Goal: Information Seeking & Learning: Learn about a topic

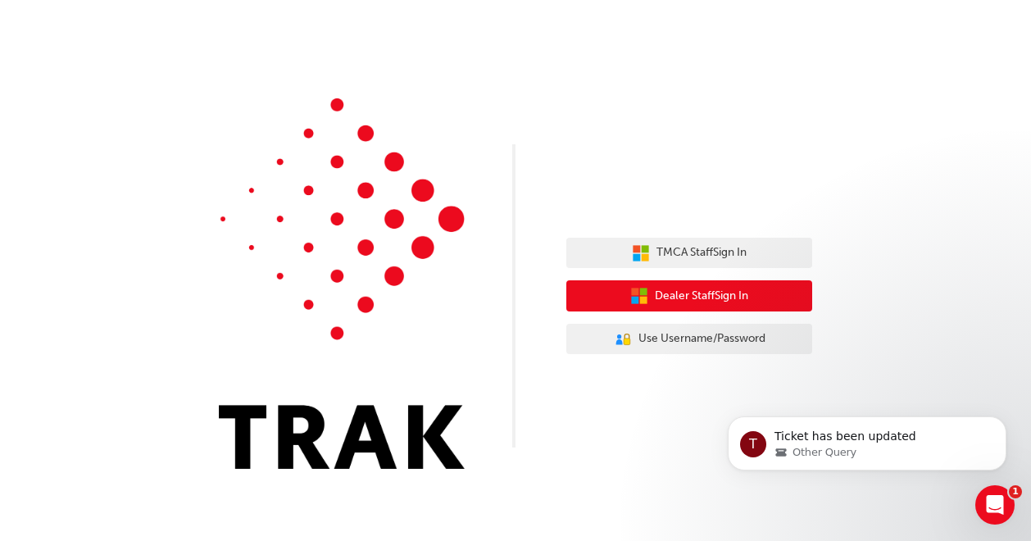
click at [702, 298] on span "Dealer Staff Sign In" at bounding box center [701, 296] width 93 height 19
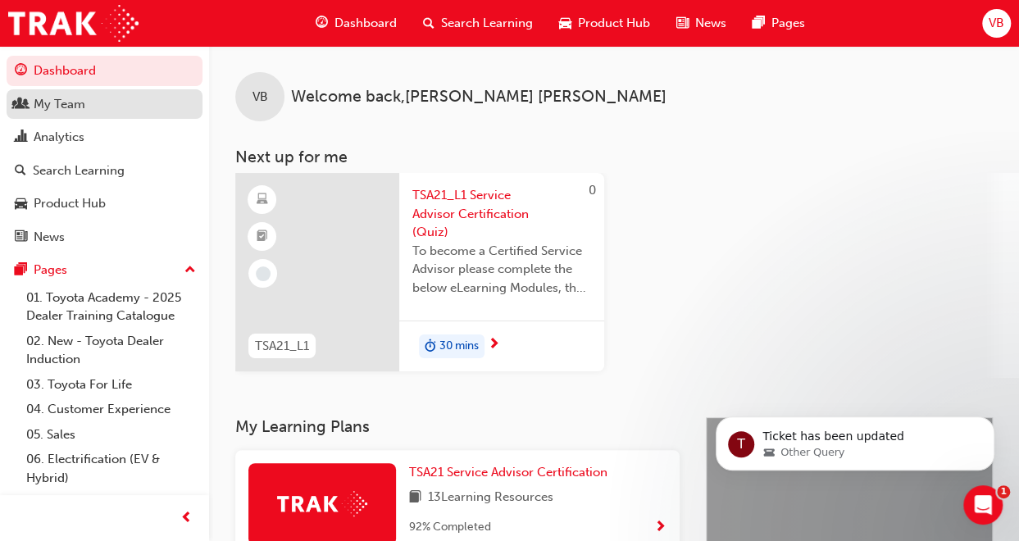
click at [70, 96] on div "My Team" at bounding box center [60, 104] width 52 height 19
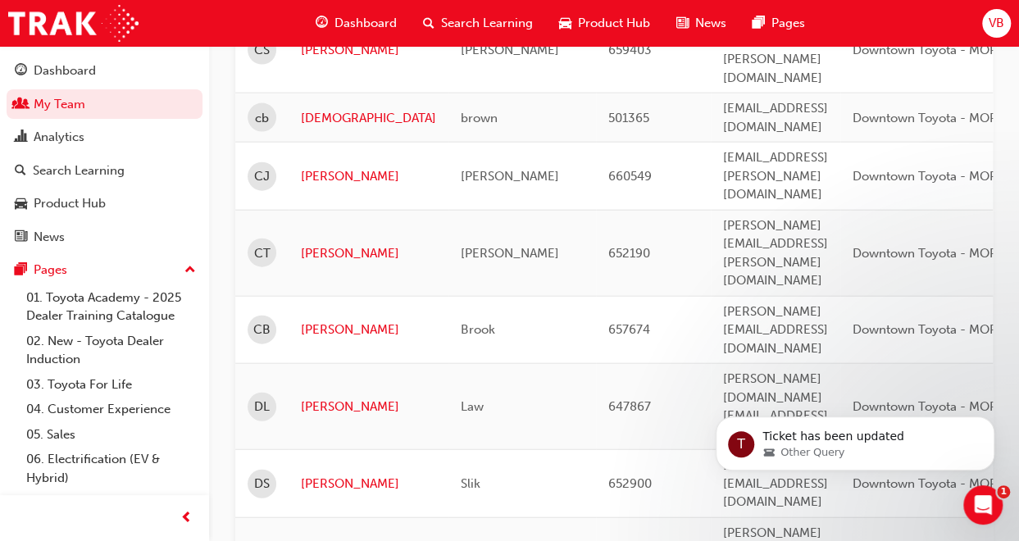
scroll to position [1804, 0]
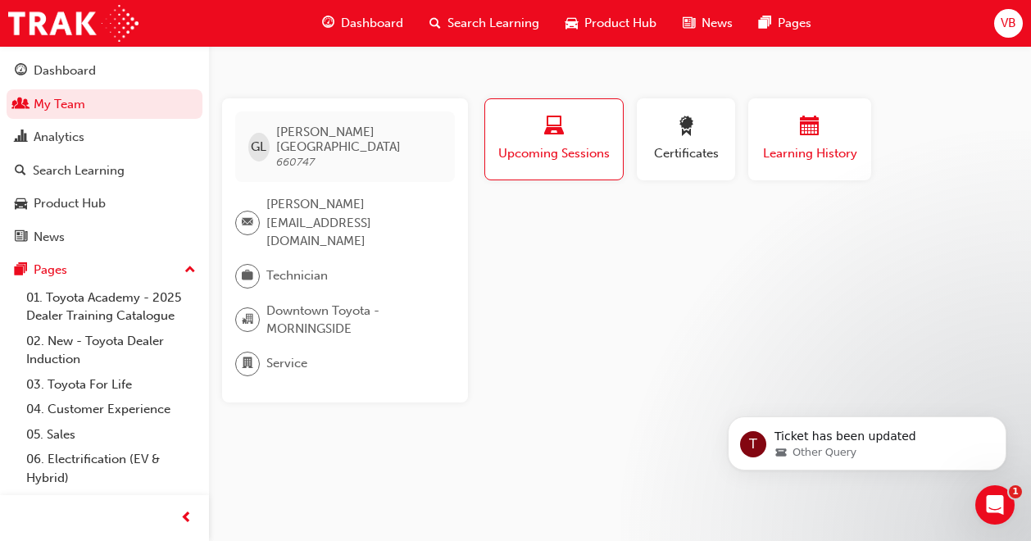
click at [793, 166] on button "Learning History" at bounding box center [809, 139] width 123 height 82
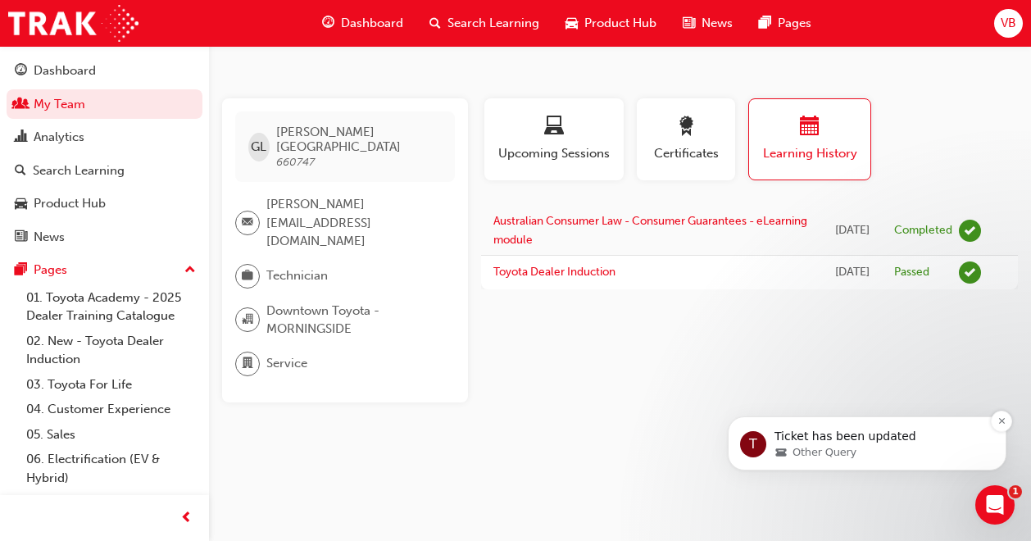
click at [871, 448] on div "Other Query" at bounding box center [881, 452] width 212 height 15
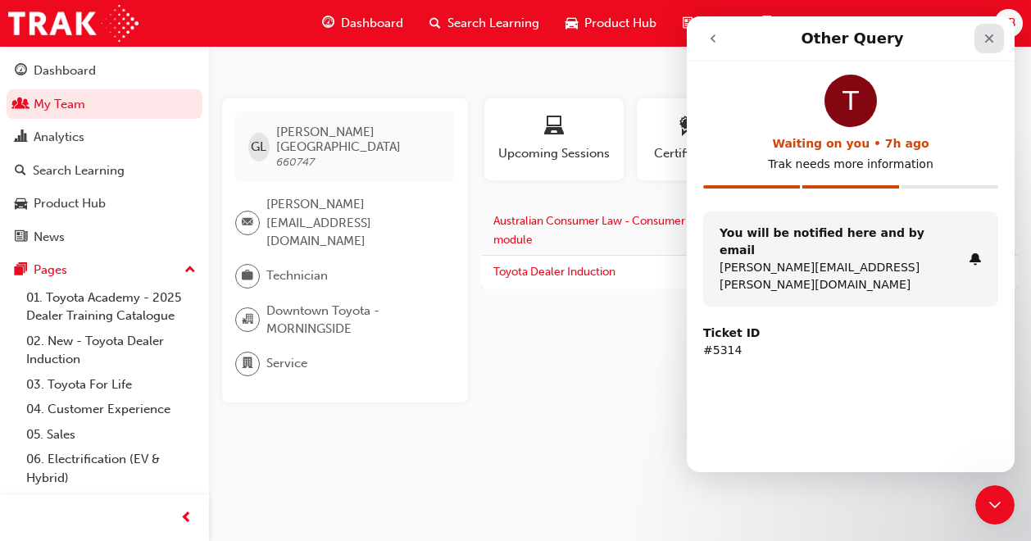
click at [995, 41] on icon "Close" at bounding box center [989, 38] width 13 height 13
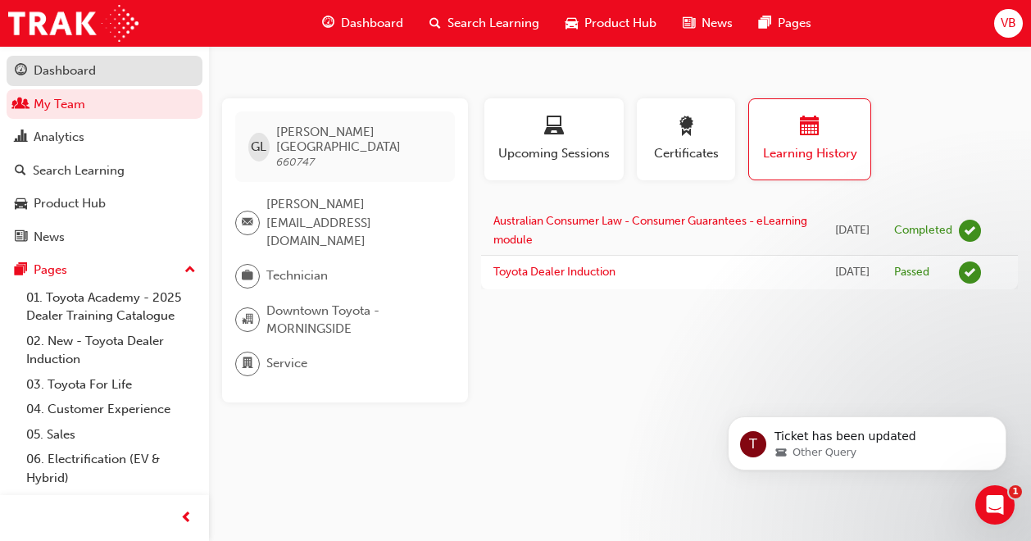
click at [80, 74] on div "Dashboard" at bounding box center [65, 70] width 62 height 19
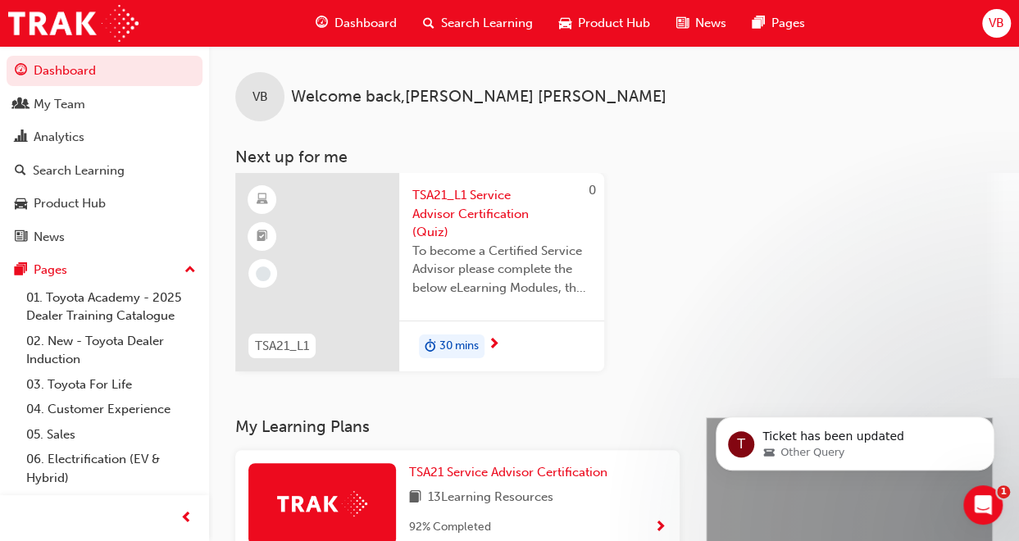
click at [447, 207] on span "TSA21_L1 Service Advisor Certification (Quiz)" at bounding box center [501, 214] width 179 height 56
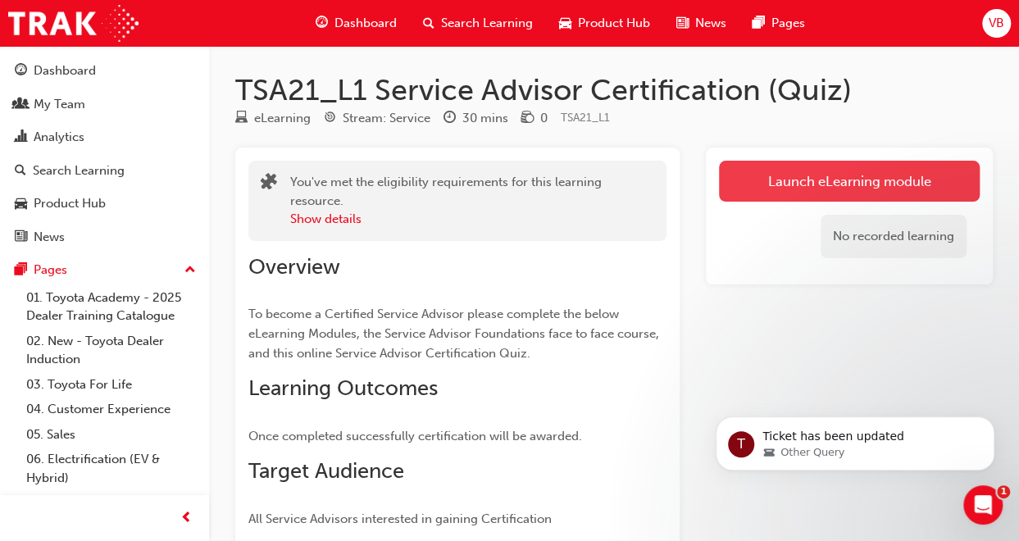
click at [853, 170] on link "Launch eLearning module" at bounding box center [849, 181] width 261 height 41
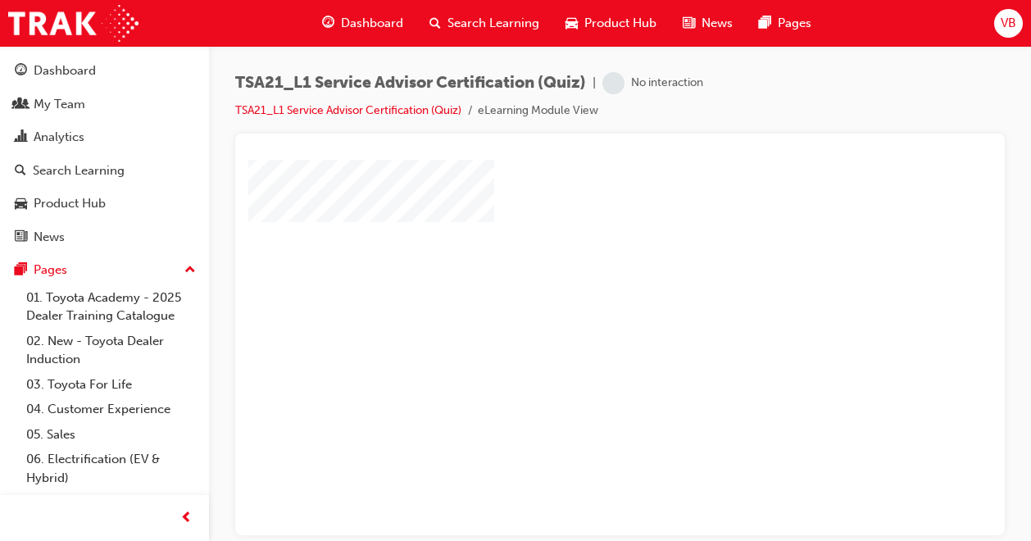
scroll to position [2, 0]
click at [573, 297] on div "play" at bounding box center [573, 297] width 0 height 0
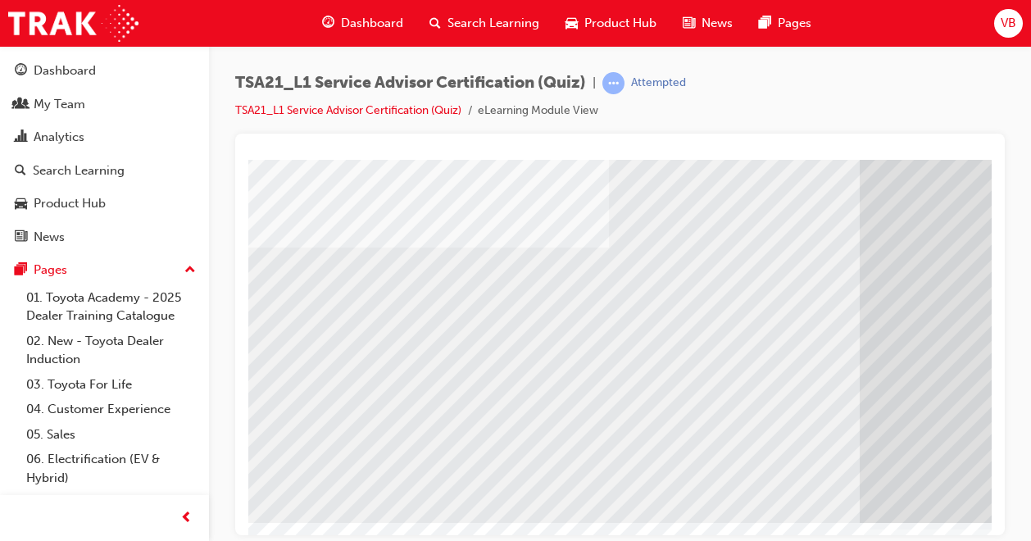
scroll to position [0, 0]
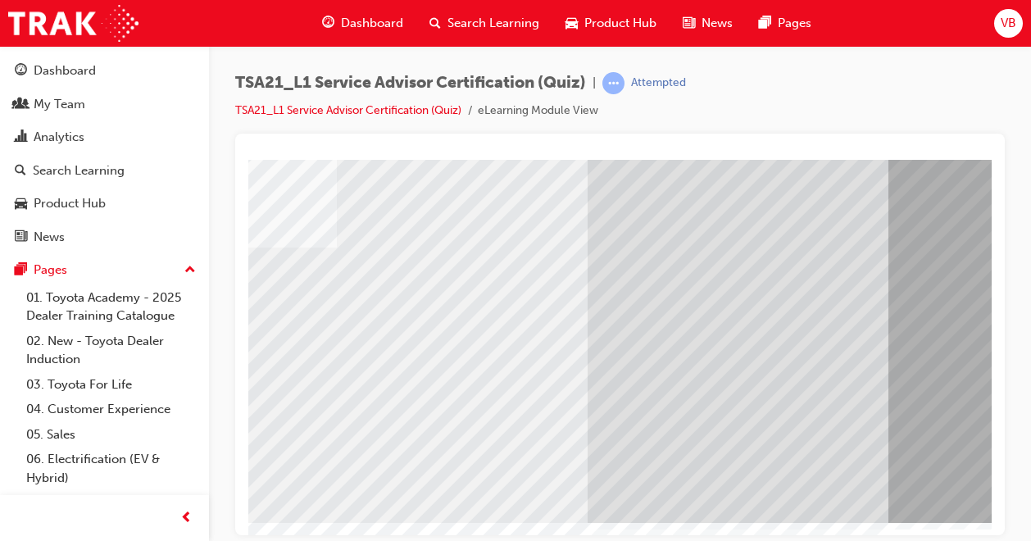
scroll to position [227, 384]
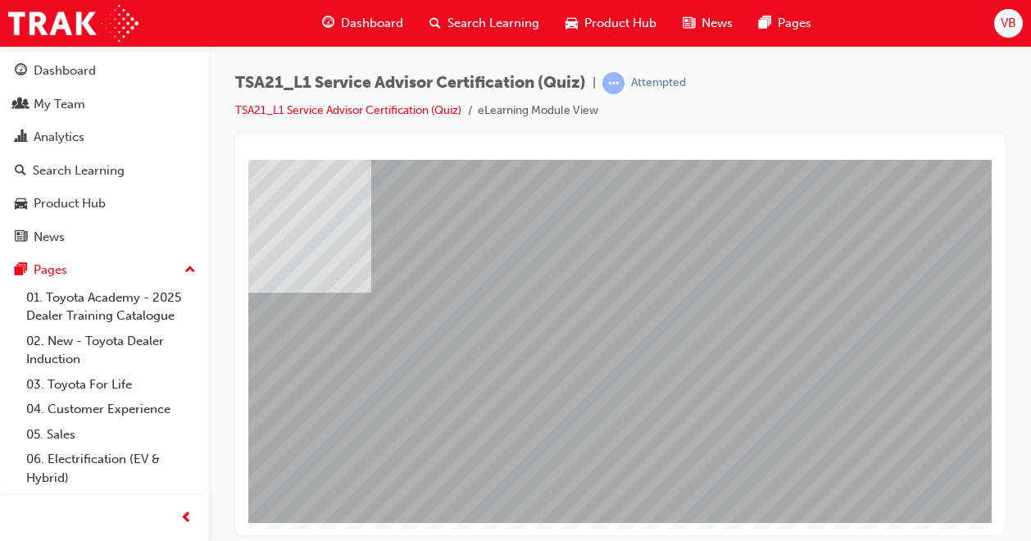
scroll to position [227, 336]
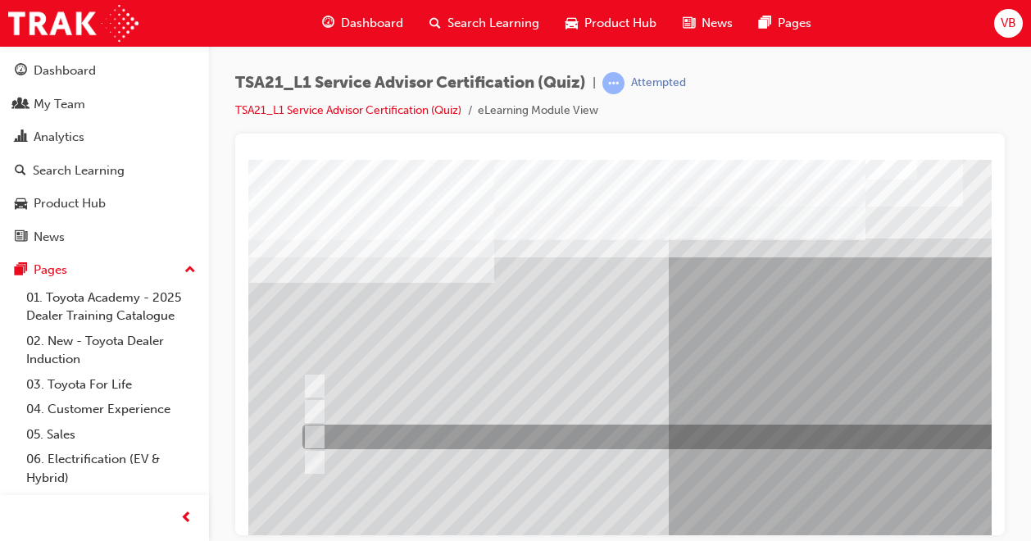
scroll to position [82, 0]
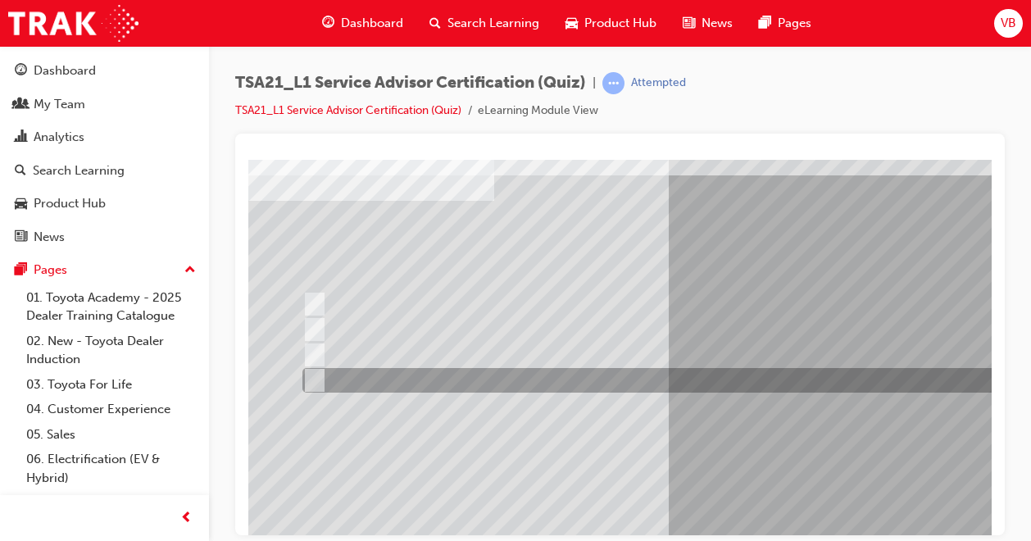
click at [313, 382] on input "To learn how to check and enter Guest details in the DMS." at bounding box center [311, 380] width 18 height 18
radio input "true"
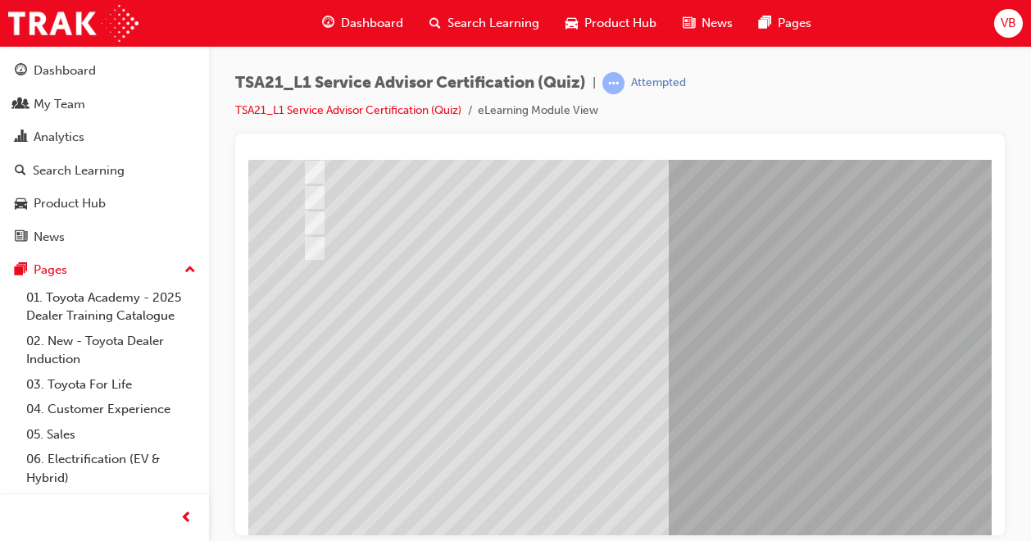
scroll to position [227, 0]
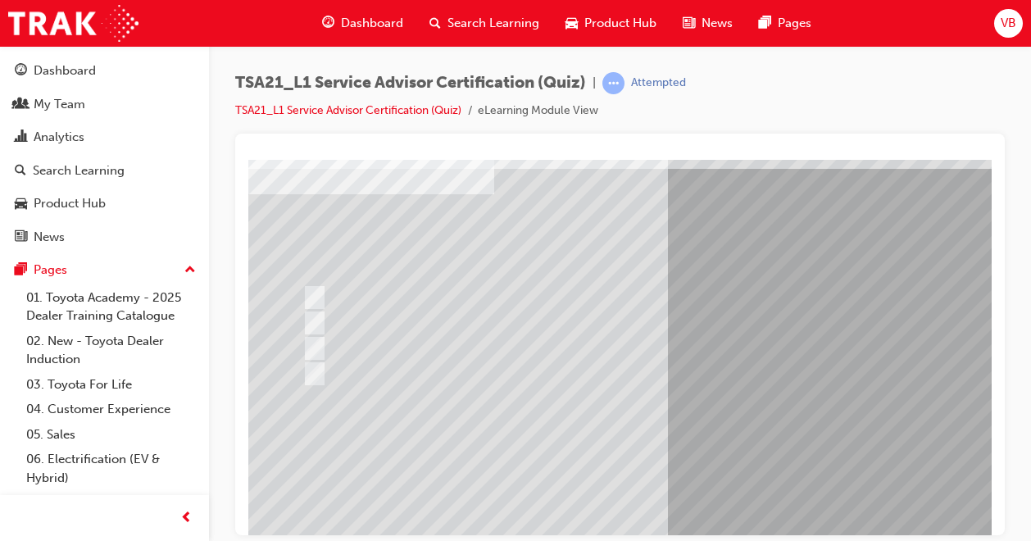
scroll to position [63, 0]
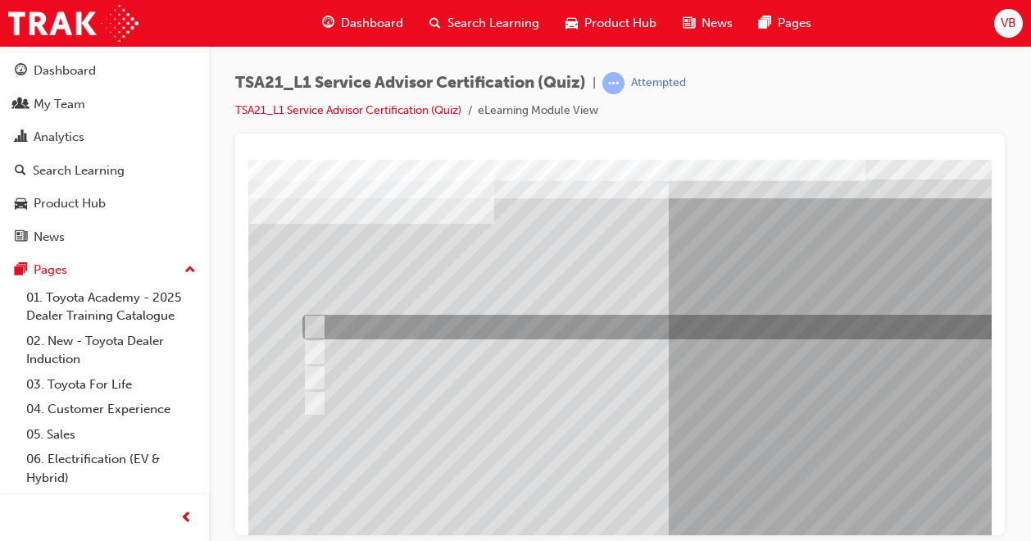
scroll to position [82, 0]
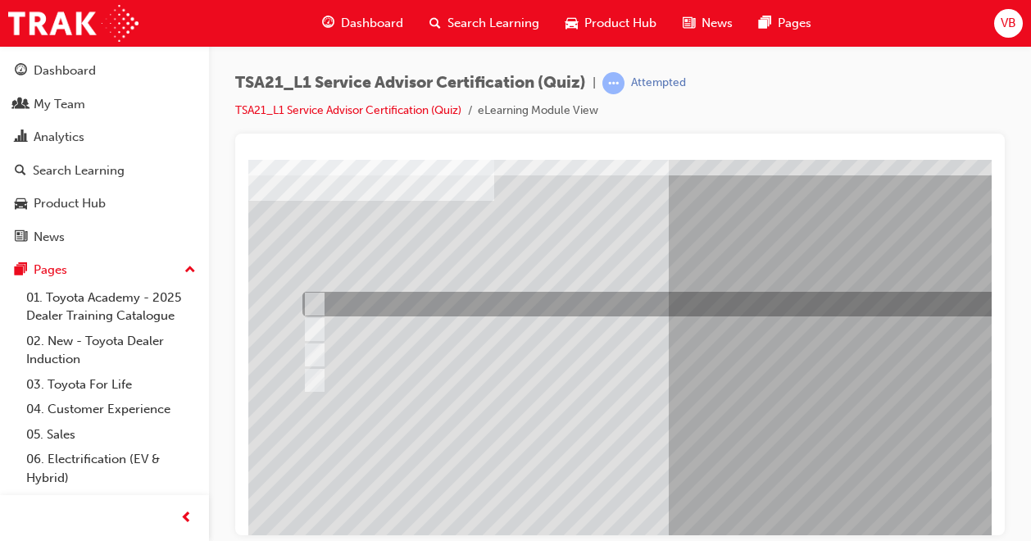
click at [309, 300] on input "Check the Guest’s phone number on the Maintenance Reminder card." at bounding box center [311, 304] width 18 height 18
radio input "true"
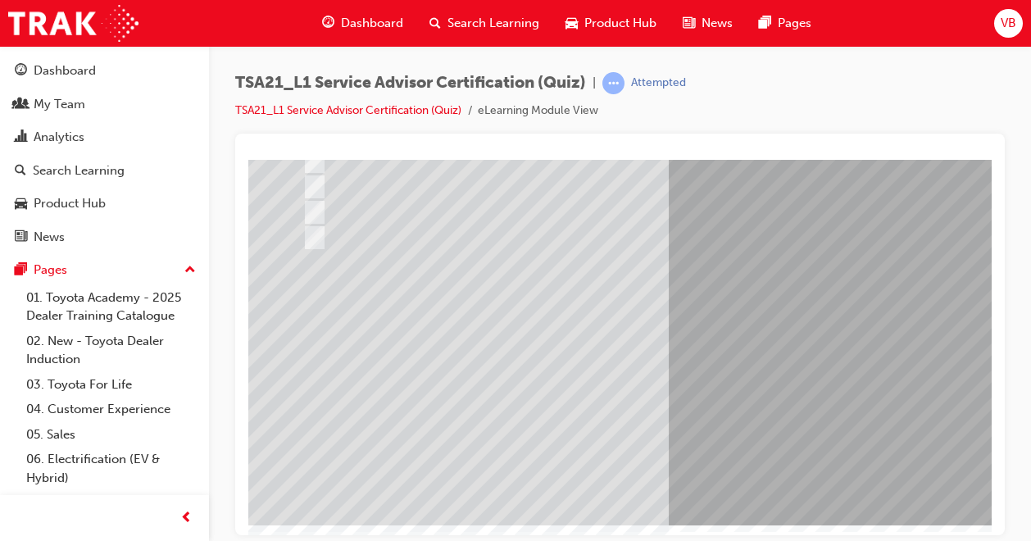
scroll to position [227, 0]
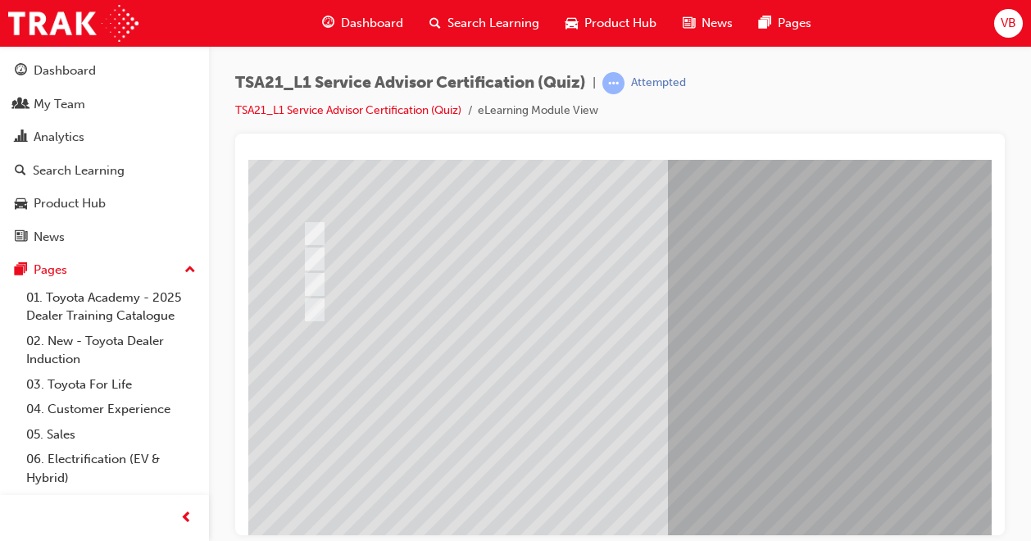
scroll to position [164, 0]
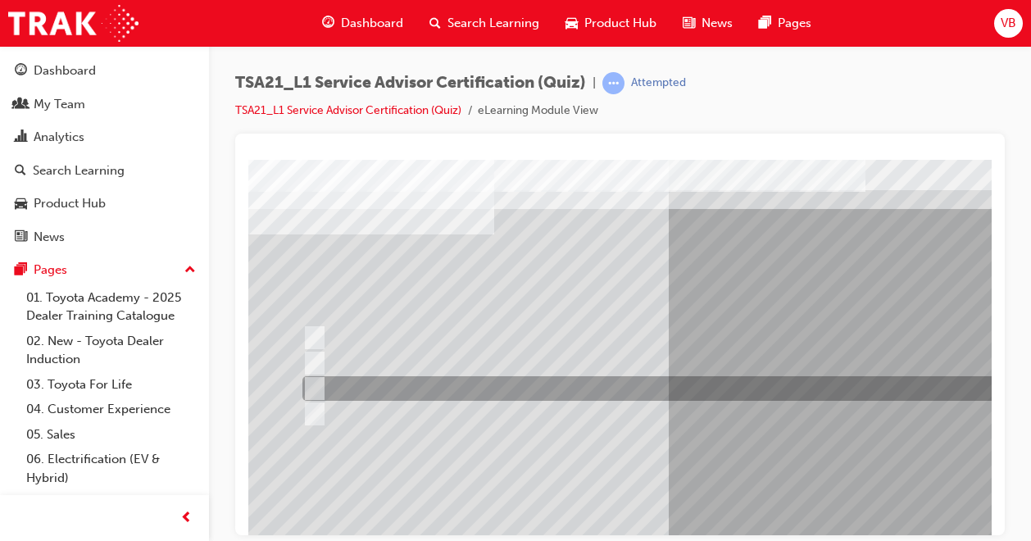
scroll to position [82, 0]
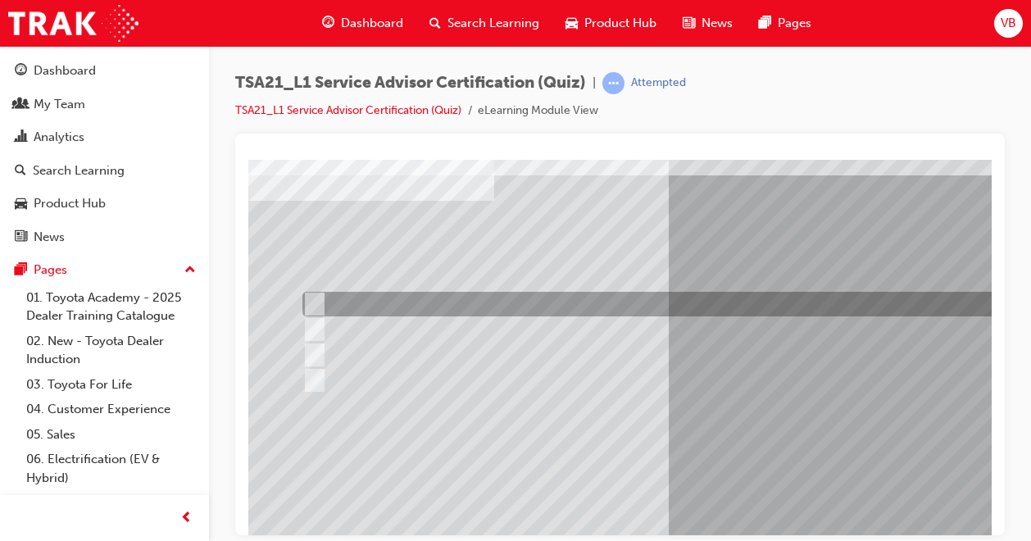
click at [314, 302] on input "Warranty and Service Book" at bounding box center [311, 304] width 18 height 18
radio input "true"
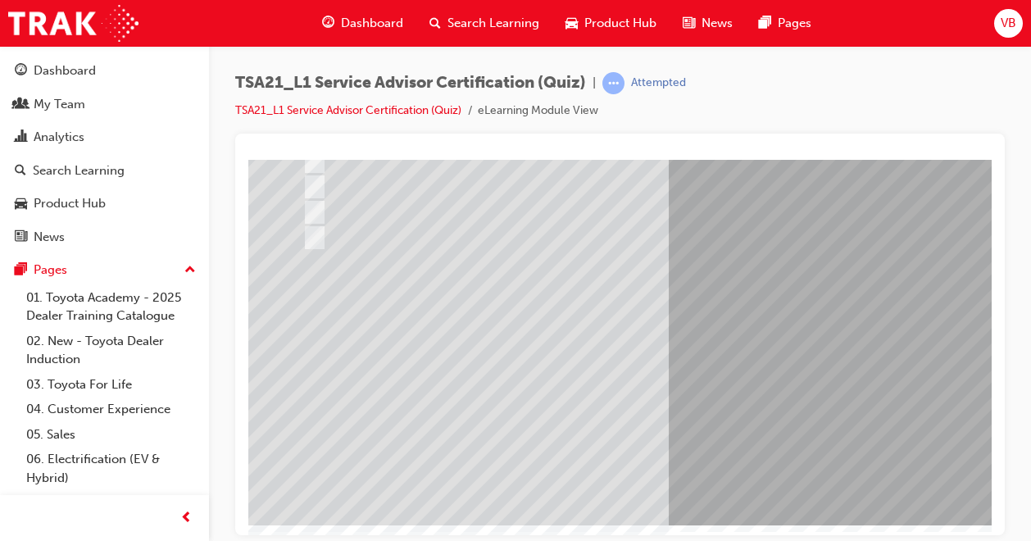
scroll to position [227, 0]
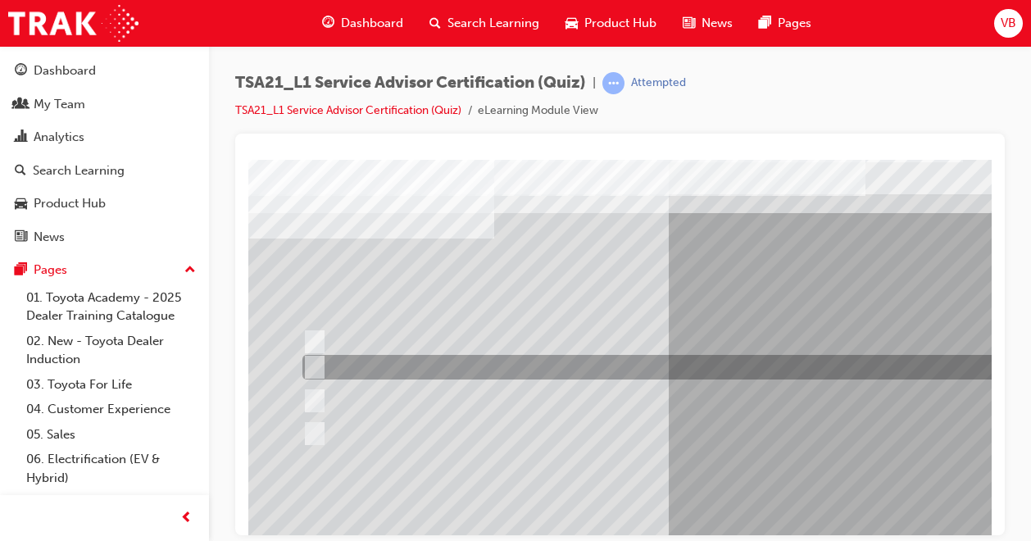
scroll to position [82, 0]
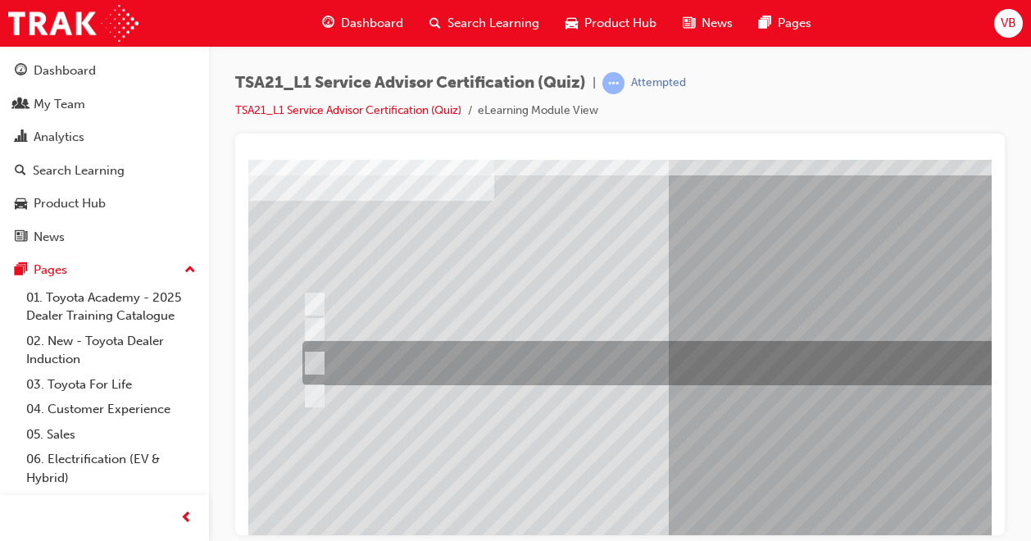
click at [320, 365] on input "Job details, appointment reception and delivery time, and who will be bringing\…" at bounding box center [311, 363] width 18 height 18
radio input "true"
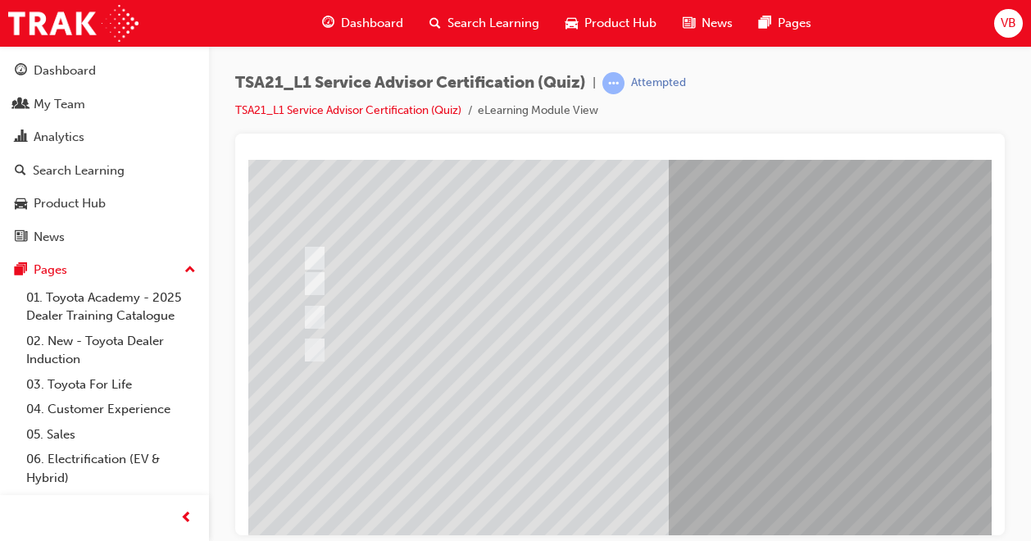
scroll to position [164, 0]
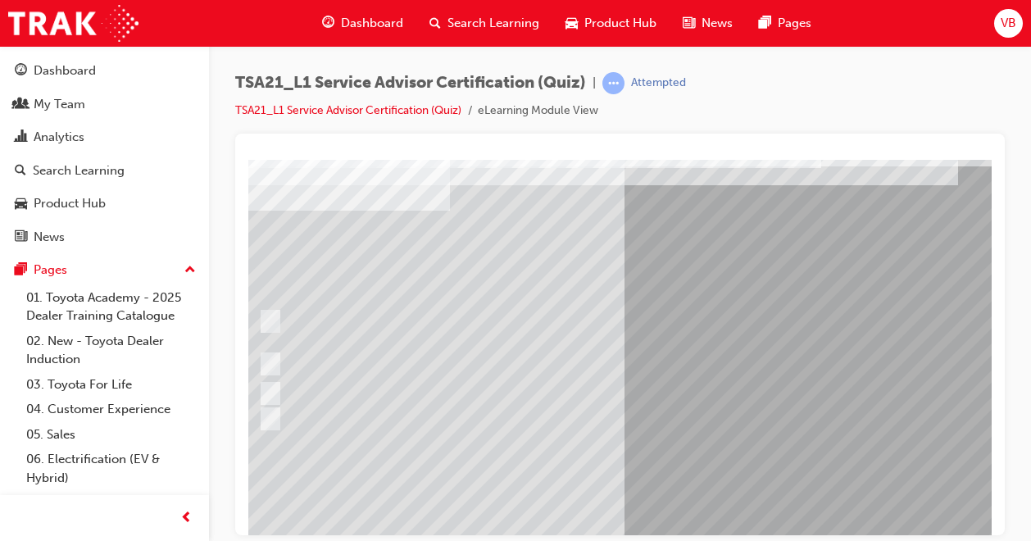
scroll to position [95, 44]
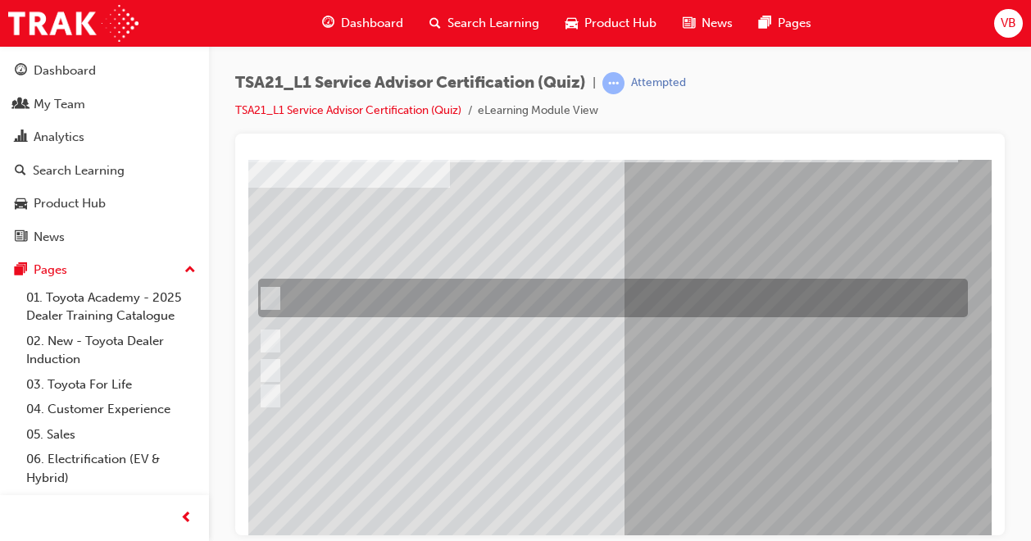
click at [277, 293] on div at bounding box center [609, 298] width 710 height 39
radio input "true"
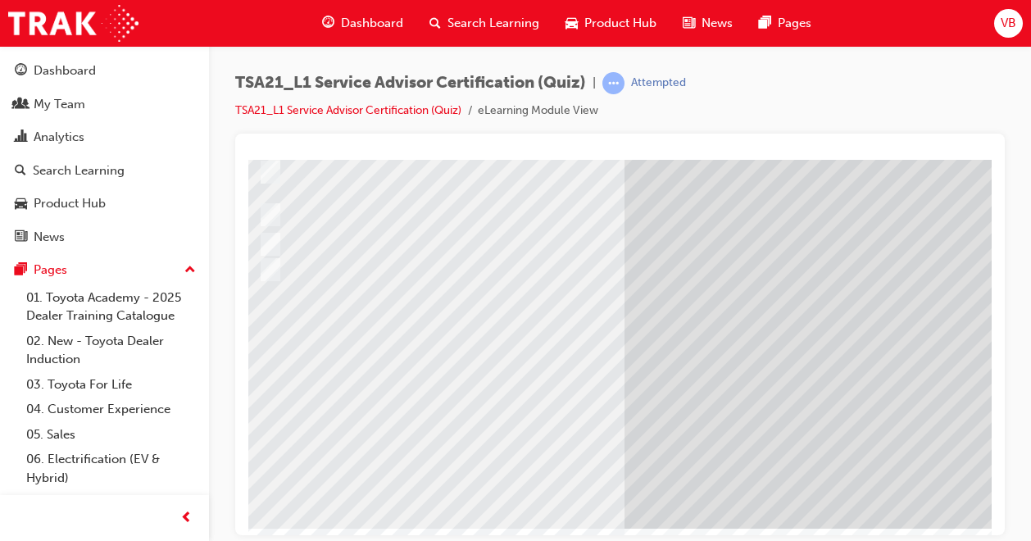
scroll to position [227, 44]
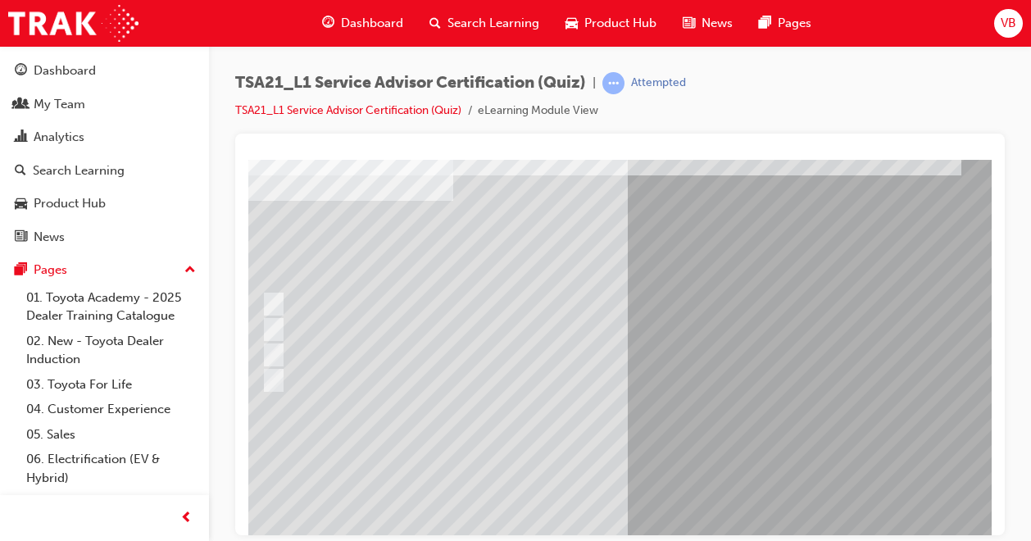
scroll to position [82, 39]
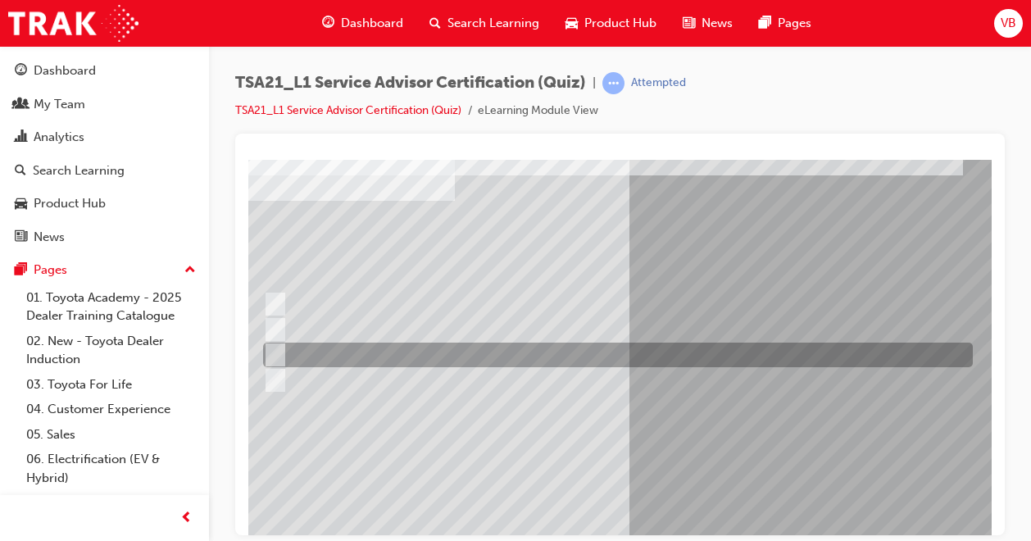
click at [277, 353] on input "Vehicle quality" at bounding box center [272, 355] width 18 height 18
radio input "true"
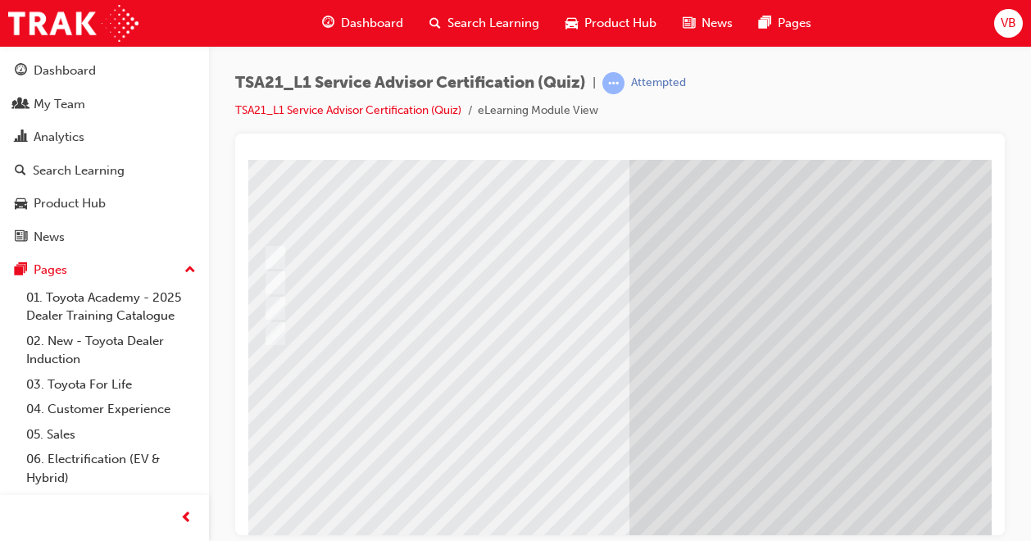
scroll to position [227, 39]
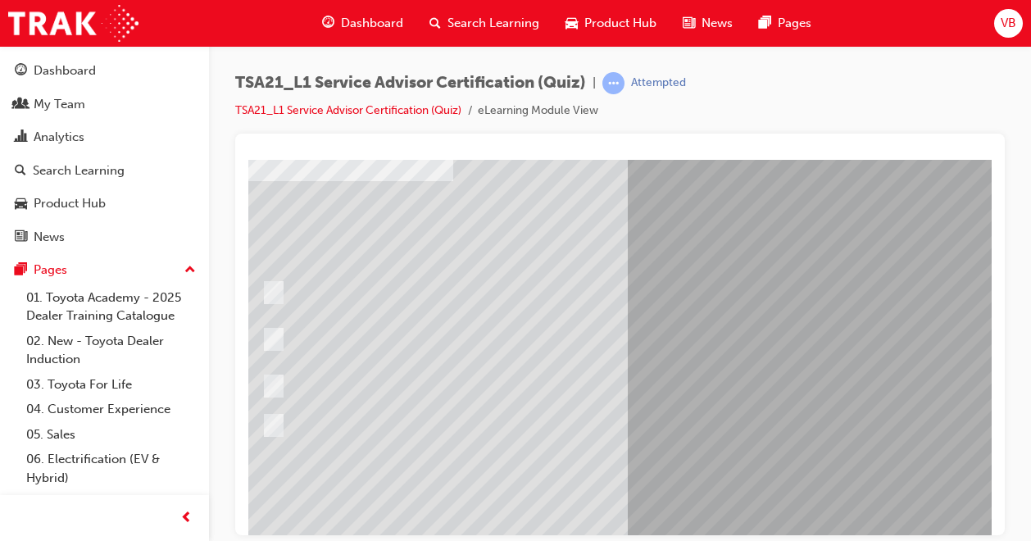
scroll to position [102, 43]
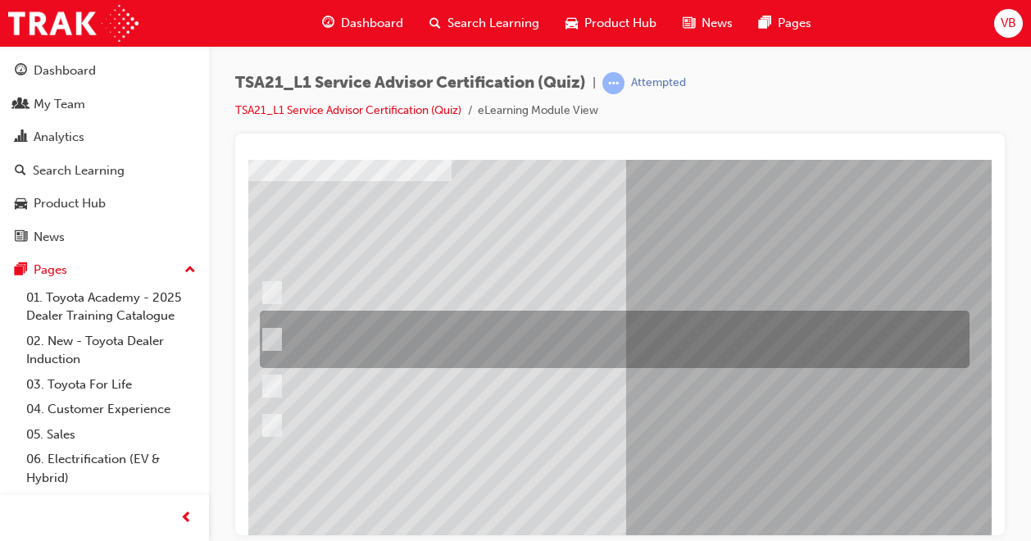
click at [267, 338] on input "Dealer Management sets the policy and procedures for Guest concern handling so …" at bounding box center [269, 339] width 18 height 18
radio input "true"
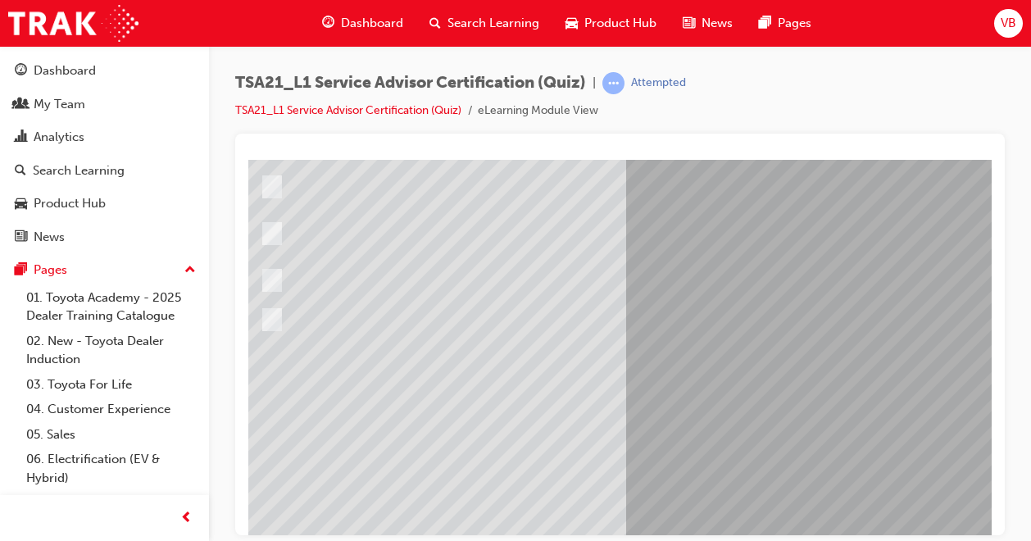
scroll to position [227, 43]
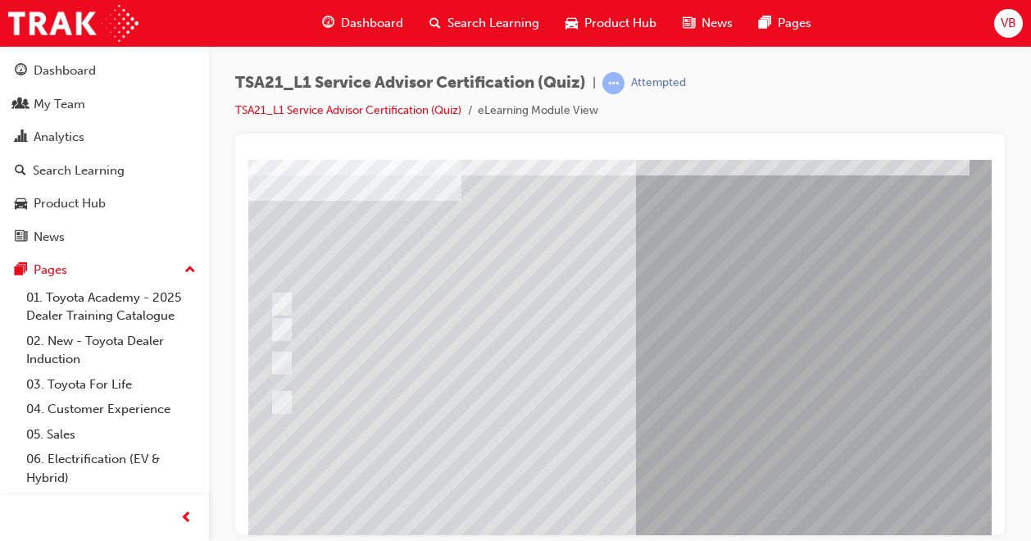
scroll to position [82, 46]
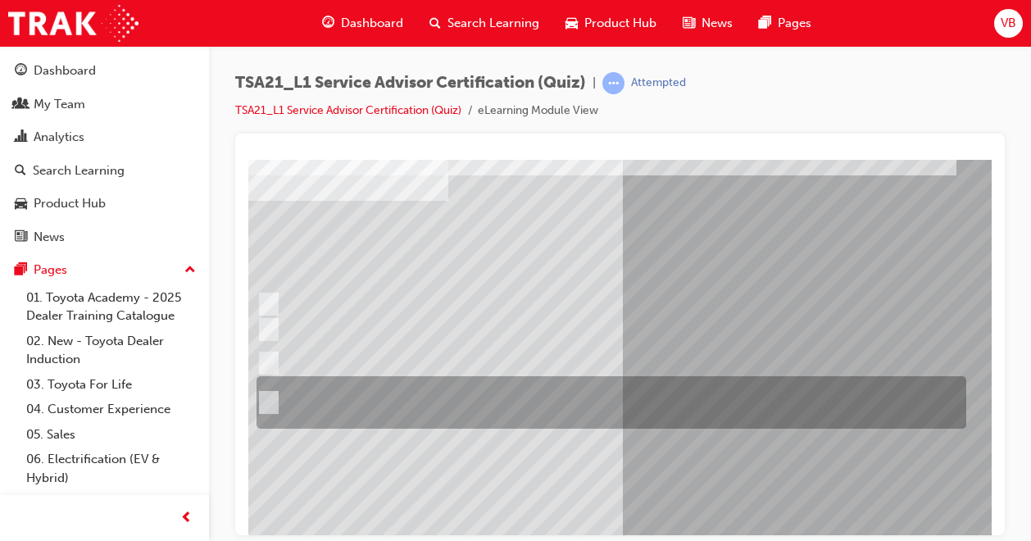
click at [270, 403] on input "Receive the concern, listen with your eyes and ears, establish the facts and\3f…" at bounding box center [266, 402] width 18 height 18
radio input "true"
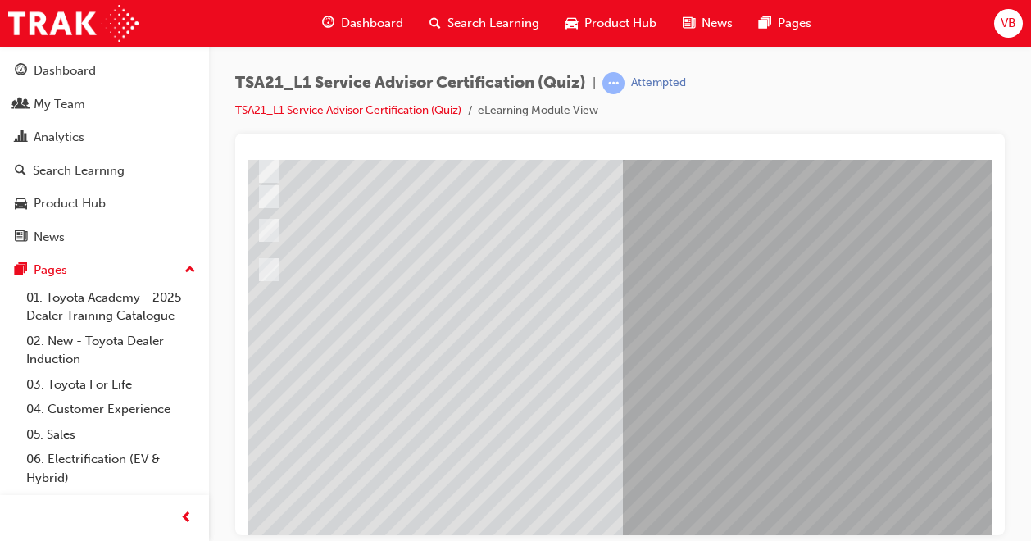
scroll to position [227, 46]
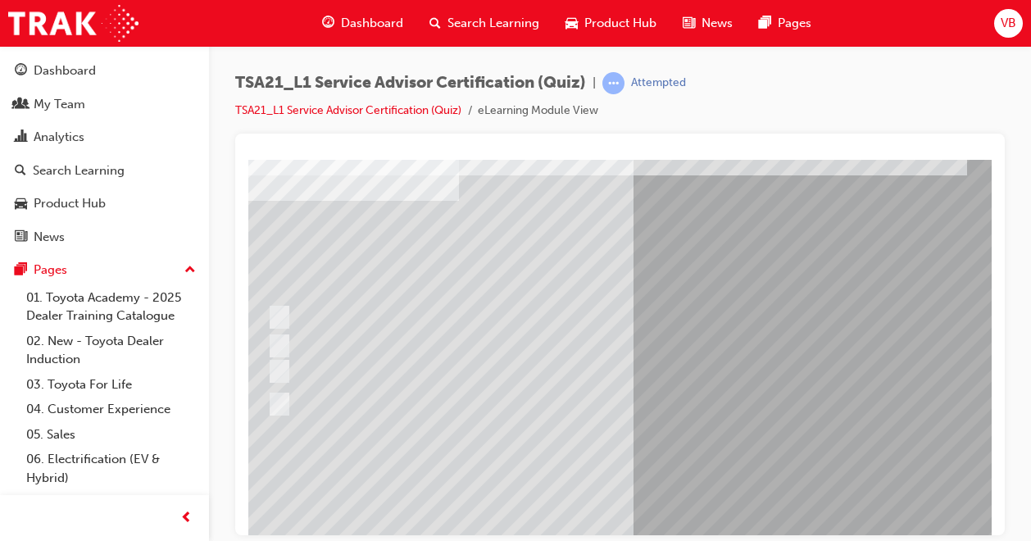
scroll to position [82, 40]
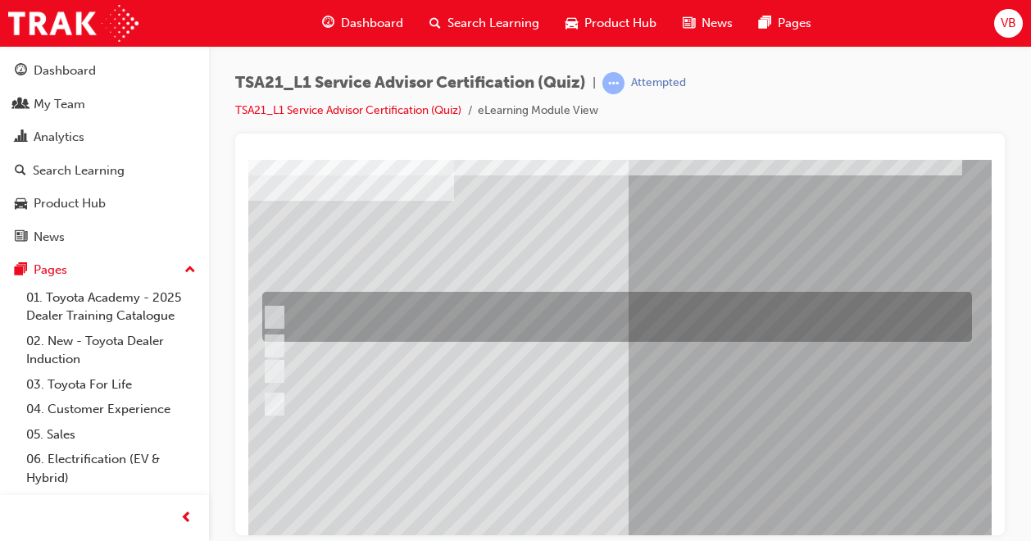
click at [273, 314] on input "Use a gesture such as smiling to acknowledge the other Guest and continue with …" at bounding box center [271, 317] width 18 height 18
radio input "true"
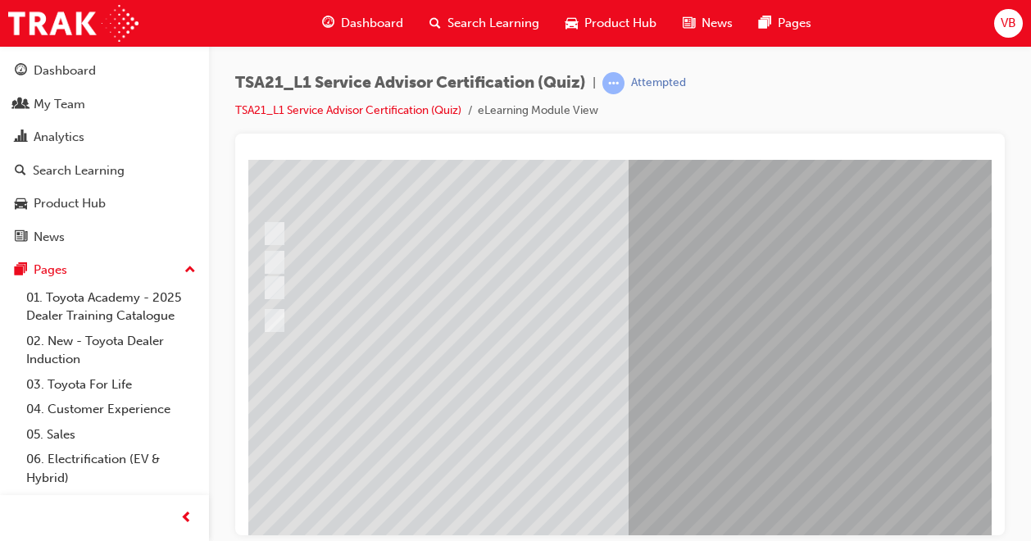
scroll to position [227, 40]
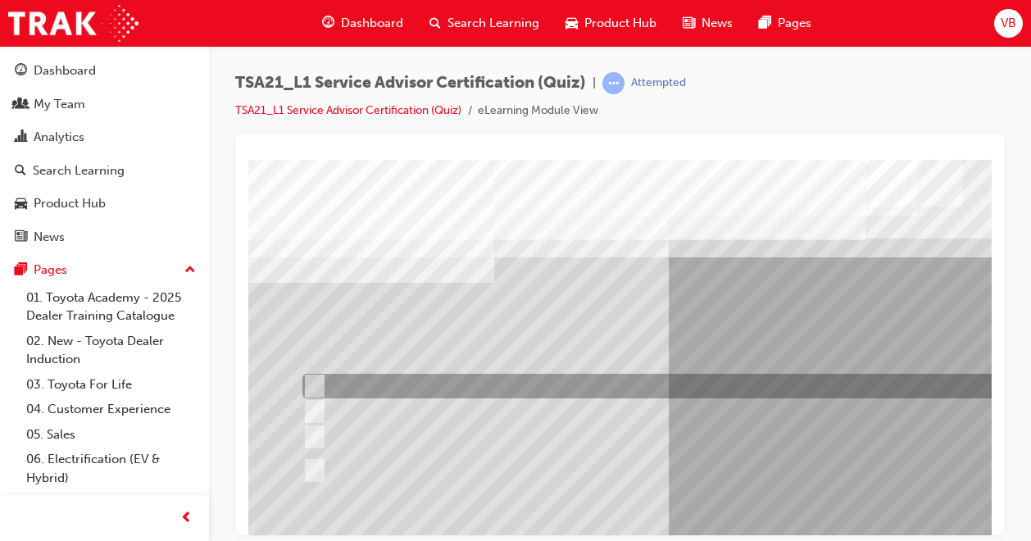
scroll to position [82, 0]
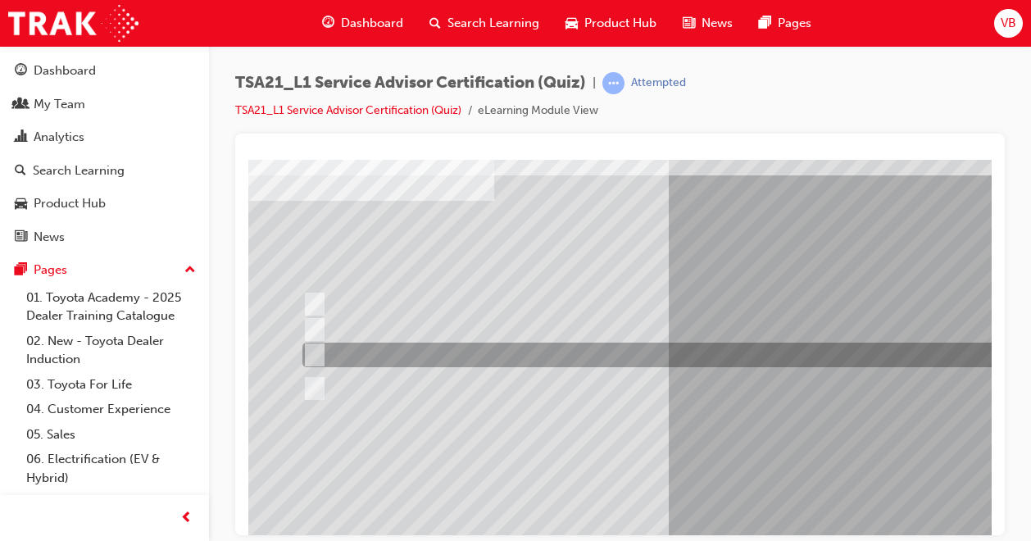
click at [315, 353] on input "The ability to relate to Guests." at bounding box center [311, 355] width 18 height 18
radio input "true"
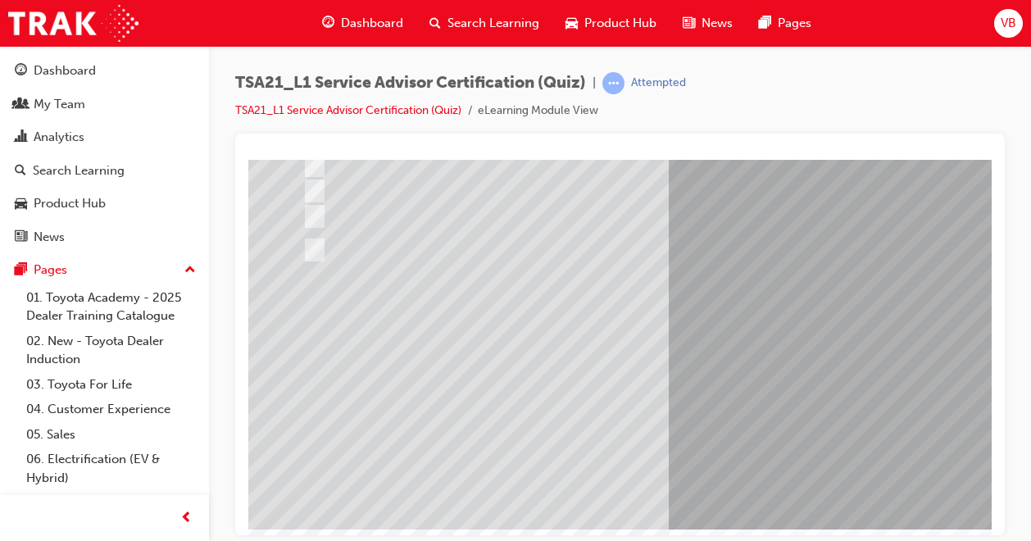
scroll to position [227, 0]
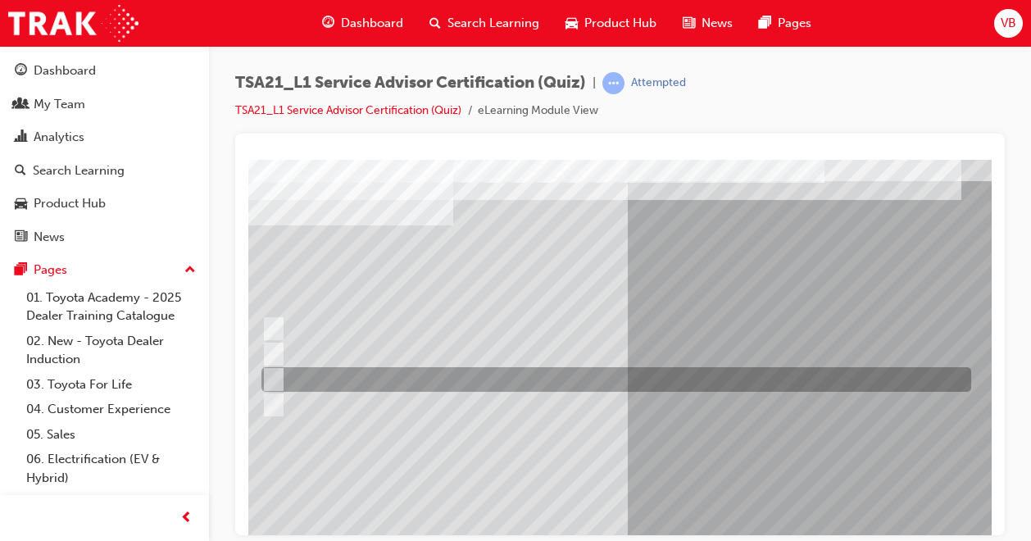
scroll to position [82, 41]
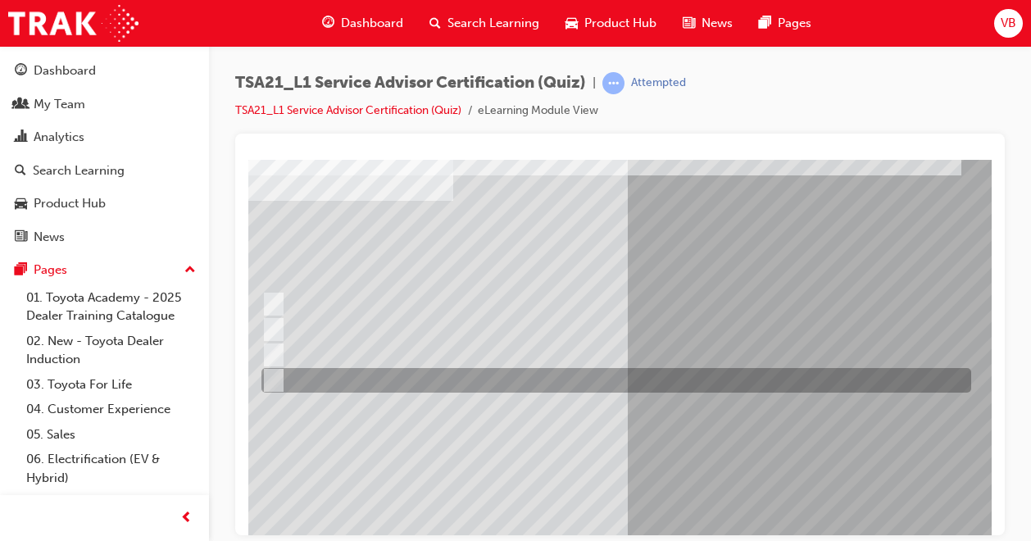
click at [275, 380] on input "Promote, Advise, Build Rapport, Satisfy" at bounding box center [271, 380] width 18 height 18
radio input "true"
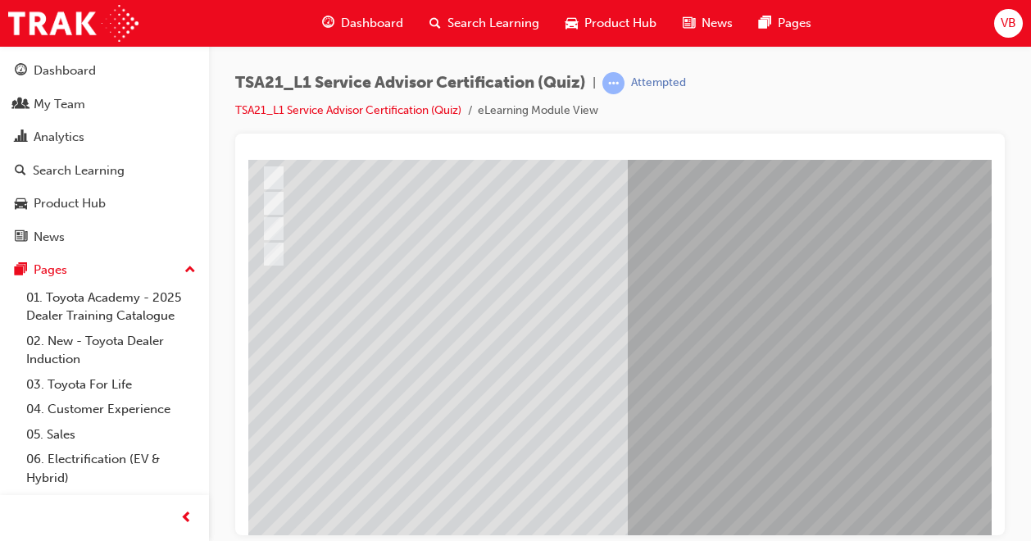
scroll to position [227, 41]
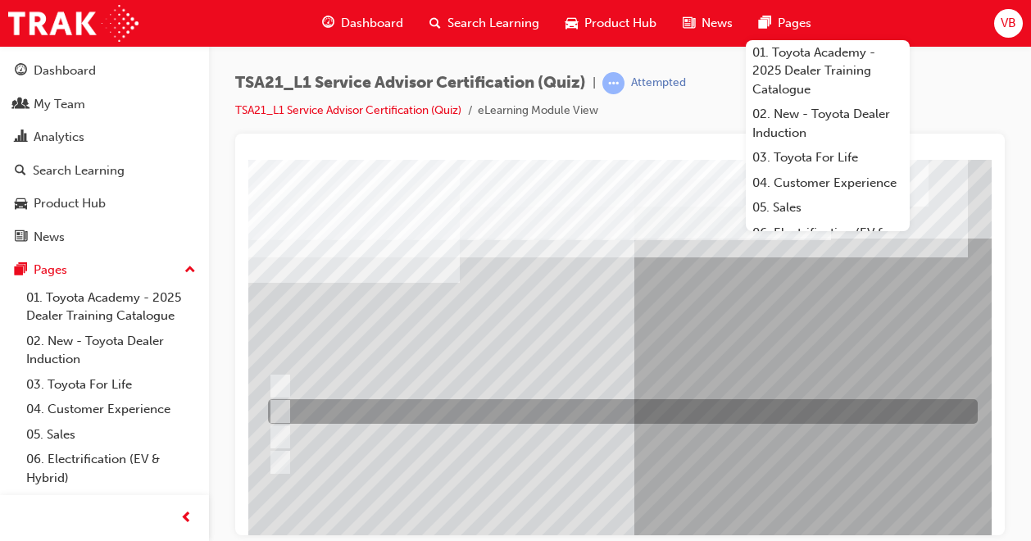
scroll to position [82, 34]
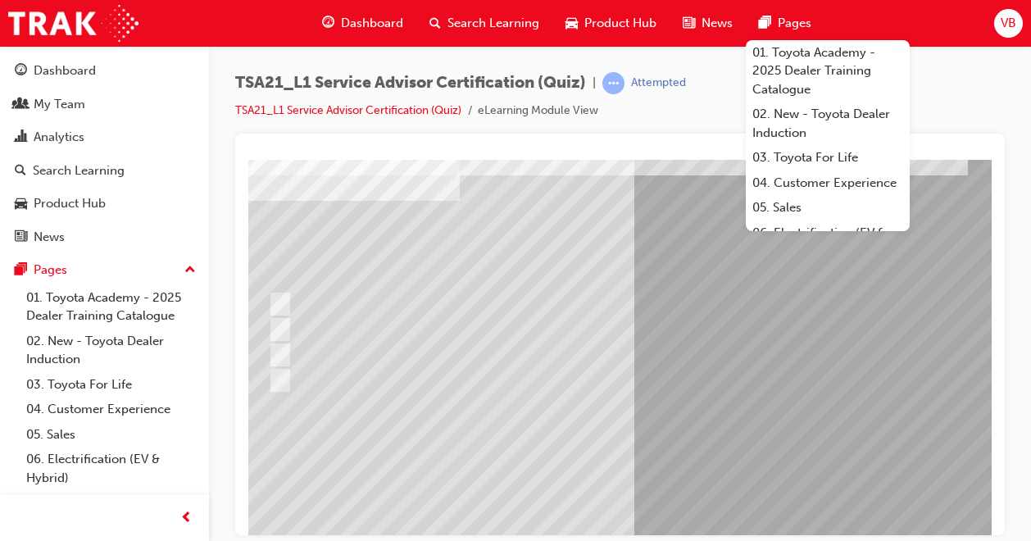
click at [720, 129] on div "TSA21_L1 Service Advisor Certification (Quiz) | Attempted TSA21_L1 Service Advi…" at bounding box center [620, 102] width 770 height 61
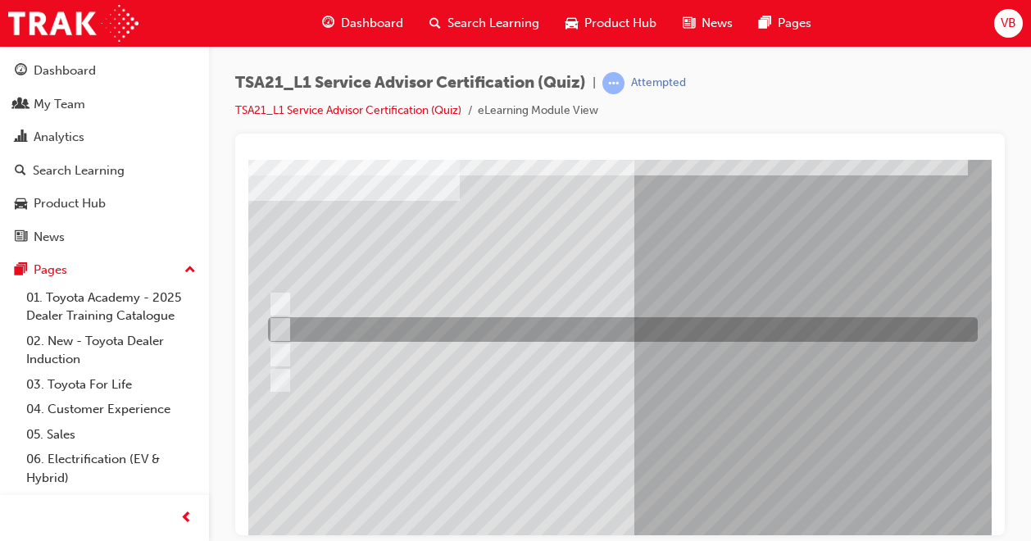
click at [279, 326] on input "By using reflecting statements, such as: “yes...Ok...I understand...please cont…" at bounding box center [277, 330] width 18 height 18
radio input "true"
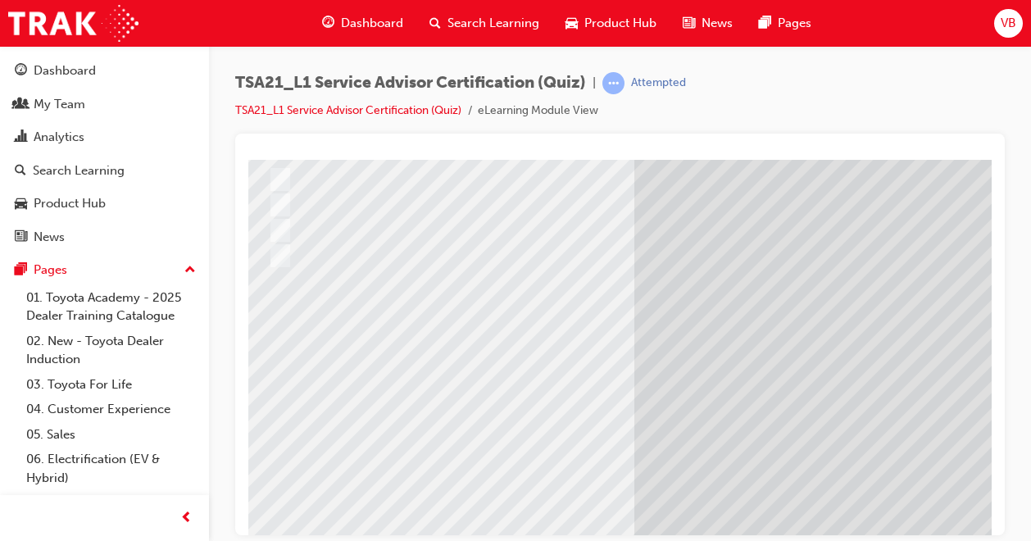
scroll to position [227, 34]
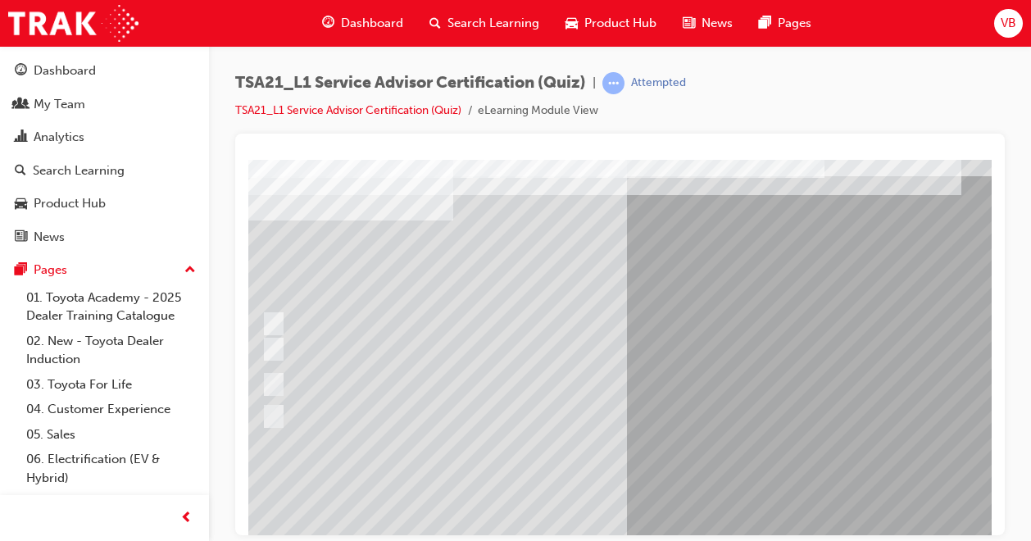
scroll to position [82, 41]
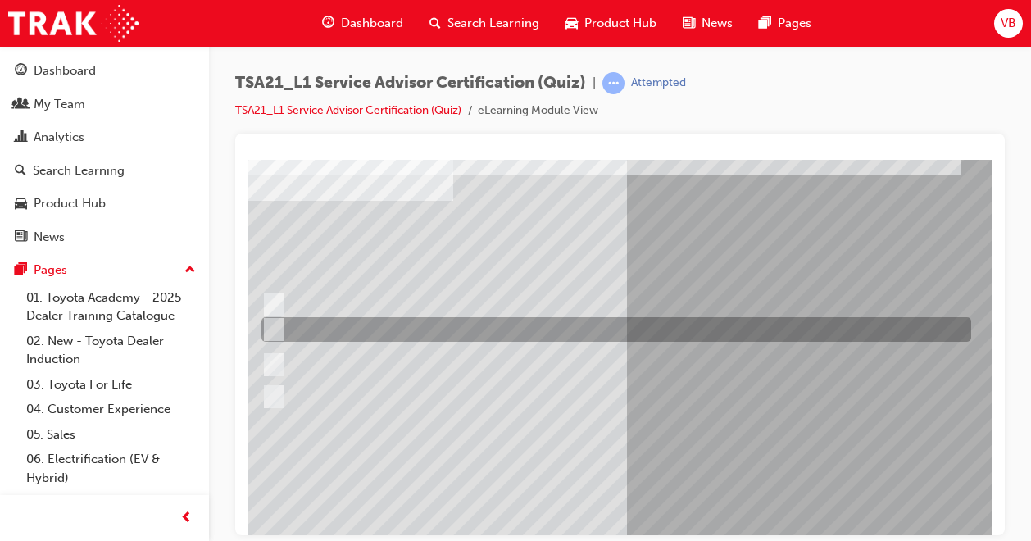
click at [275, 328] on input "Welcome me, use my name, explain the work and charges, be ready and thank me." at bounding box center [271, 330] width 18 height 18
radio input "true"
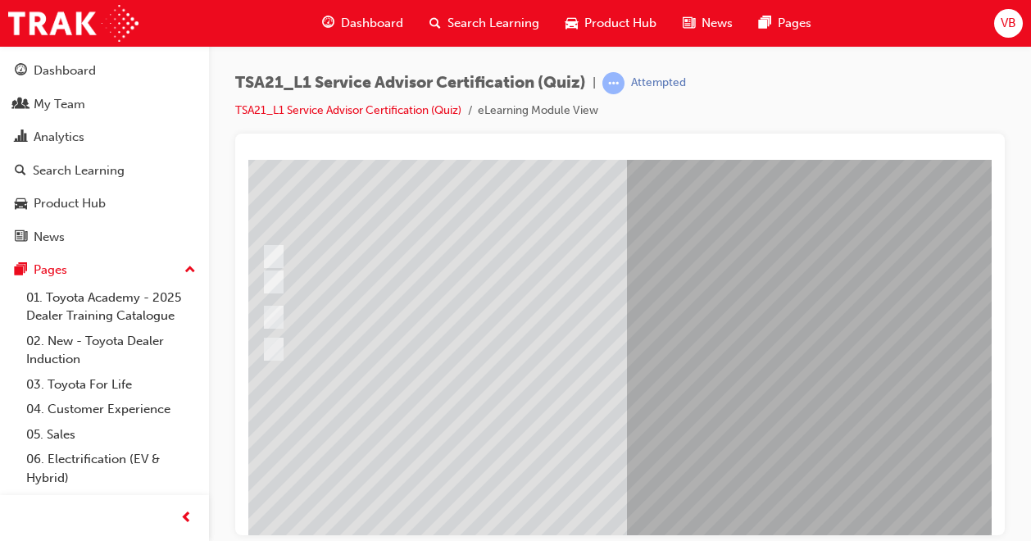
scroll to position [164, 41]
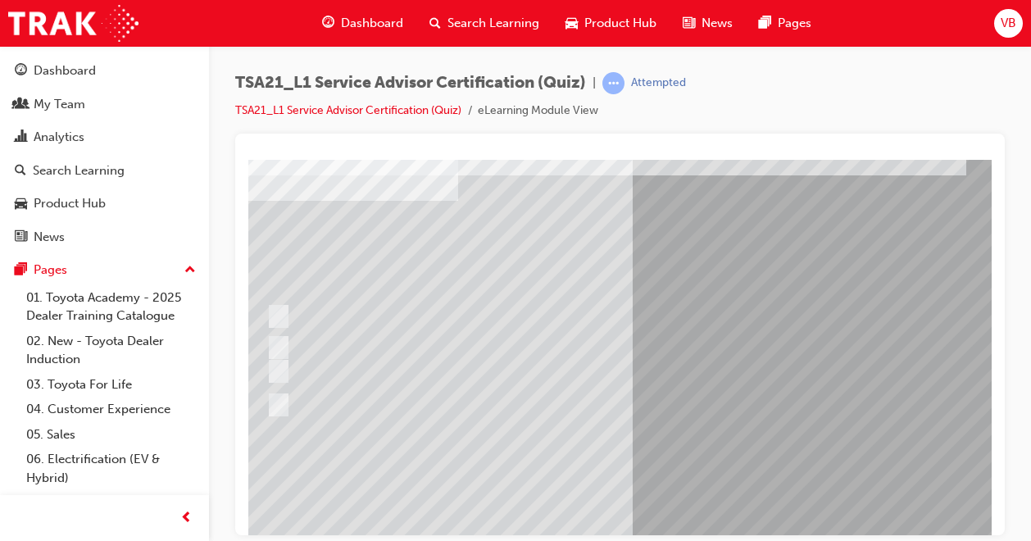
scroll to position [82, 44]
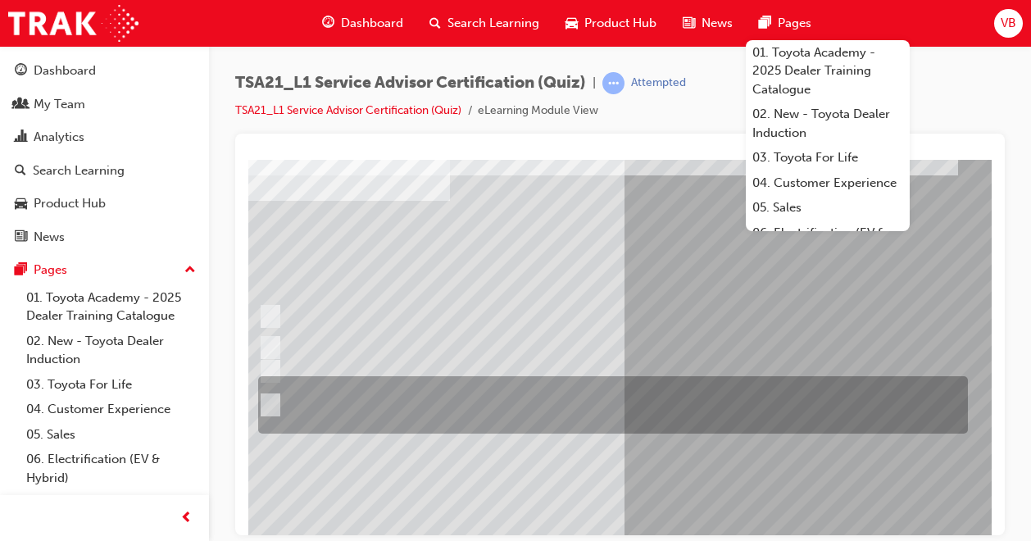
click at [271, 404] on input "Accompany the Guest to the vehicle, do a quick walk-around check to \3confirm v…" at bounding box center [267, 405] width 18 height 18
radio input "true"
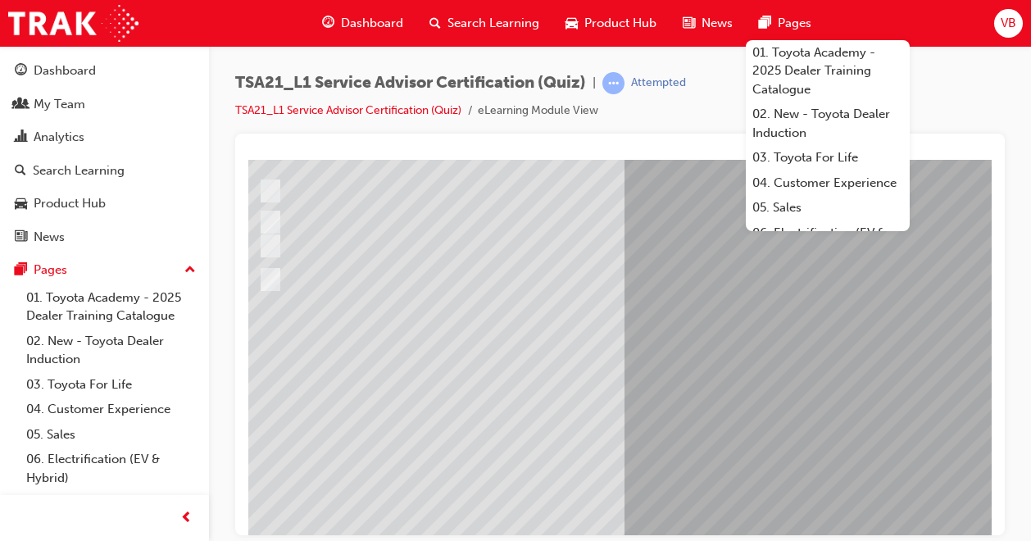
scroll to position [227, 44]
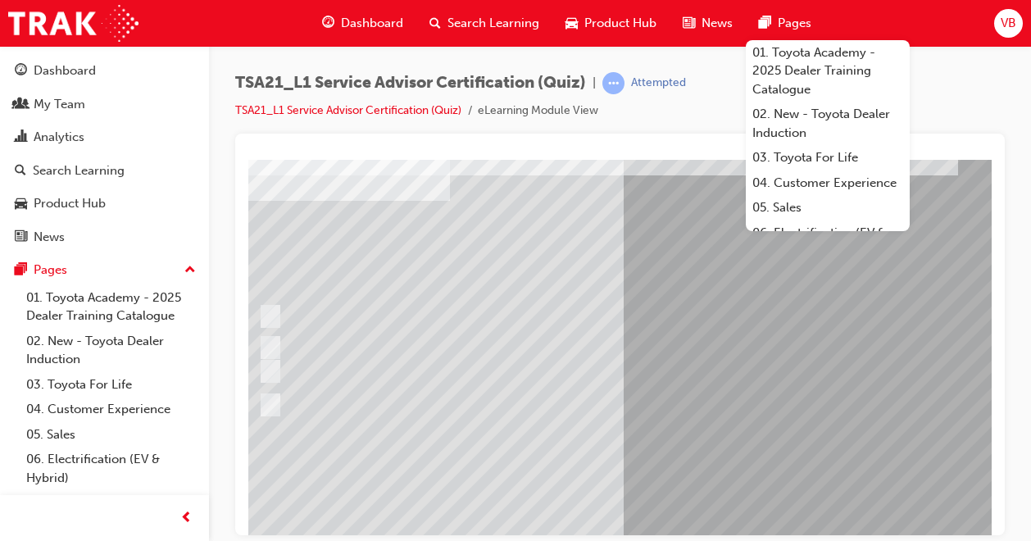
scroll to position [63, 44]
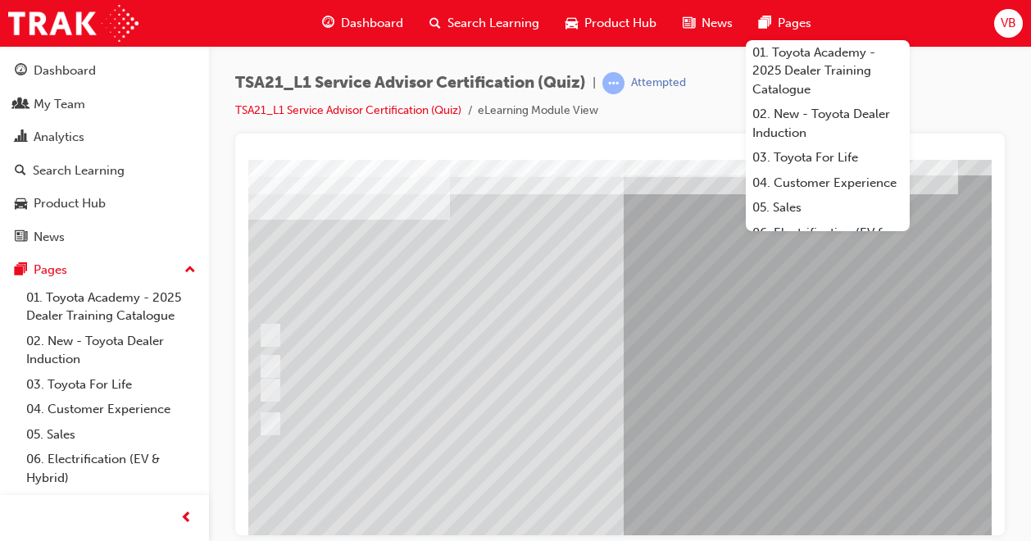
click at [703, 102] on div "TSA21_L1 Service Advisor Certification (Quiz) | Attempted TSA21_L1 Service Advi…" at bounding box center [620, 102] width 770 height 61
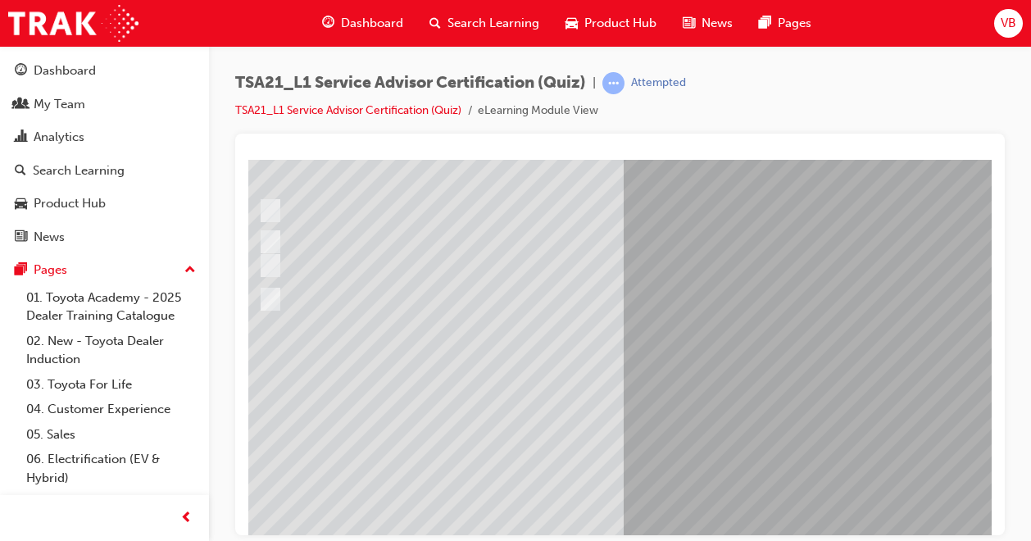
scroll to position [227, 44]
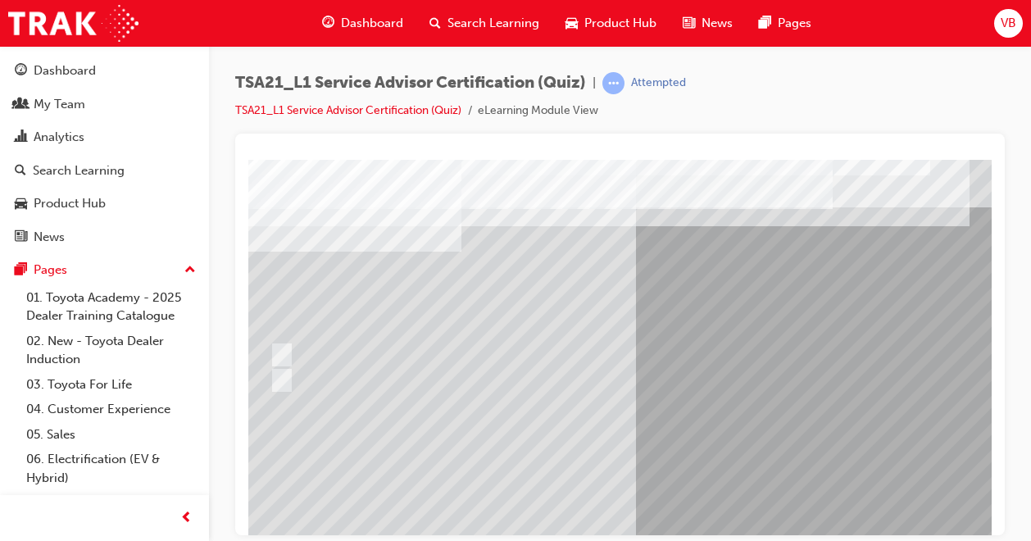
scroll to position [0, 33]
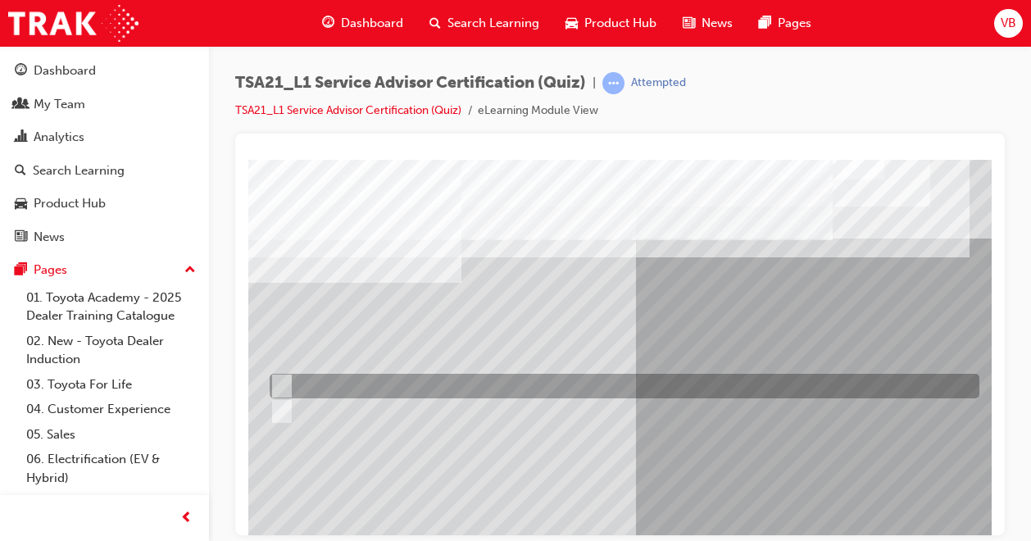
click at [279, 387] on input "False" at bounding box center [279, 386] width 18 height 18
radio input "true"
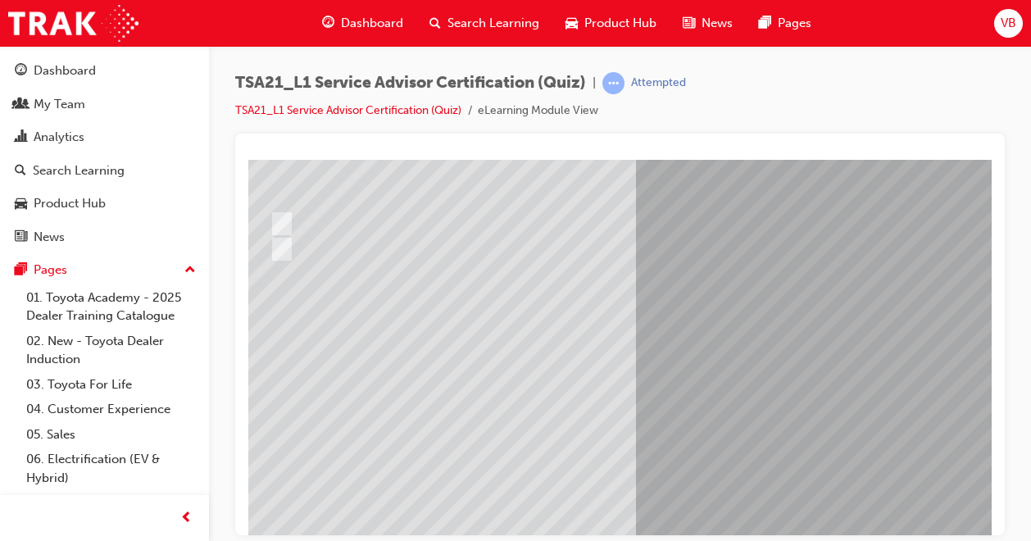
scroll to position [164, 33]
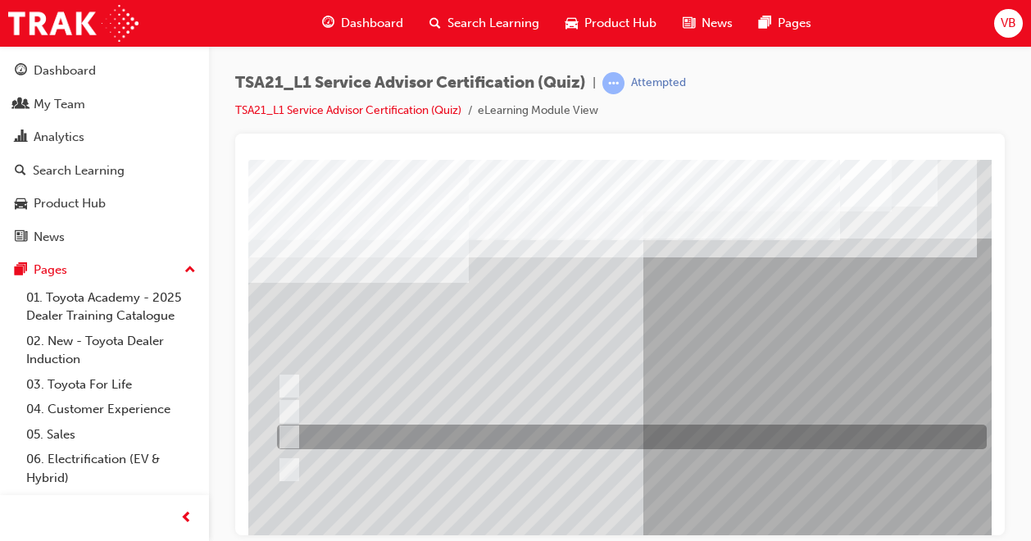
scroll to position [82, 25]
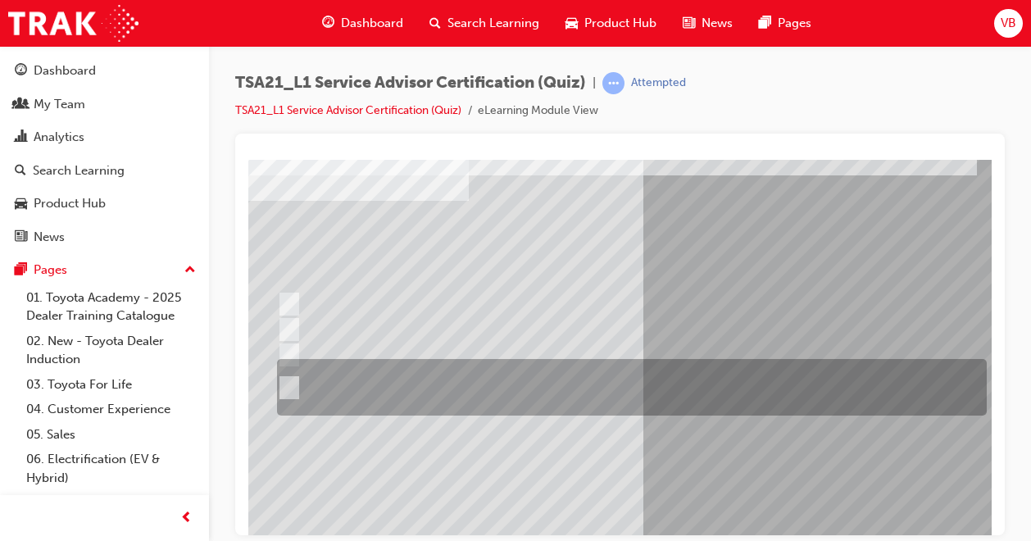
click at [288, 385] on input "An easy to understand explanation of the work done, the total costs and being \…" at bounding box center [286, 388] width 18 height 18
radio input "true"
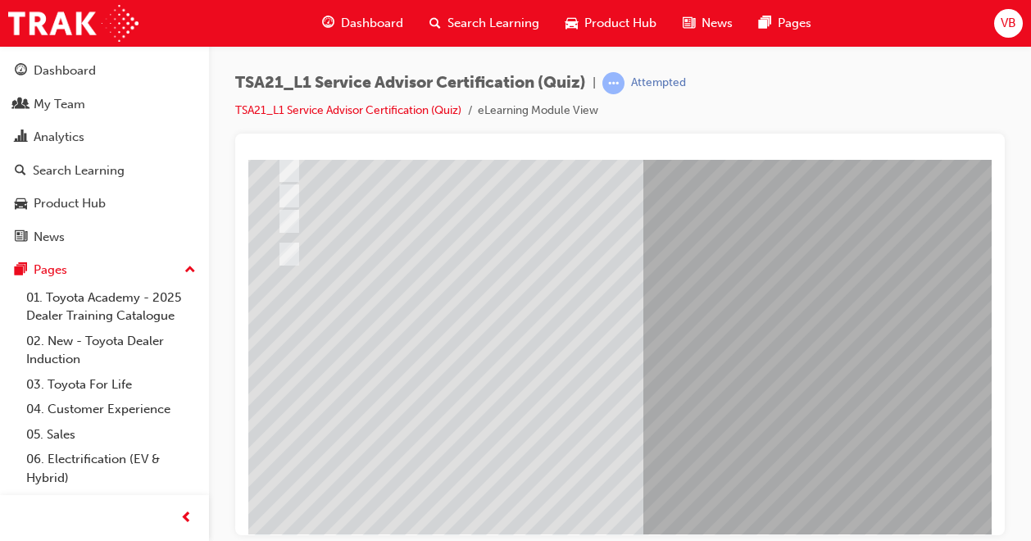
scroll to position [227, 25]
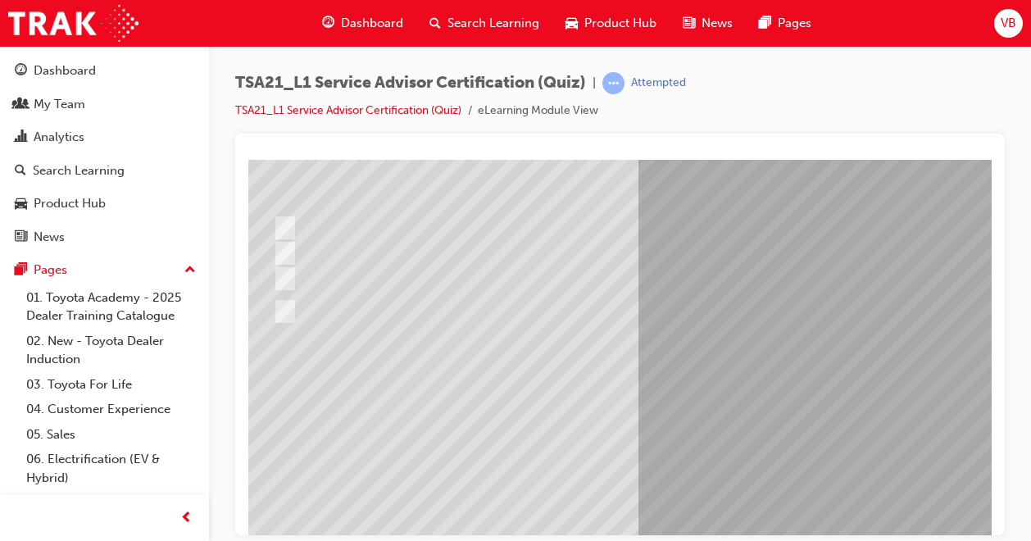
scroll to position [164, 30]
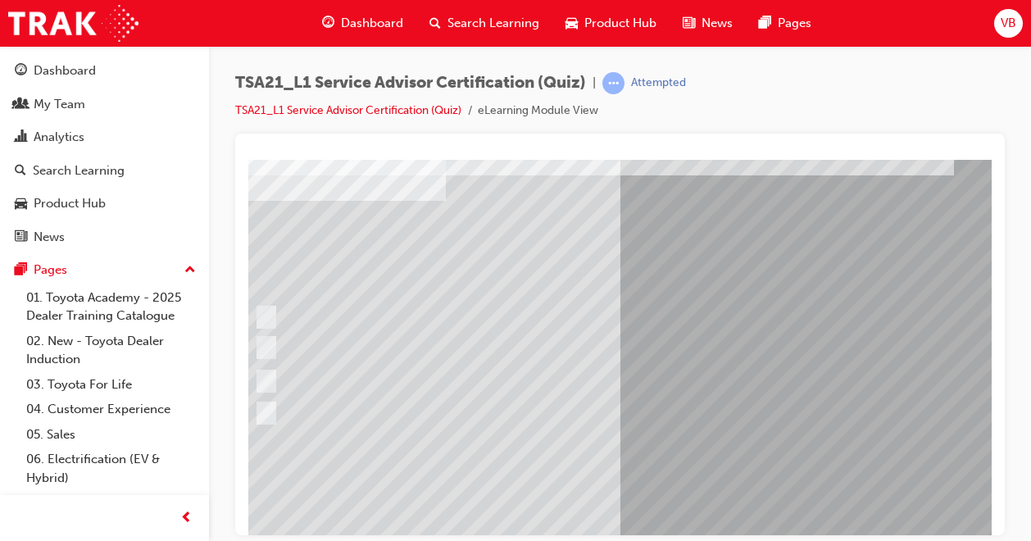
scroll to position [82, 42]
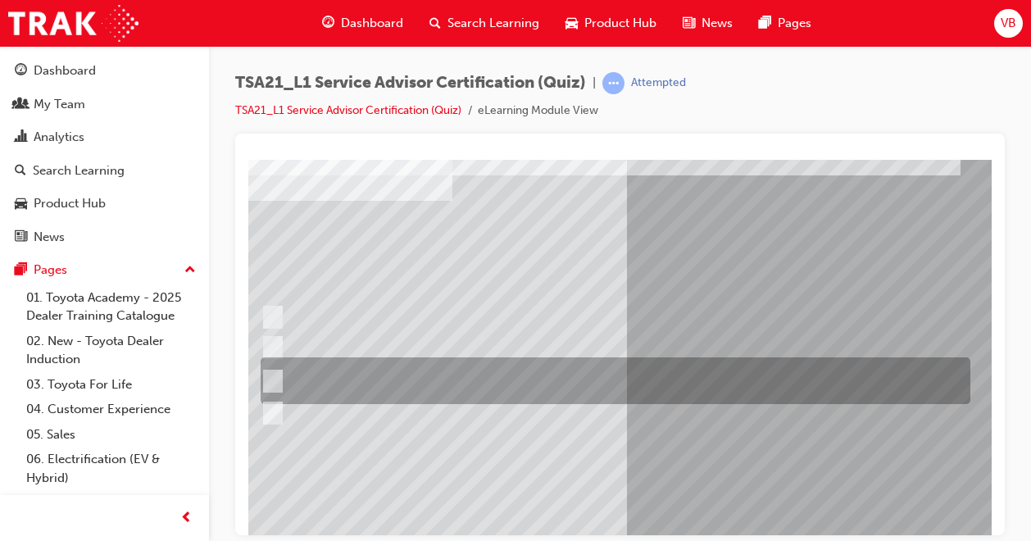
click at [272, 374] on input "Maintenance intervals, PSFU procedures, warranty policy & concern handling proc…" at bounding box center [270, 381] width 18 height 18
radio input "true"
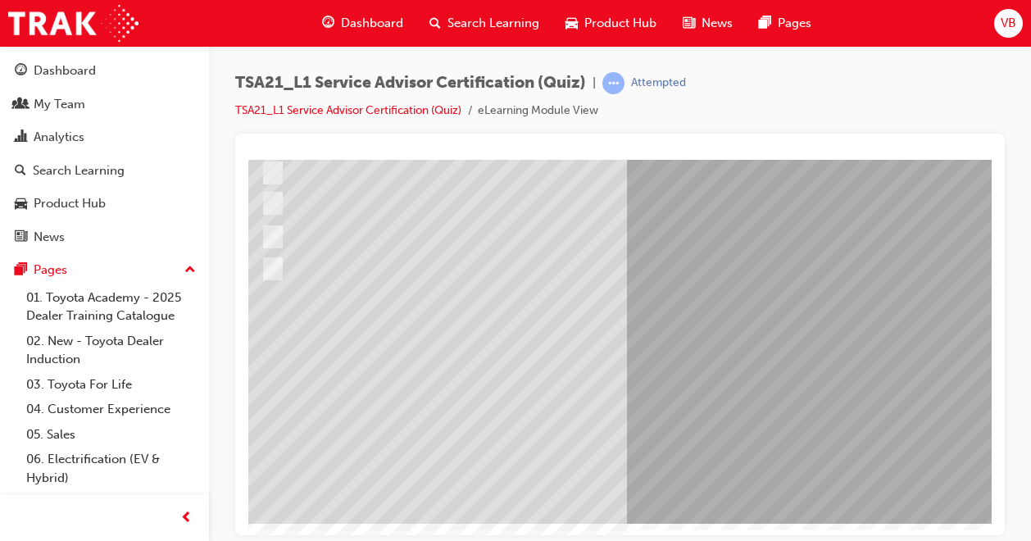
scroll to position [227, 42]
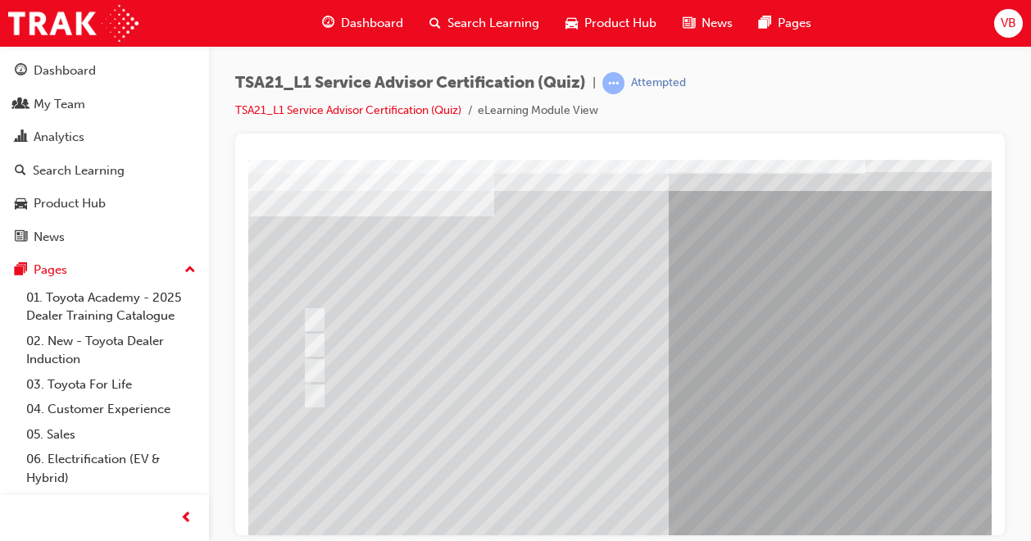
scroll to position [82, 0]
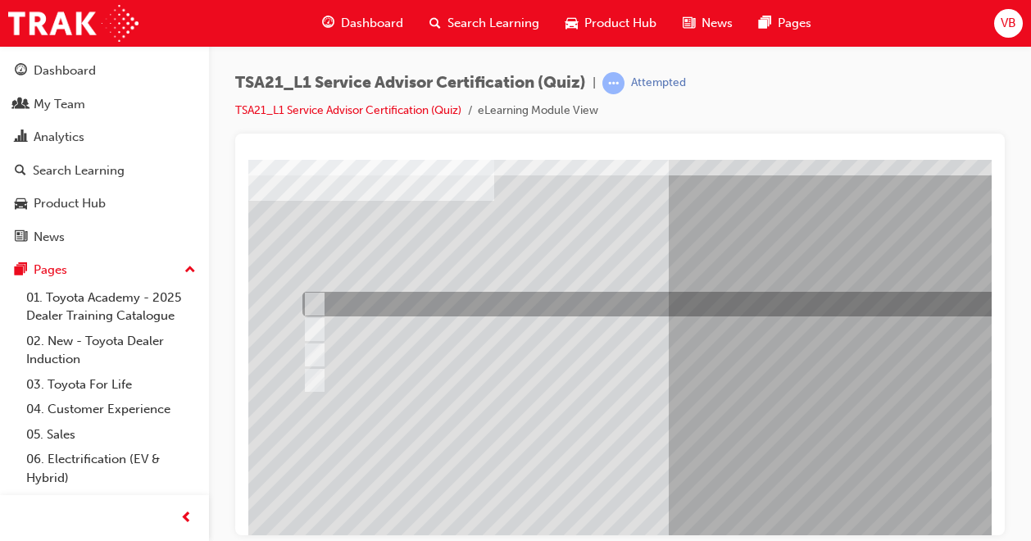
click at [312, 308] on input "Identify trends, declines in GSI or shifts in Guest expectations." at bounding box center [311, 304] width 18 height 18
radio input "true"
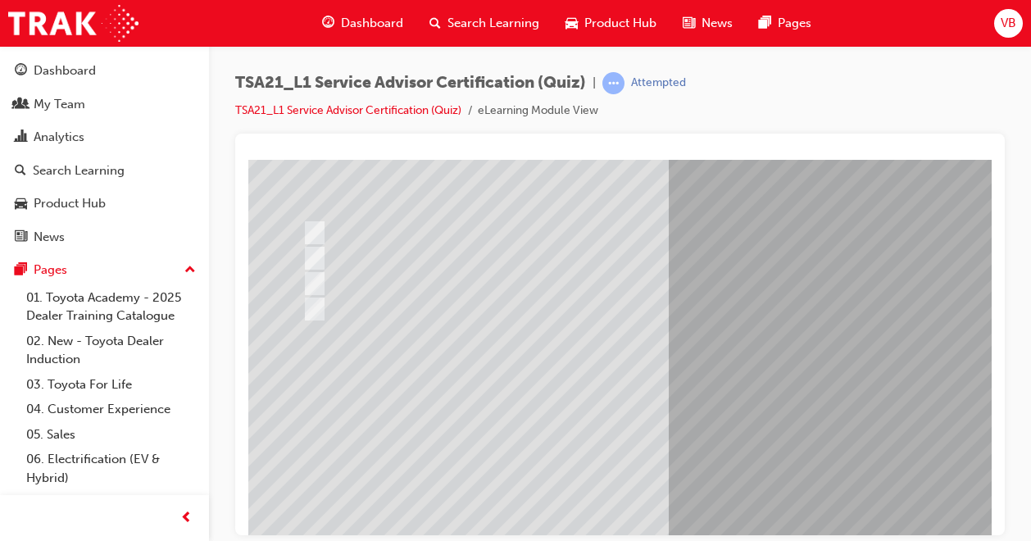
scroll to position [227, 0]
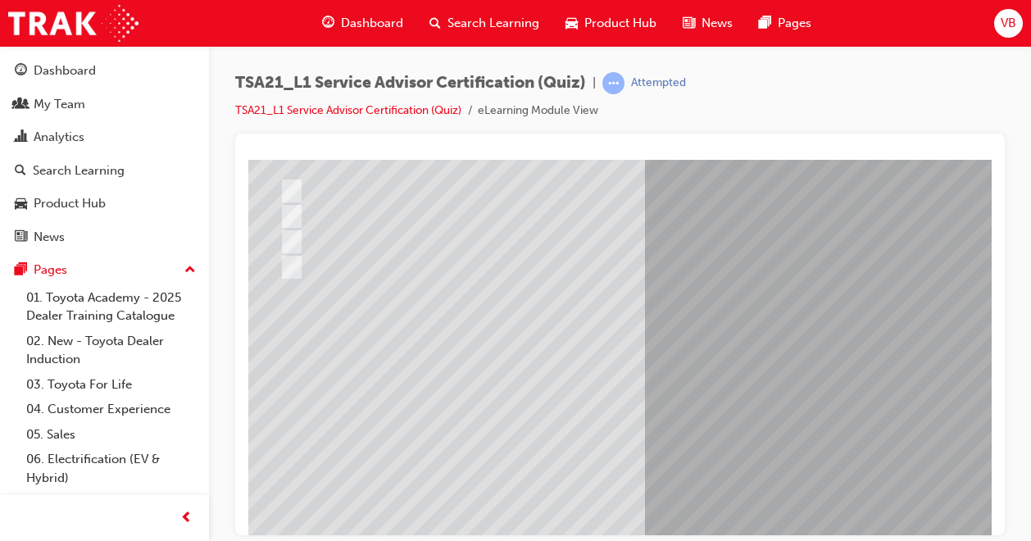
scroll to position [227, 23]
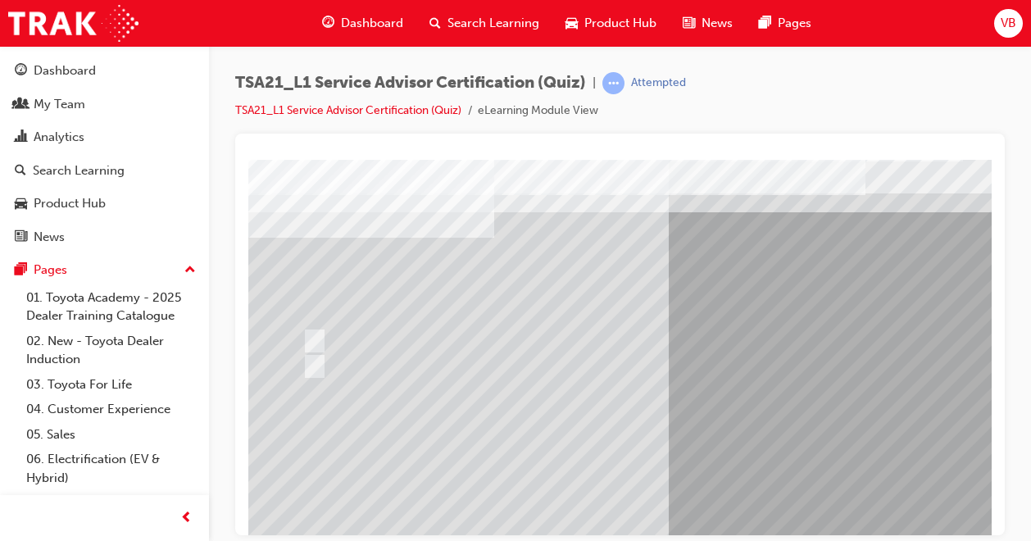
scroll to position [82, 0]
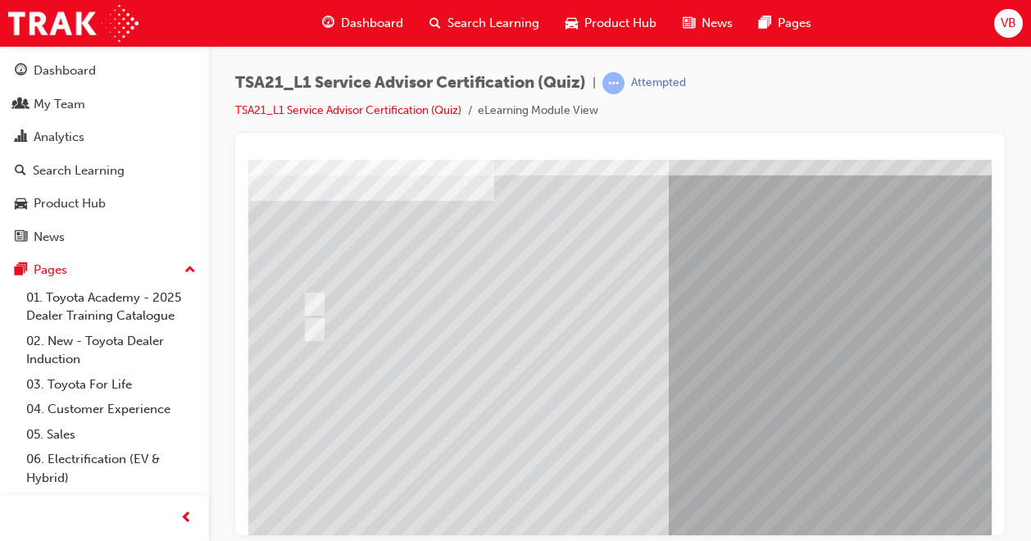
drag, startPoint x: 603, startPoint y: 538, endPoint x: 636, endPoint y: 537, distance: 32.8
click at [636, 537] on div "TSA21_L1 Service Advisor Certification (Quiz) | Attempted TSA21_L1 Service Advi…" at bounding box center [515, 270] width 1031 height 541
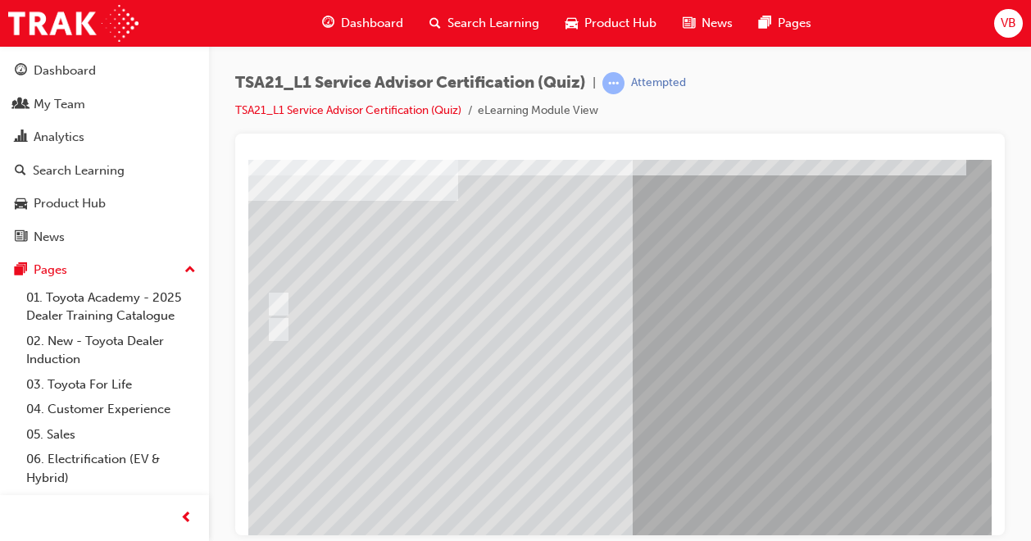
scroll to position [82, 39]
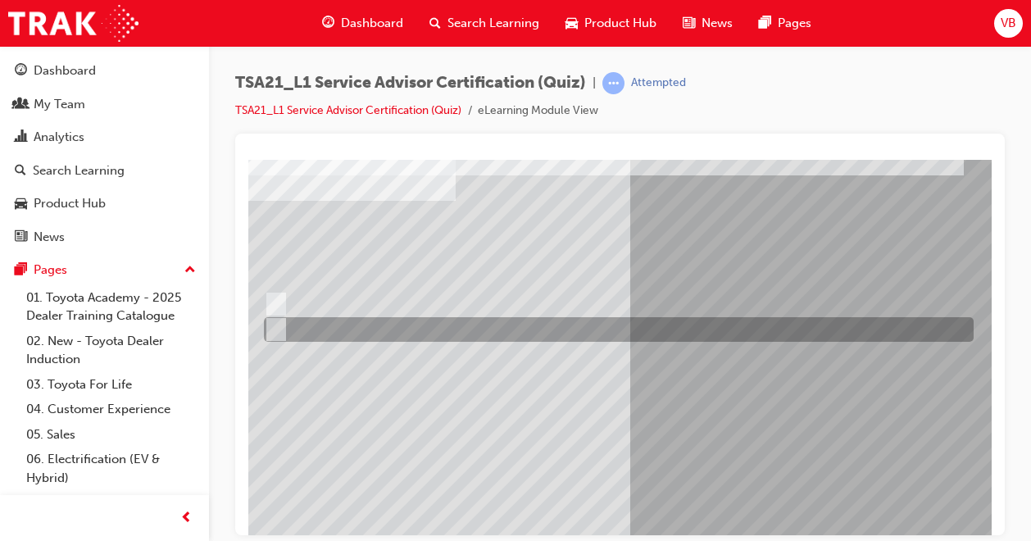
click at [279, 331] on input "True" at bounding box center [273, 330] width 18 height 18
radio input "true"
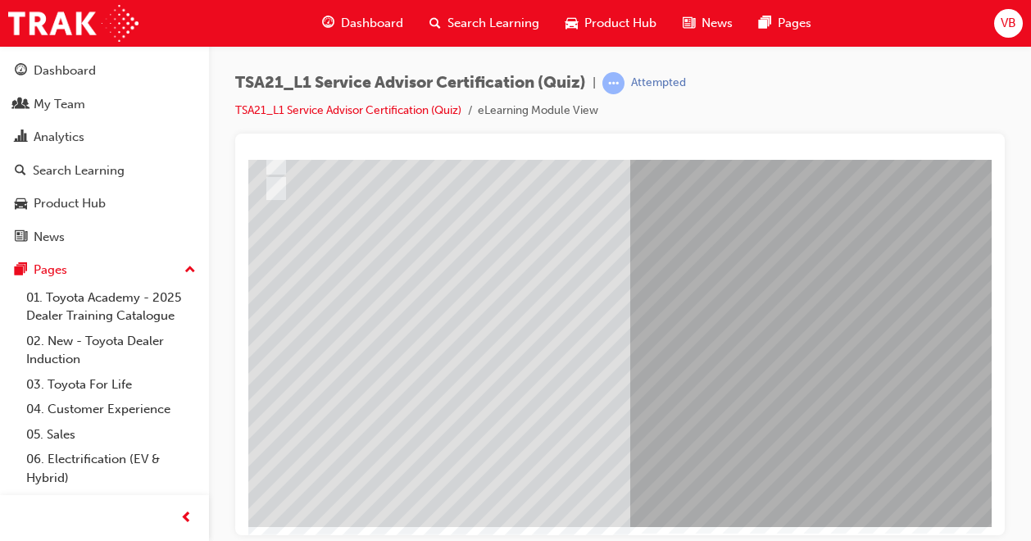
scroll to position [227, 39]
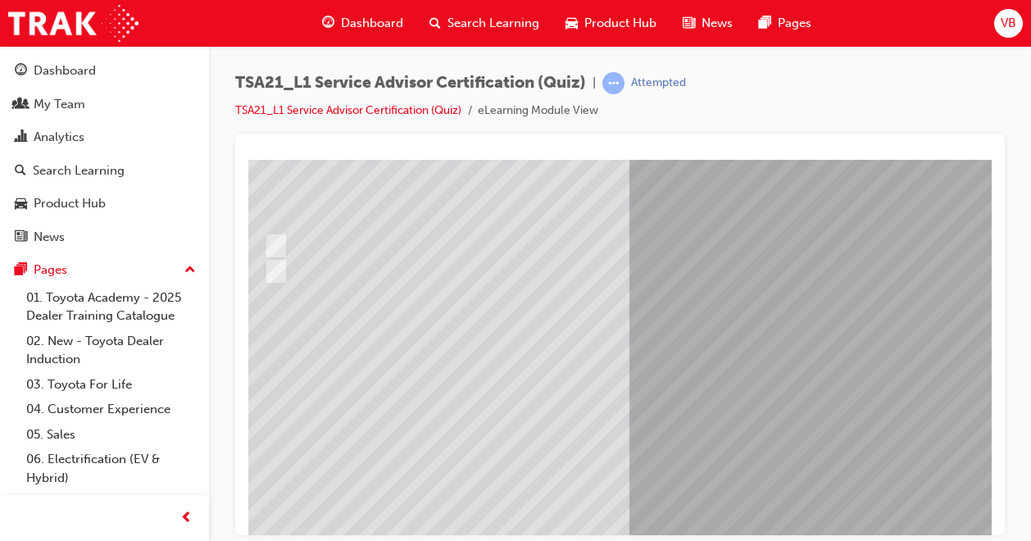
scroll to position [164, 39]
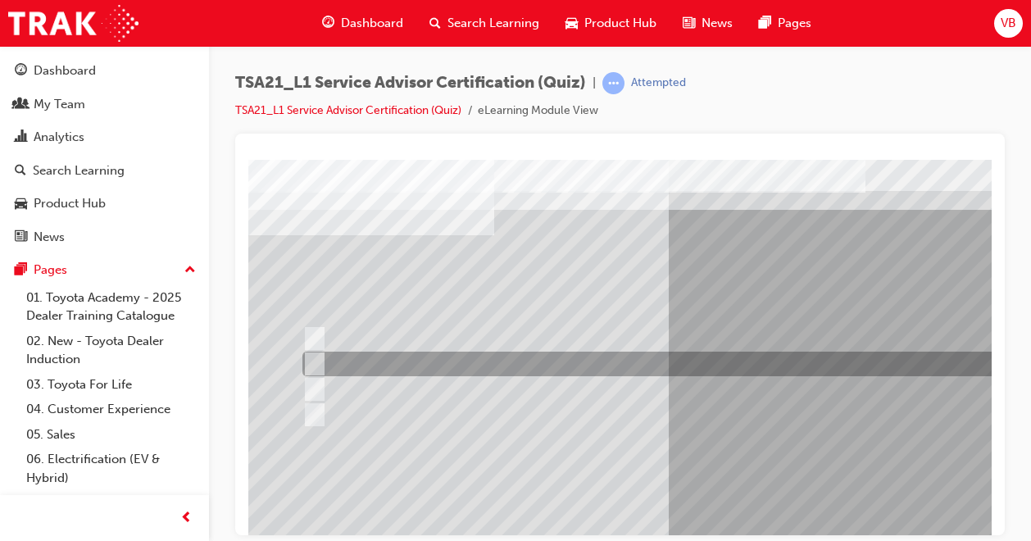
scroll to position [82, 0]
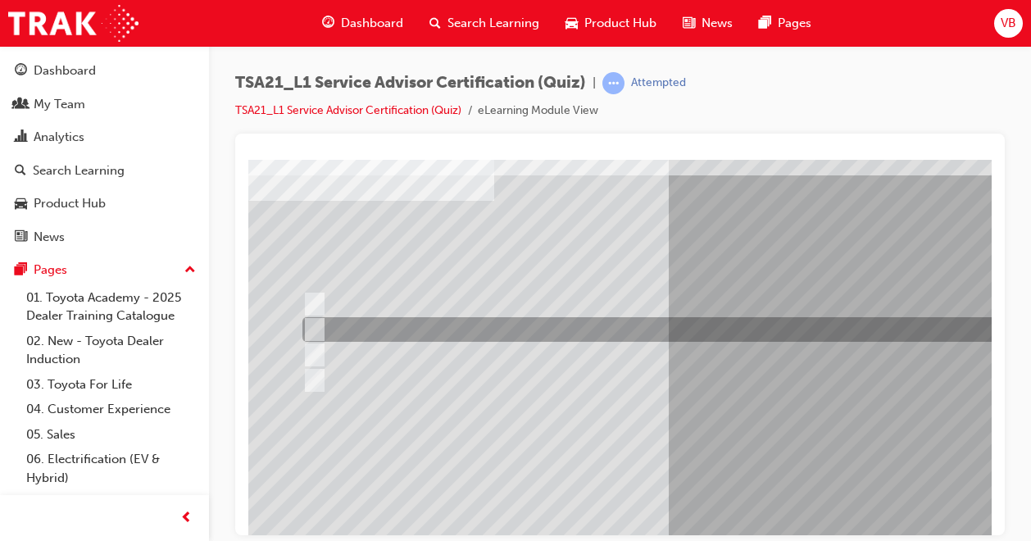
click at [312, 323] on input "Bottle necking during peak periods" at bounding box center [311, 330] width 18 height 18
radio input "true"
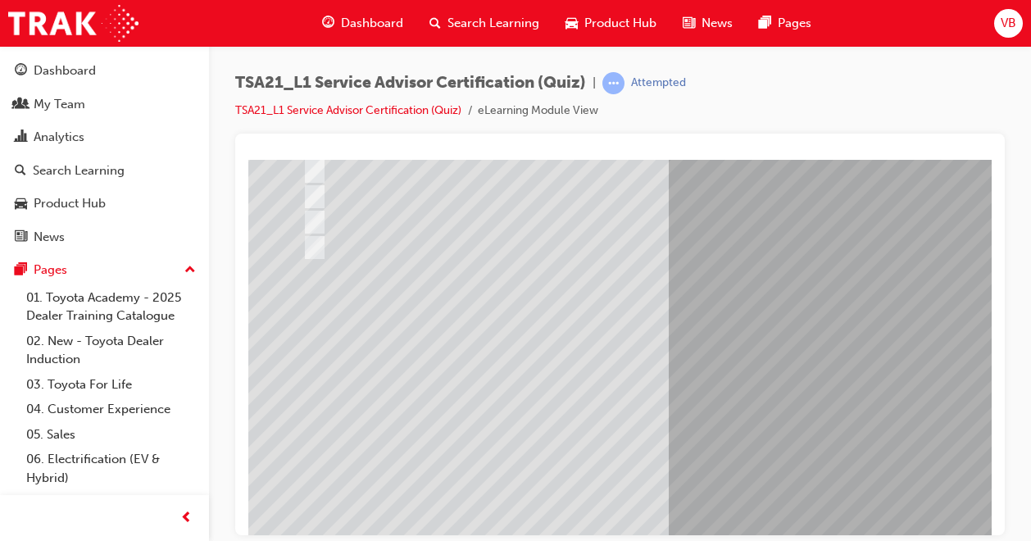
scroll to position [227, 0]
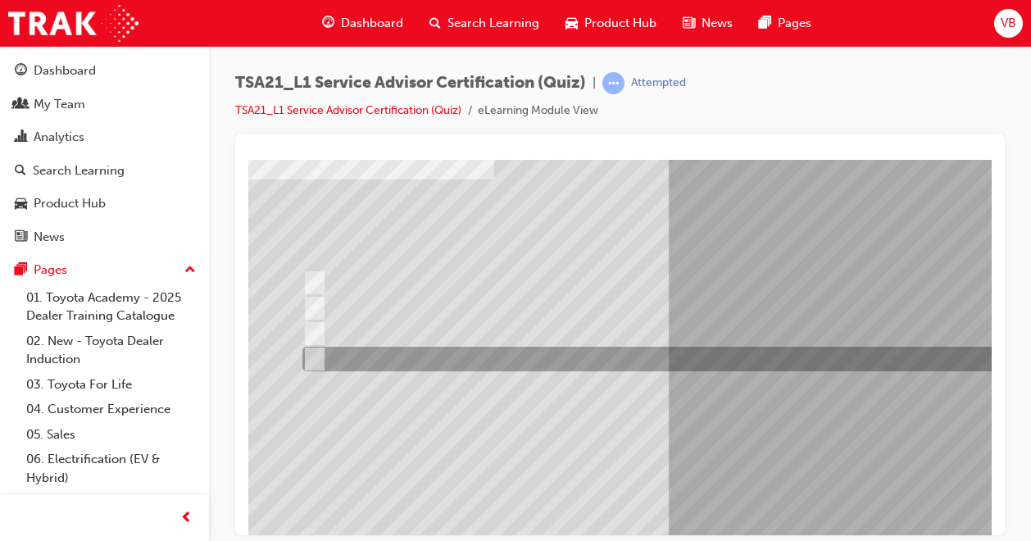
scroll to position [82, 0]
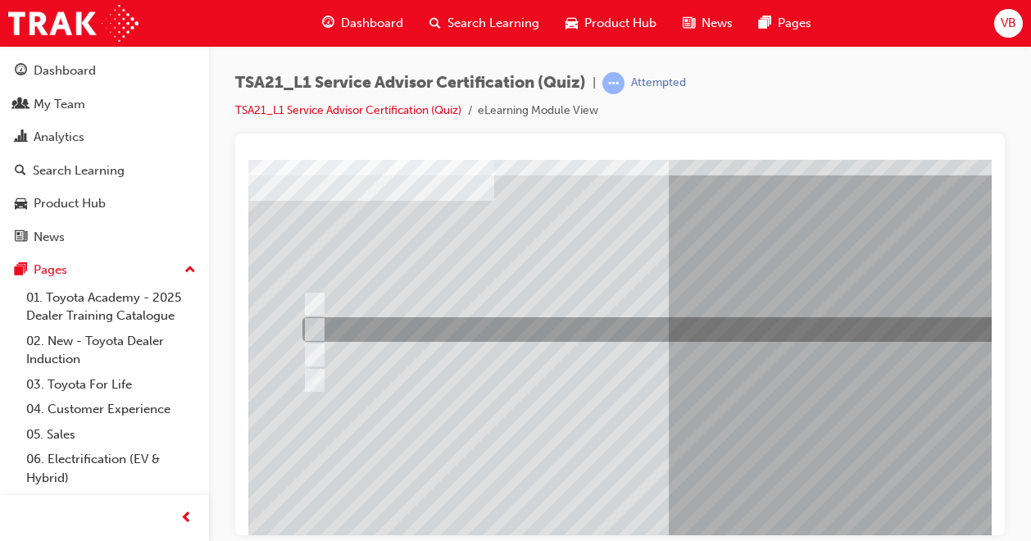
click at [316, 331] on input "To measure the total time the technician worked on the job." at bounding box center [311, 330] width 18 height 18
radio input "true"
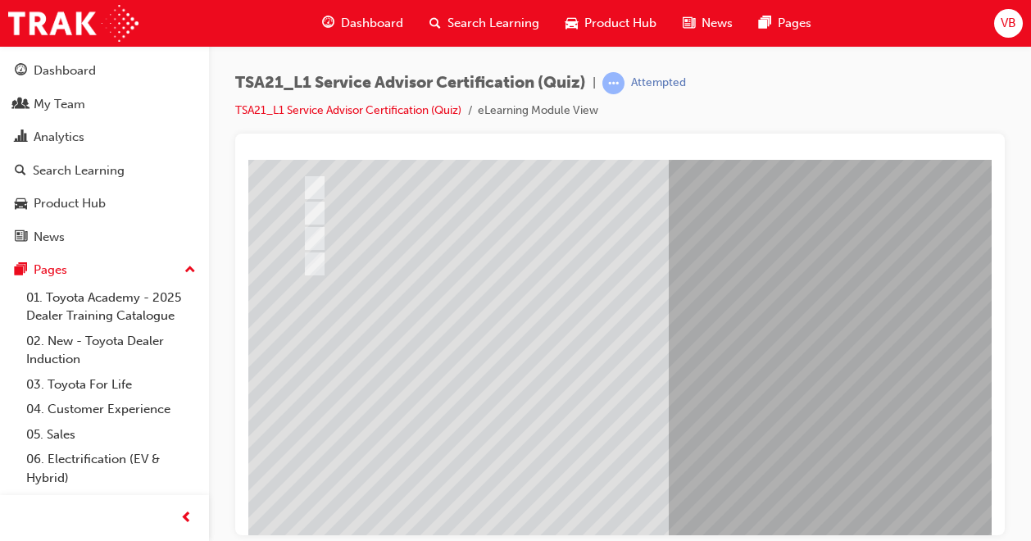
scroll to position [227, 0]
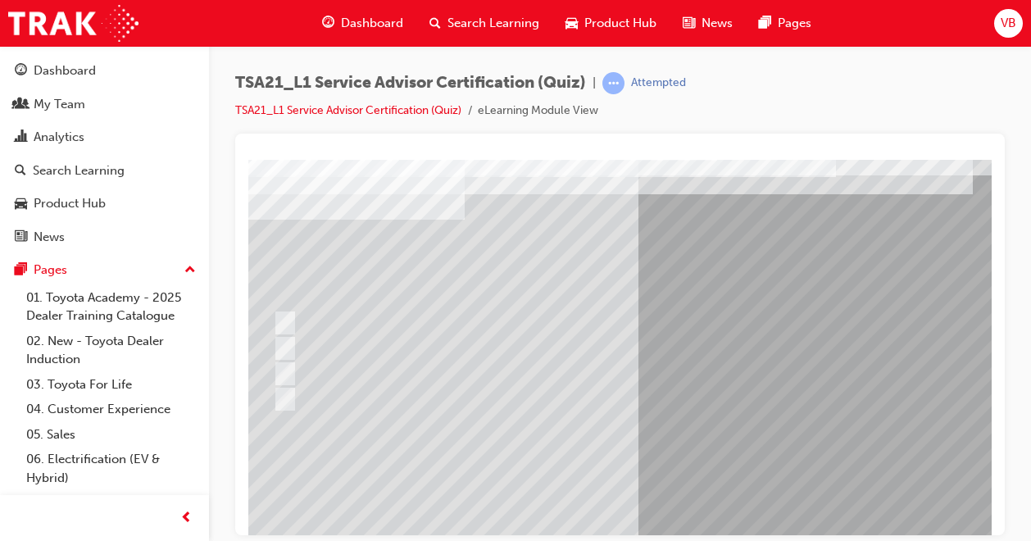
scroll to position [227, 30]
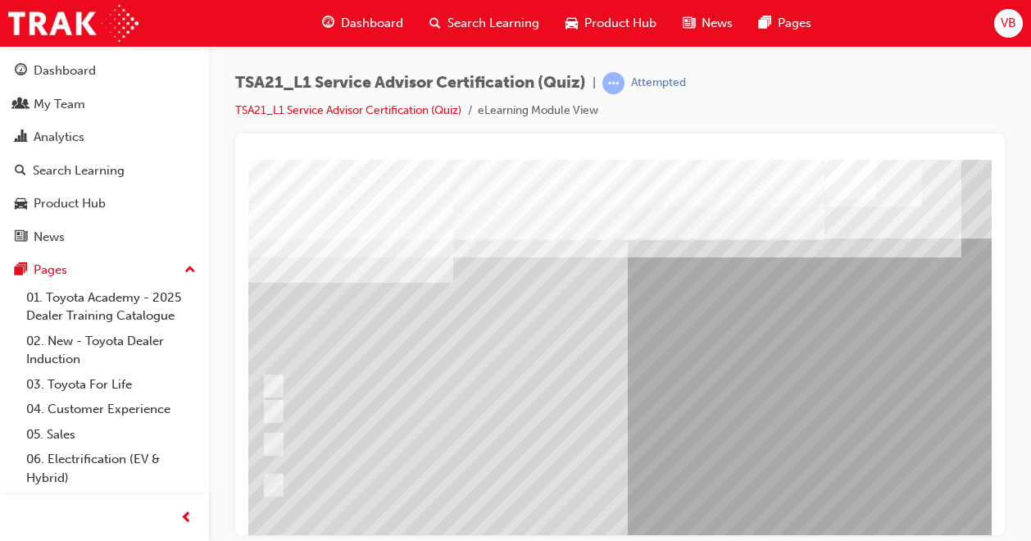
scroll to position [82, 41]
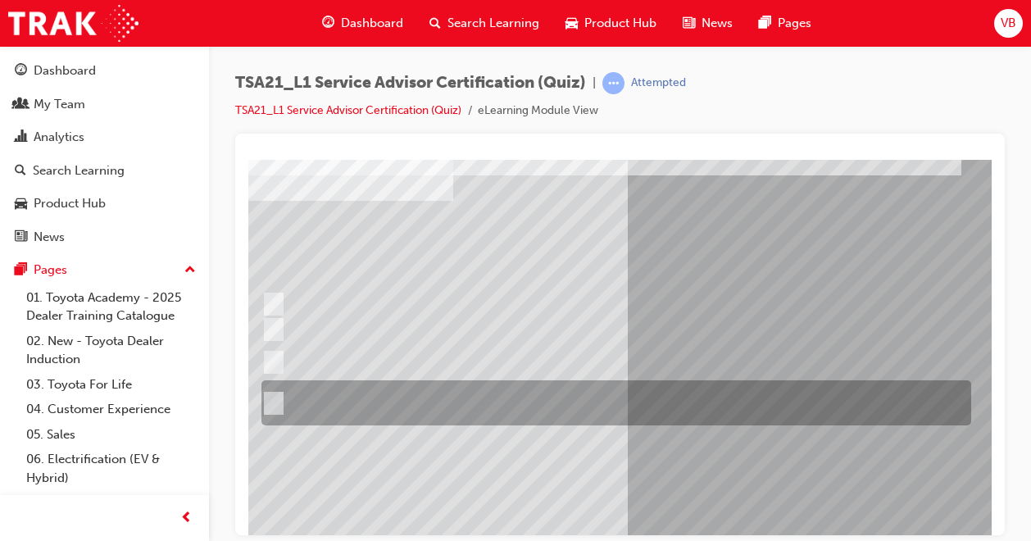
click at [284, 404] on div at bounding box center [612, 402] width 710 height 45
radio input "true"
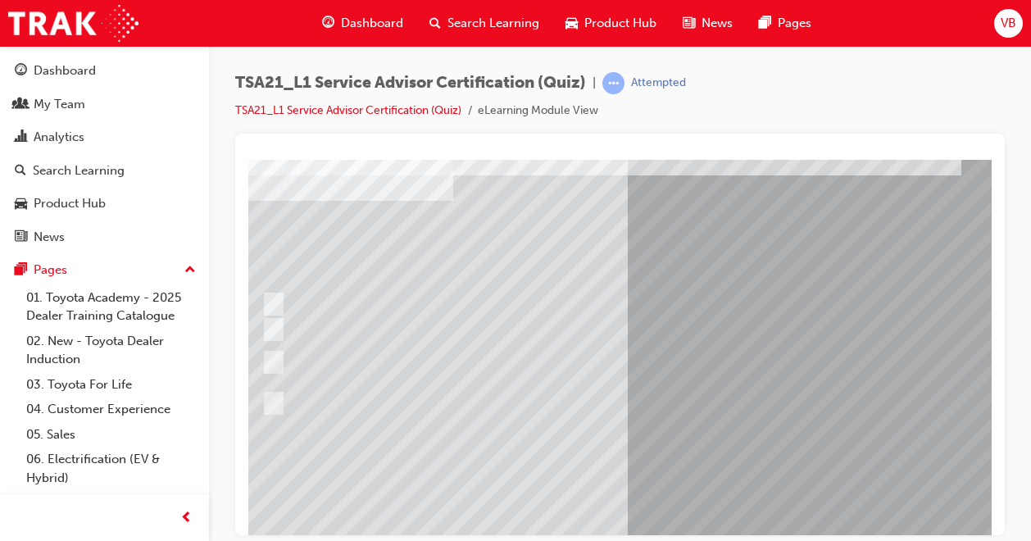
scroll to position [164, 41]
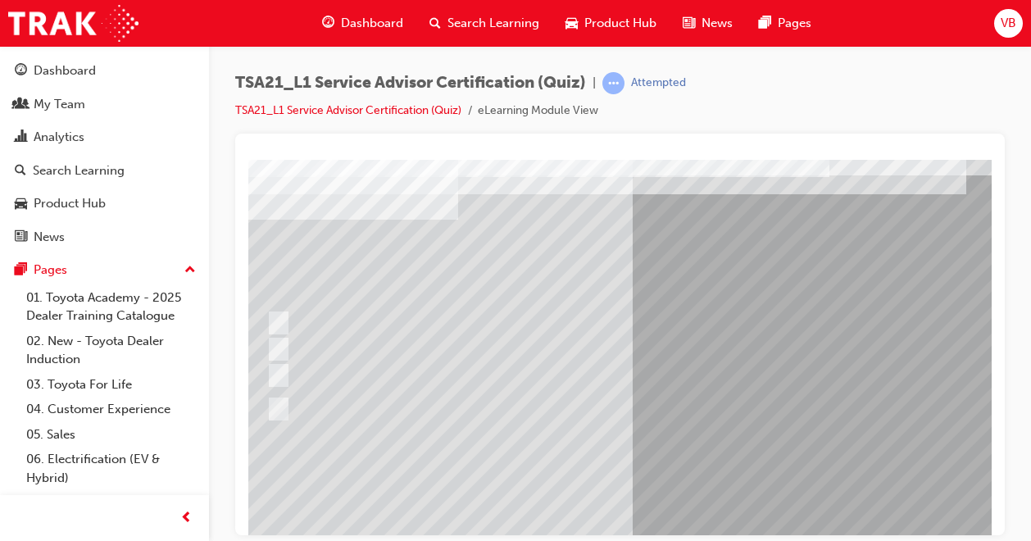
scroll to position [63, 37]
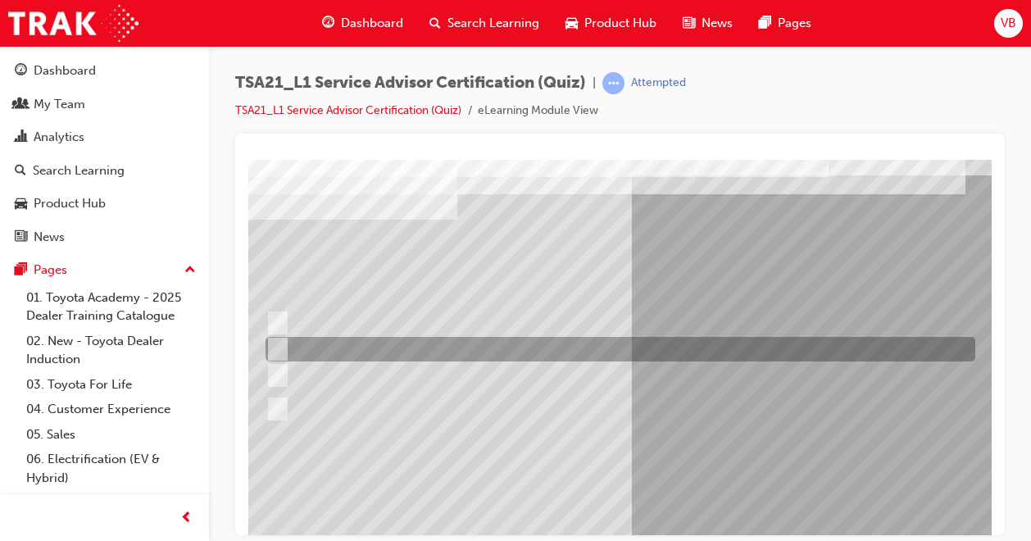
click at [278, 354] on input "To obtain the Guest’s authorization for the work described on the Repair Order." at bounding box center [275, 349] width 18 height 18
radio input "true"
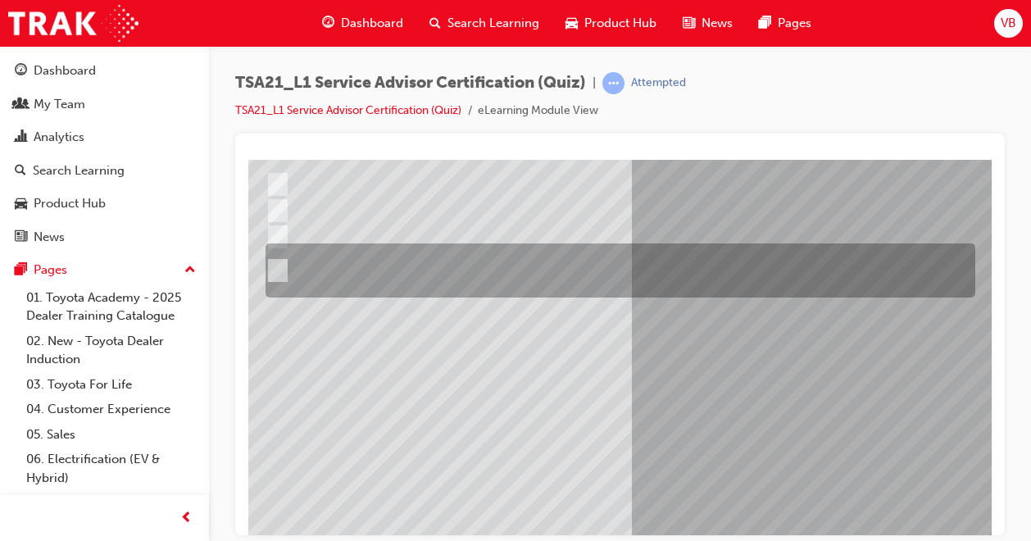
scroll to position [227, 37]
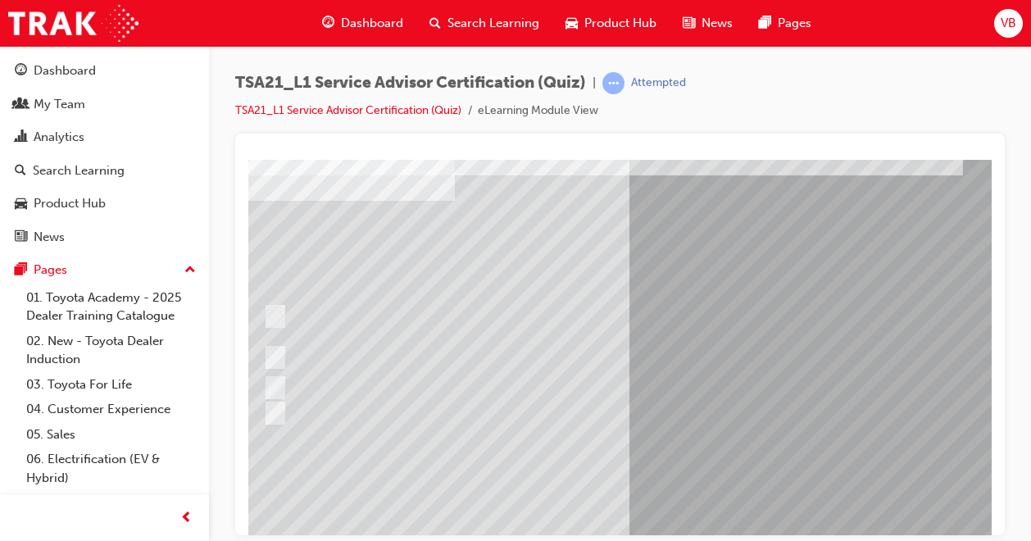
scroll to position [82, 42]
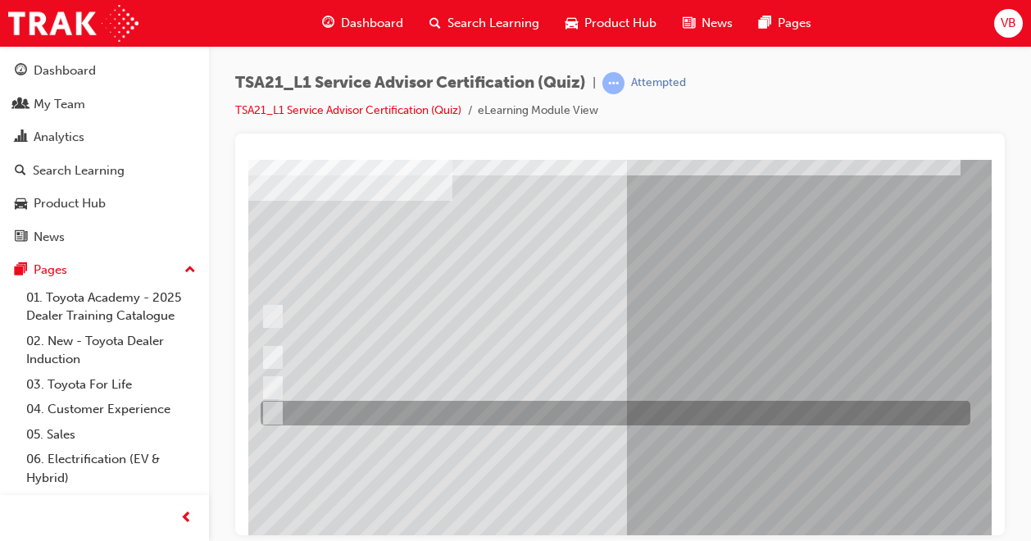
click at [272, 412] on input "The walk-around check should always be done with the Guest." at bounding box center [270, 413] width 18 height 18
radio input "true"
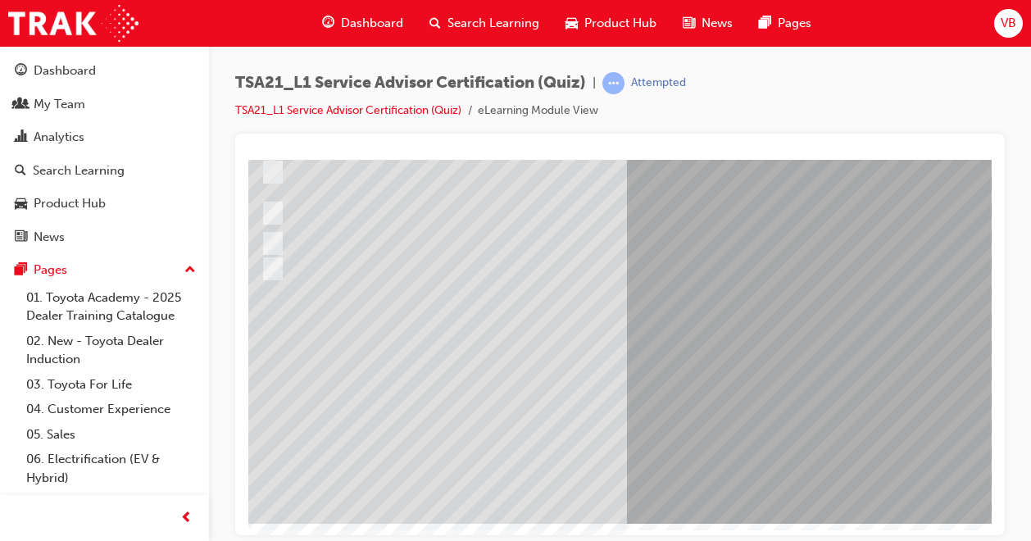
scroll to position [227, 42]
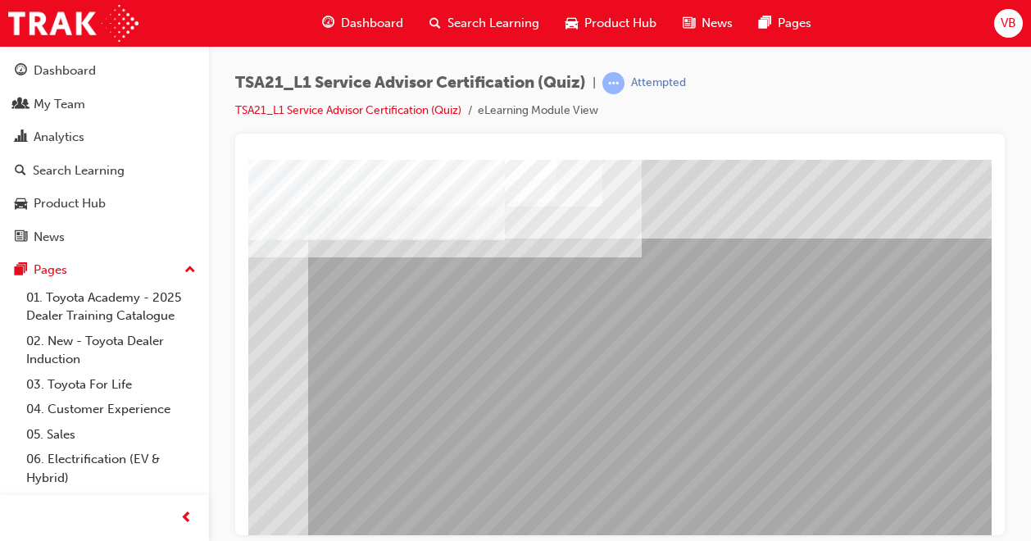
scroll to position [0, 384]
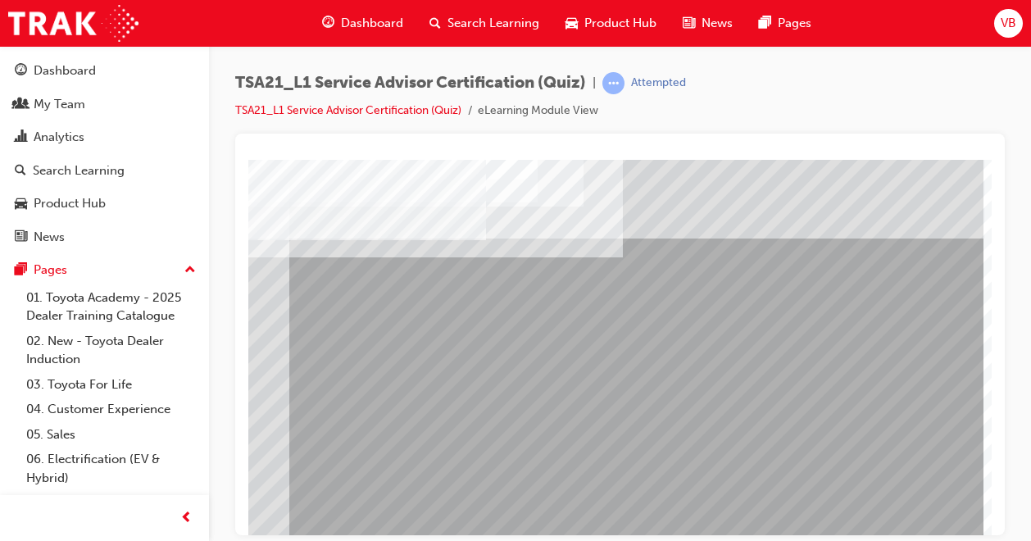
drag, startPoint x: 704, startPoint y: 523, endPoint x: 1253, endPoint y: 681, distance: 571.6
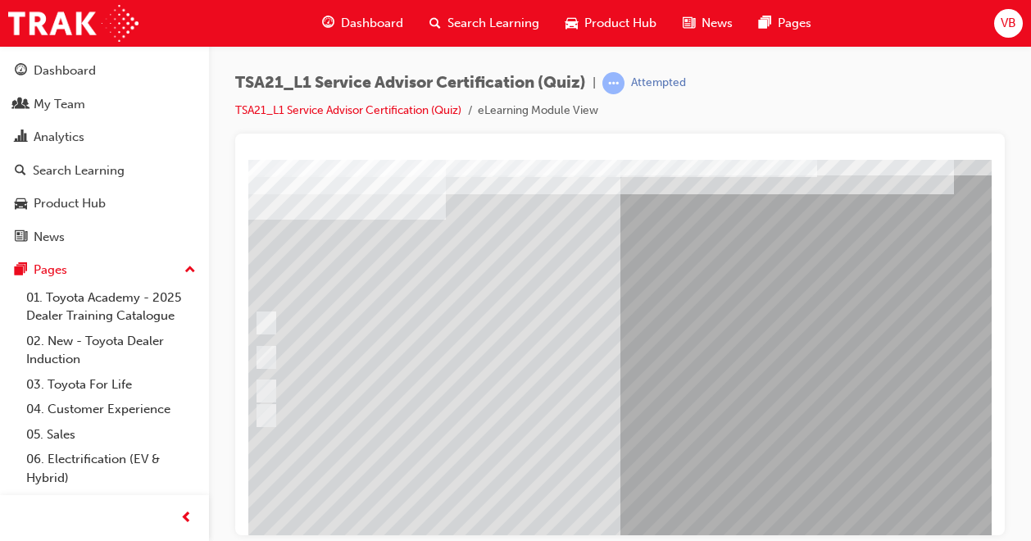
scroll to position [63, 51]
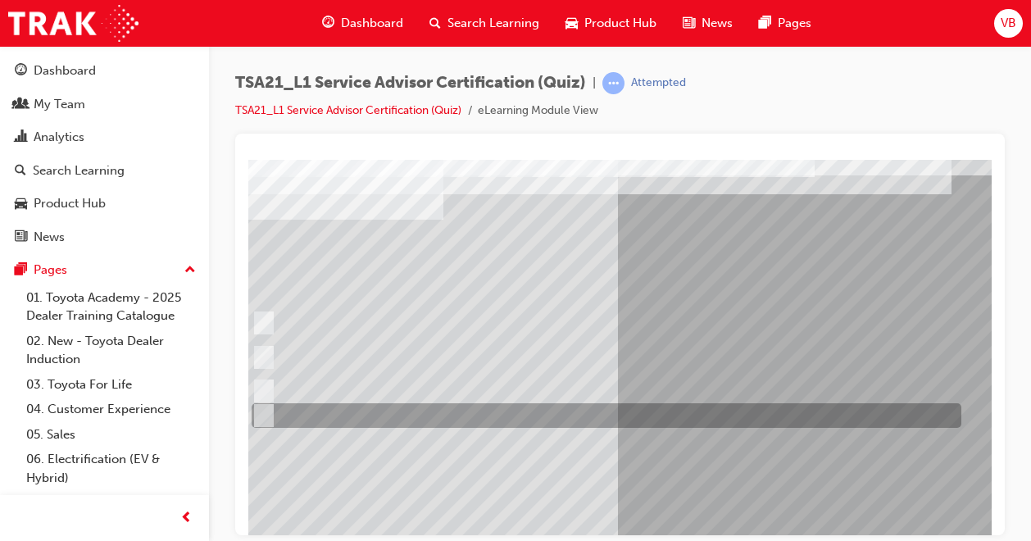
click at [269, 412] on input "Write the Guest’s exact words on the RO." at bounding box center [261, 416] width 18 height 18
radio input "true"
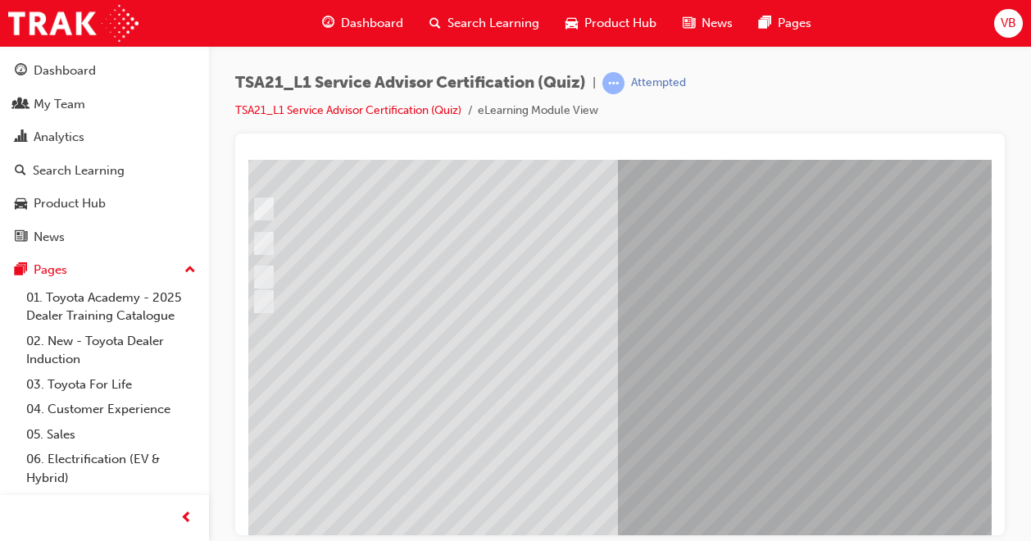
scroll to position [227, 51]
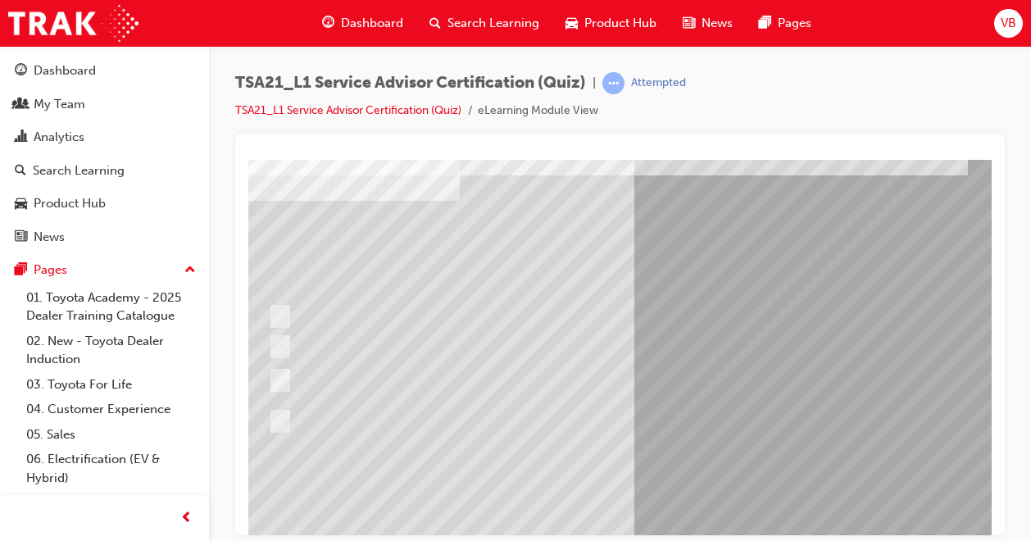
scroll to position [82, 36]
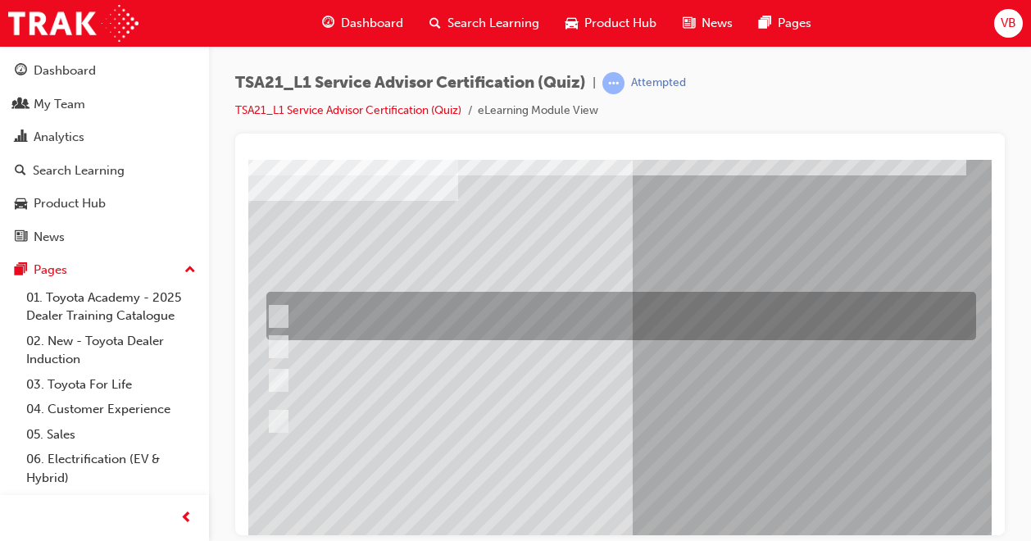
click at [282, 318] on input "Which service is required, how much the job will cost, how long it will take, a…" at bounding box center [275, 316] width 18 height 18
radio input "true"
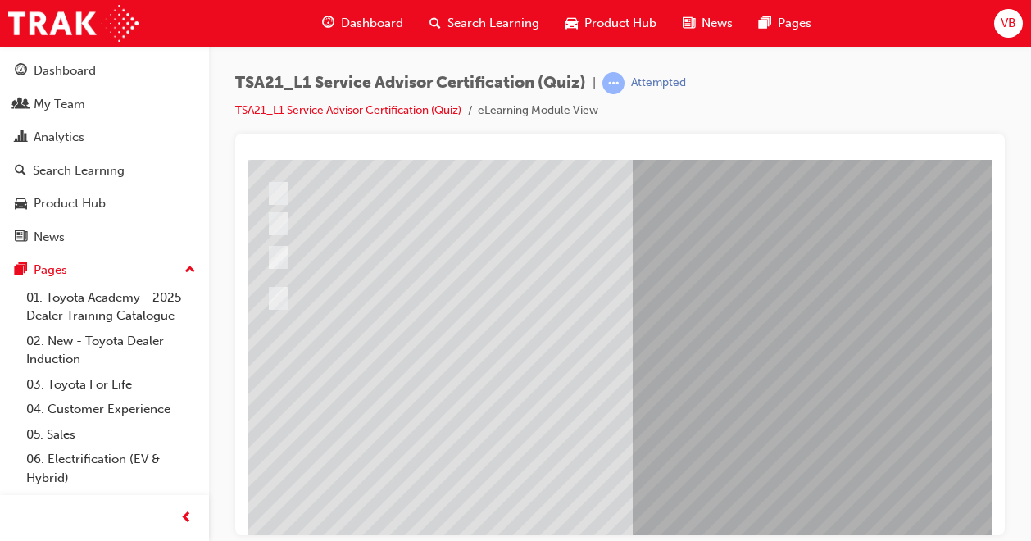
scroll to position [227, 36]
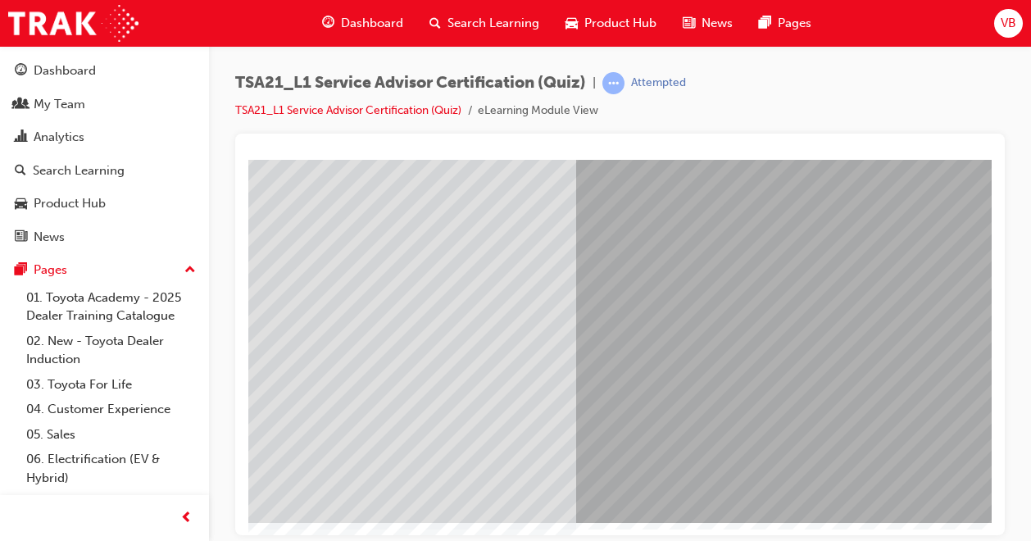
scroll to position [227, 79]
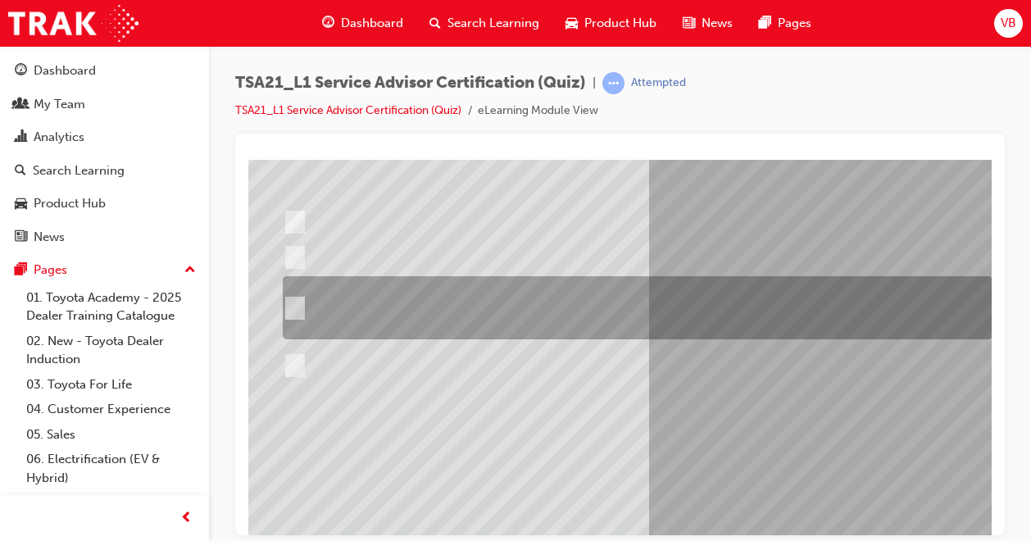
scroll to position [82, 20]
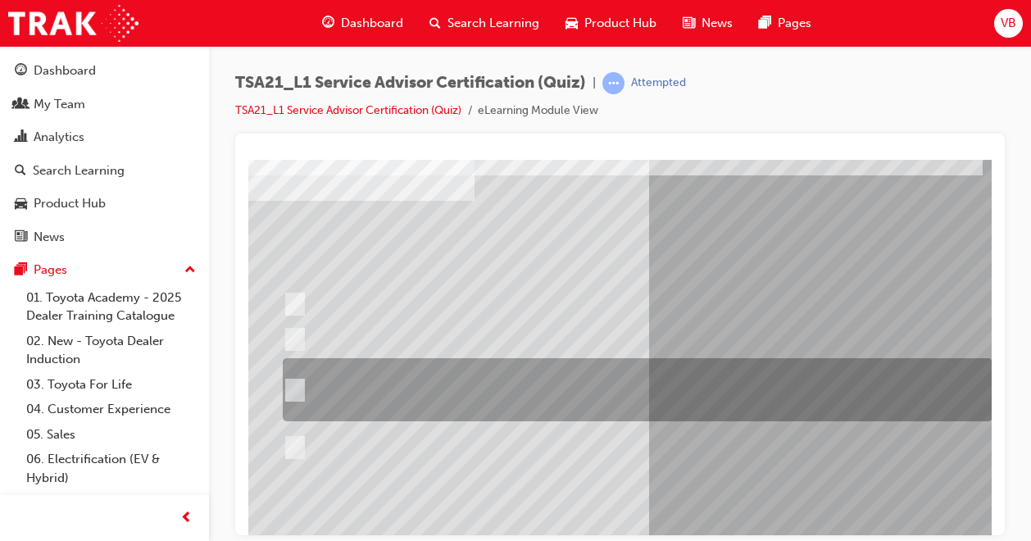
click at [295, 389] on input "Explain the costs for the maintenance, and then explain that the costs, \3parts…" at bounding box center [292, 390] width 18 height 18
radio input "true"
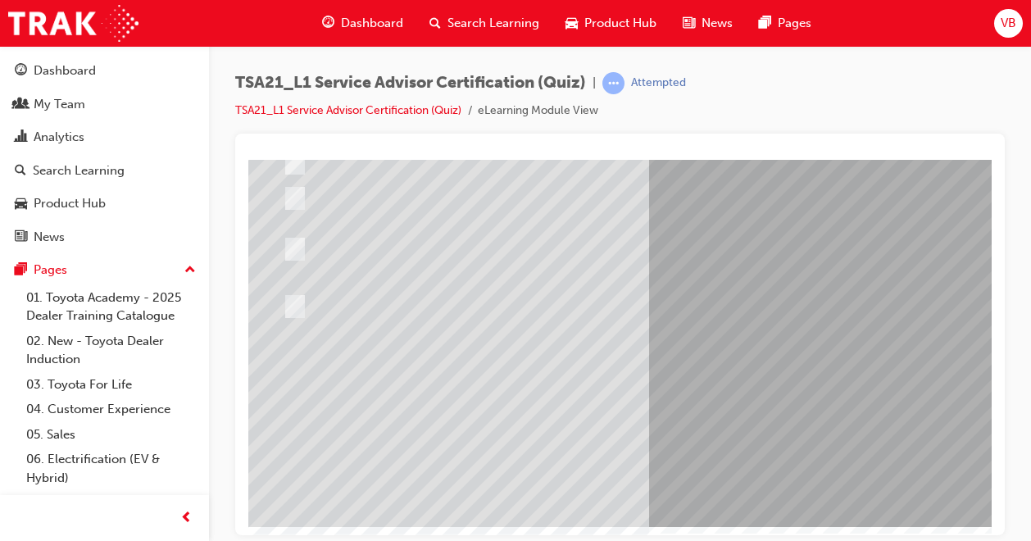
scroll to position [227, 20]
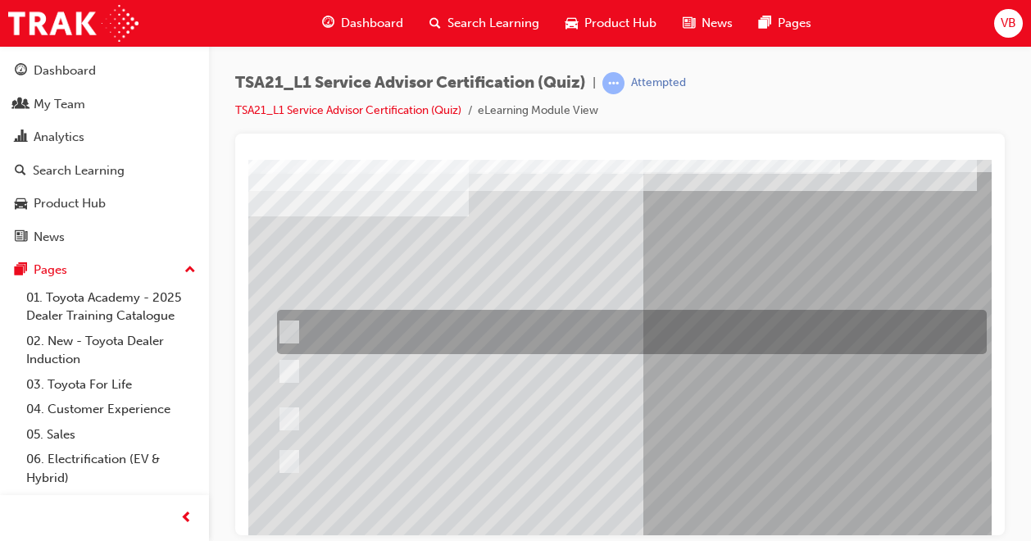
scroll to position [82, 25]
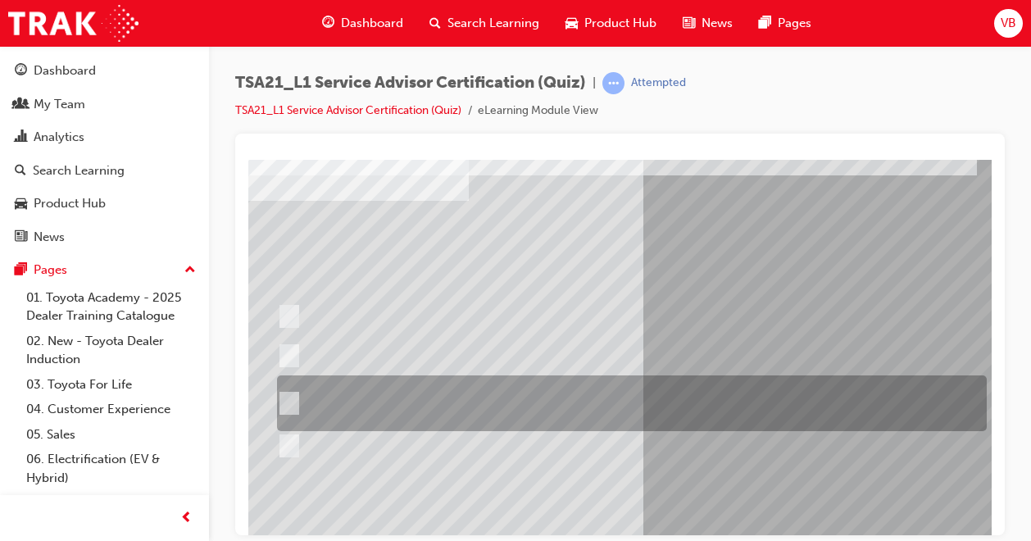
click at [527, 405] on div at bounding box center [628, 403] width 710 height 56
radio input "true"
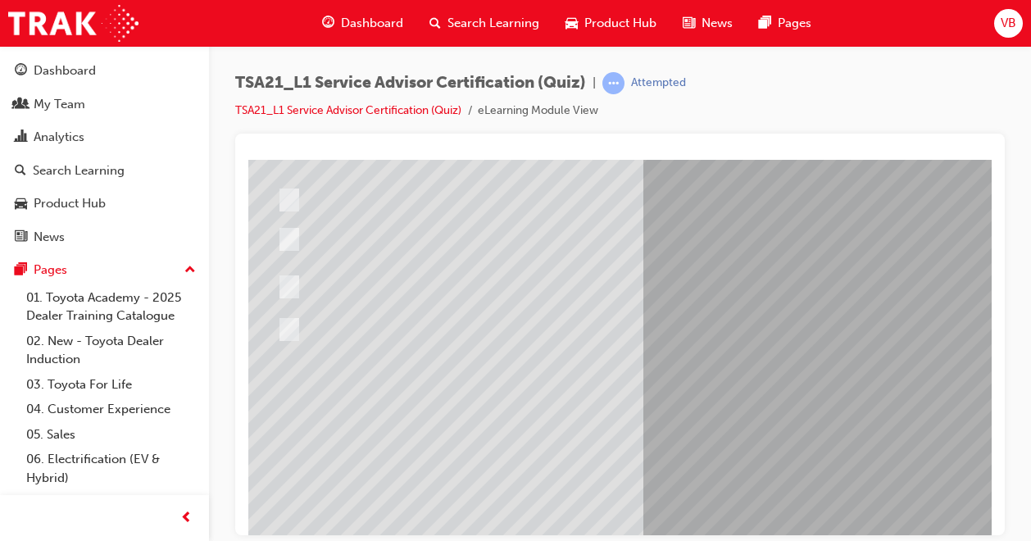
scroll to position [227, 25]
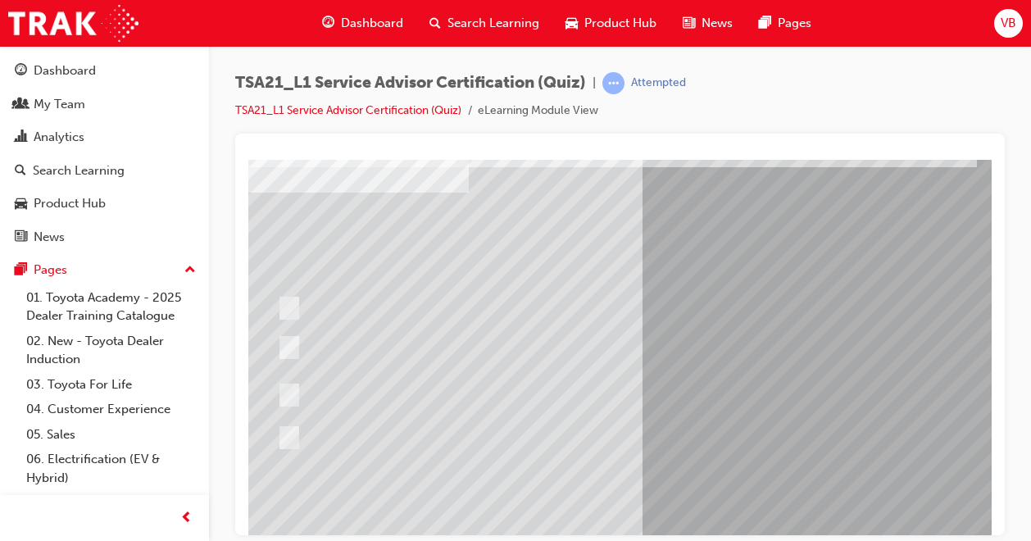
scroll to position [63, 25]
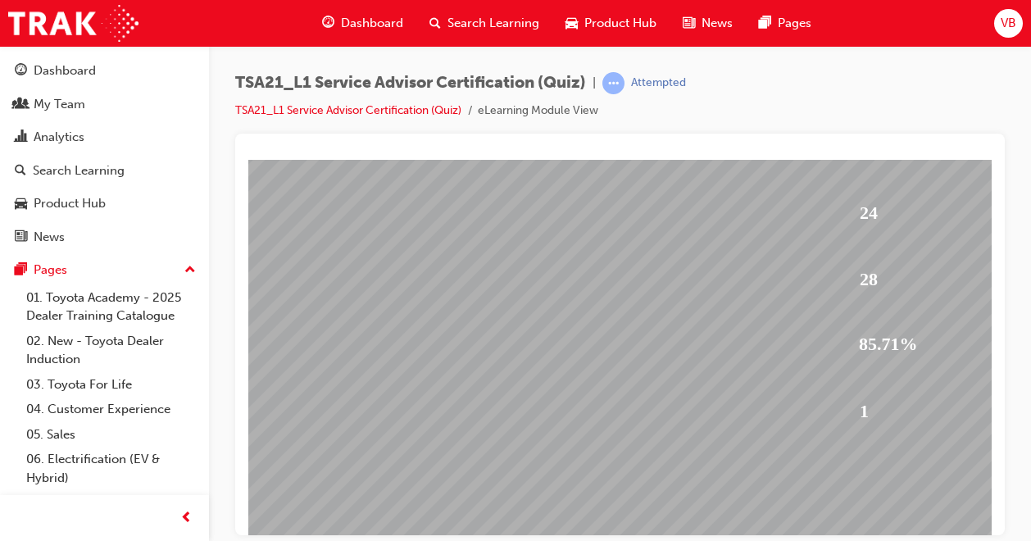
scroll to position [227, 0]
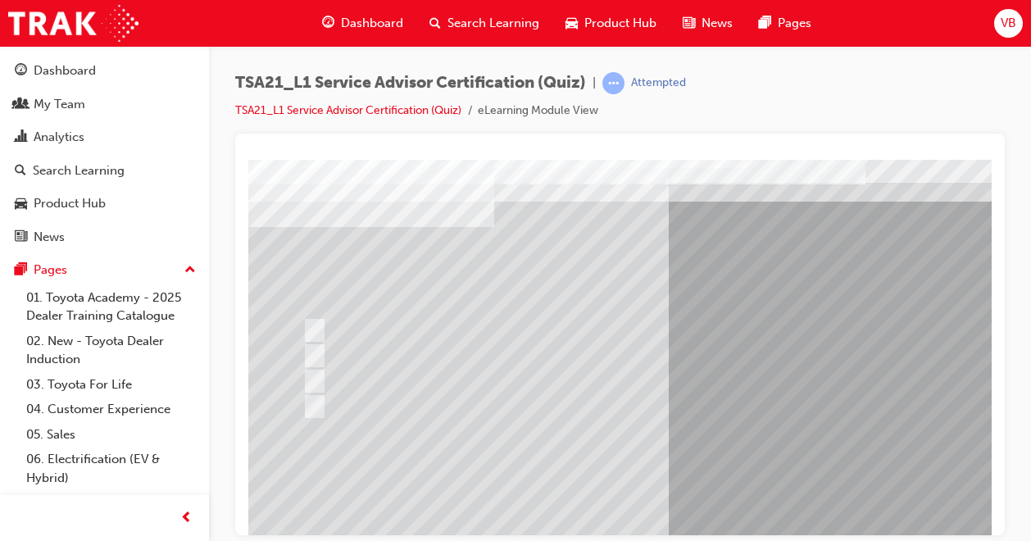
scroll to position [82, 0]
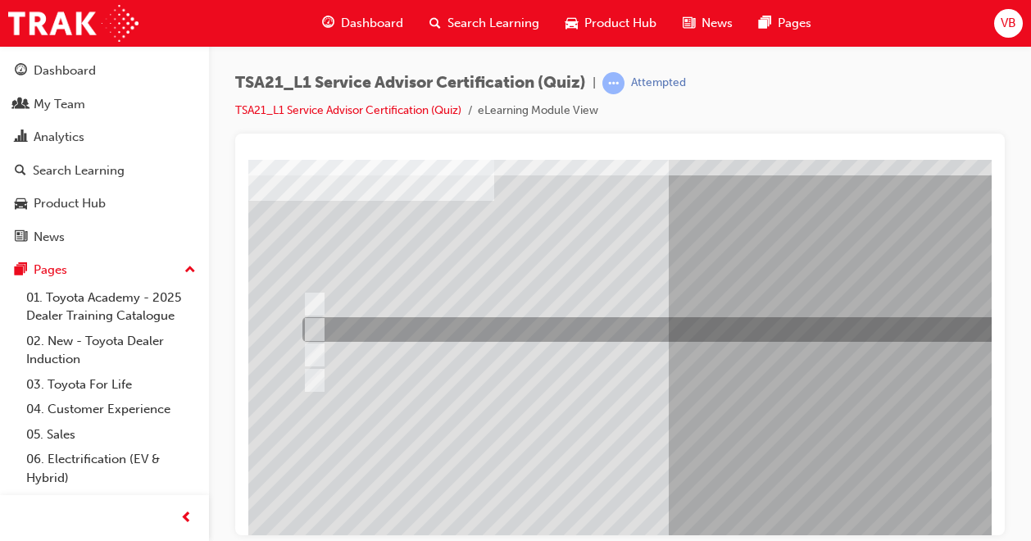
click at [312, 326] on input "To be familiar with different types of maintenance." at bounding box center [311, 330] width 18 height 18
radio input "true"
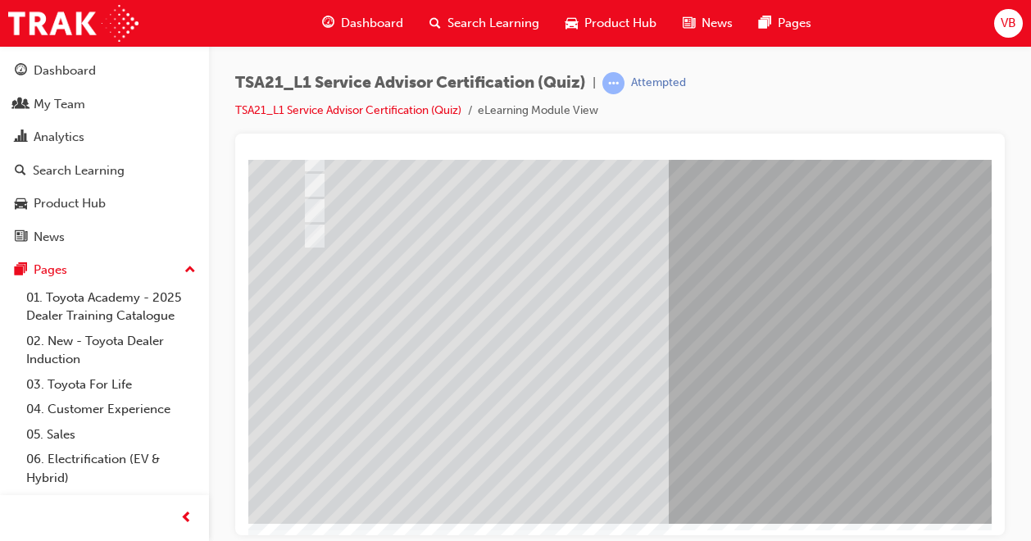
scroll to position [227, 0]
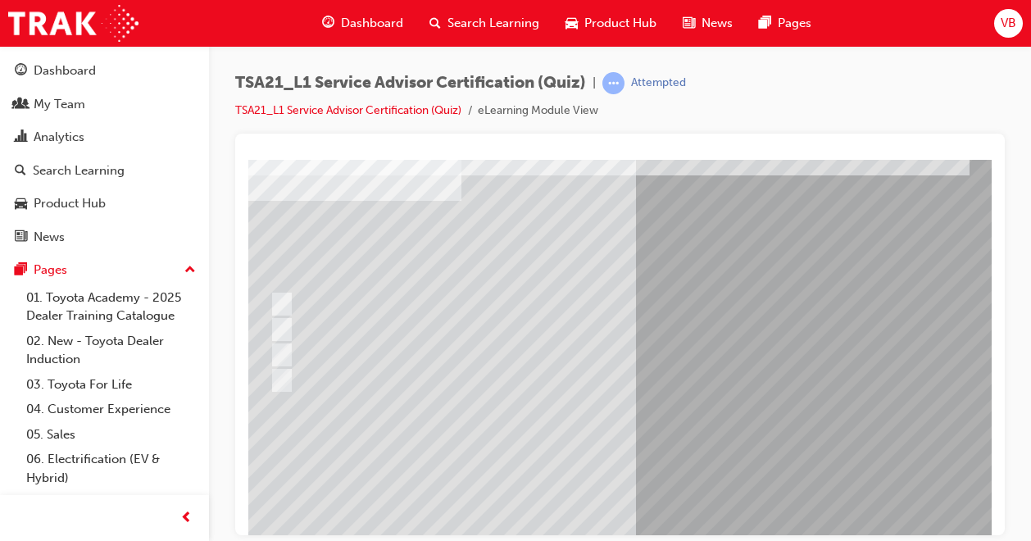
scroll to position [82, 40]
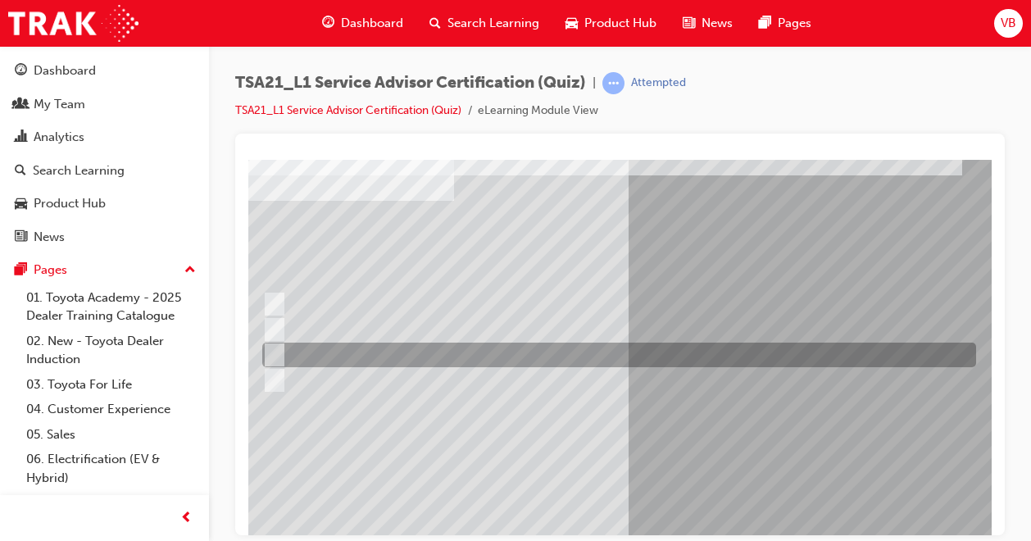
click at [275, 353] on input "Record the agreed appointment and delivery date/times." at bounding box center [271, 355] width 18 height 18
radio input "true"
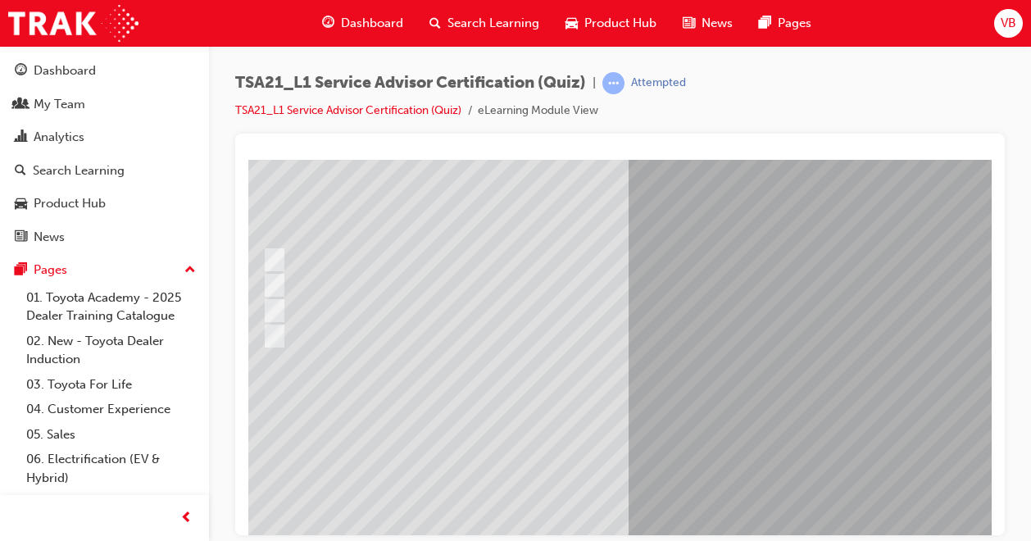
scroll to position [164, 40]
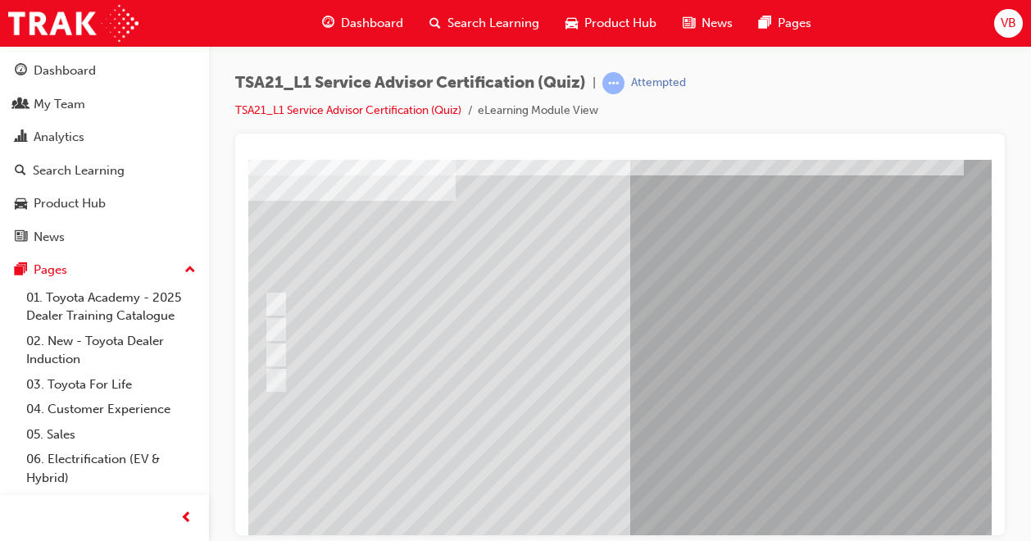
scroll to position [82, 49]
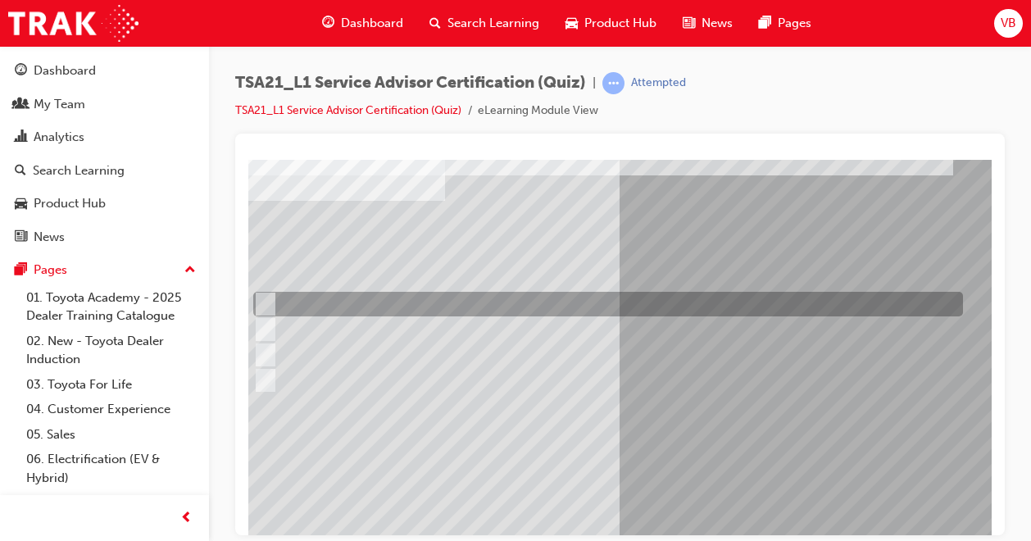
click at [269, 308] on input "Warranty and Service Book" at bounding box center [262, 304] width 18 height 18
radio input "true"
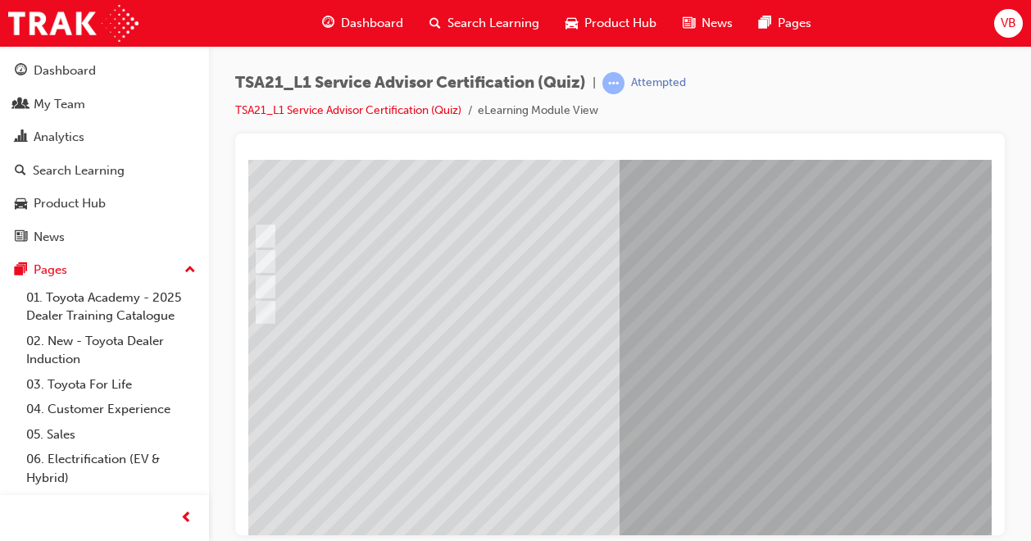
scroll to position [227, 49]
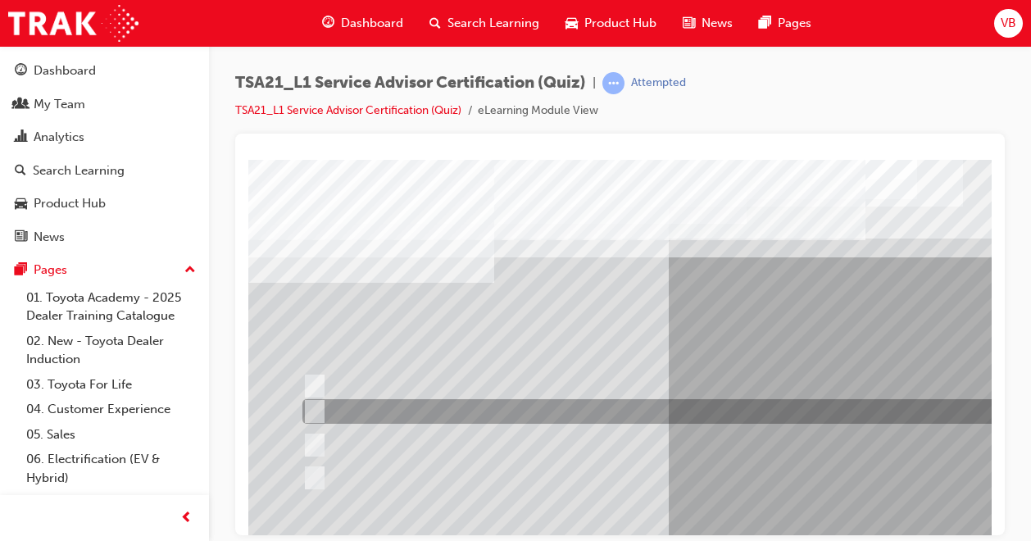
scroll to position [82, 0]
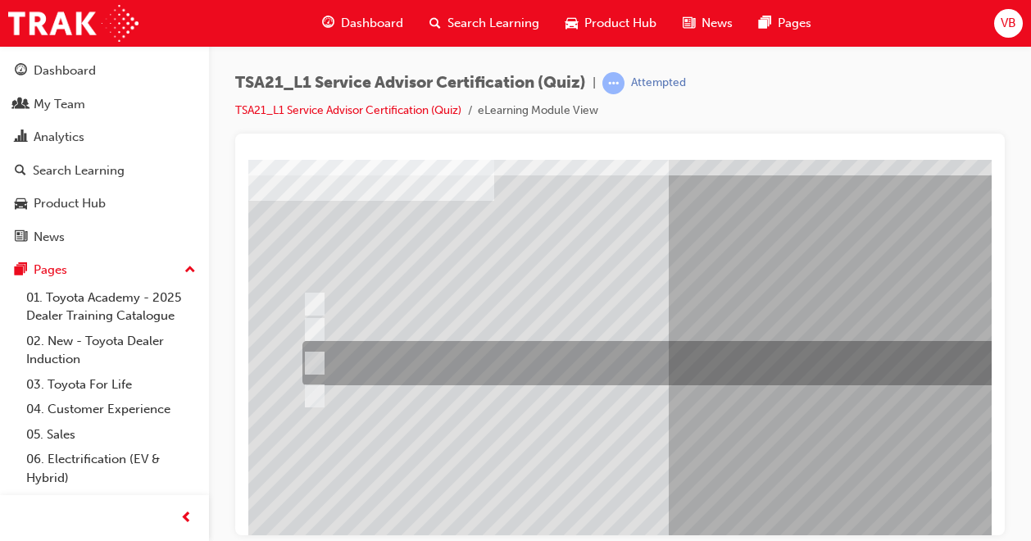
click at [319, 364] on input "Job details, appointment reception and delivery time, and who will be bringing\…" at bounding box center [311, 363] width 18 height 18
radio input "true"
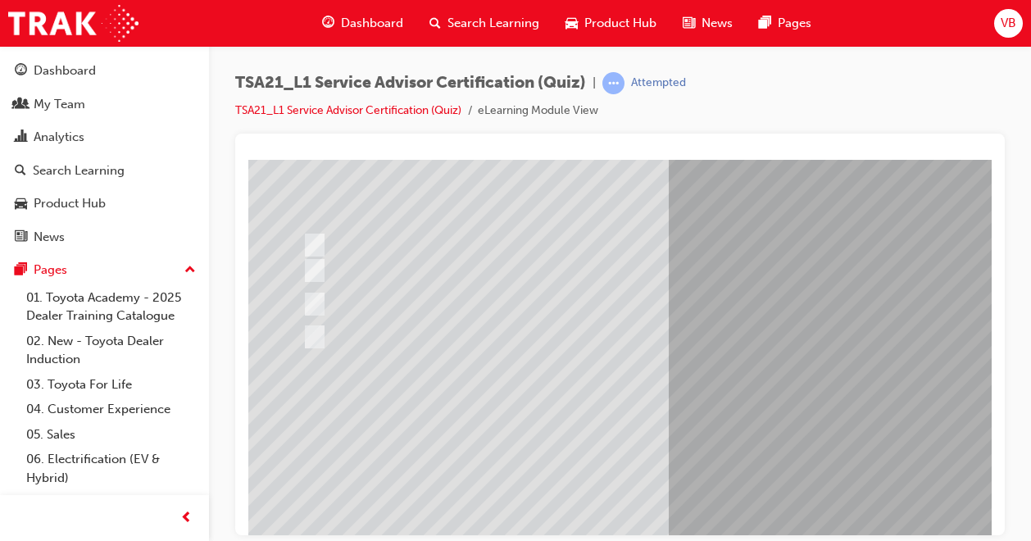
scroll to position [164, 0]
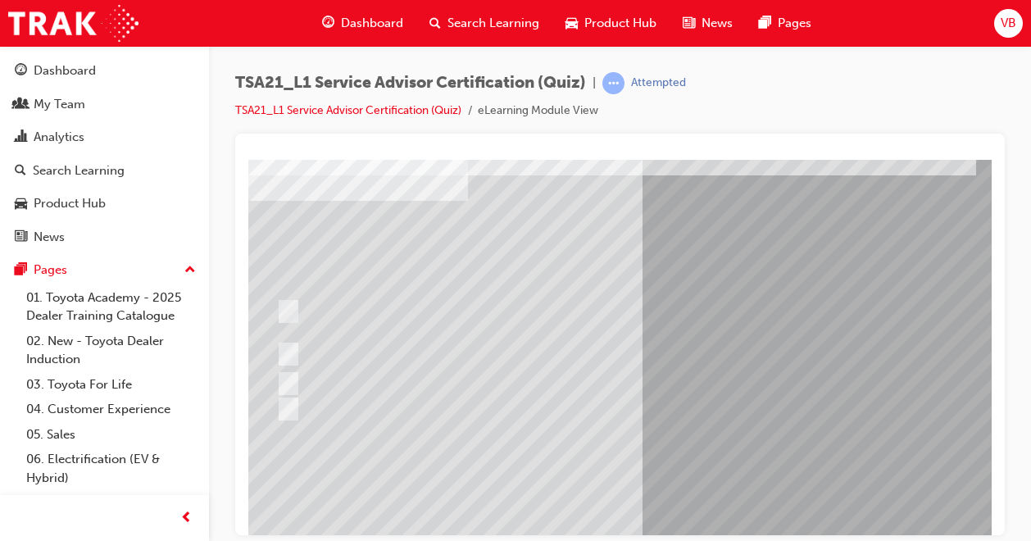
scroll to position [82, 36]
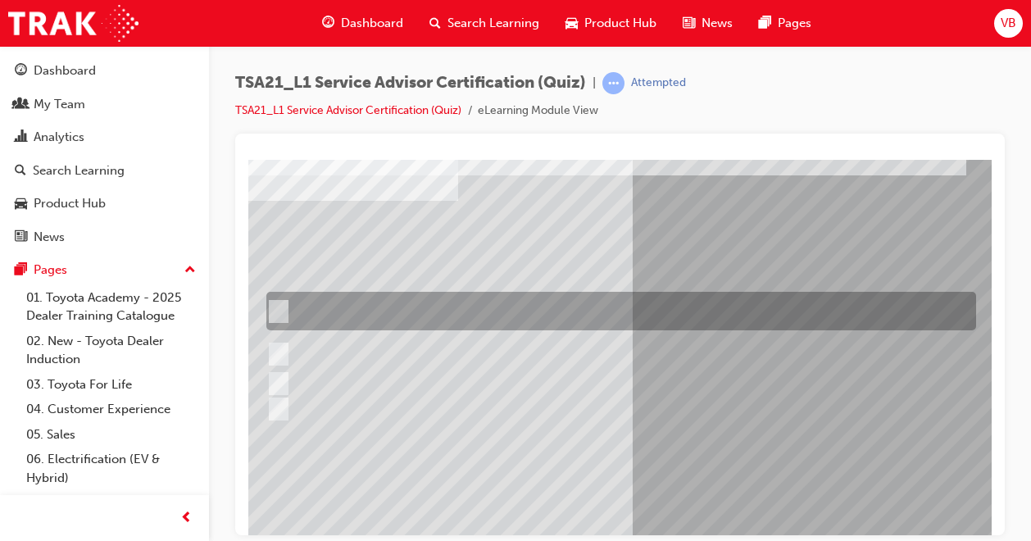
click at [277, 310] on input "If the concern is handled well in the initial stages the Guest is most likely t…" at bounding box center [275, 311] width 18 height 18
radio input "true"
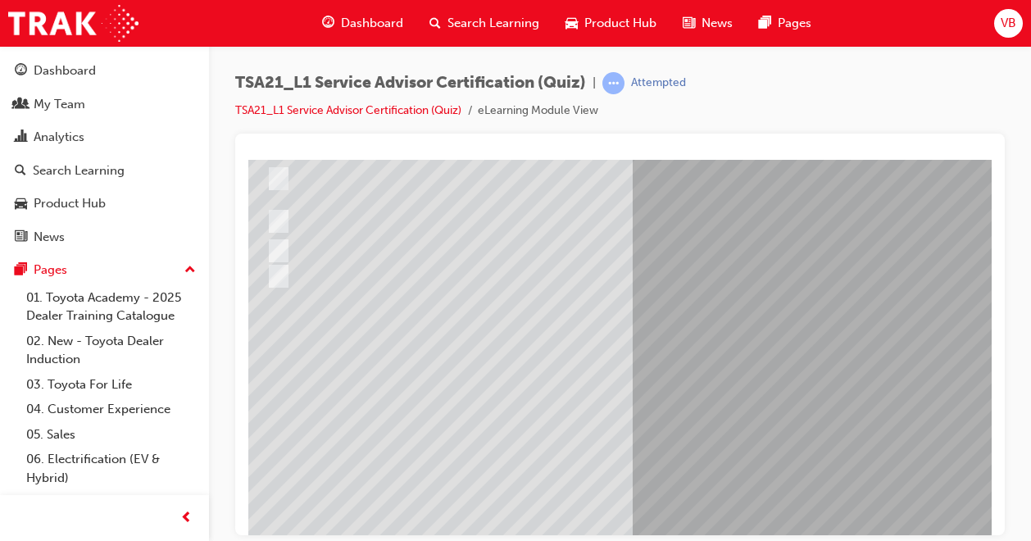
scroll to position [227, 36]
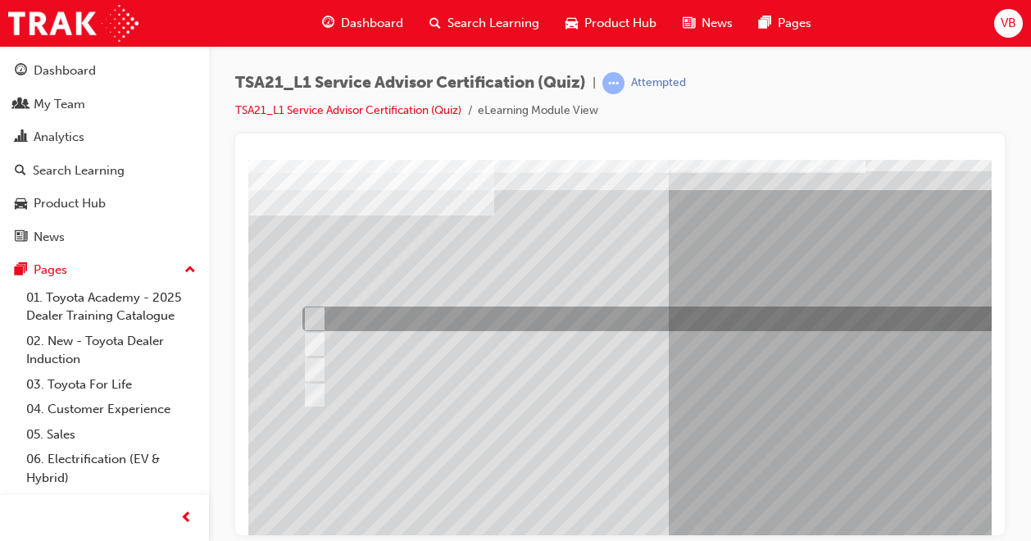
scroll to position [82, 0]
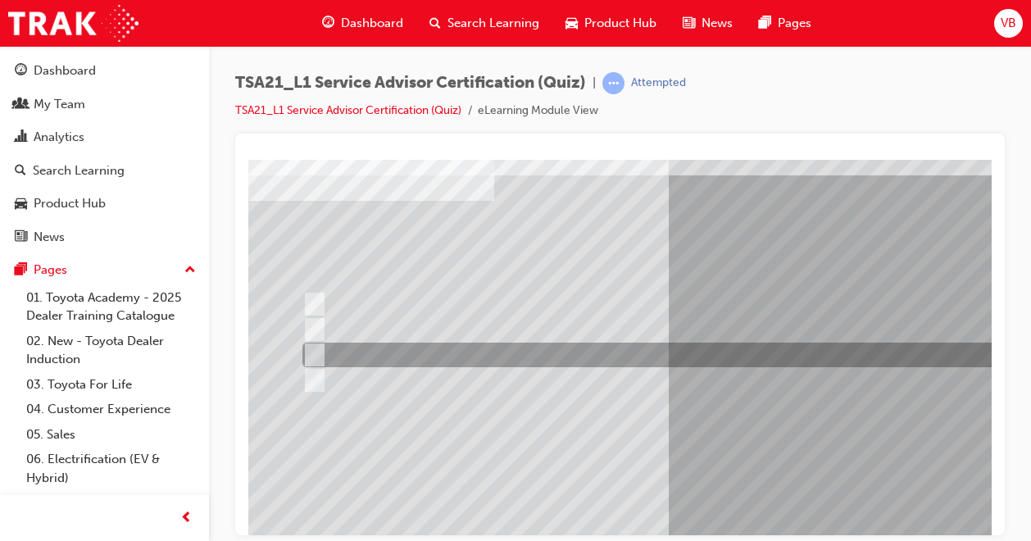
click at [320, 353] on input "Vehicle quality" at bounding box center [311, 355] width 18 height 18
radio input "true"
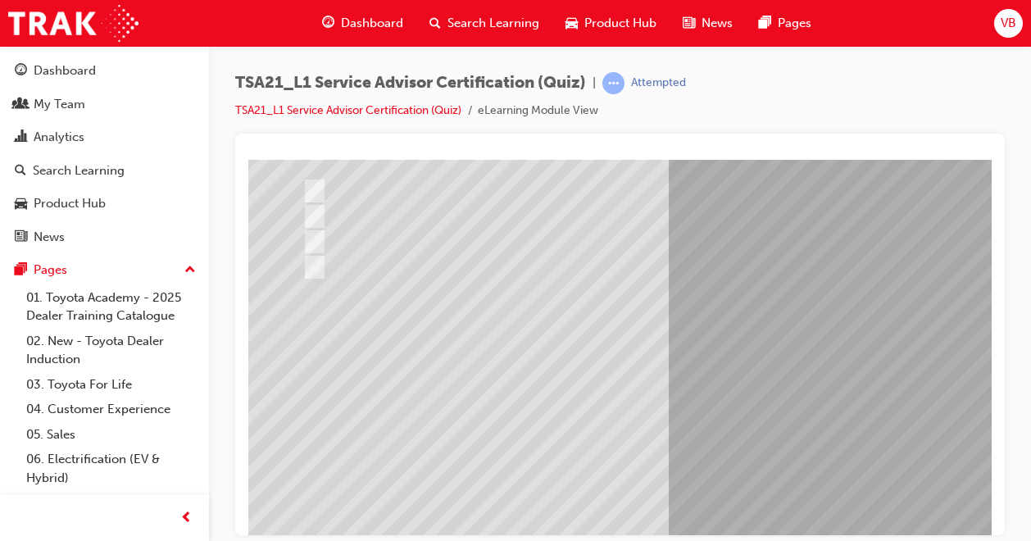
scroll to position [227, 0]
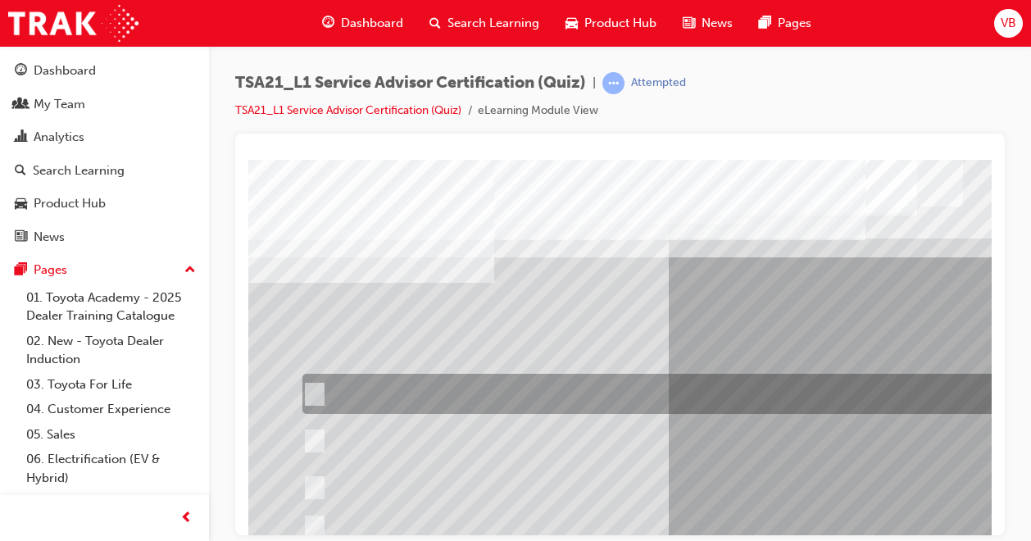
scroll to position [82, 0]
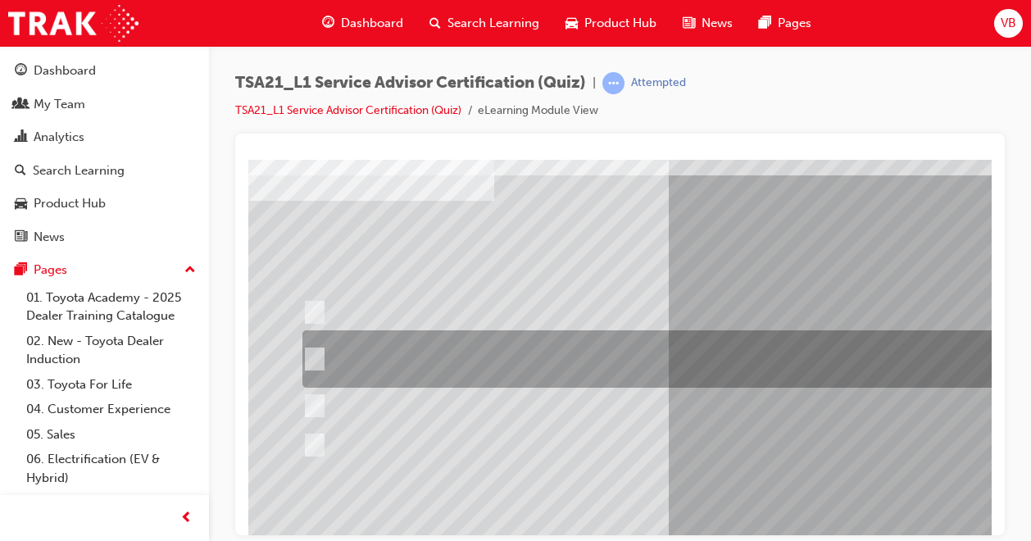
click at [325, 354] on div at bounding box center [653, 358] width 710 height 57
radio input "true"
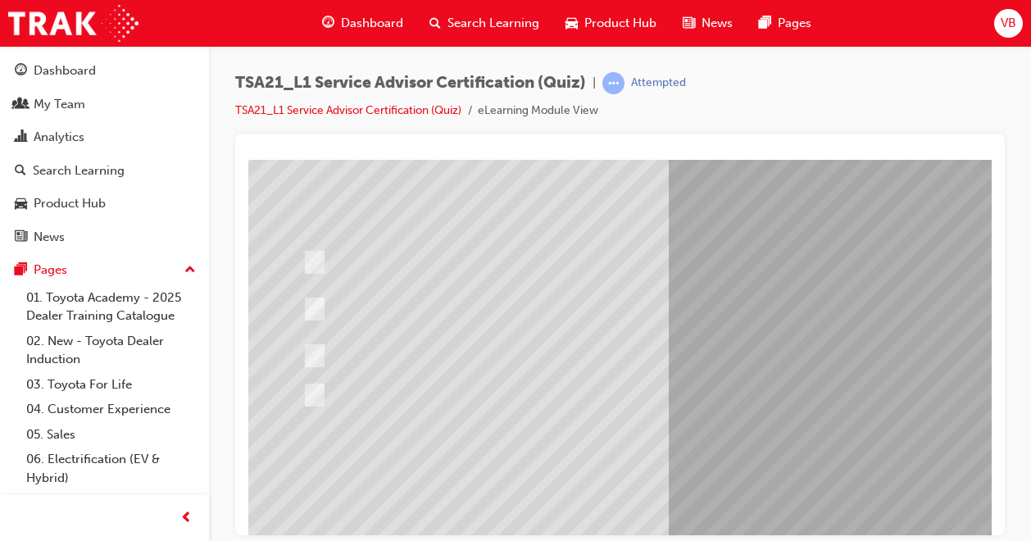
scroll to position [227, 0]
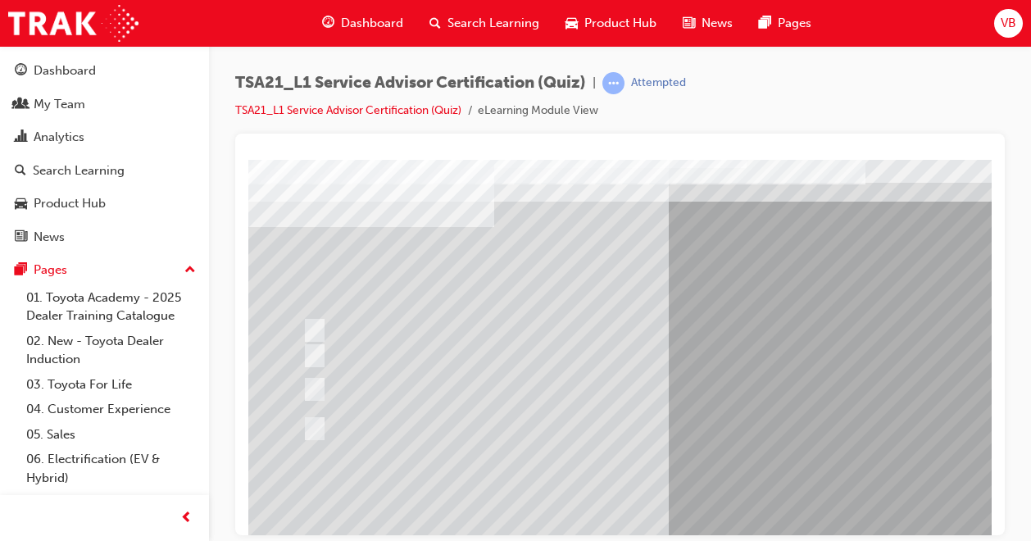
scroll to position [82, 0]
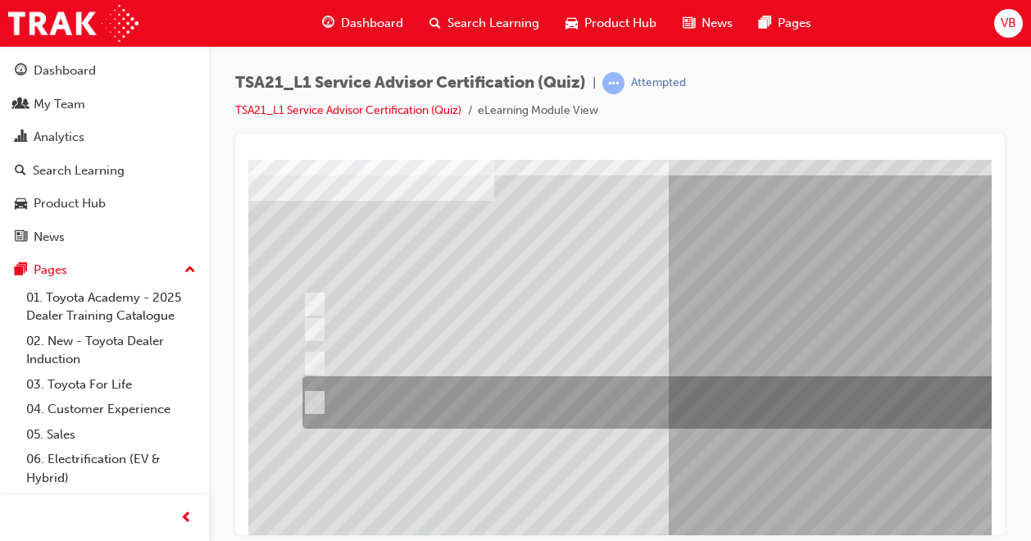
click at [323, 403] on div at bounding box center [653, 402] width 710 height 52
radio input "true"
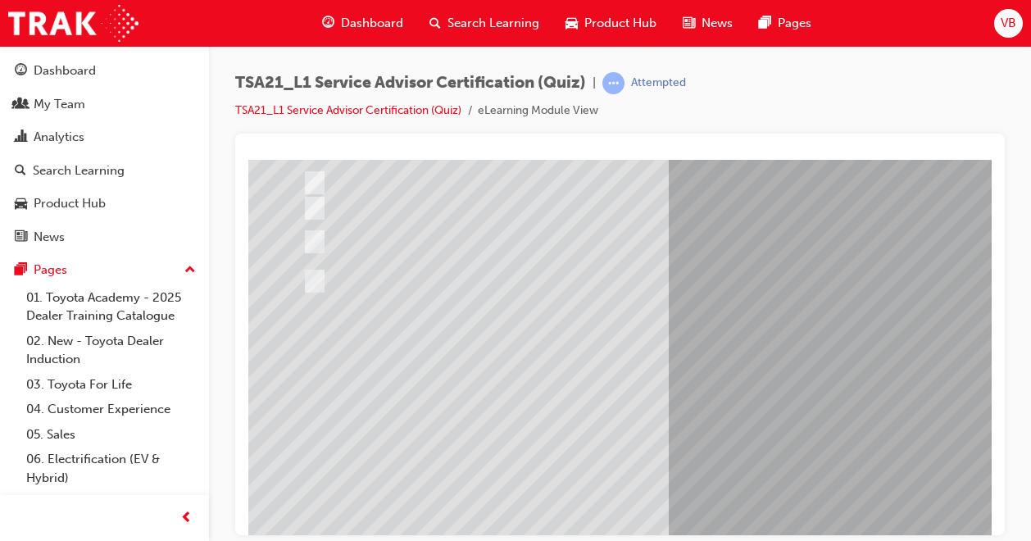
scroll to position [227, 0]
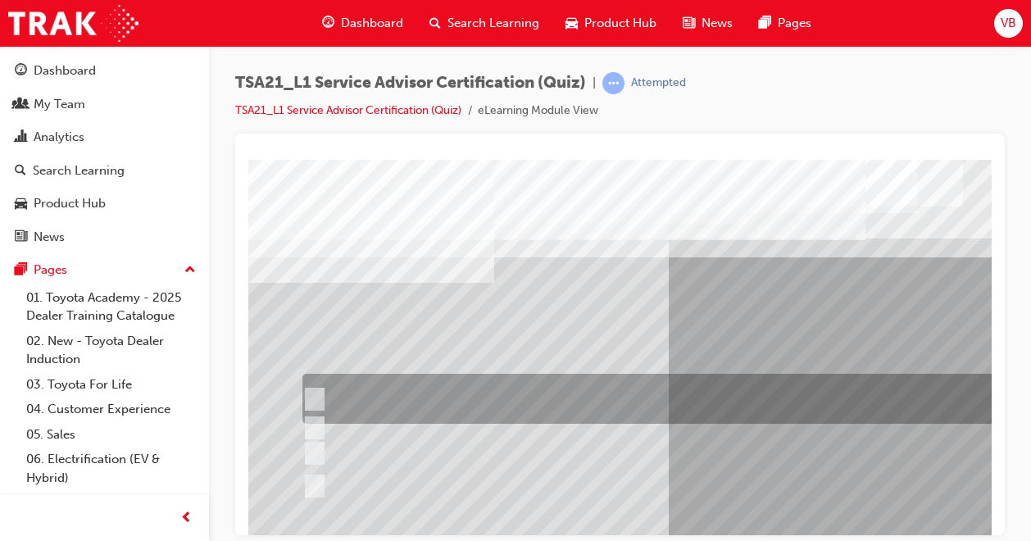
click at [323, 390] on div at bounding box center [653, 399] width 710 height 50
radio input "true"
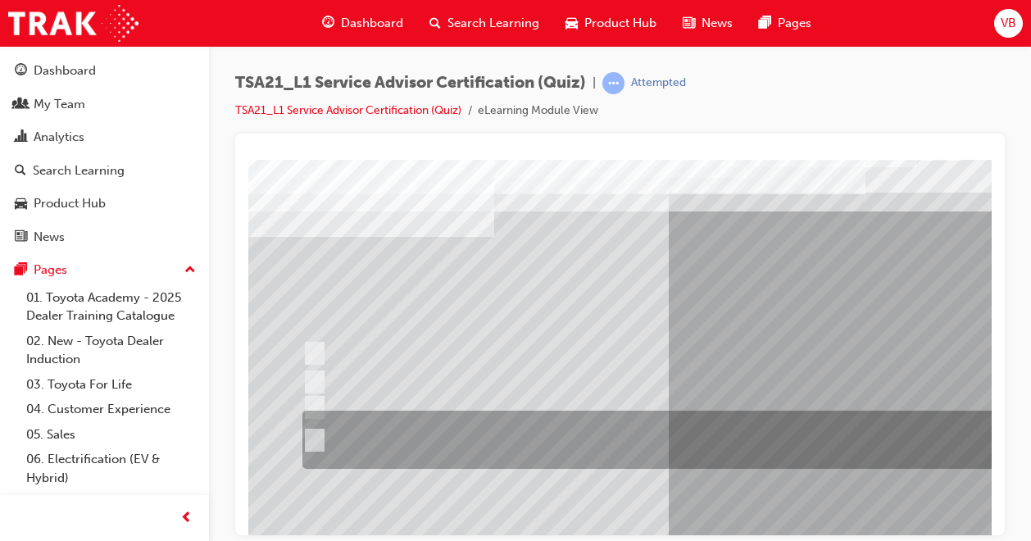
scroll to position [164, 0]
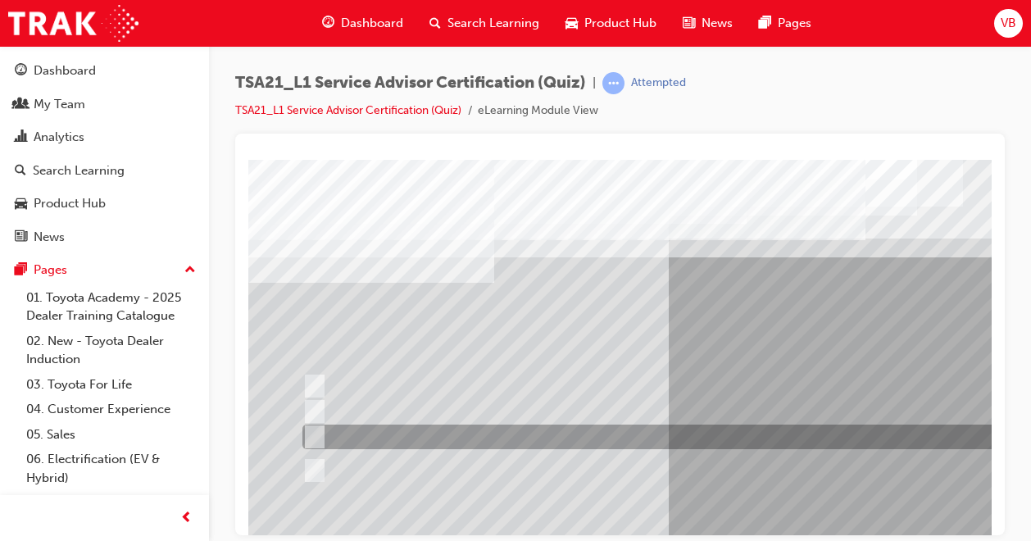
scroll to position [82, 0]
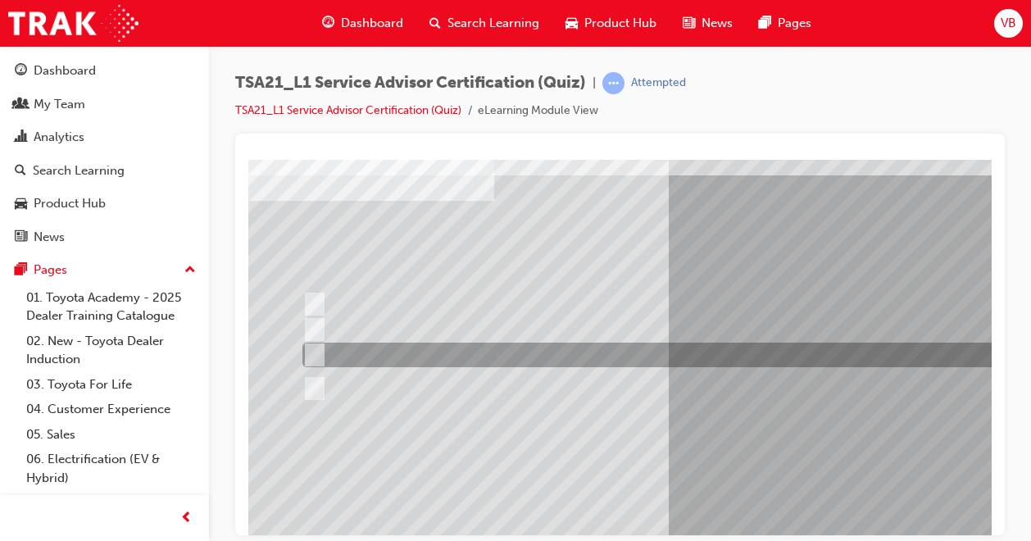
click at [318, 353] on input "The ability to relate to Guests." at bounding box center [311, 355] width 18 height 18
radio input "true"
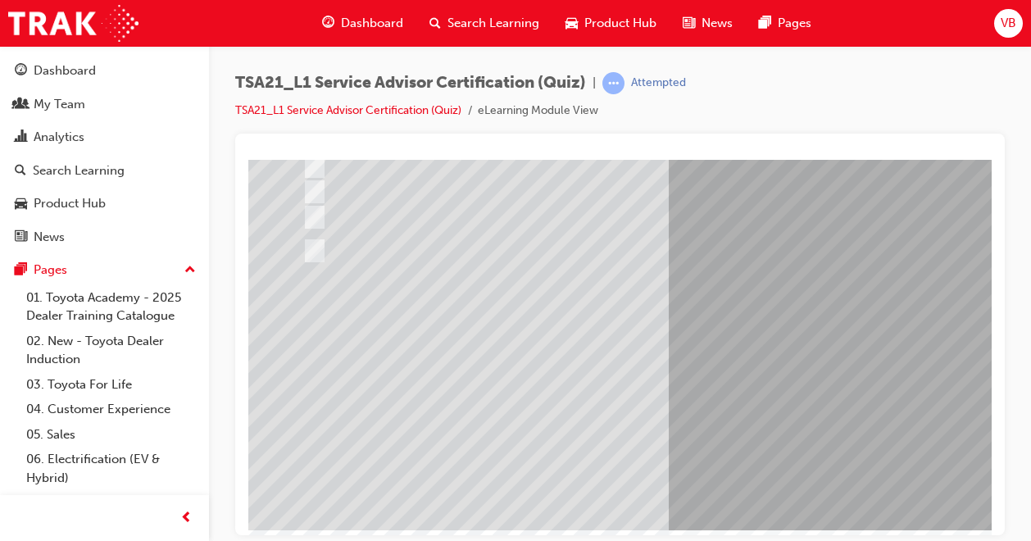
scroll to position [227, 0]
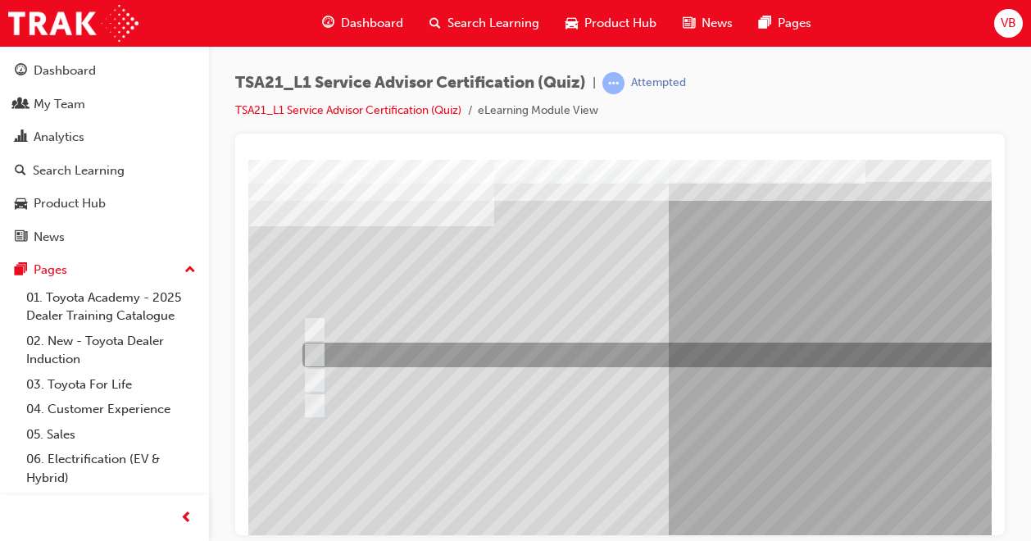
scroll to position [82, 0]
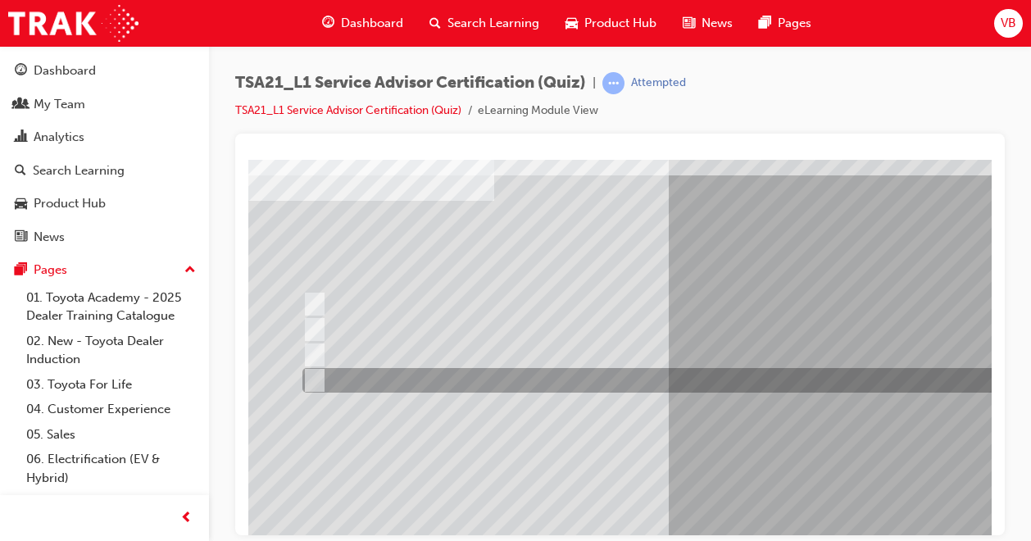
click at [308, 380] on input "Promote, Advise, Build Rapport, Satisfy" at bounding box center [311, 380] width 18 height 18
radio input "true"
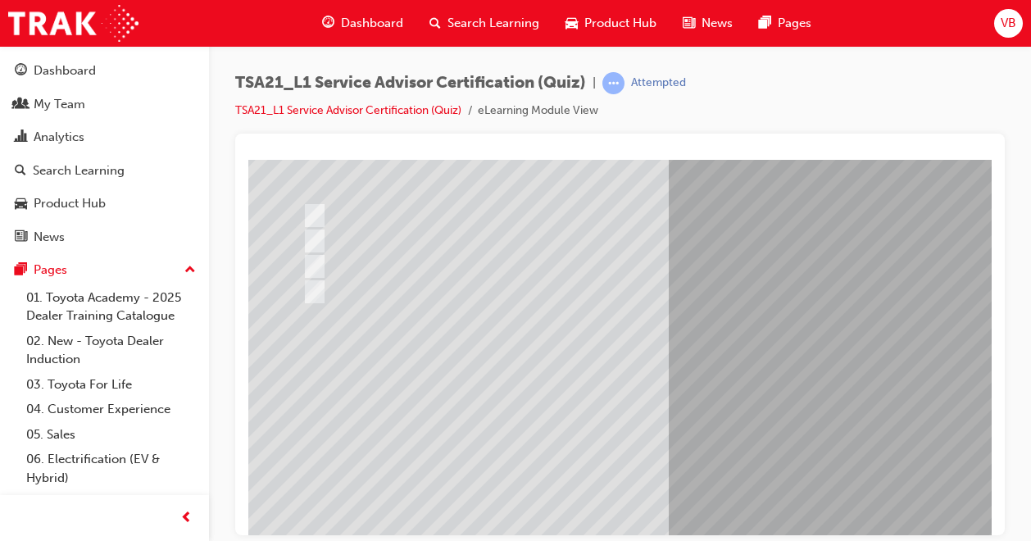
scroll to position [227, 0]
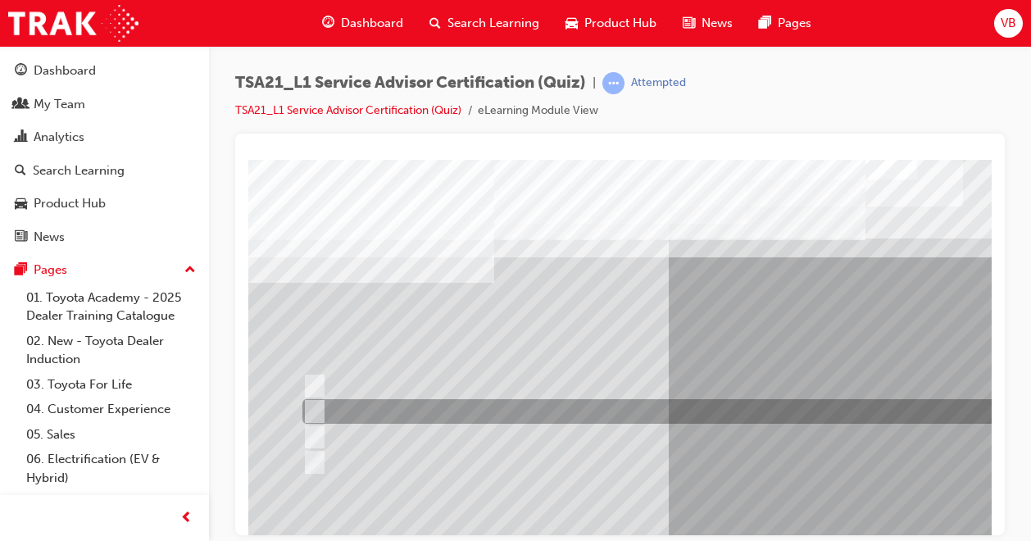
scroll to position [82, 0]
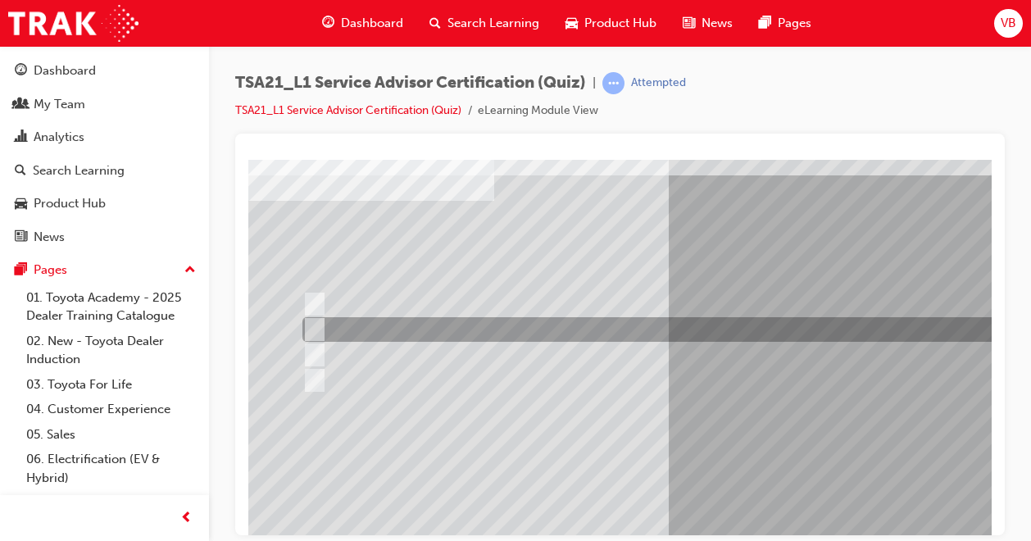
click at [313, 332] on input "By using reflecting statements, such as: “yes...Ok...I understand...please cont…" at bounding box center [311, 330] width 18 height 18
radio input "true"
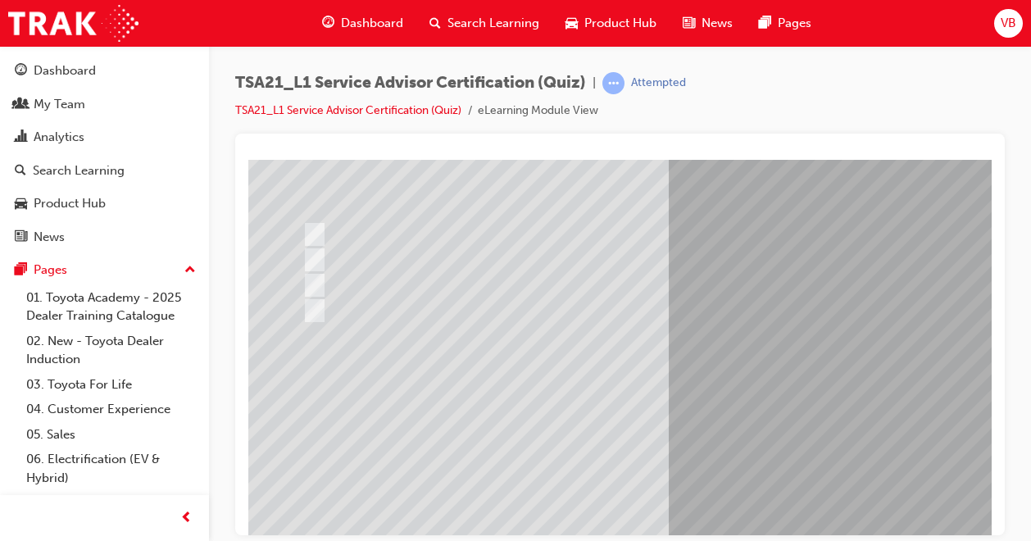
scroll to position [227, 0]
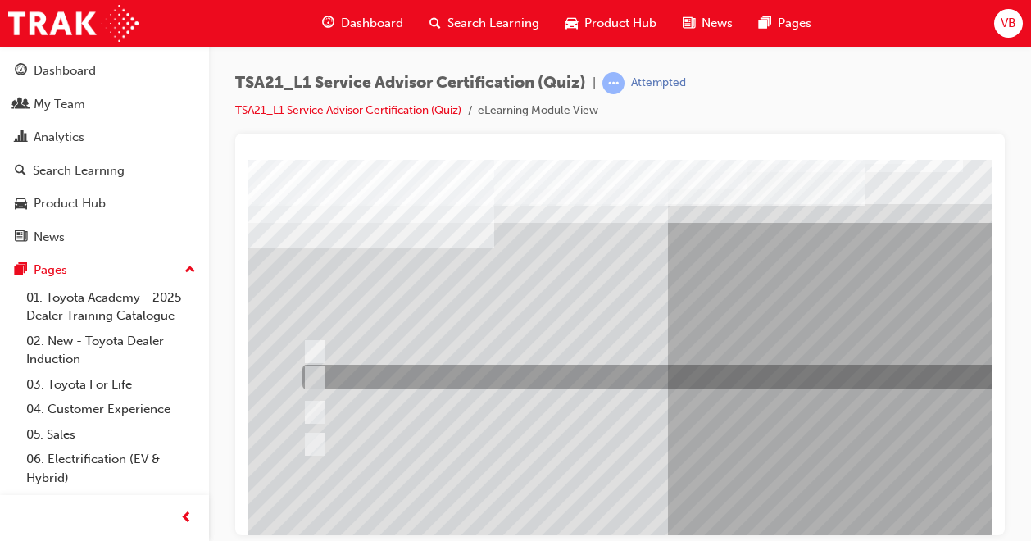
scroll to position [82, 0]
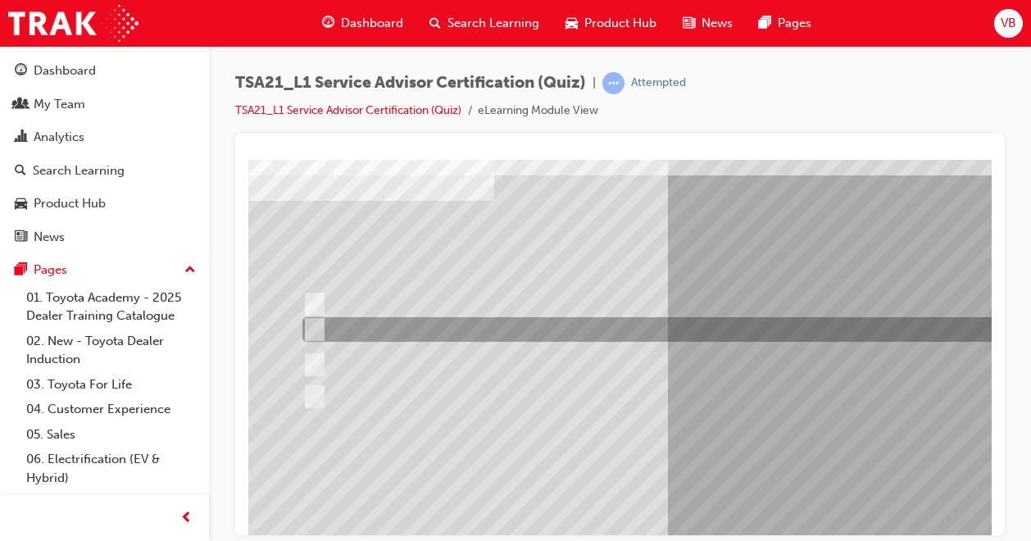
click at [308, 330] on input "Welcome me, use my name, explain the work and charges, be ready and thank me." at bounding box center [311, 330] width 18 height 18
radio input "true"
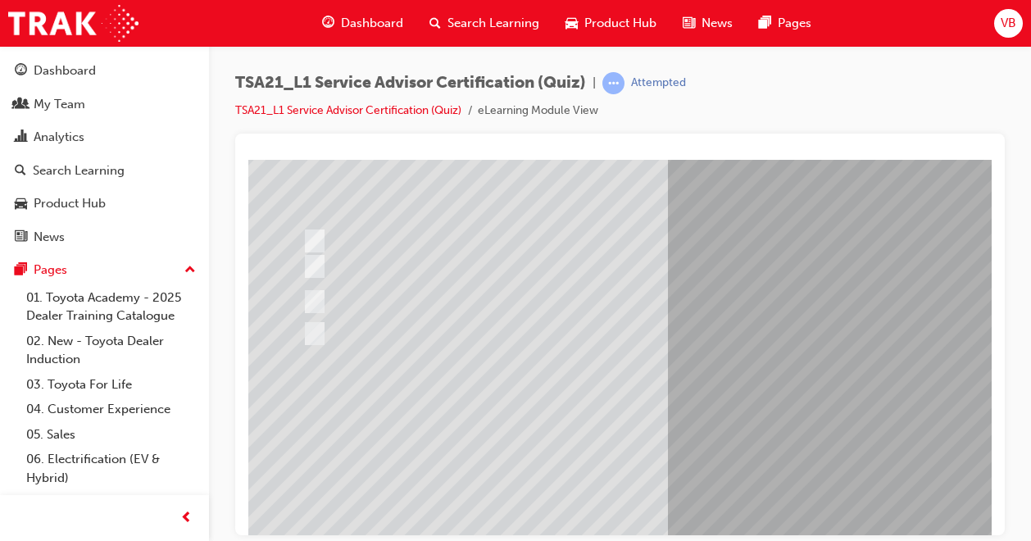
scroll to position [227, 0]
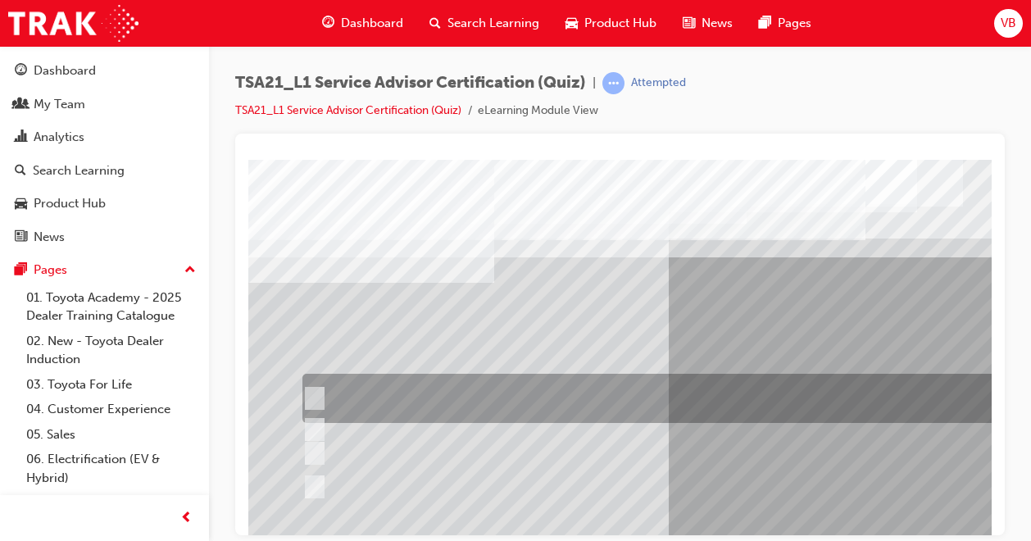
scroll to position [82, 0]
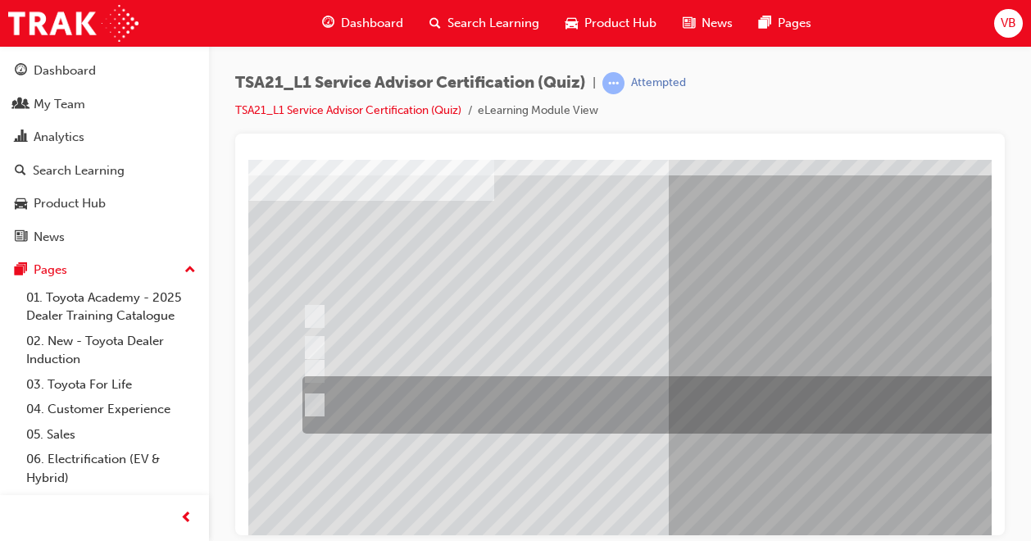
click at [321, 398] on div at bounding box center [653, 404] width 710 height 57
radio input "true"
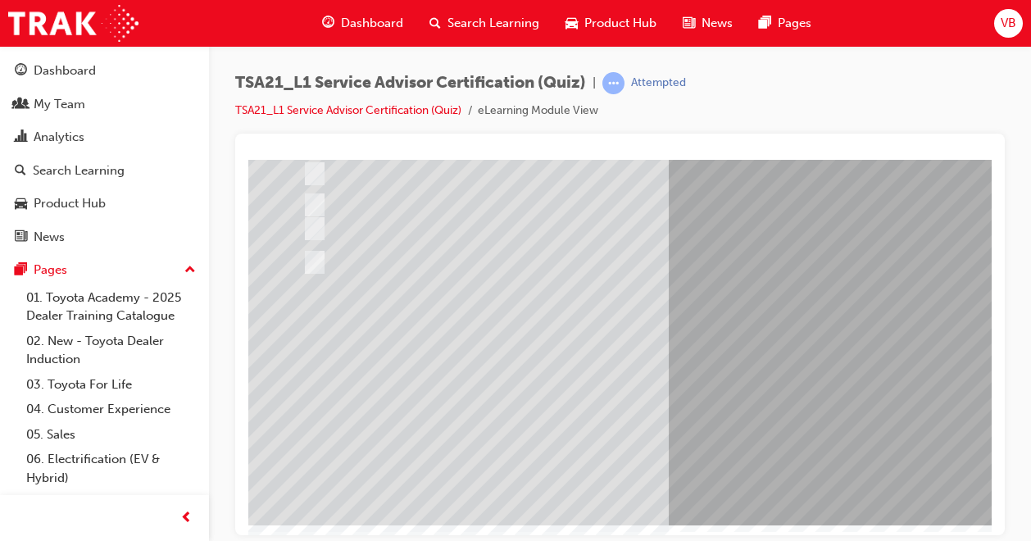
scroll to position [227, 0]
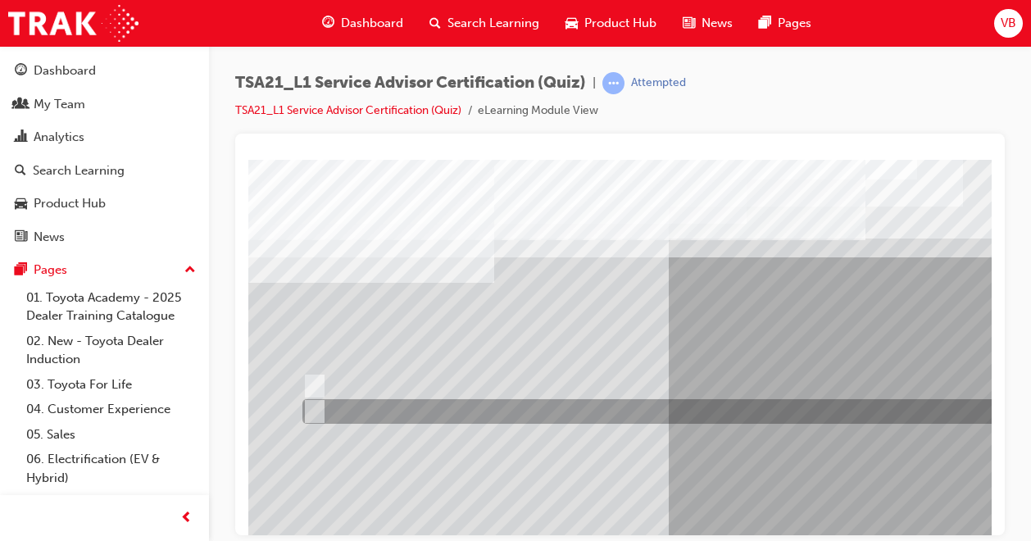
click at [315, 415] on input "True" at bounding box center [311, 412] width 18 height 18
radio input "true"
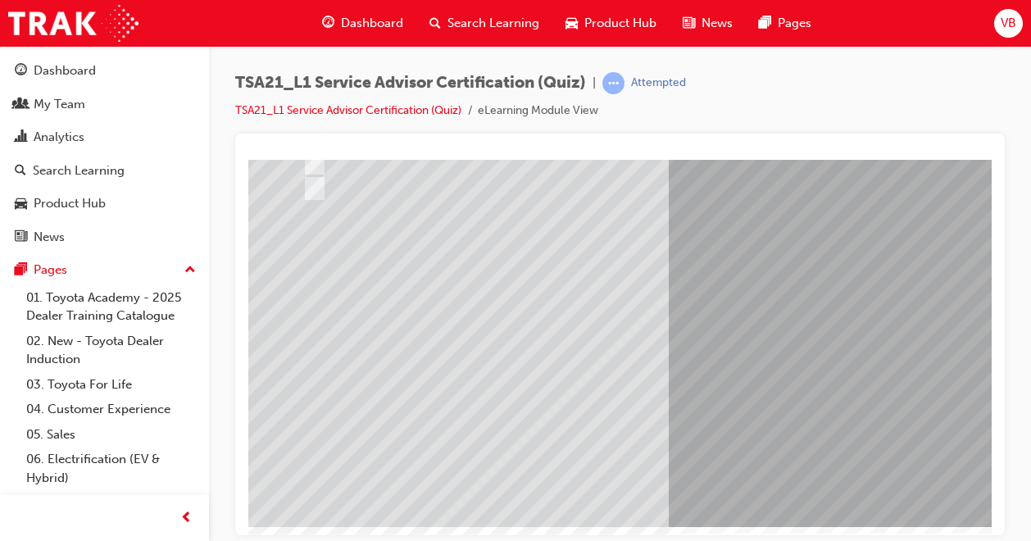
scroll to position [227, 0]
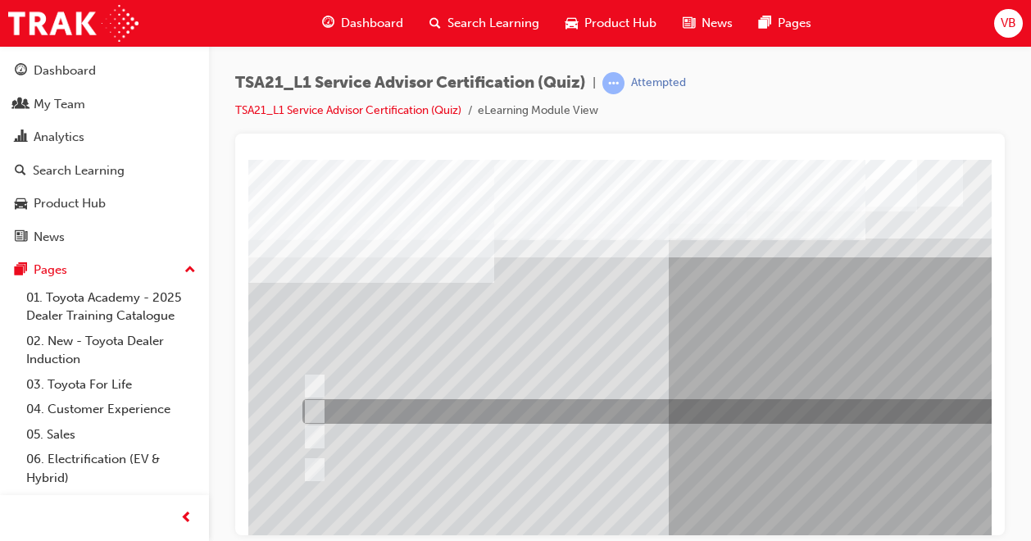
scroll to position [82, 0]
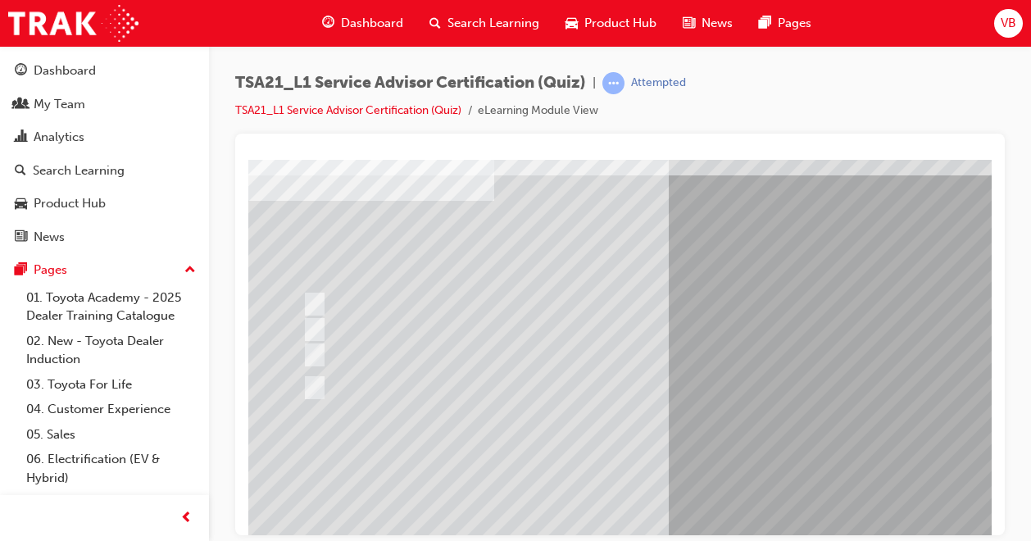
click at [883, 115] on div "TSA21_L1 Service Advisor Certification (Quiz) | Attempted TSA21_L1 Service Advi…" at bounding box center [620, 102] width 770 height 61
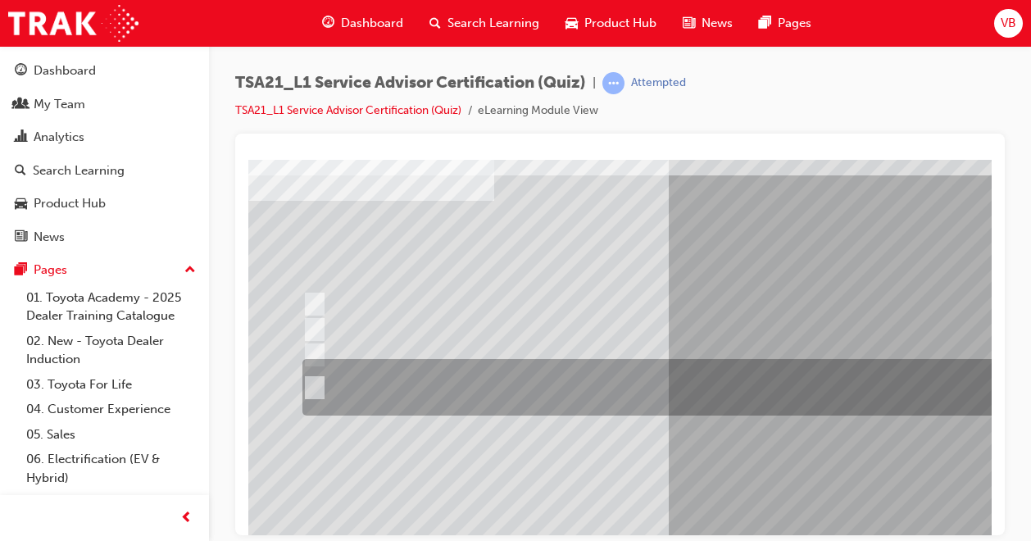
click at [313, 386] on input "An easy to understand explanation of the work done, the total costs and being \…" at bounding box center [311, 388] width 18 height 18
radio input "true"
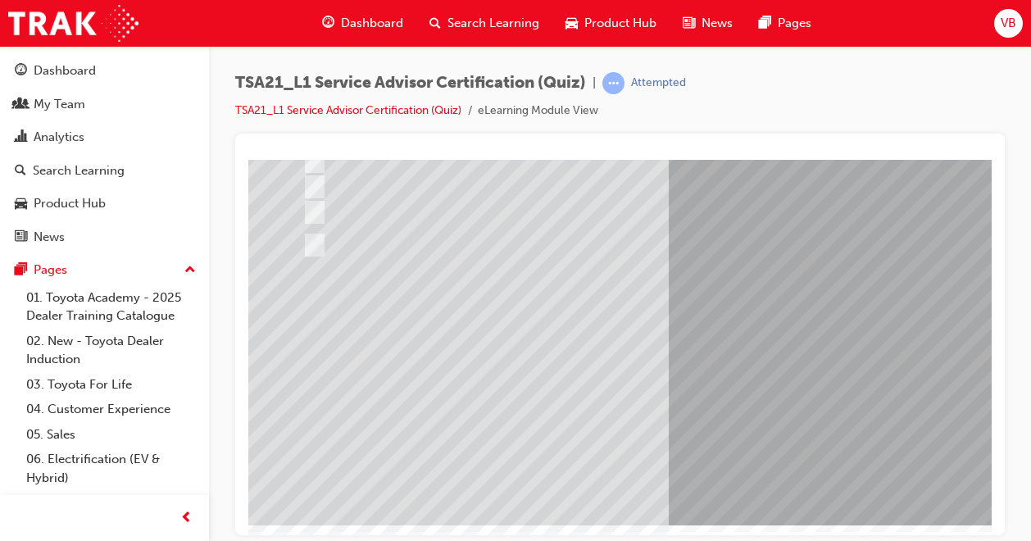
scroll to position [227, 0]
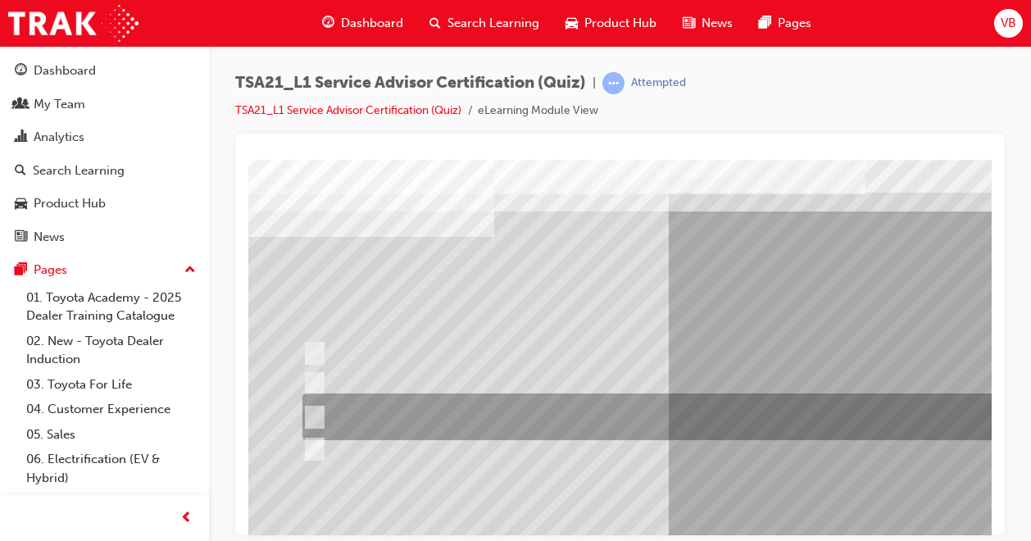
scroll to position [82, 0]
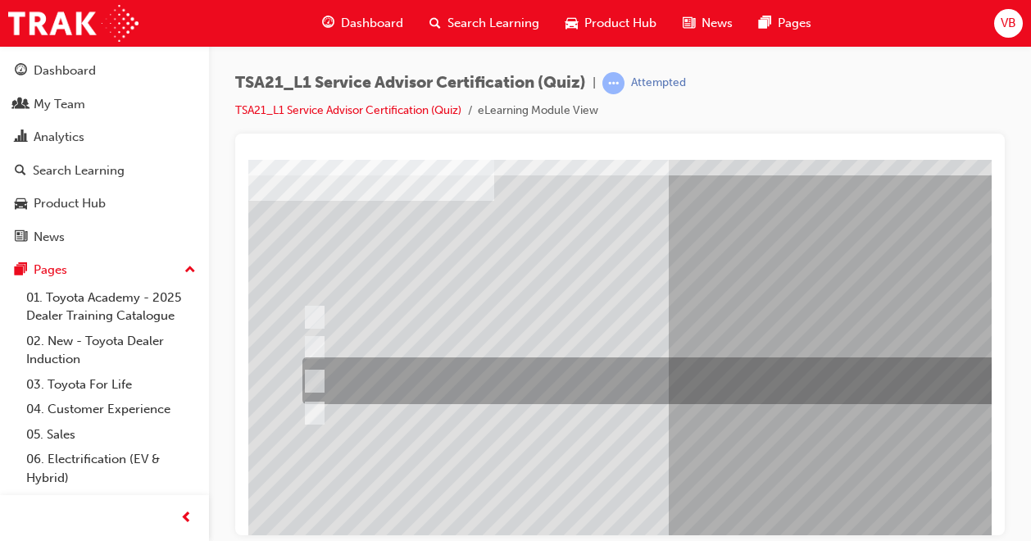
click at [321, 376] on div at bounding box center [653, 380] width 710 height 47
radio input "true"
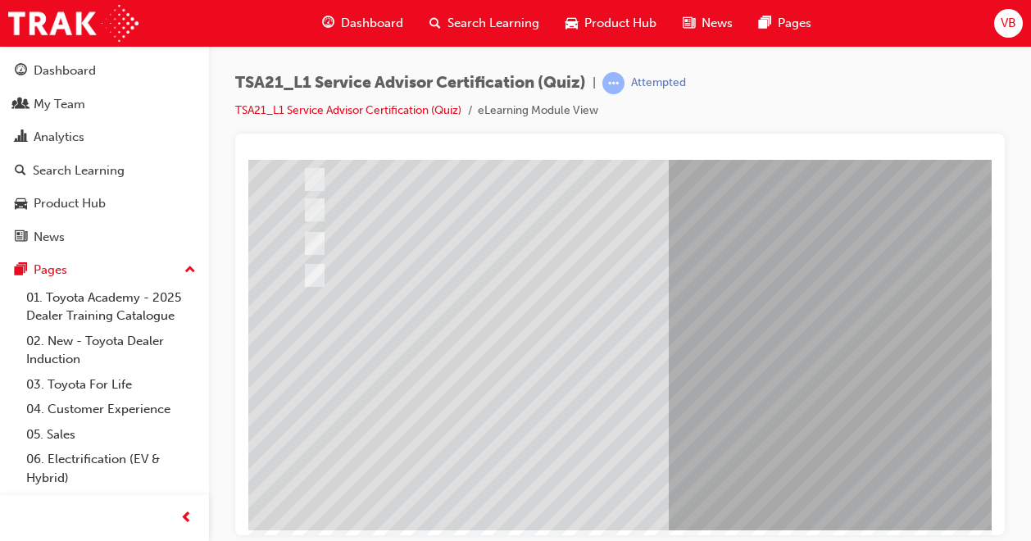
scroll to position [227, 0]
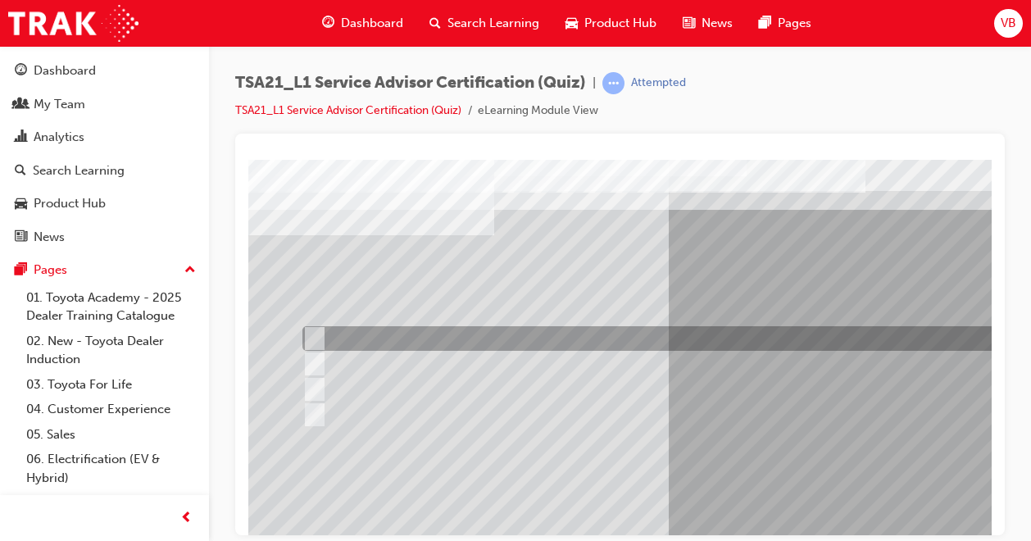
scroll to position [82, 0]
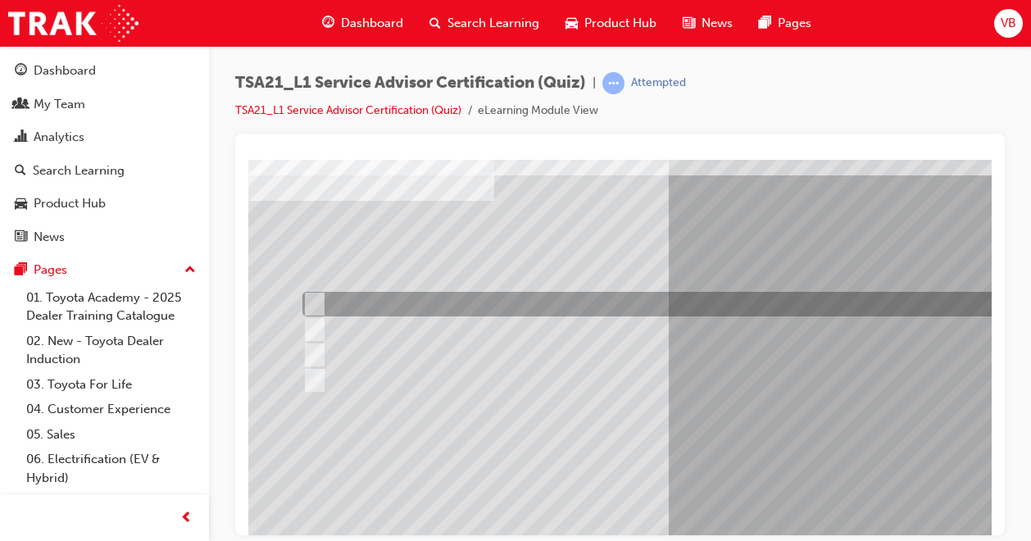
click at [318, 303] on input "Identify trends, declines in GSI or shifts in Guest expectations." at bounding box center [311, 304] width 18 height 18
radio input "true"
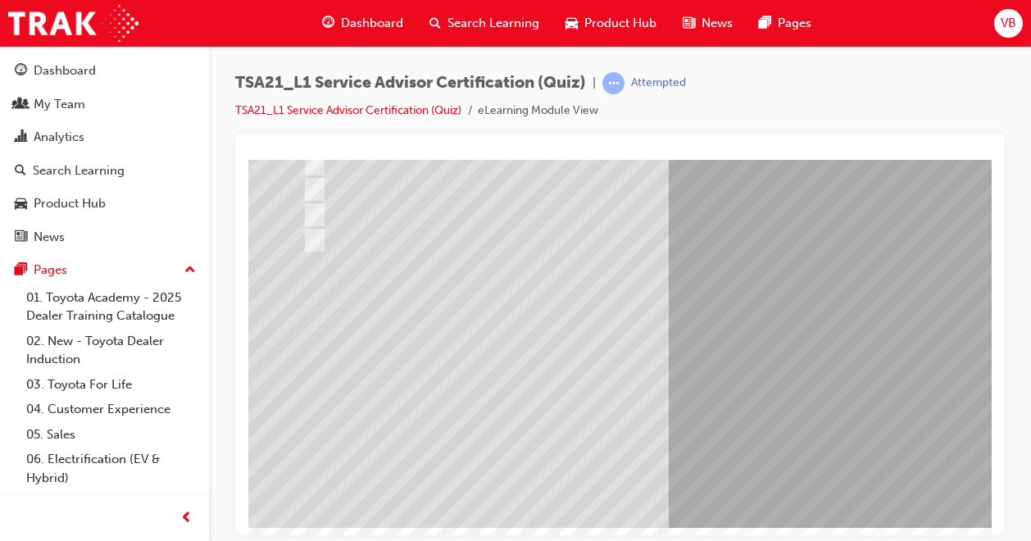
scroll to position [227, 0]
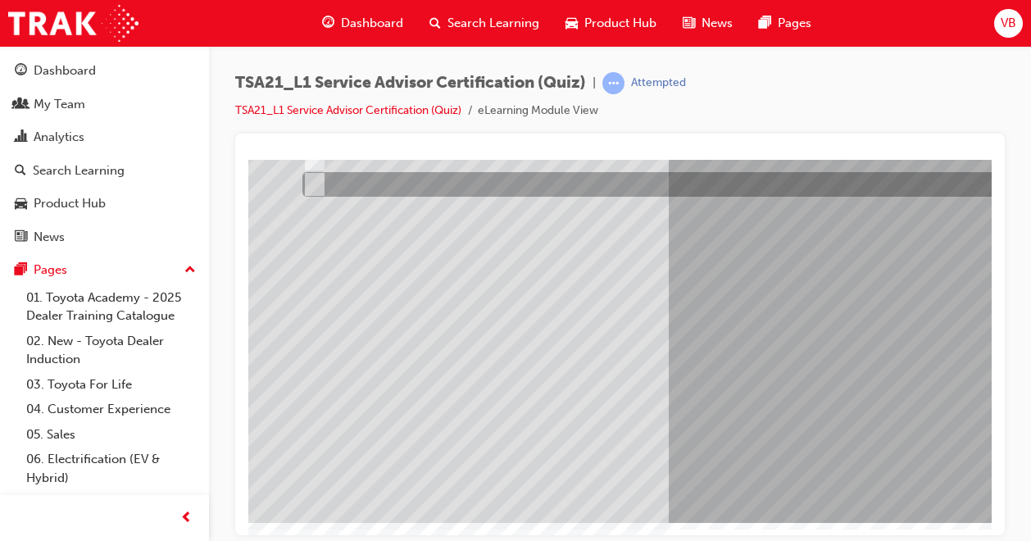
scroll to position [0, 0]
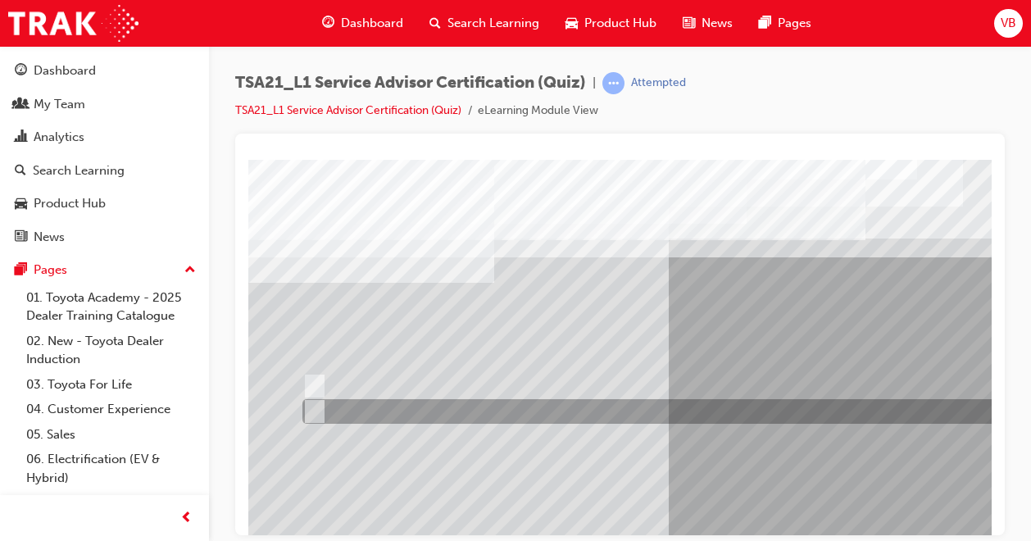
click at [315, 408] on input "True" at bounding box center [311, 412] width 18 height 18
radio input "true"
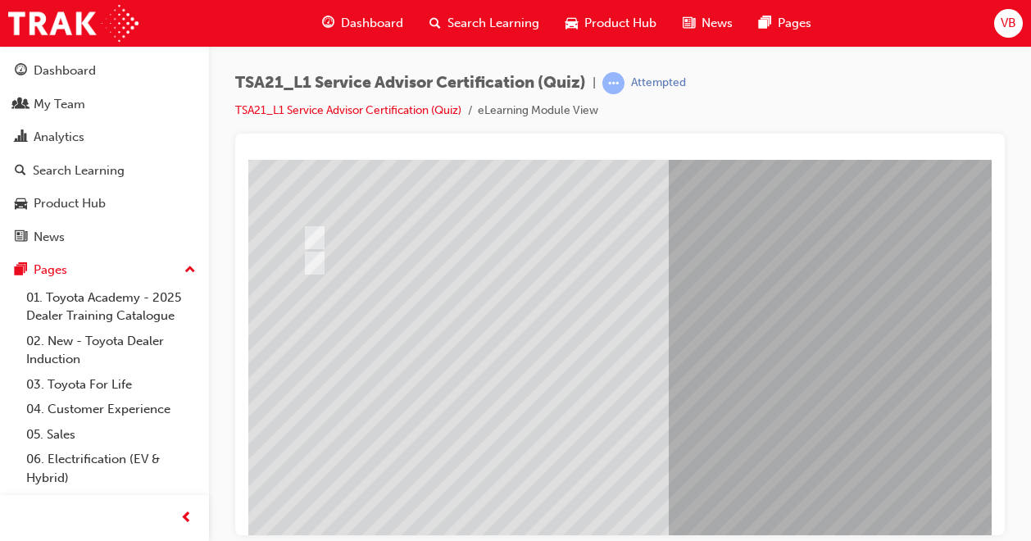
scroll to position [164, 0]
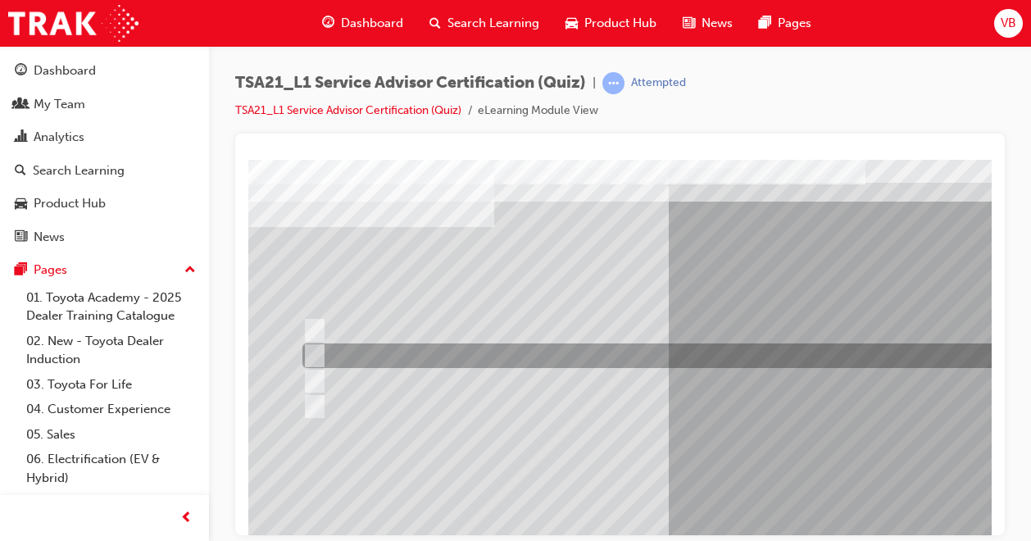
scroll to position [82, 0]
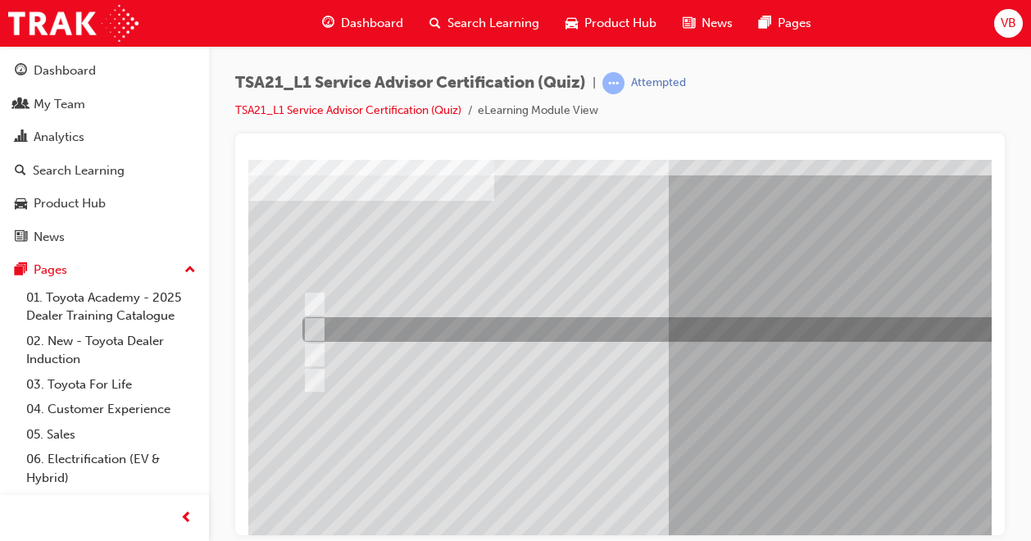
click at [313, 331] on input "Bottle necking during peak periods" at bounding box center [311, 330] width 18 height 18
radio input "true"
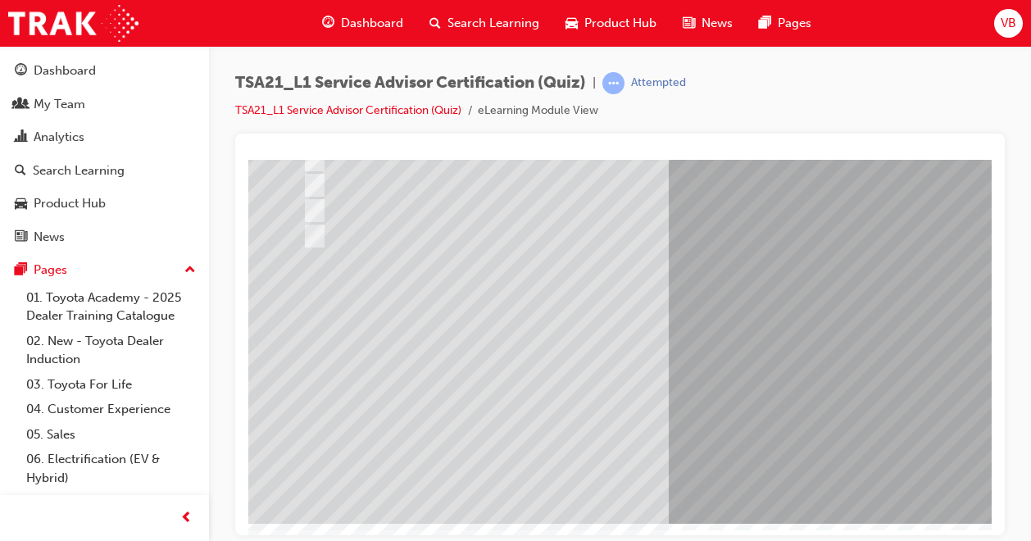
scroll to position [227, 0]
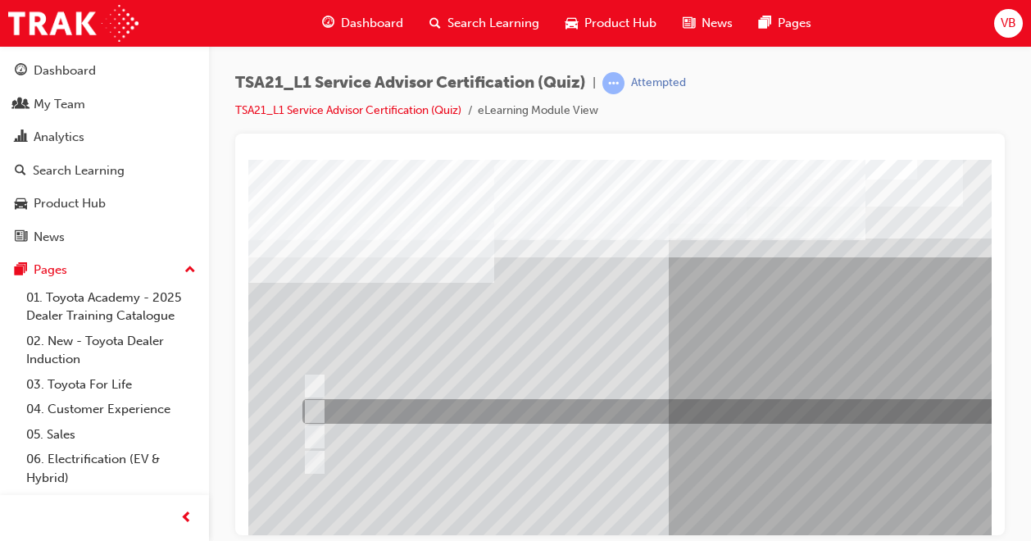
click at [316, 409] on input "To measure the total time the technician worked on the job." at bounding box center [311, 412] width 18 height 18
radio input "true"
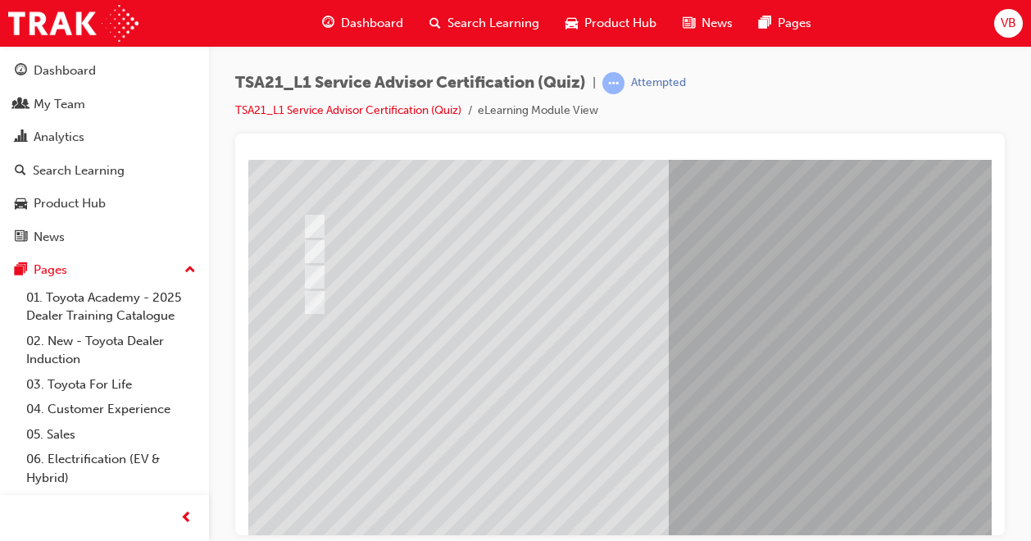
scroll to position [164, 0]
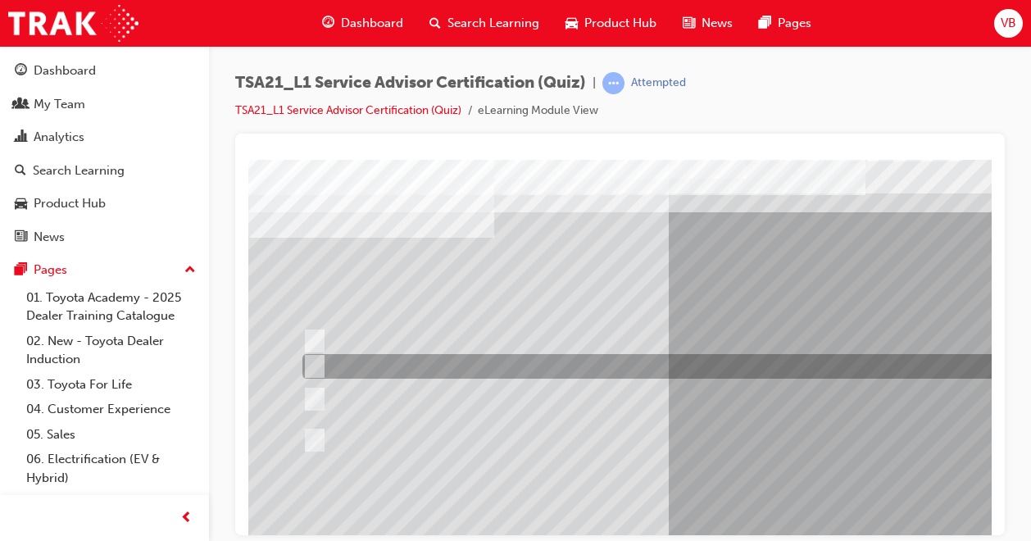
scroll to position [82, 0]
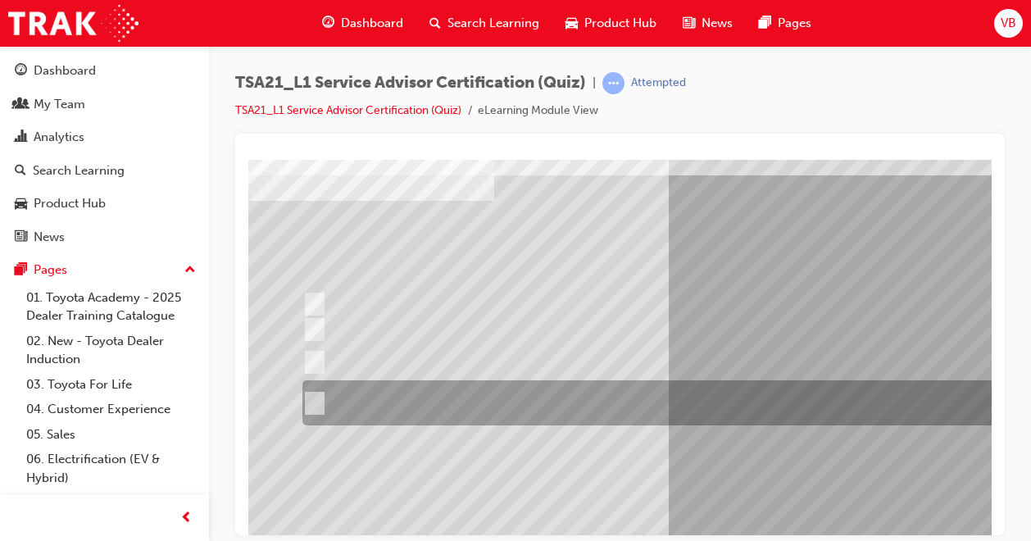
click at [309, 406] on input "The status of a technician’s work and their next planned job is available \3on …" at bounding box center [311, 403] width 18 height 18
radio input "true"
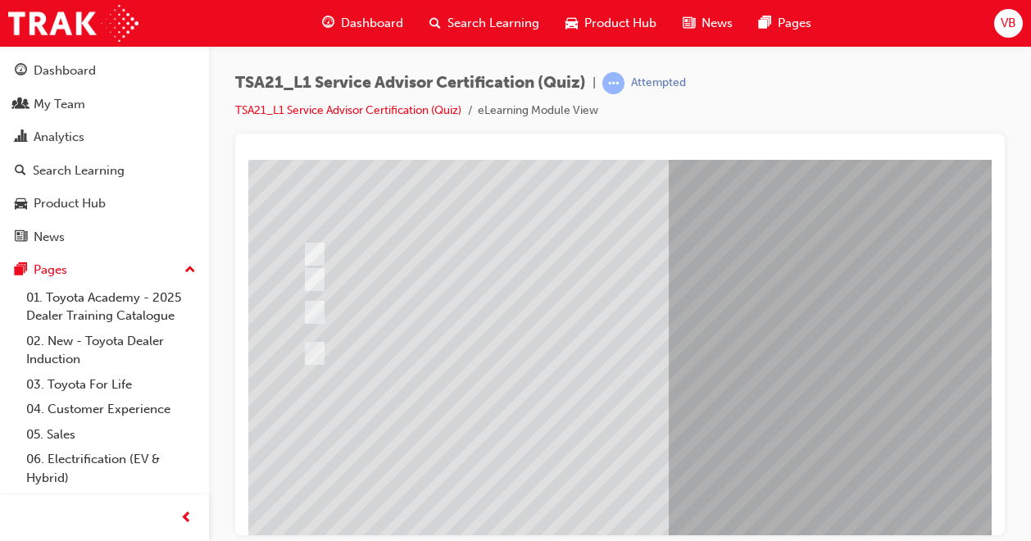
scroll to position [227, 0]
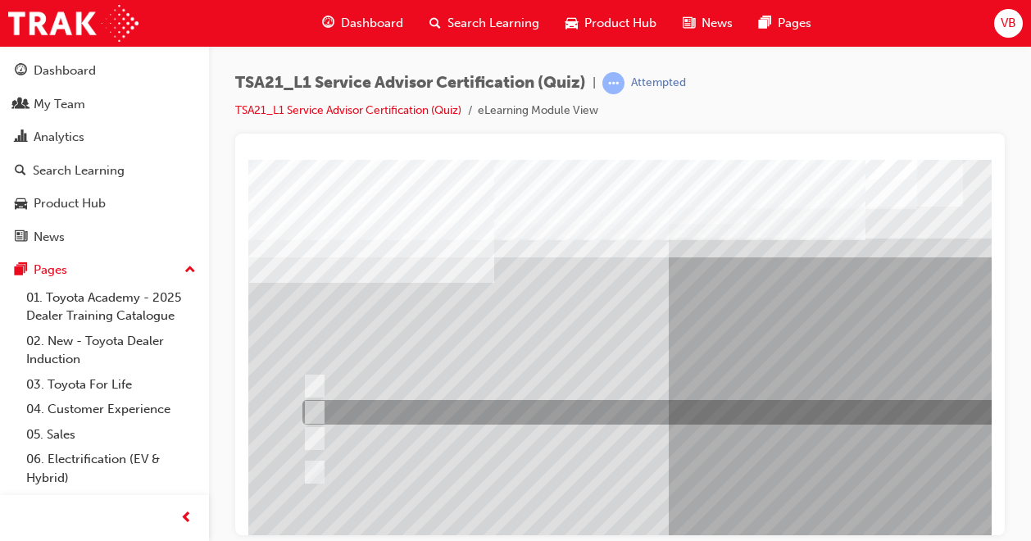
click at [310, 416] on input "To obtain the Guest’s authorization for the work described on the Repair Order." at bounding box center [311, 412] width 18 height 18
radio input "true"
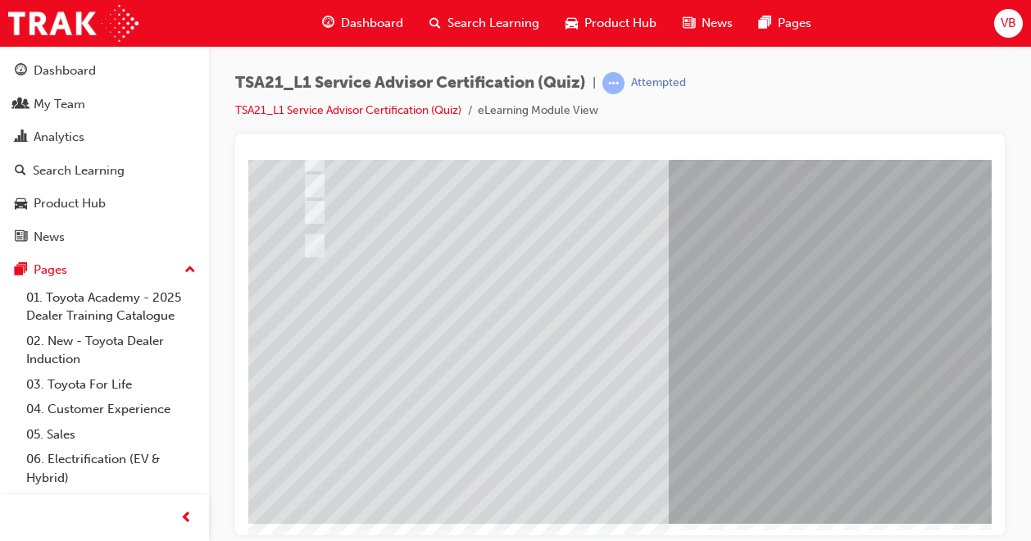
scroll to position [227, 0]
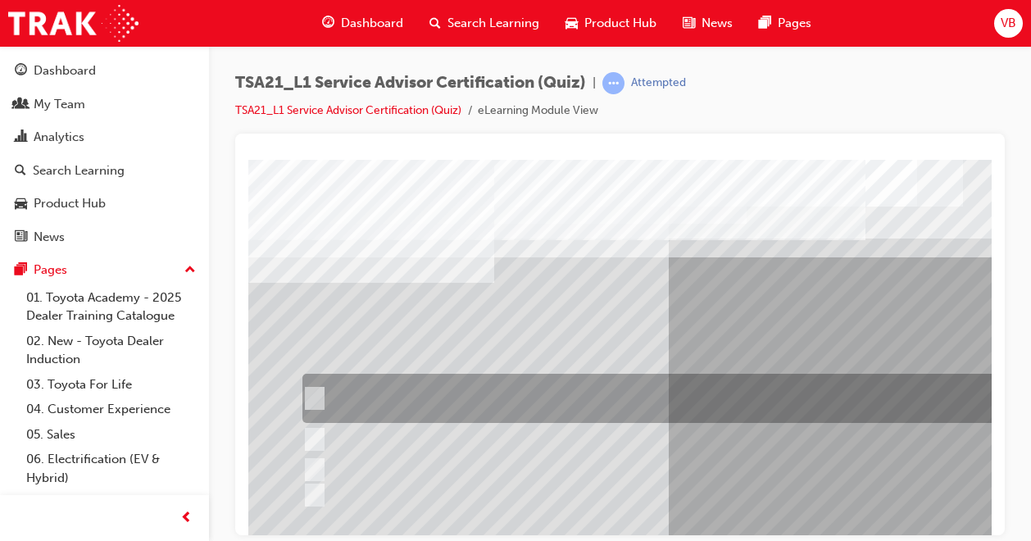
scroll to position [82, 0]
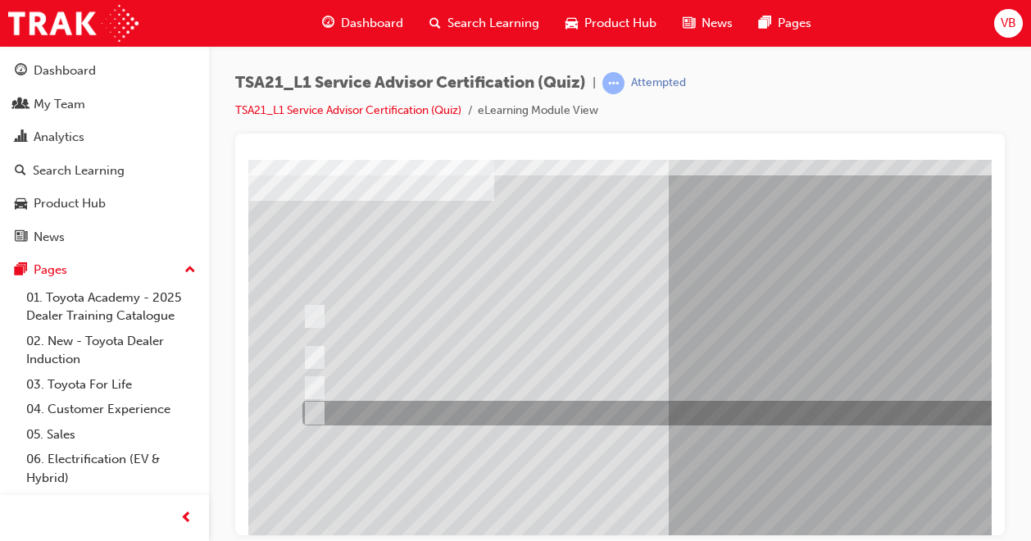
click at [313, 412] on input "The walk-around check should always be done with the Guest." at bounding box center [311, 413] width 18 height 18
radio input "true"
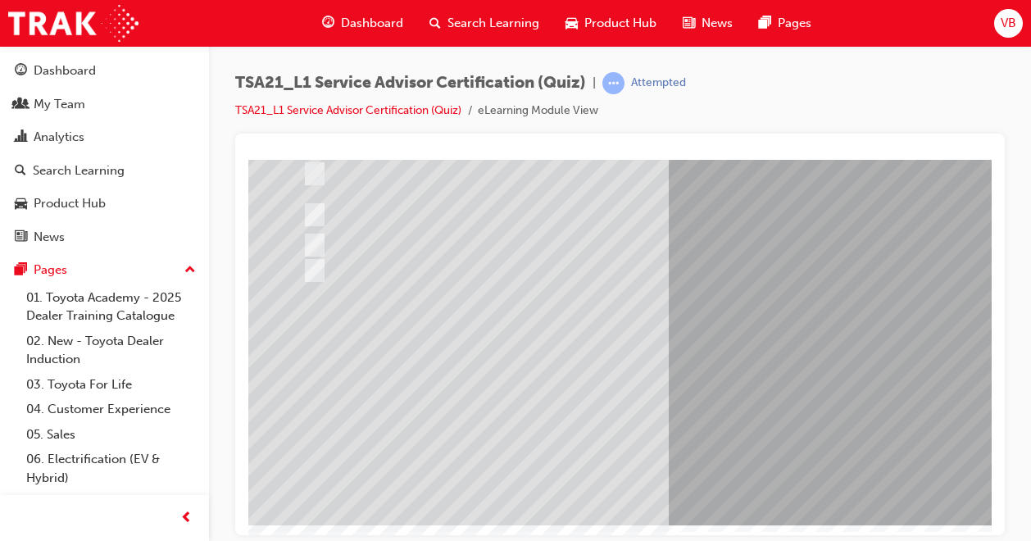
scroll to position [227, 0]
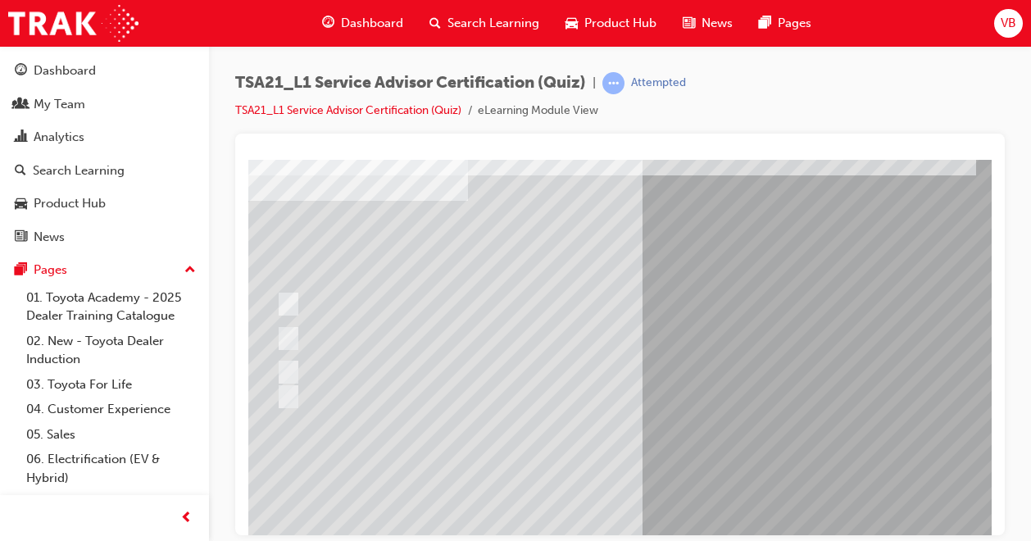
scroll to position [82, 38]
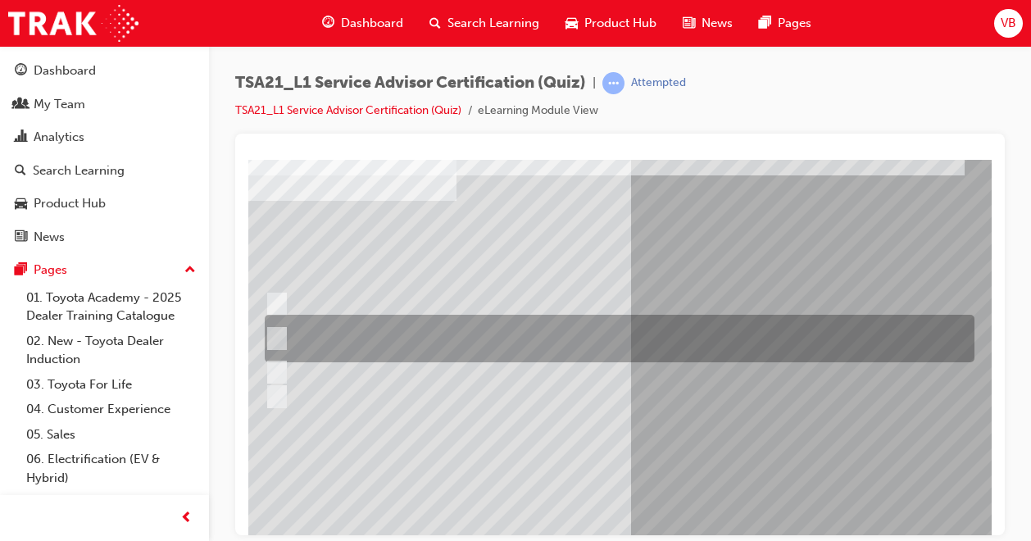
click at [280, 338] on input "Write the Guest’s exact words on the RO and explain that the fault will need to…" at bounding box center [274, 339] width 18 height 18
radio input "true"
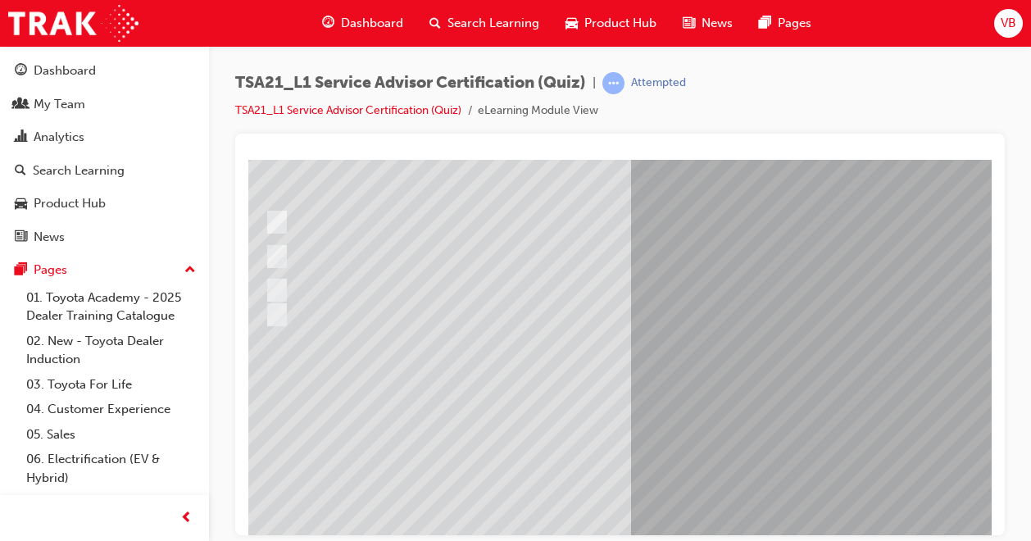
scroll to position [227, 38]
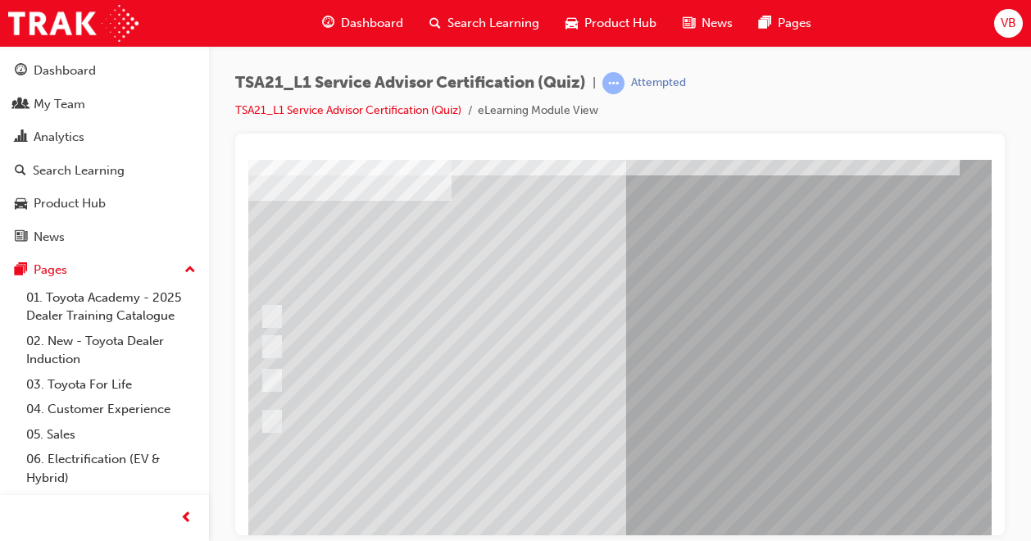
scroll to position [82, 43]
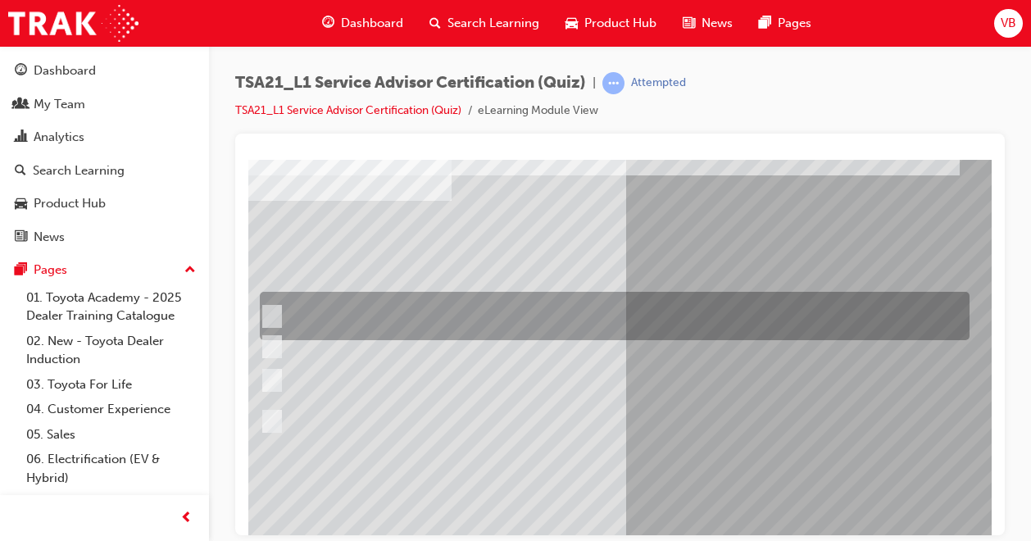
click at [279, 315] on div at bounding box center [611, 316] width 710 height 48
radio input "true"
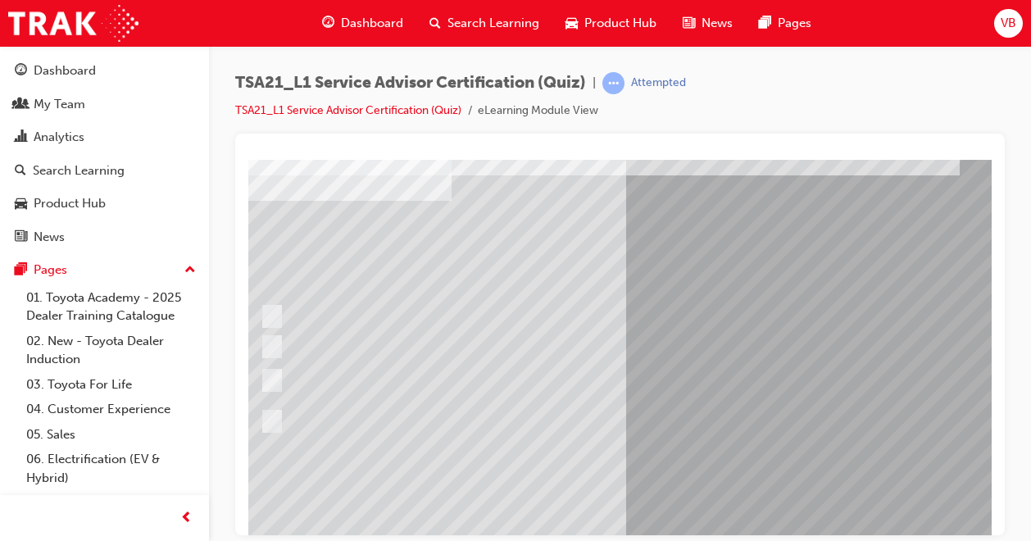
scroll to position [164, 43]
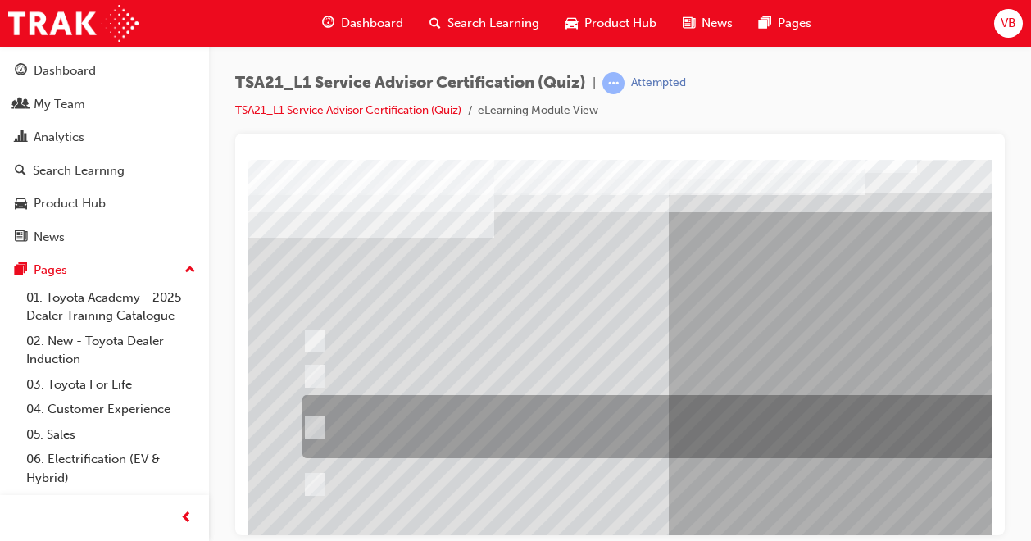
scroll to position [82, 0]
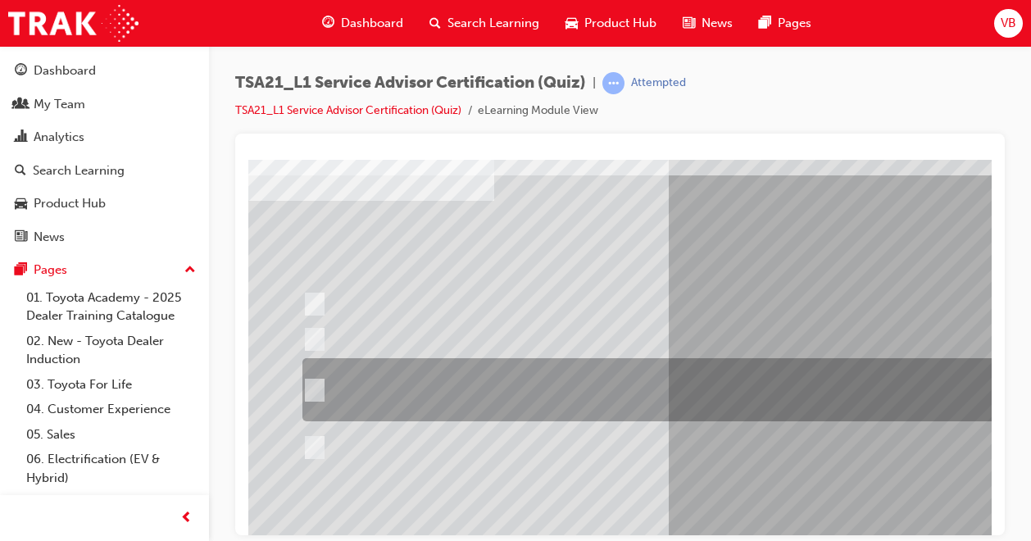
click at [328, 393] on div at bounding box center [653, 389] width 710 height 63
radio input "true"
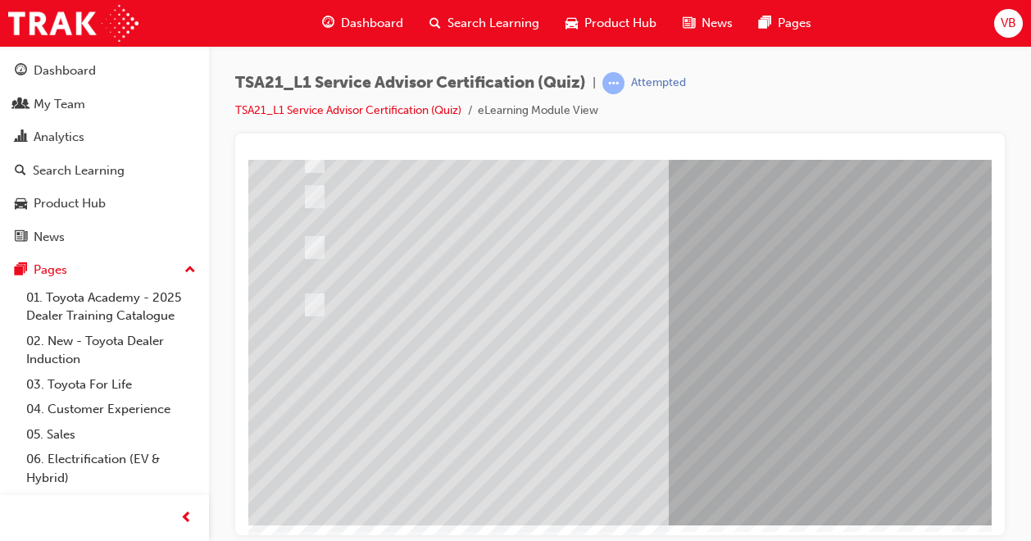
scroll to position [227, 0]
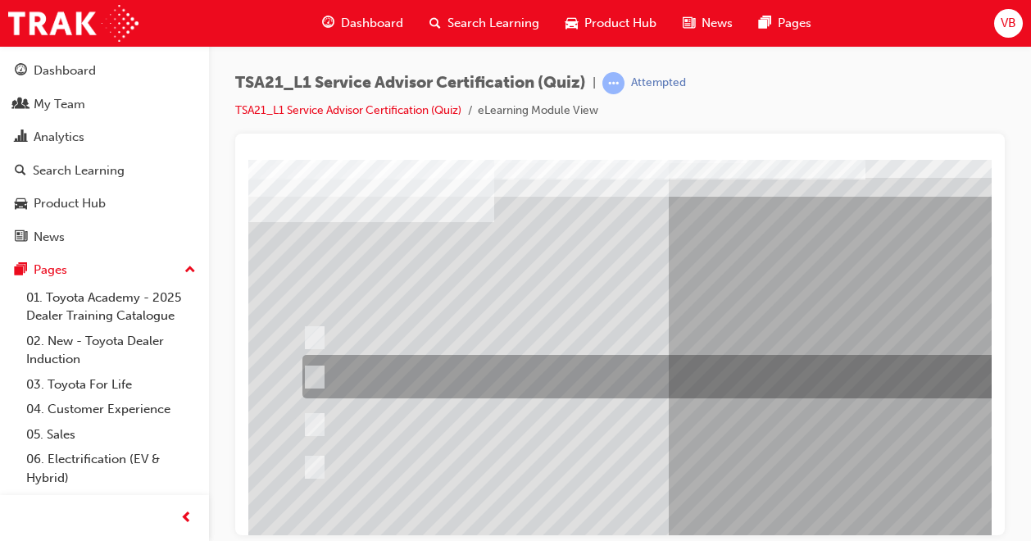
scroll to position [82, 0]
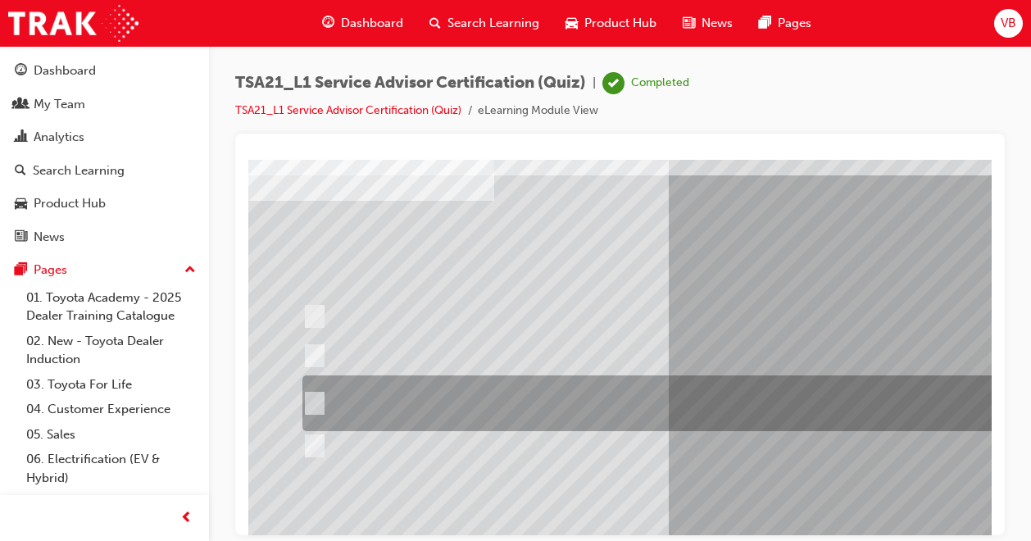
click at [318, 399] on input "Check the appointment scheduling system to determine technician \3availability,…" at bounding box center [311, 403] width 18 height 18
radio input "true"
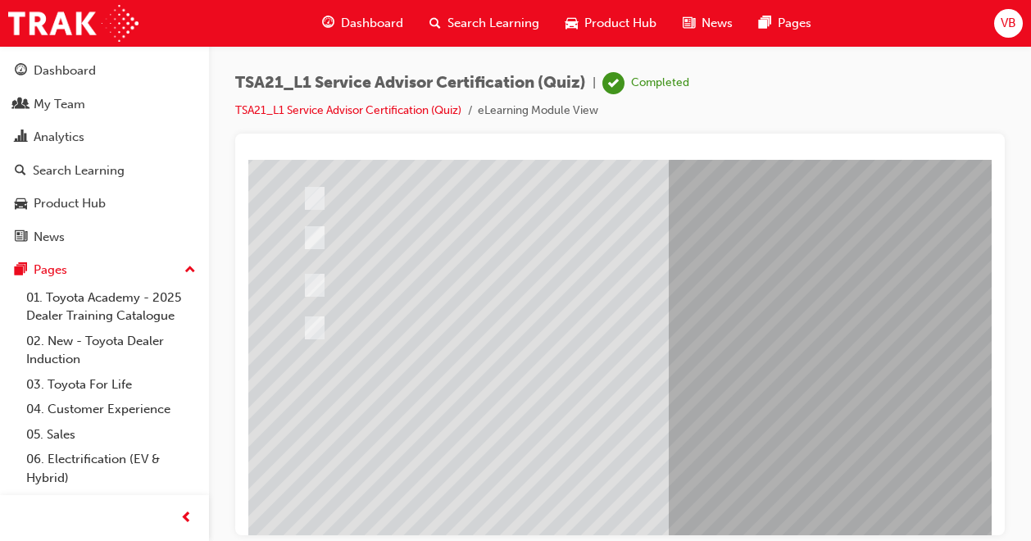
scroll to position [227, 0]
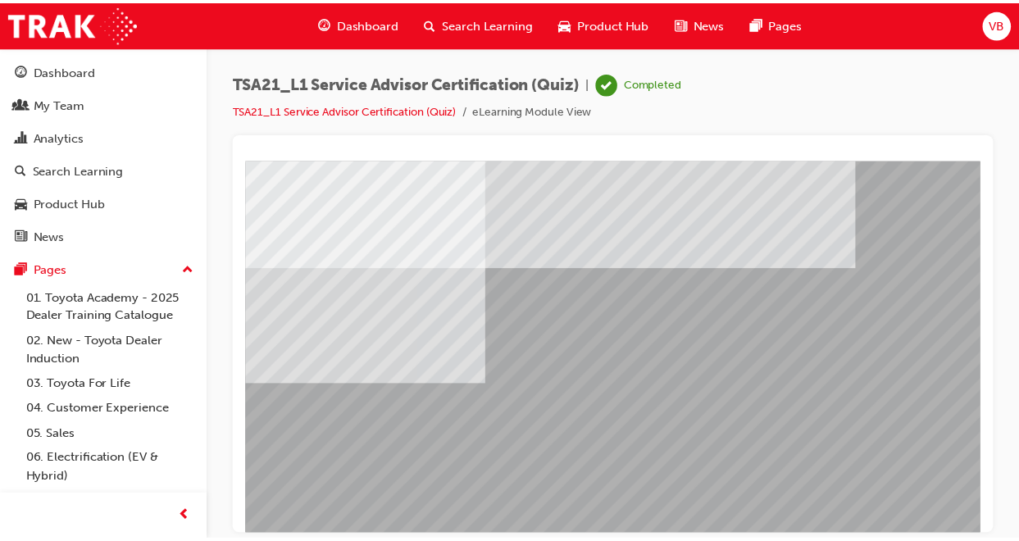
scroll to position [0, 277]
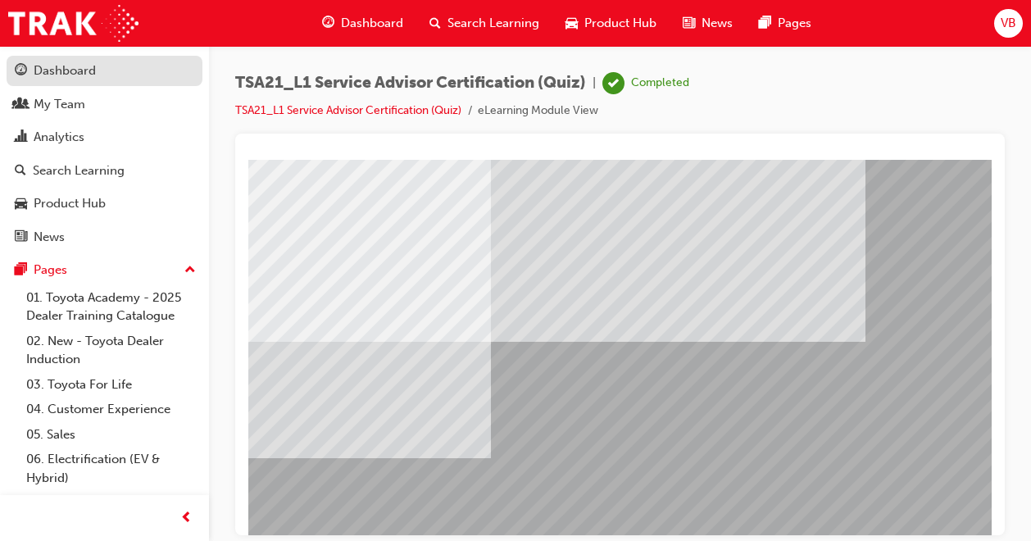
click at [56, 66] on div "Dashboard" at bounding box center [65, 70] width 62 height 19
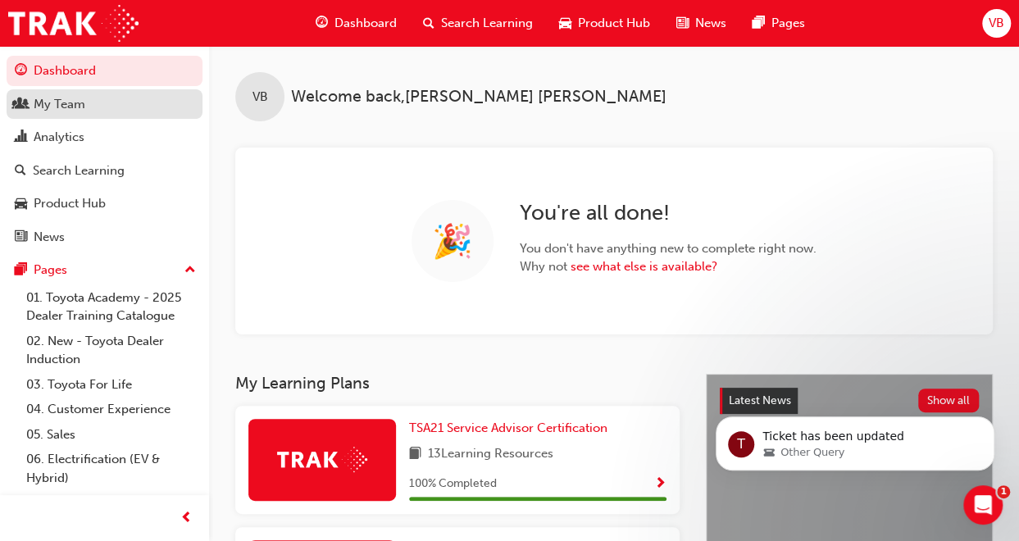
click at [69, 99] on div "My Team" at bounding box center [60, 104] width 52 height 19
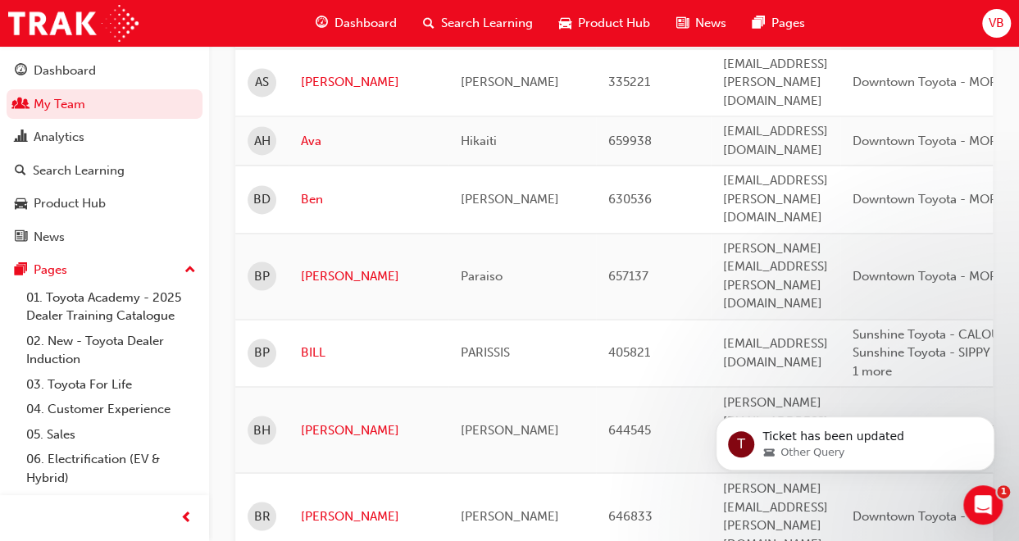
scroll to position [1230, 0]
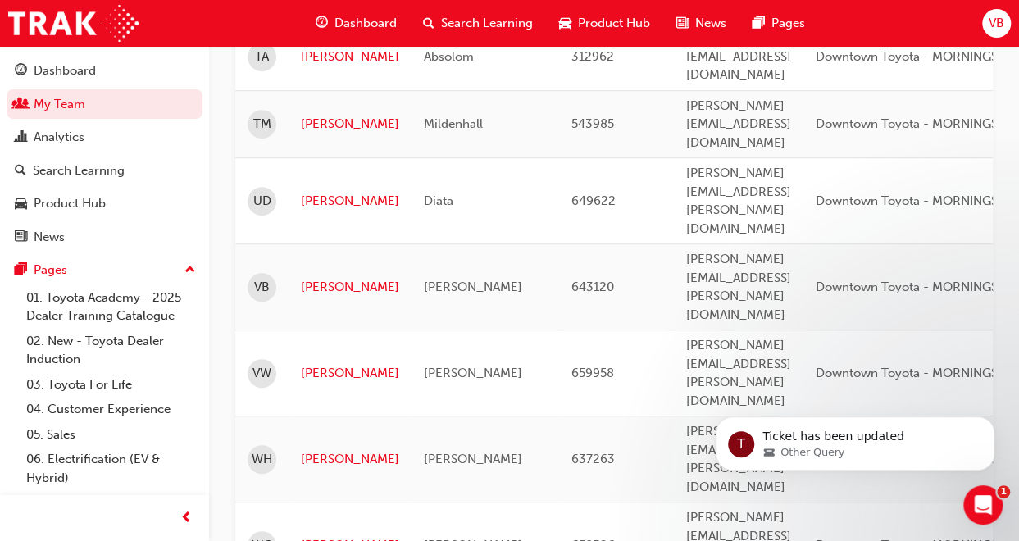
scroll to position [278, 0]
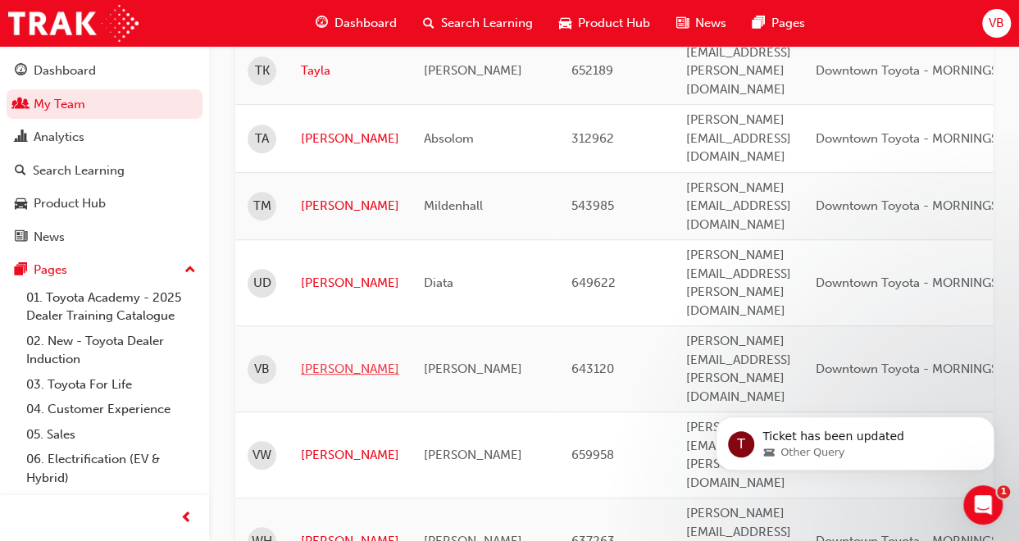
click at [313, 360] on link "[PERSON_NAME]" at bounding box center [350, 369] width 98 height 19
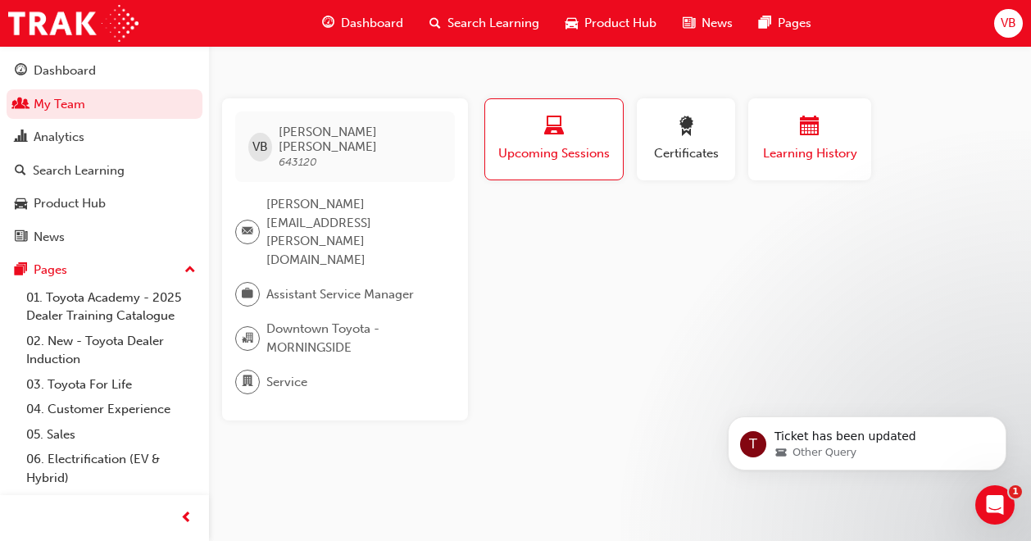
click at [828, 138] on div "button" at bounding box center [810, 128] width 98 height 25
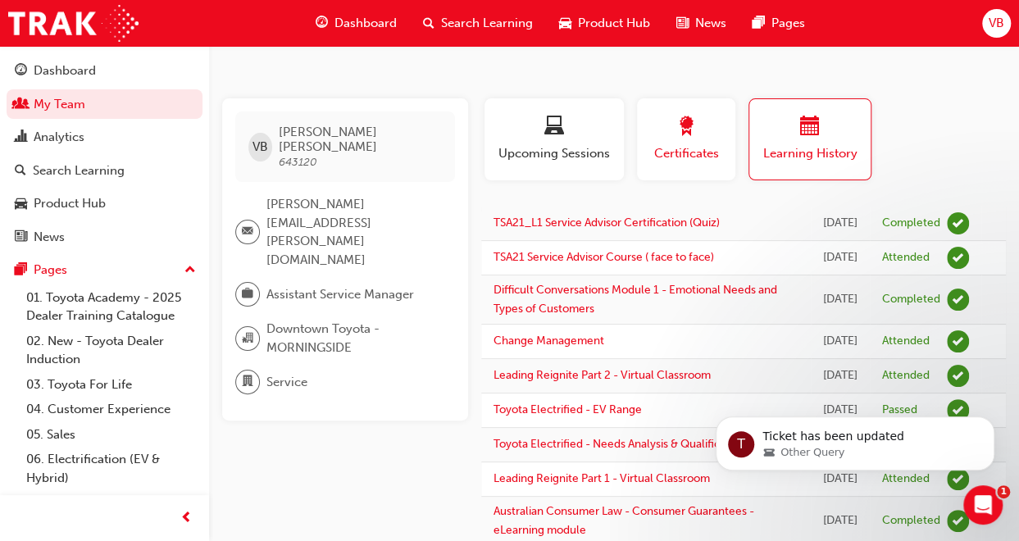
click at [707, 153] on span "Certificates" at bounding box center [686, 153] width 74 height 19
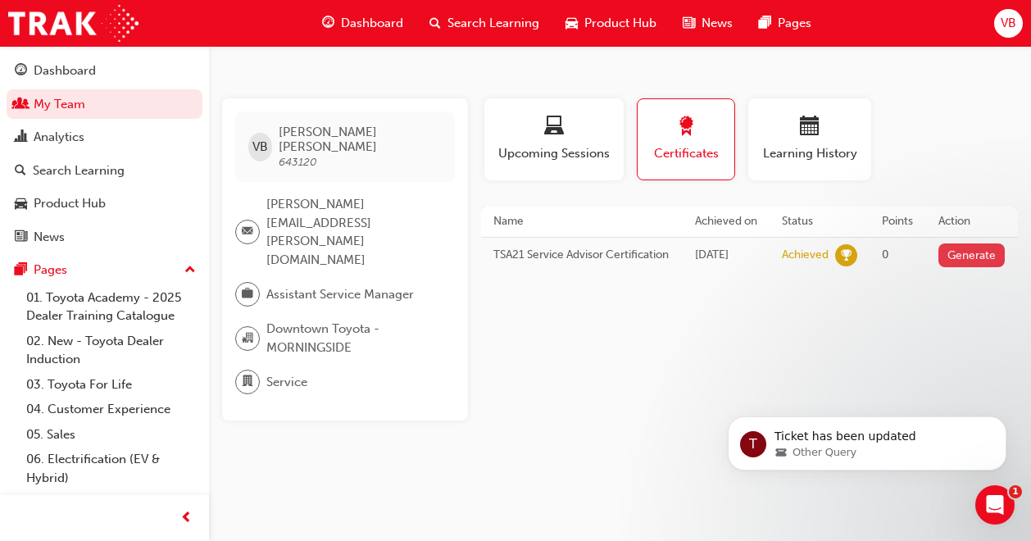
click at [958, 267] on button "Generate" at bounding box center [972, 255] width 67 height 24
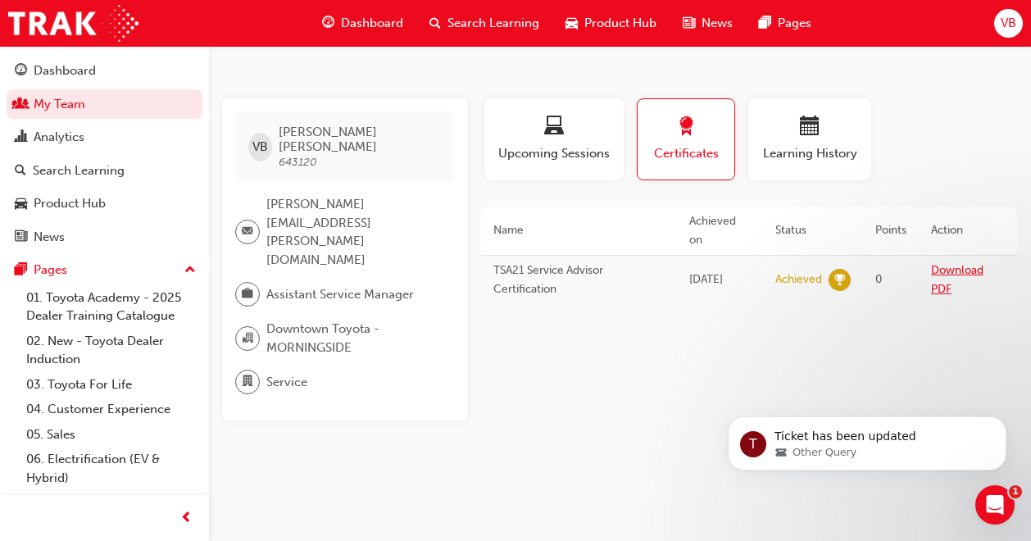
click at [951, 274] on link "Download PDF" at bounding box center [957, 279] width 52 height 33
click at [75, 67] on div "Dashboard" at bounding box center [65, 70] width 62 height 19
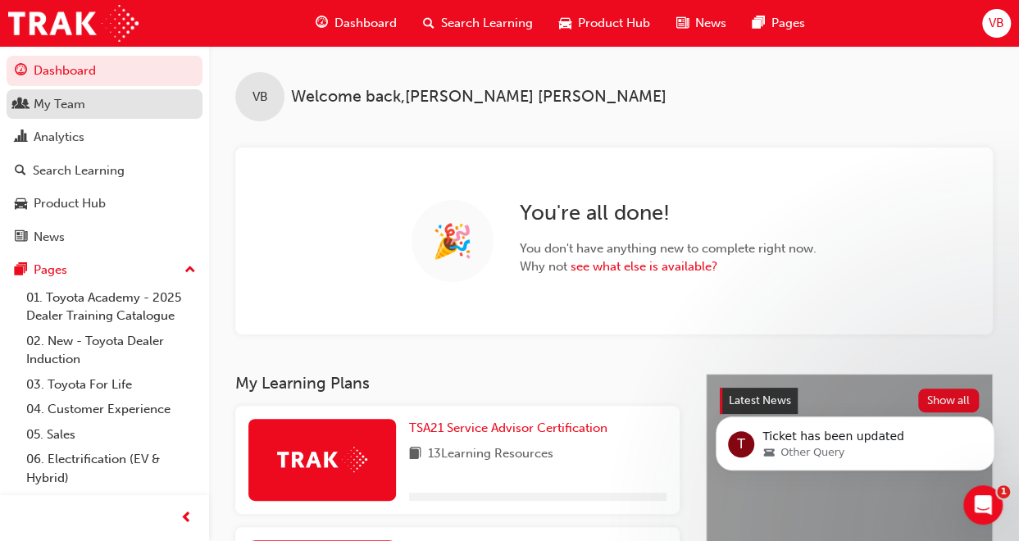
click at [91, 99] on div "My Team" at bounding box center [105, 104] width 180 height 20
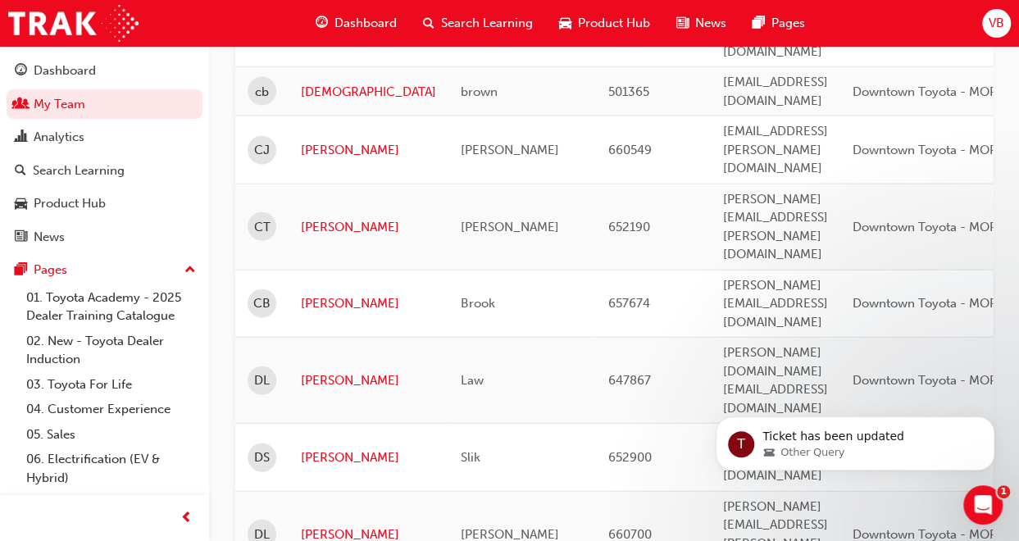
scroll to position [2049, 0]
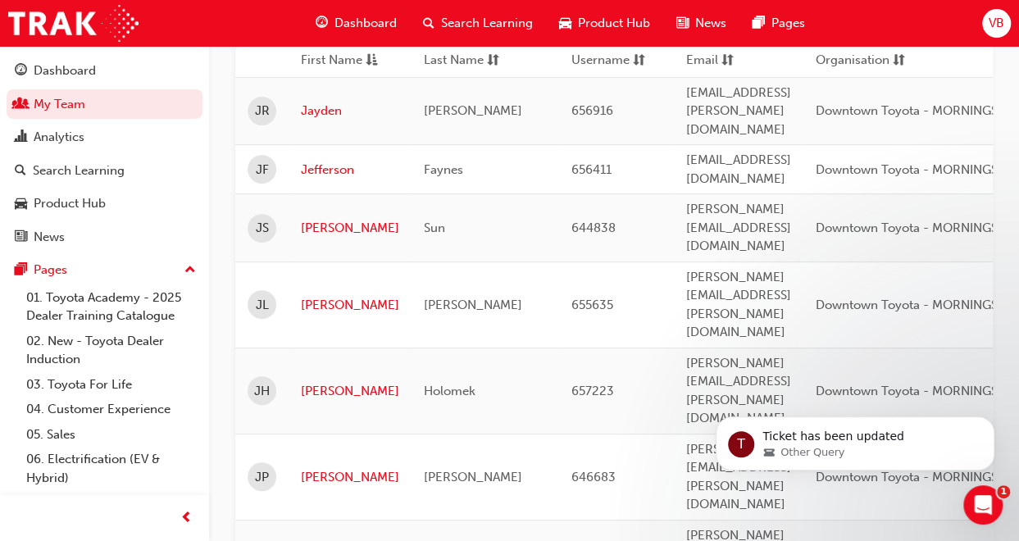
scroll to position [164, 0]
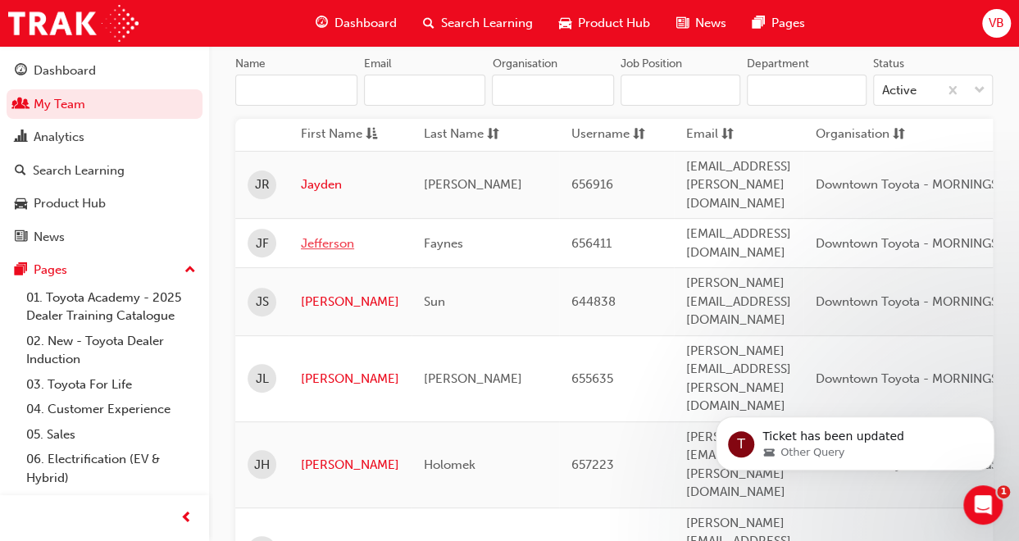
click at [334, 234] on link "Jefferson" at bounding box center [350, 243] width 98 height 19
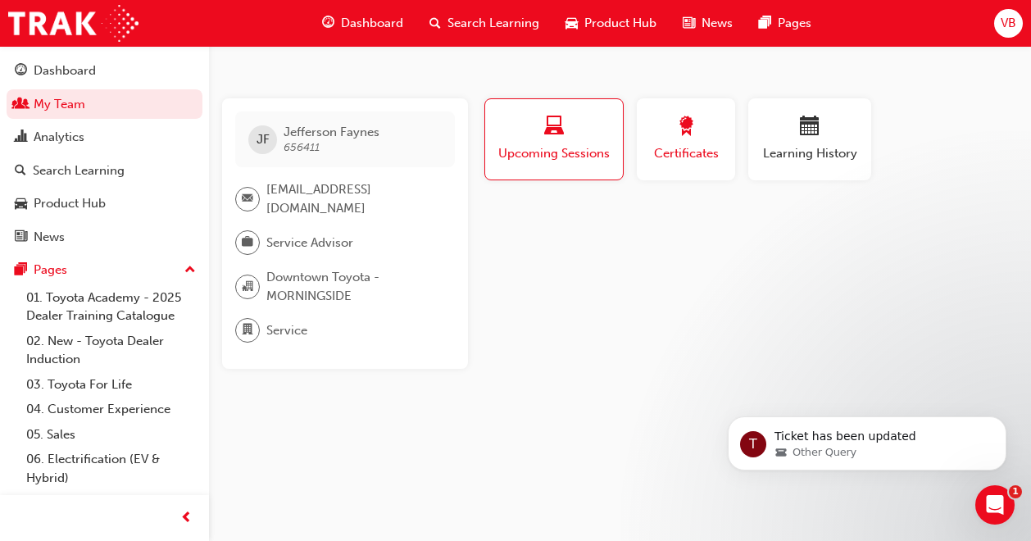
click at [674, 160] on span "Certificates" at bounding box center [686, 153] width 74 height 19
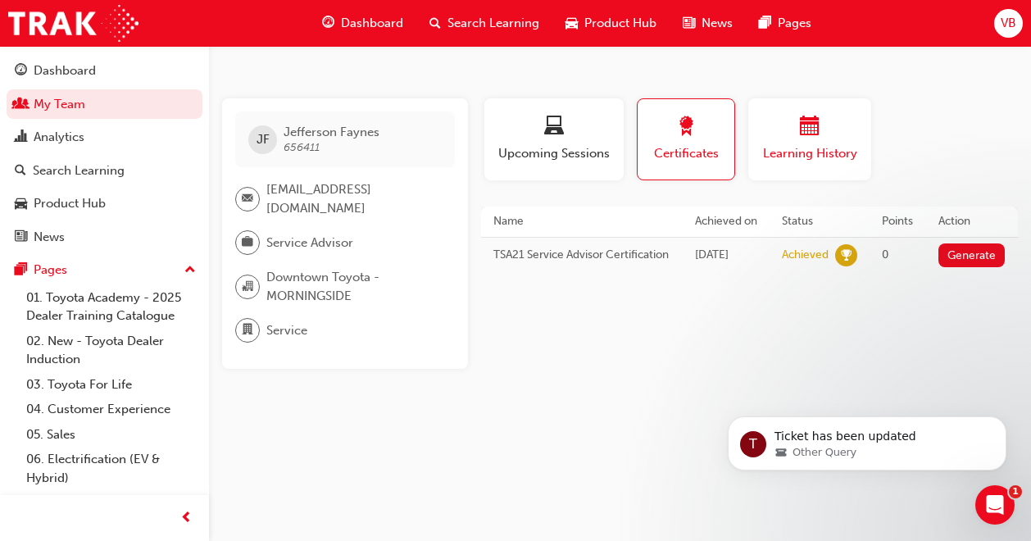
click at [830, 134] on div "button" at bounding box center [810, 128] width 98 height 25
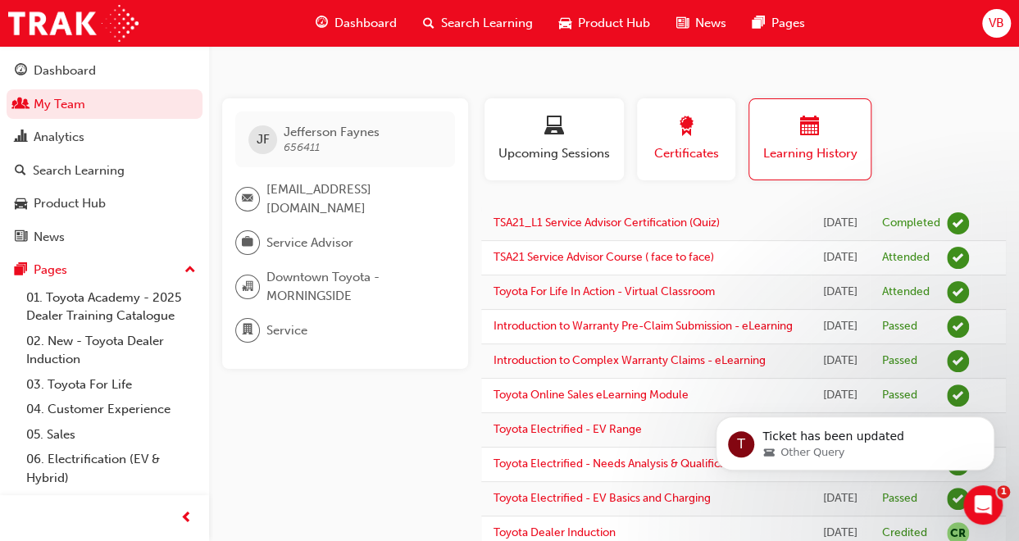
click at [679, 153] on span "Certificates" at bounding box center [686, 153] width 74 height 19
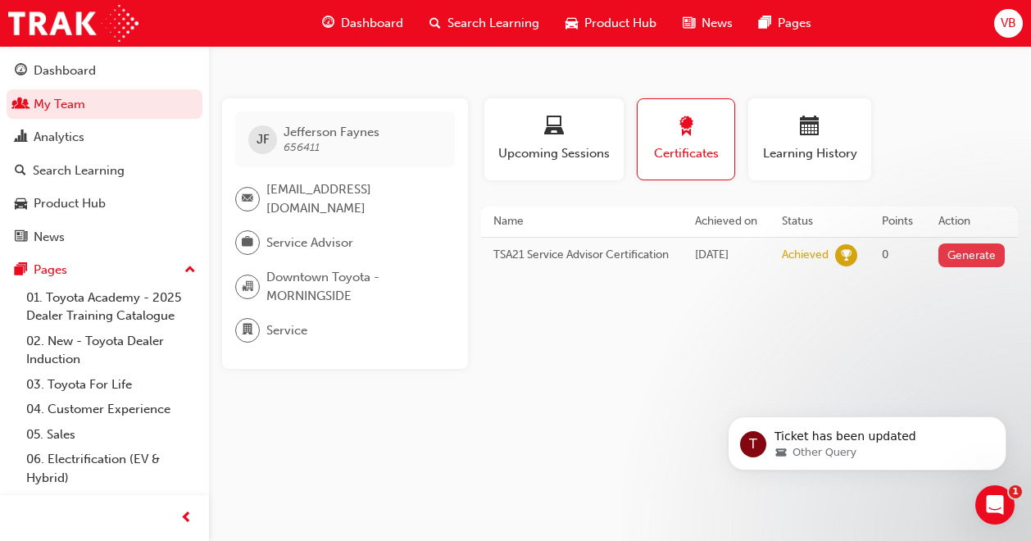
click at [980, 267] on button "Generate" at bounding box center [972, 255] width 67 height 24
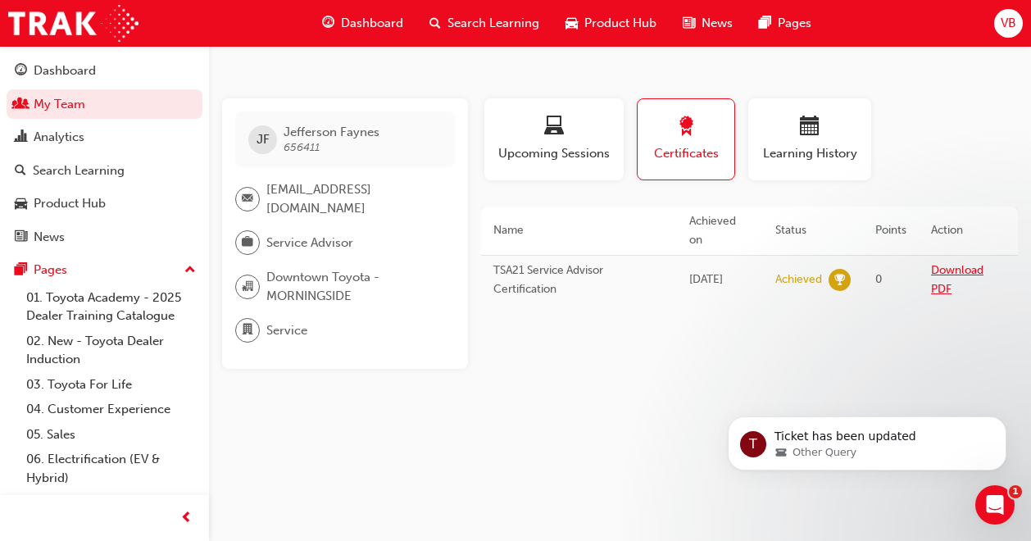
click at [954, 271] on link "Download PDF" at bounding box center [957, 279] width 52 height 33
click at [55, 93] on link "My Team" at bounding box center [105, 104] width 196 height 30
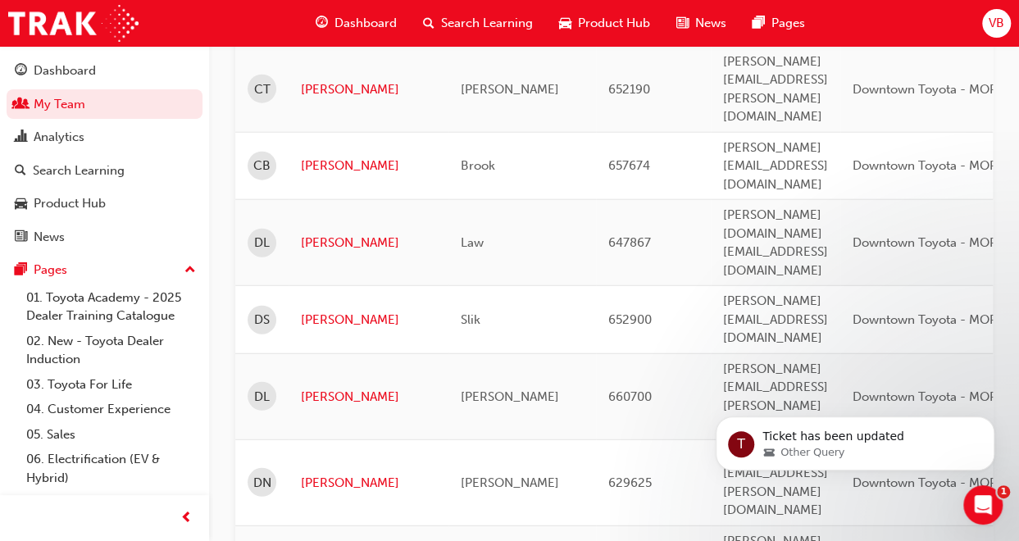
scroll to position [1967, 0]
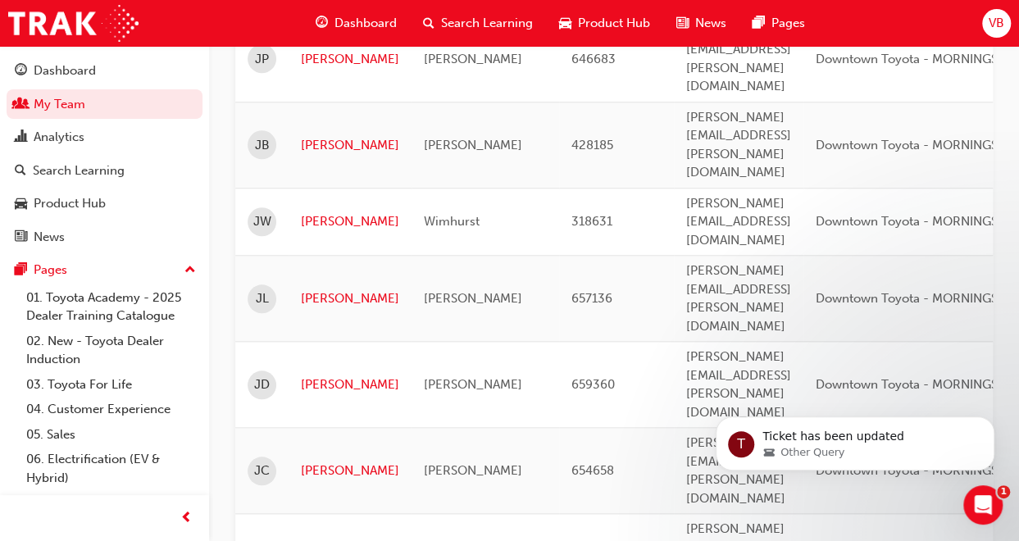
scroll to position [574, 0]
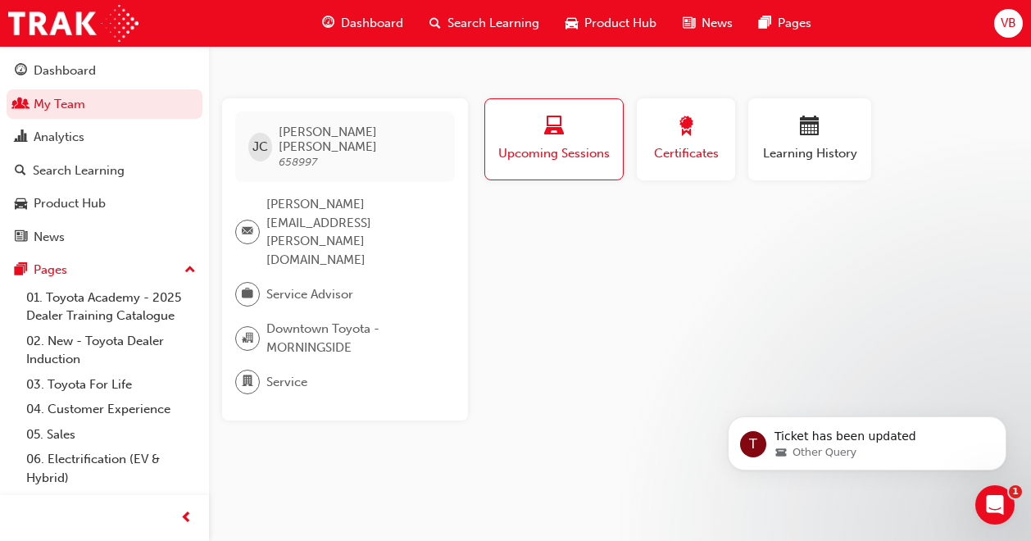
click at [698, 165] on button "Certificates" at bounding box center [686, 139] width 98 height 82
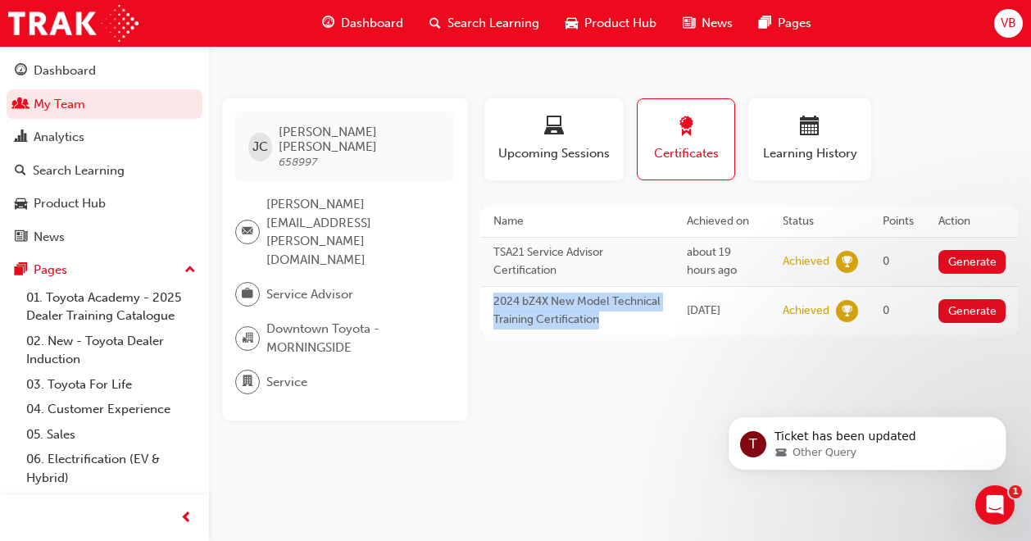
drag, startPoint x: 494, startPoint y: 299, endPoint x: 654, endPoint y: 323, distance: 161.6
click at [654, 323] on td "2024 bZ4X New Model Technical Training Certification" at bounding box center [577, 310] width 193 height 49
copy td "2024 bZ4X New Model Technical Training Certification"
click at [478, 17] on span "Search Learning" at bounding box center [494, 23] width 92 height 19
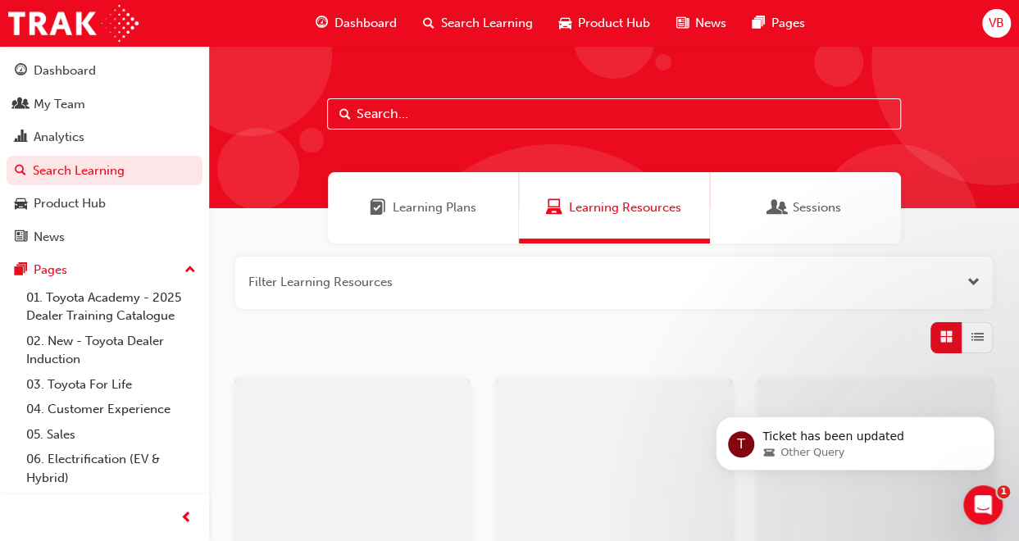
click at [489, 112] on input "text" at bounding box center [614, 113] width 574 height 31
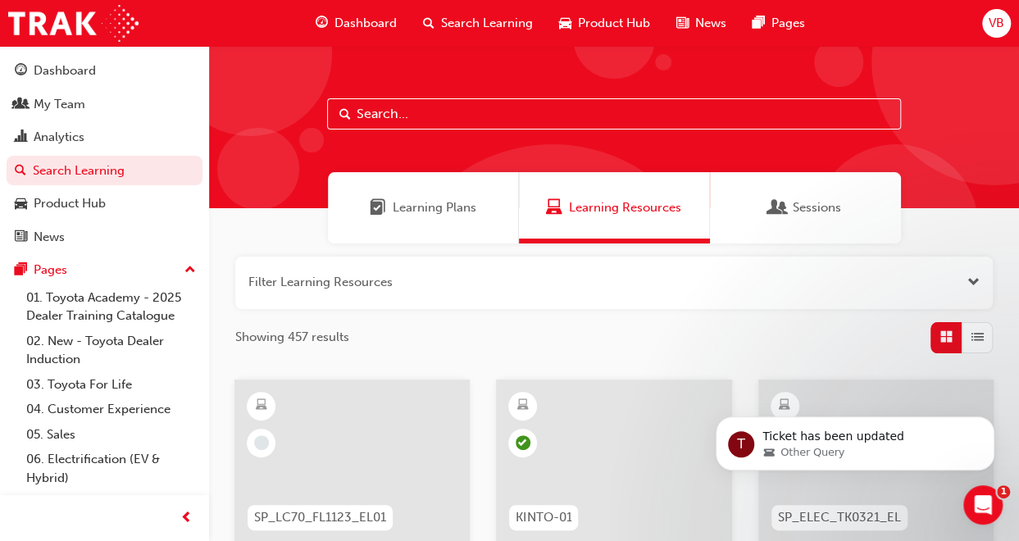
paste input "2024 bZ4X New Model Technical Training Certification"
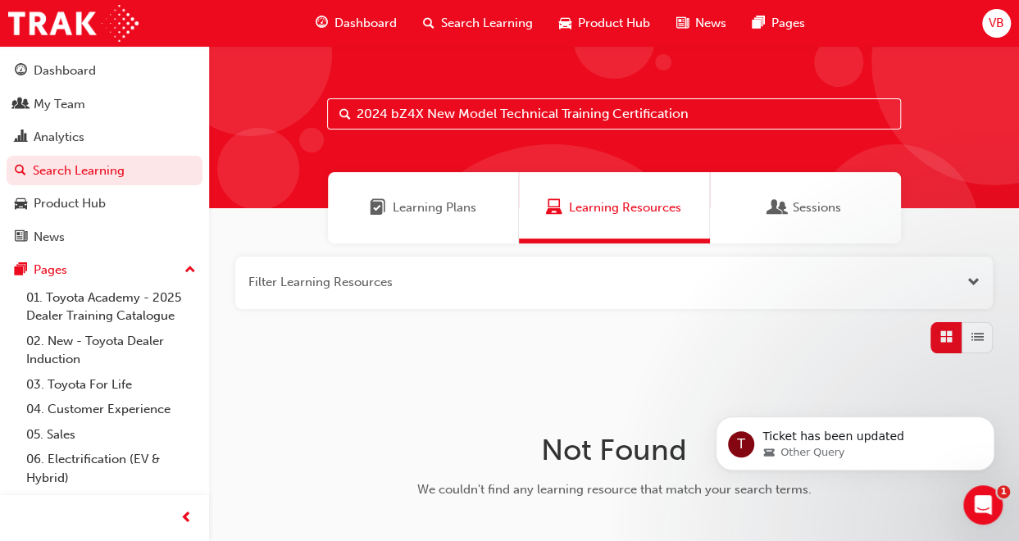
drag, startPoint x: 690, startPoint y: 115, endPoint x: 605, endPoint y: 114, distance: 85.3
click at [605, 114] on input "2024 bZ4X New Model Technical Training Certification" at bounding box center [614, 113] width 574 height 31
type input "2"
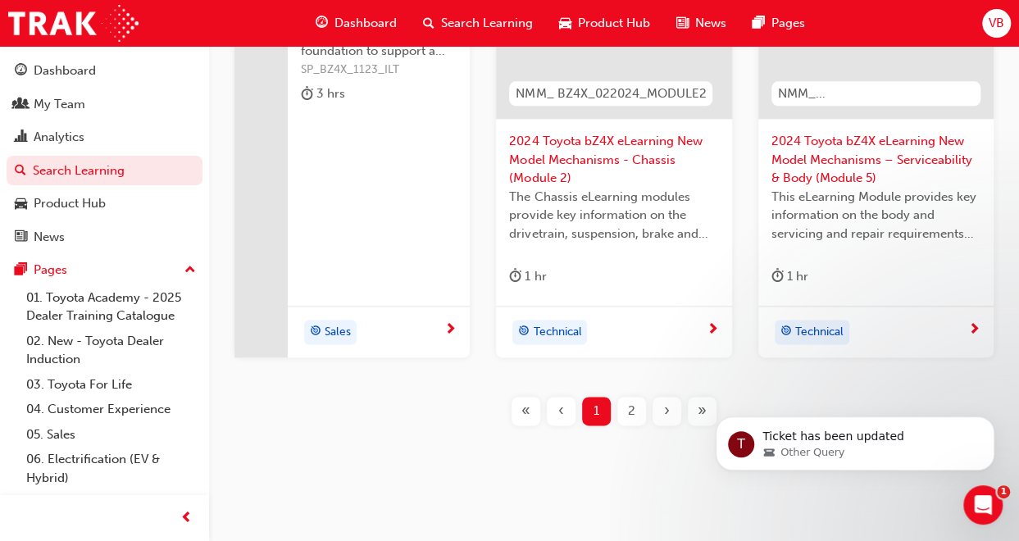
scroll to position [867, 0]
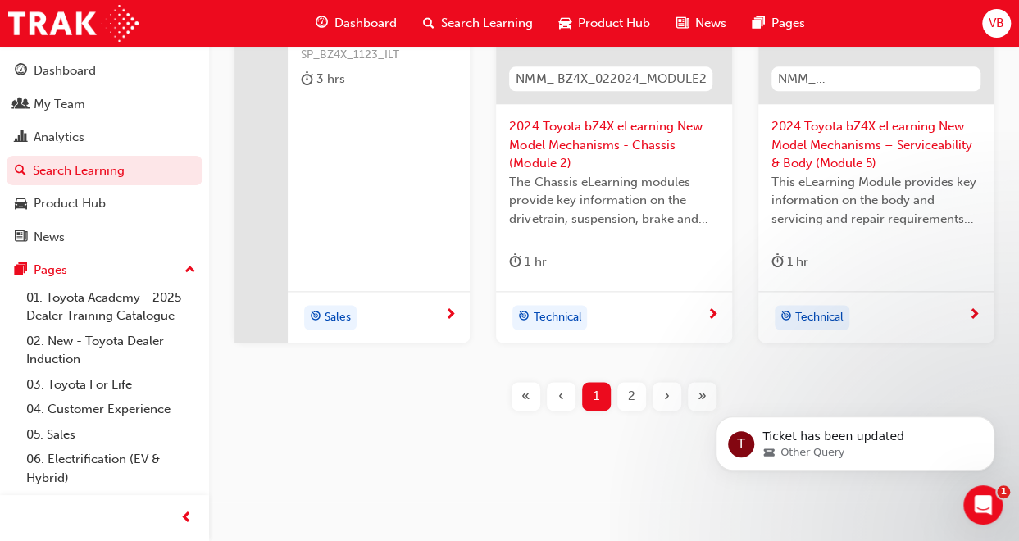
click at [628, 390] on span "2" at bounding box center [631, 396] width 7 height 19
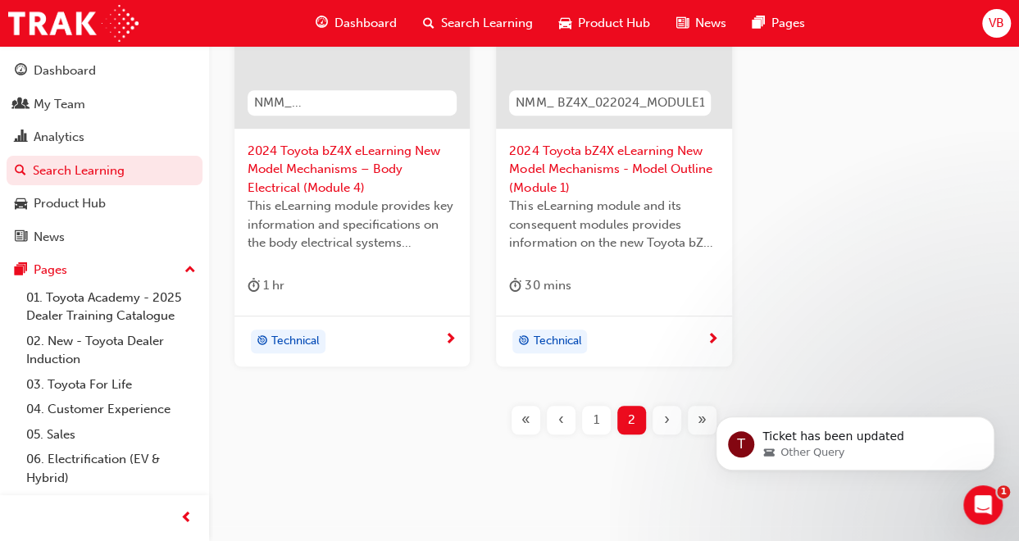
scroll to position [439, 0]
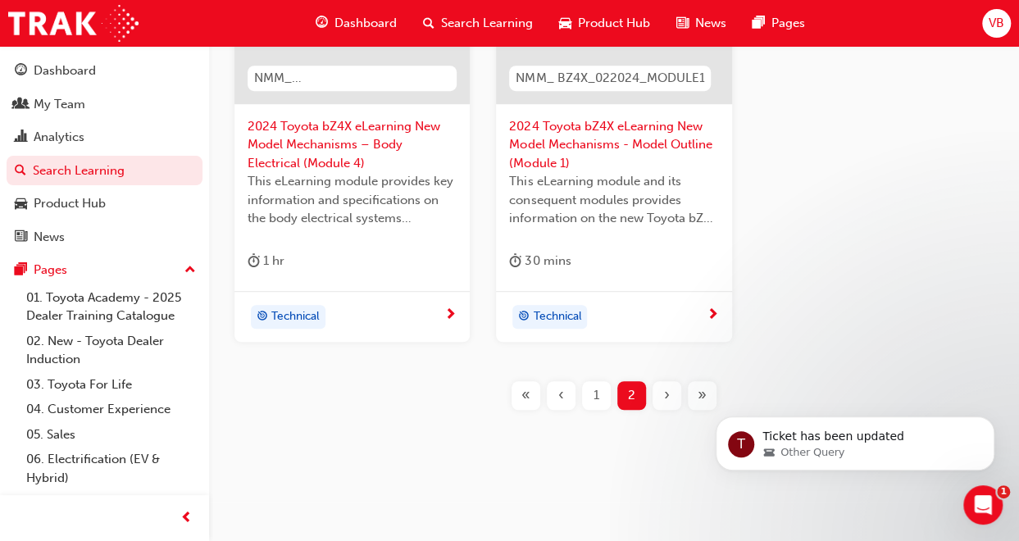
click at [573, 396] on div "‹" at bounding box center [561, 395] width 29 height 29
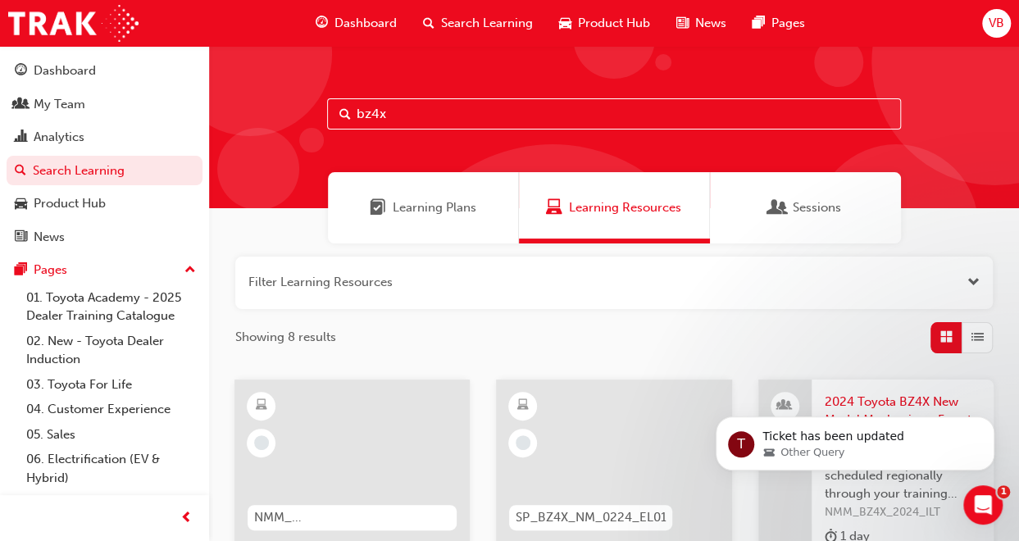
scroll to position [439, 0]
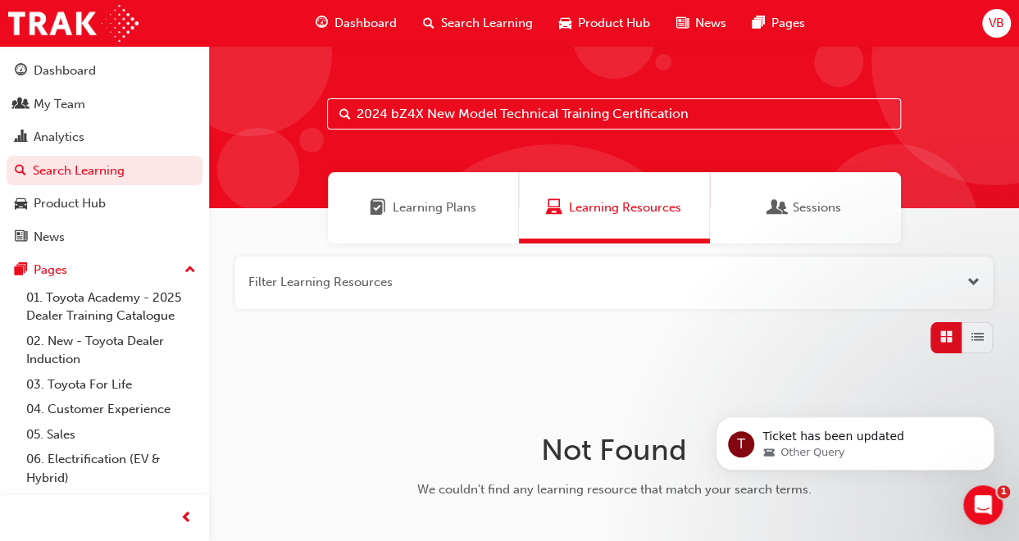
drag, startPoint x: 691, startPoint y: 115, endPoint x: 349, endPoint y: 111, distance: 341.9
click at [349, 111] on div "2024 bZ4X New Model Technical Training Certification" at bounding box center [614, 113] width 574 height 31
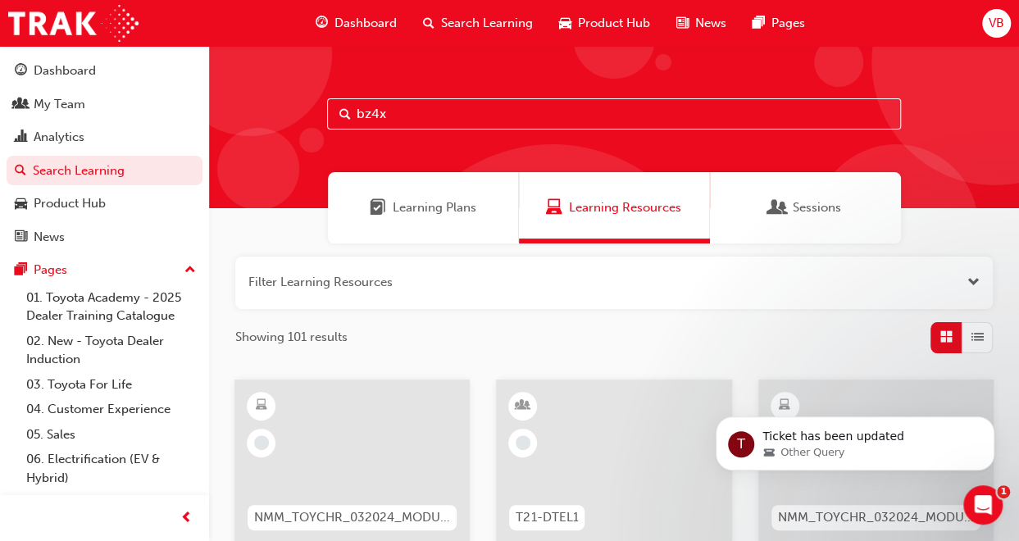
type input "bz4x"
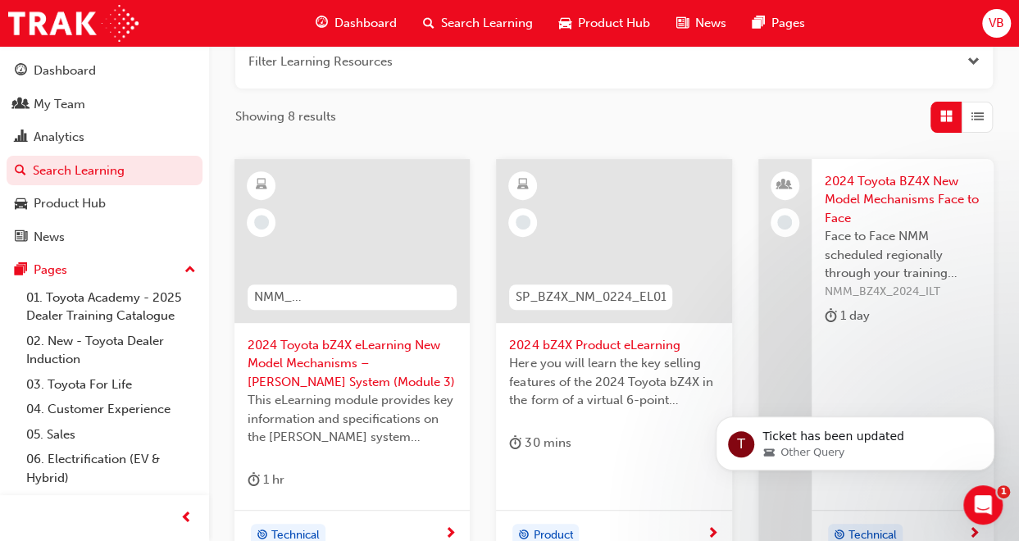
scroll to position [246, 0]
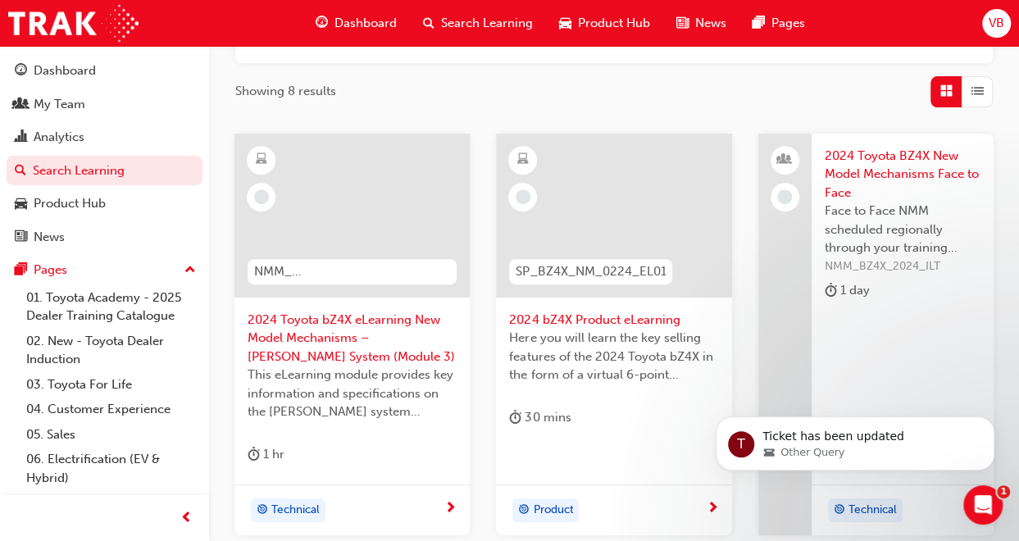
click at [594, 322] on span "2024 bZ4X Product eLearning" at bounding box center [613, 320] width 209 height 19
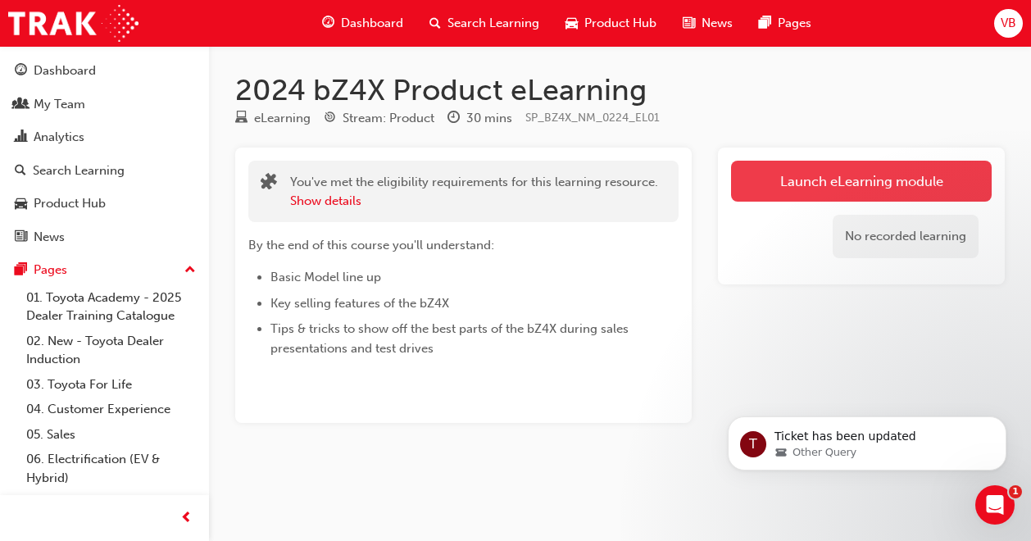
click at [810, 183] on link "Launch eLearning module" at bounding box center [861, 181] width 261 height 41
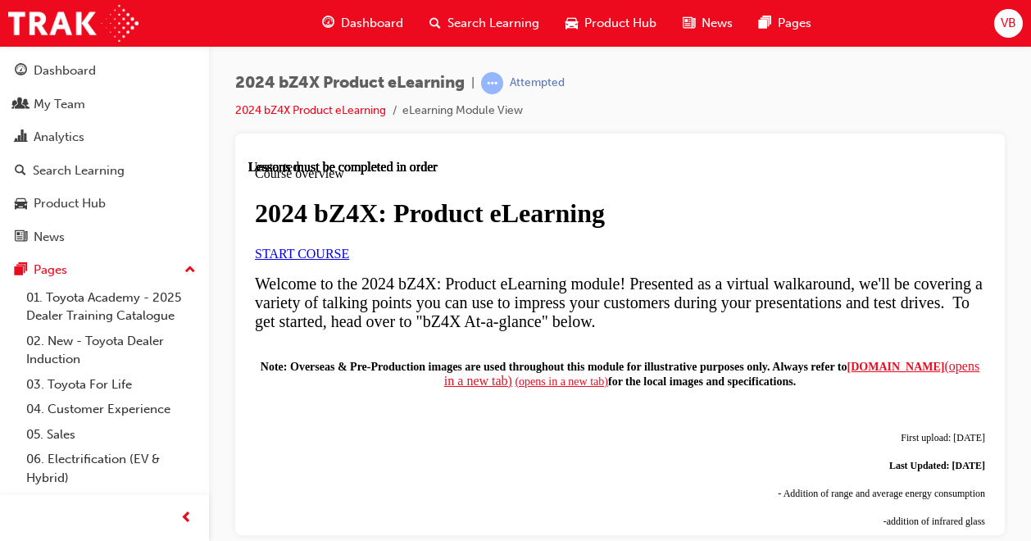
click at [349, 260] on link "START COURSE" at bounding box center [302, 253] width 94 height 14
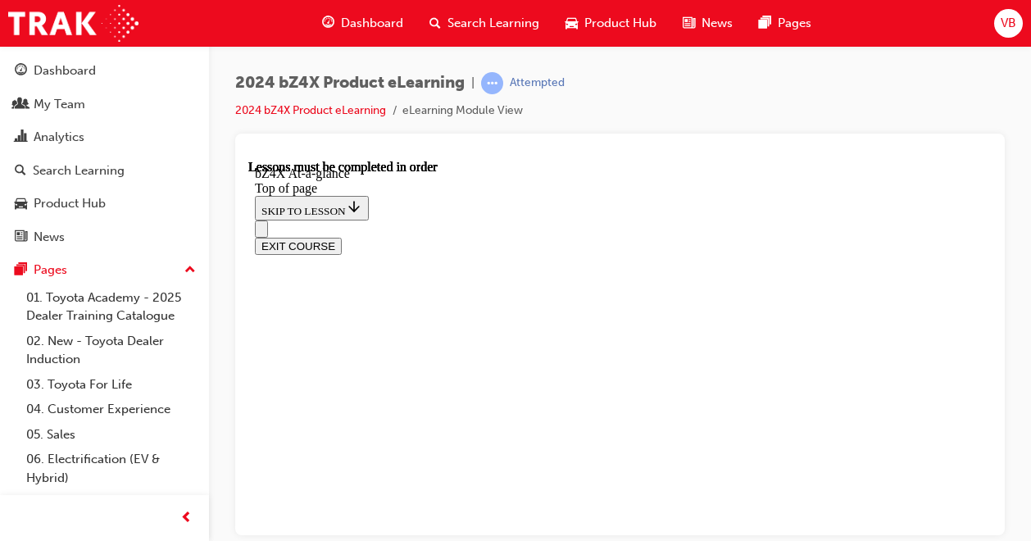
scroll to position [2534, 0]
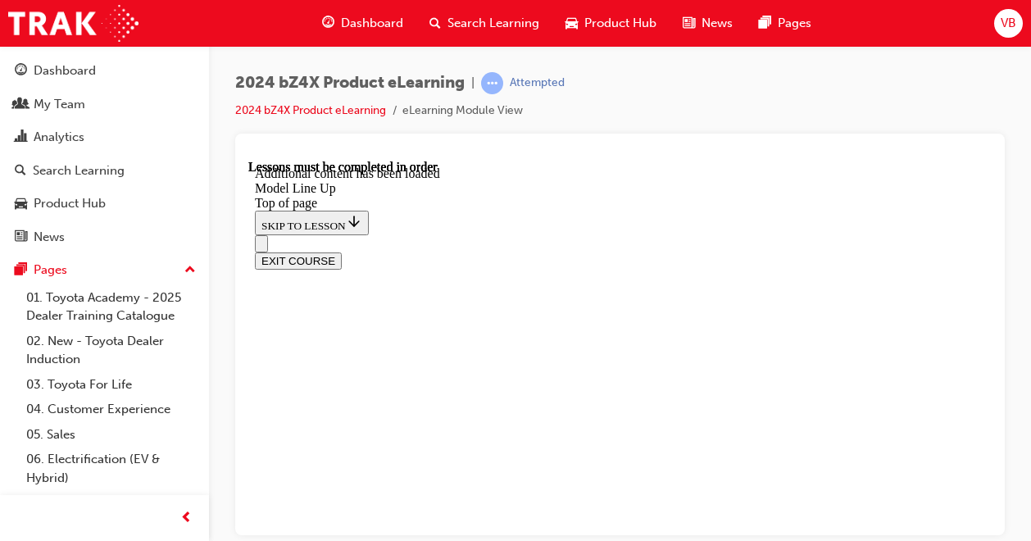
scroll to position [3215, 0]
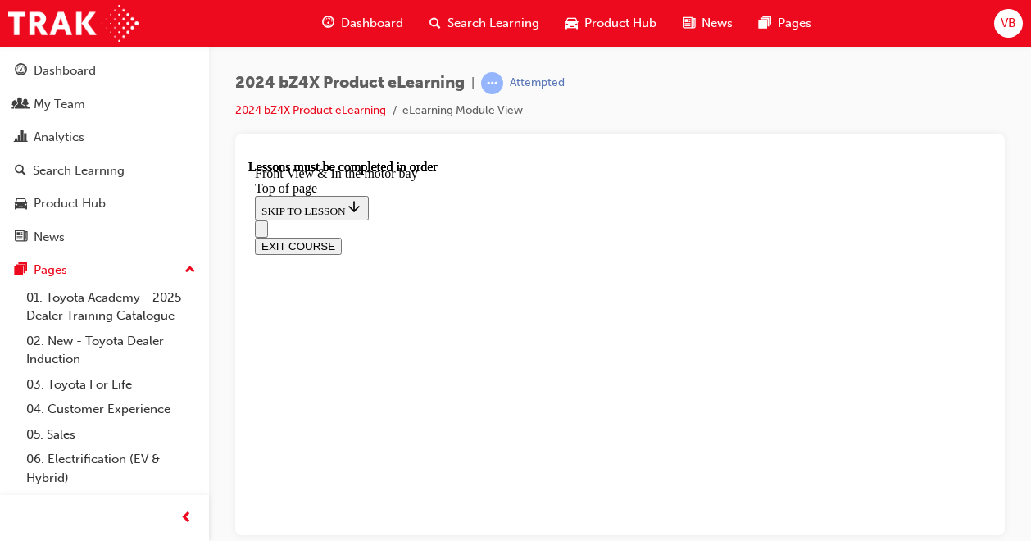
scroll to position [2119, 0]
click at [671, 111] on div "2024 bZ4X Product eLearning | Attempted 2024 bZ4X Product eLearning eLearning M…" at bounding box center [620, 102] width 770 height 61
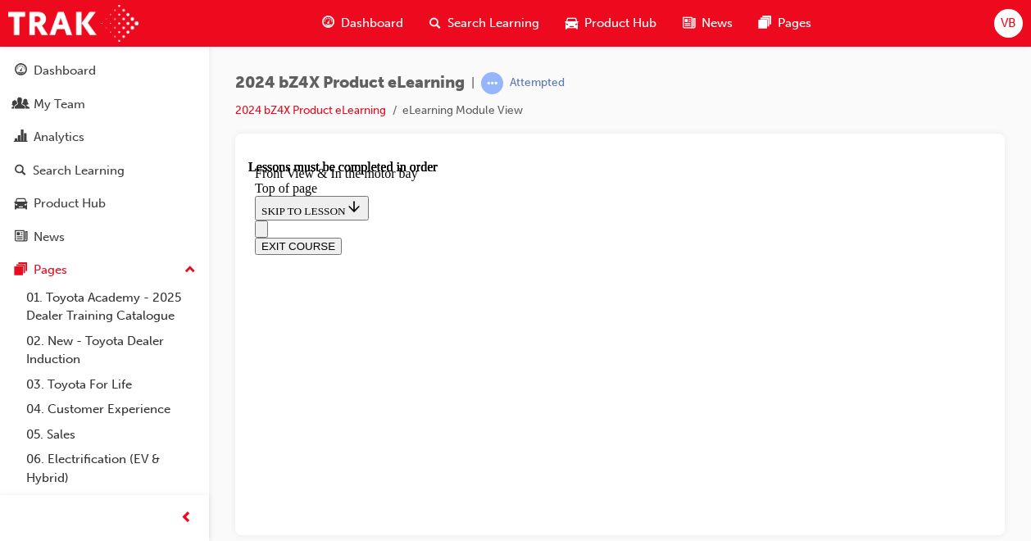
scroll to position [1048, 0]
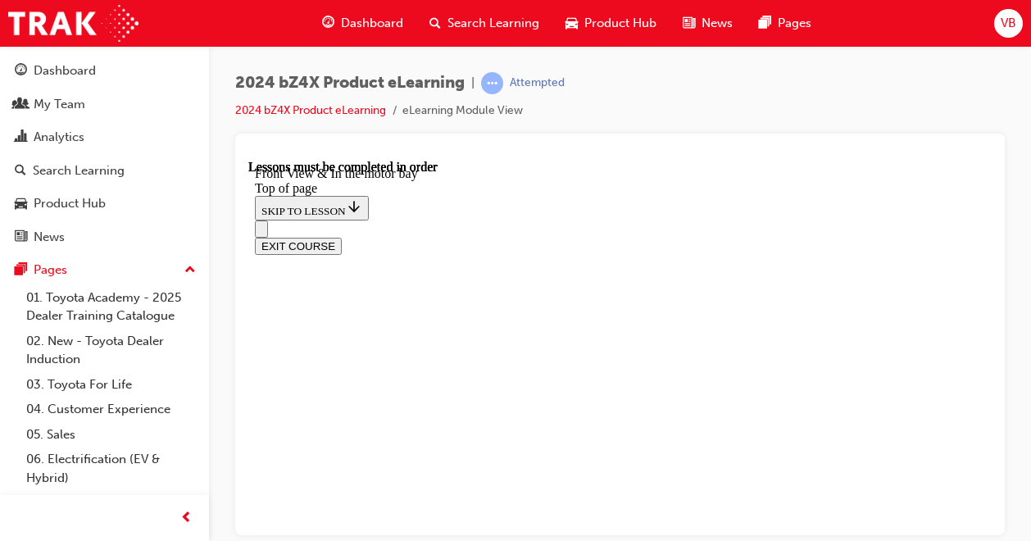
scroll to position [543, 0]
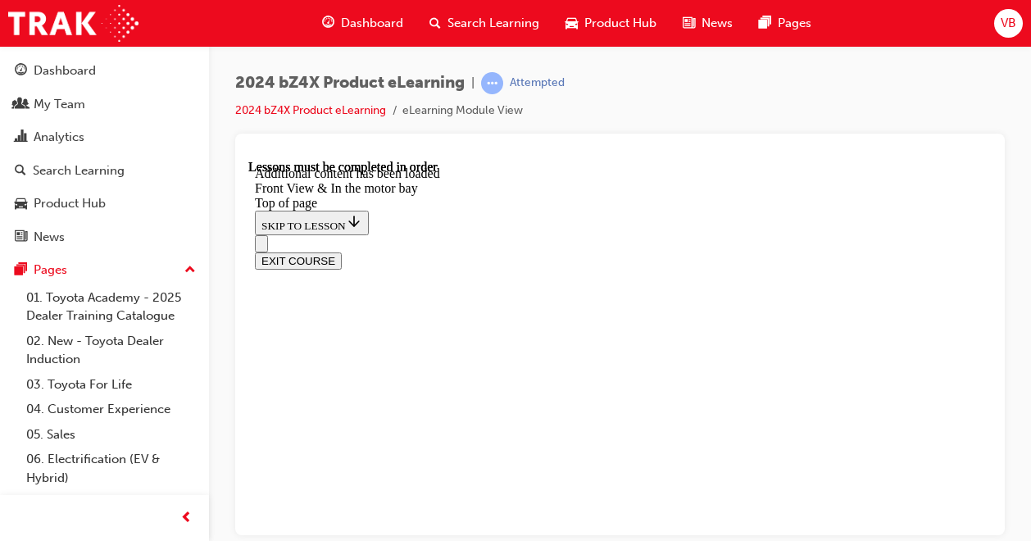
scroll to position [1089, 0]
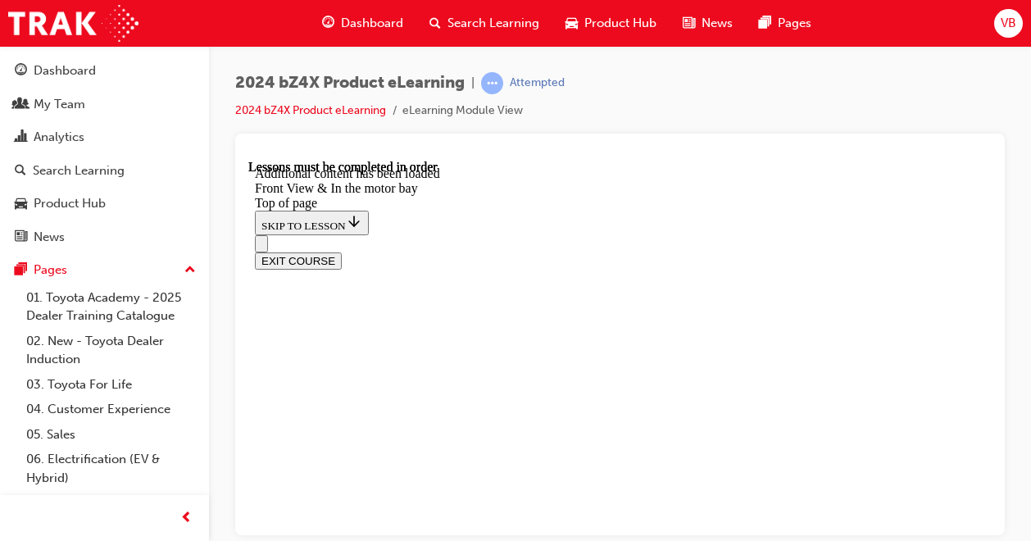
scroll to position [1130, 0]
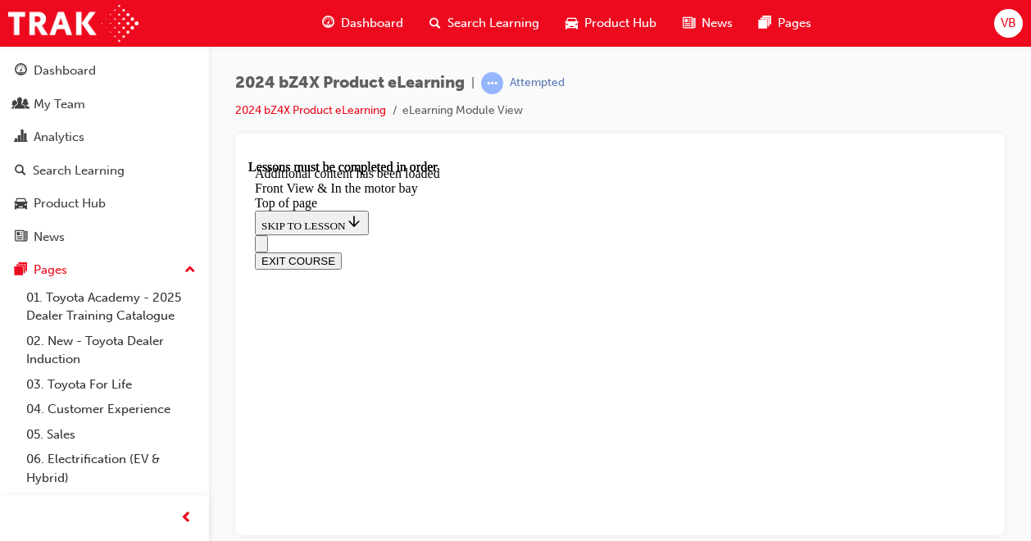
scroll to position [149, 0]
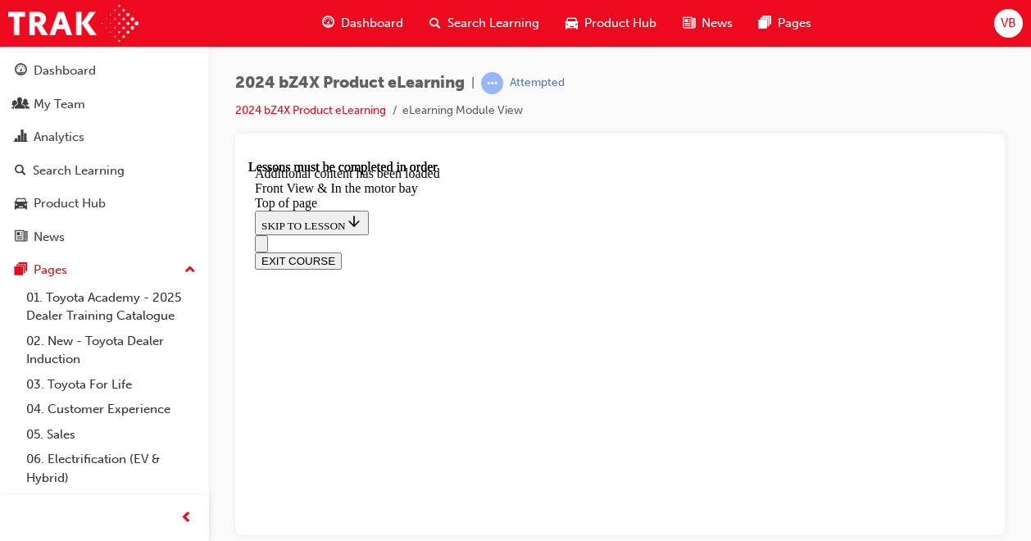
drag, startPoint x: 731, startPoint y: 312, endPoint x: 630, endPoint y: 251, distance: 118.8
drag, startPoint x: 696, startPoint y: 243, endPoint x: 623, endPoint y: 287, distance: 84.9
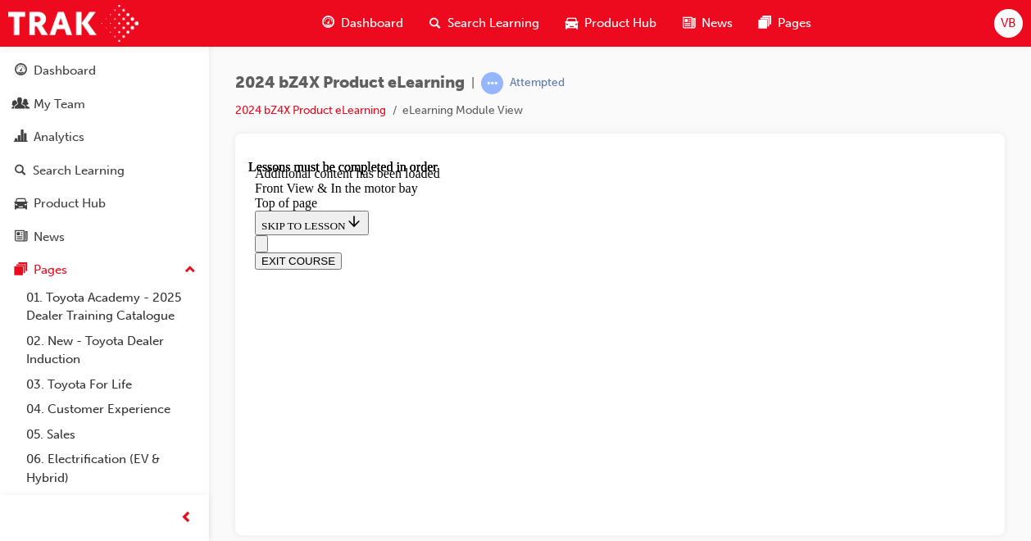
drag, startPoint x: 623, startPoint y: 287, endPoint x: 605, endPoint y: 234, distance: 55.5
drag, startPoint x: 492, startPoint y: 310, endPoint x: 538, endPoint y: 313, distance: 46.0
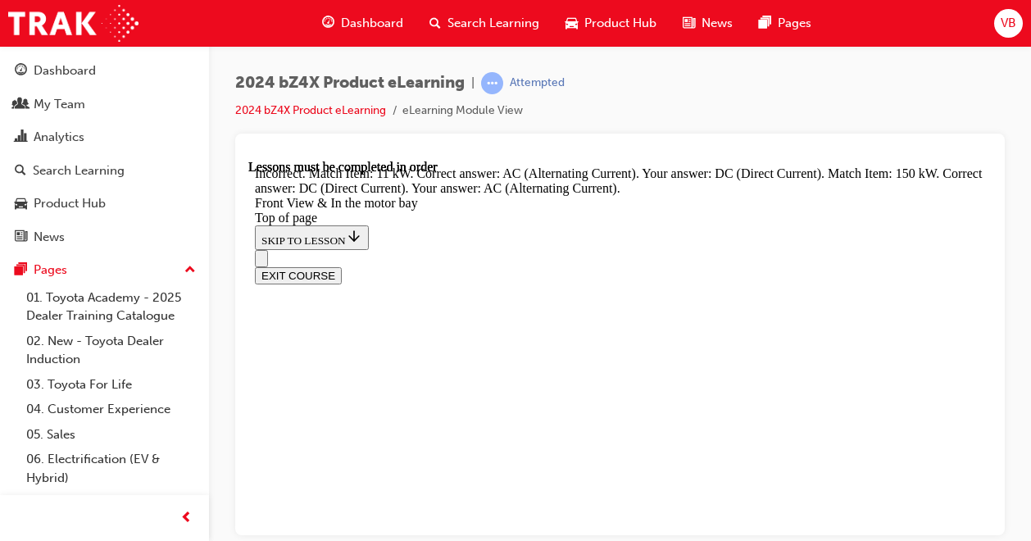
drag, startPoint x: 445, startPoint y: 257, endPoint x: 488, endPoint y: 328, distance: 83.1
drag, startPoint x: 450, startPoint y: 255, endPoint x: 498, endPoint y: 254, distance: 48.4
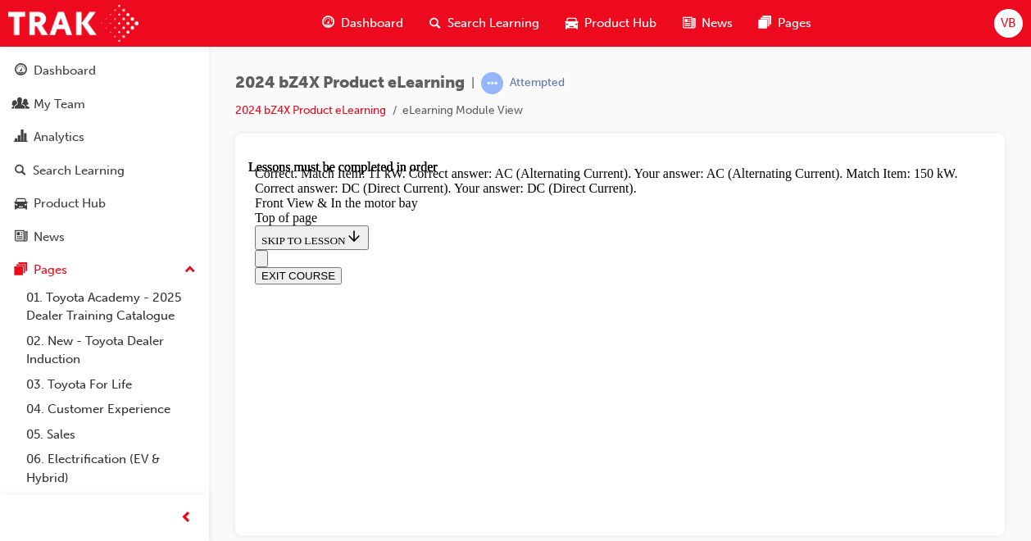
scroll to position [2893, 0]
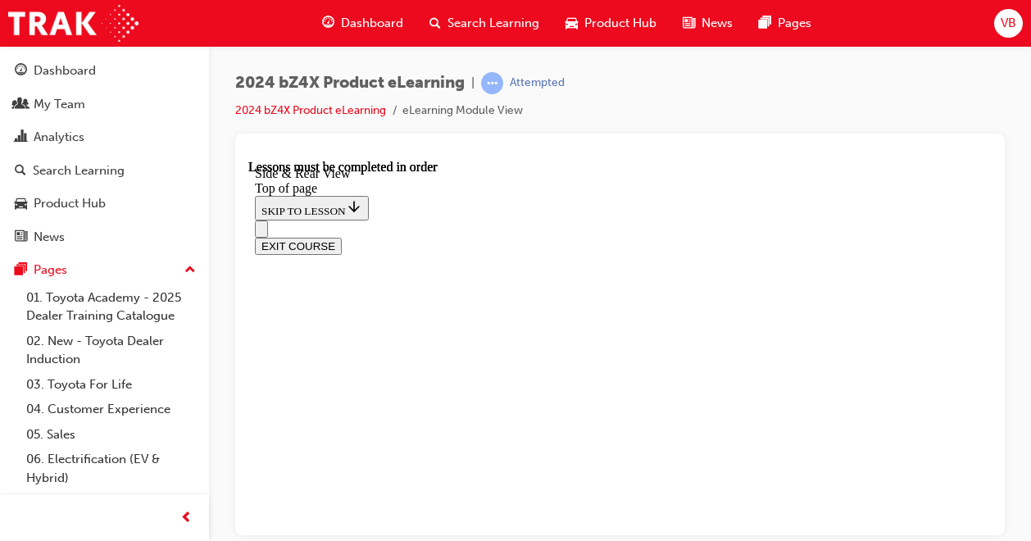
scroll to position [543, 0]
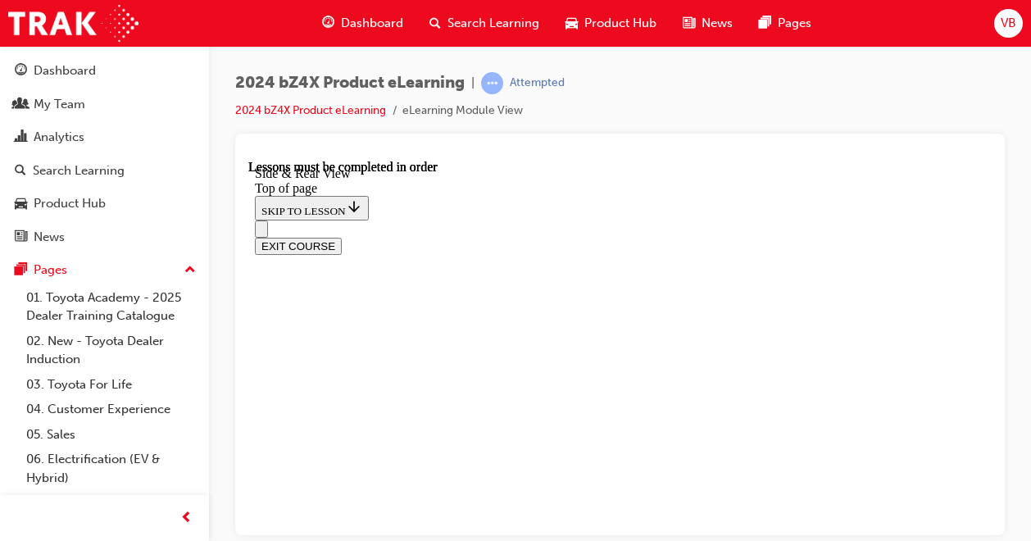
scroll to position [482, 0]
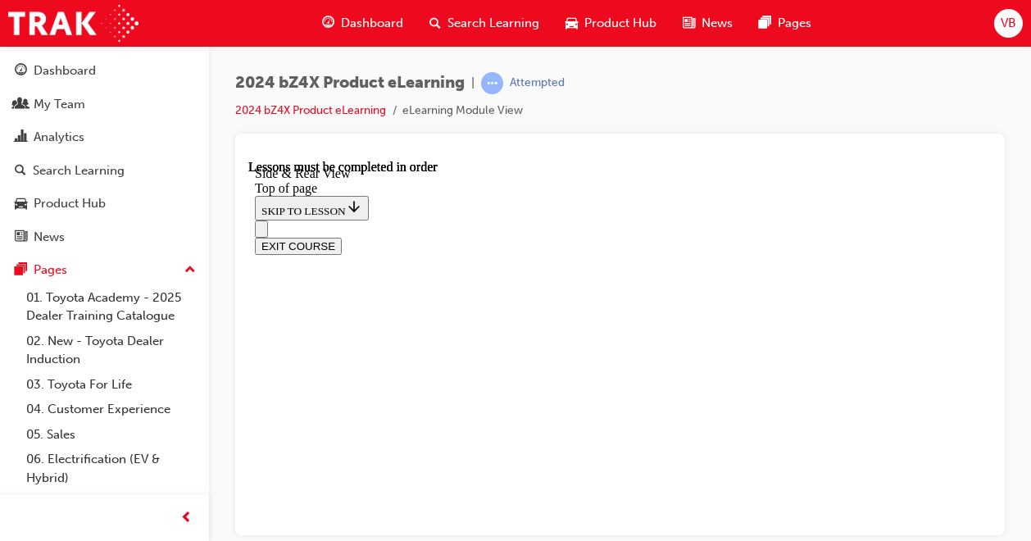
scroll to position [564, 0]
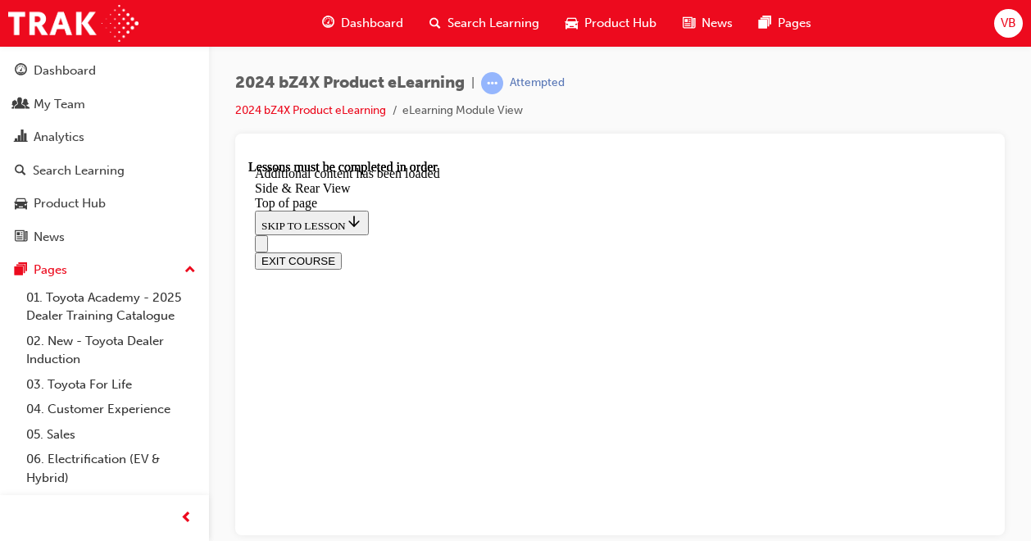
scroll to position [2979, 0]
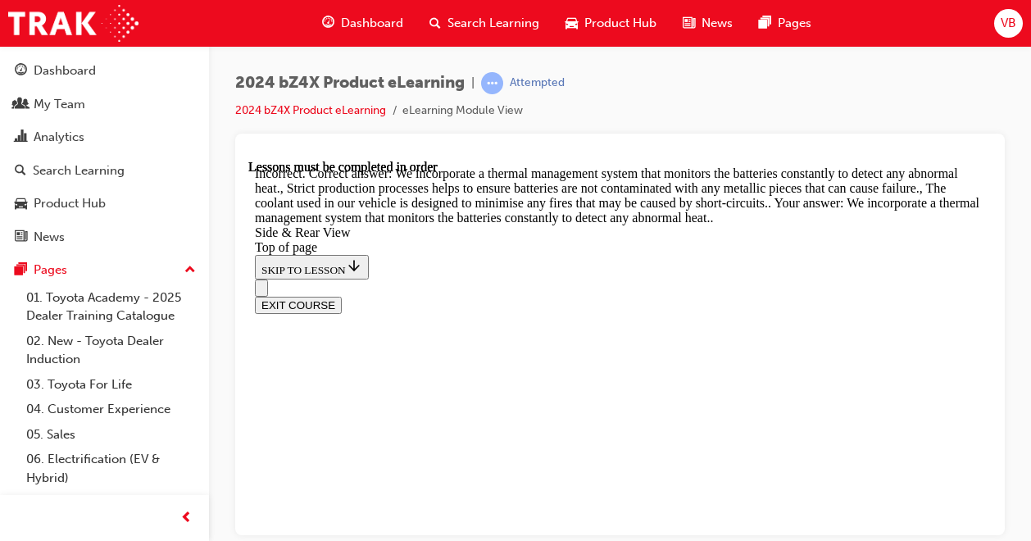
scroll to position [3307, 0]
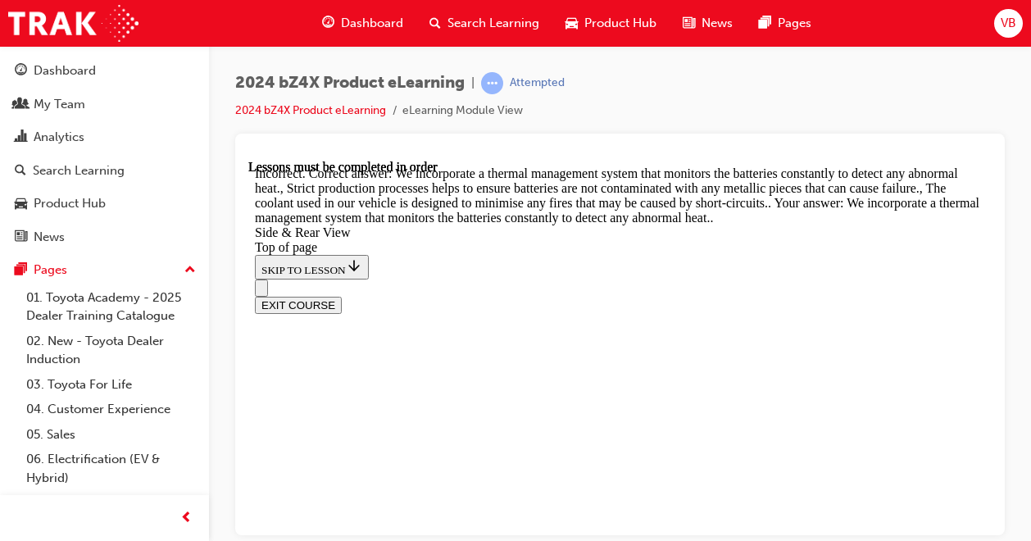
scroll to position [3109, 0]
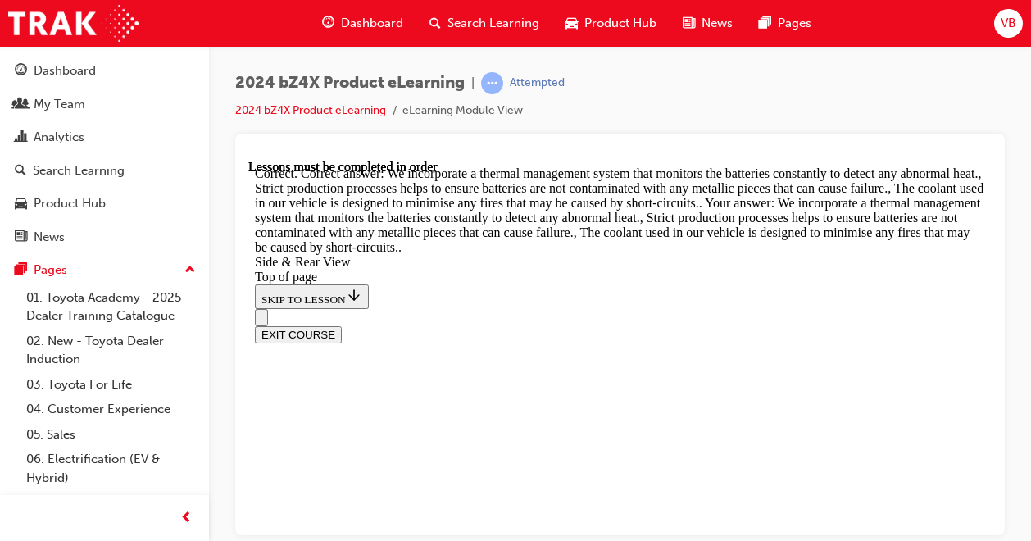
scroll to position [4421, 0]
click at [342, 325] on button "EXIT COURSE" at bounding box center [298, 333] width 87 height 17
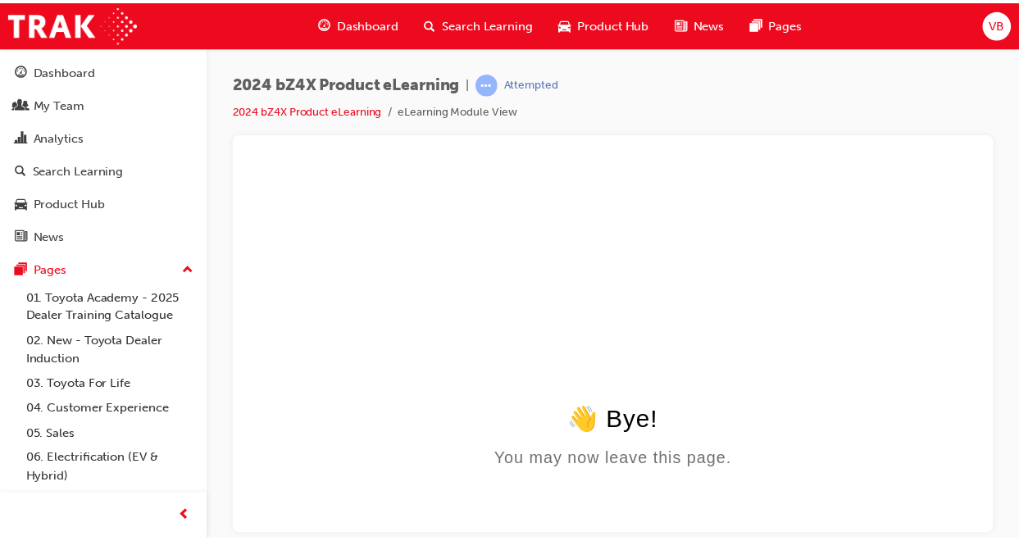
scroll to position [0, 0]
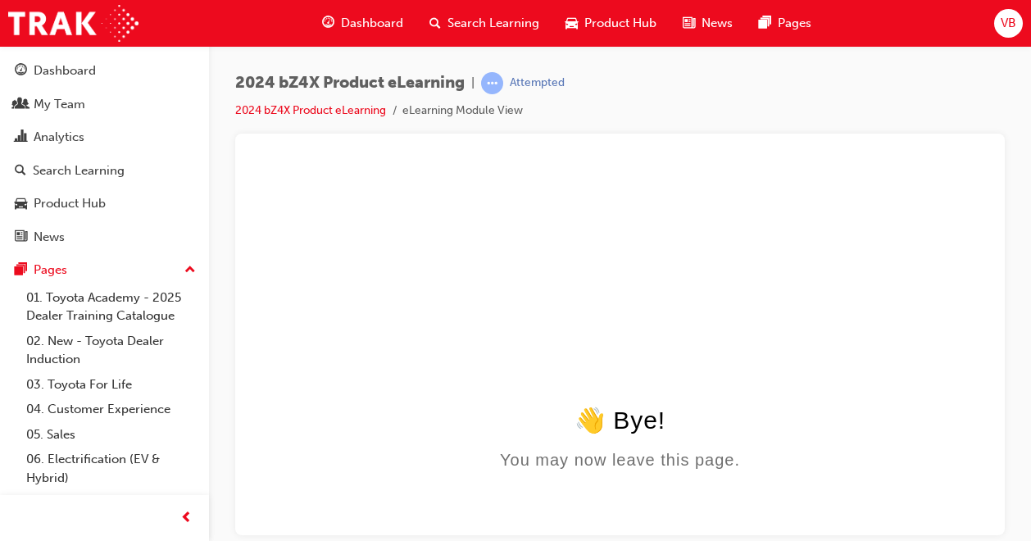
click at [354, 25] on span "Dashboard" at bounding box center [372, 23] width 62 height 19
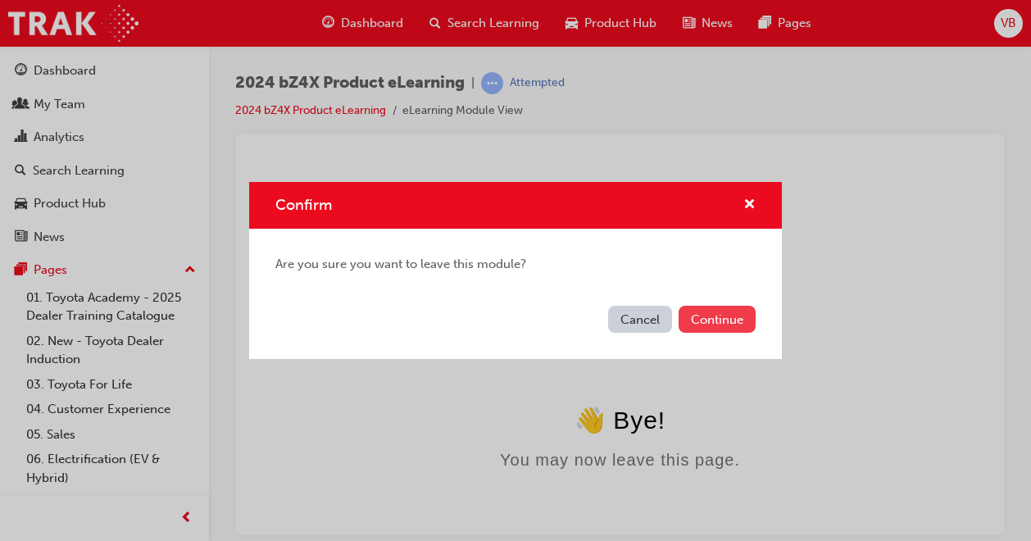
click at [721, 325] on button "Continue" at bounding box center [717, 319] width 77 height 27
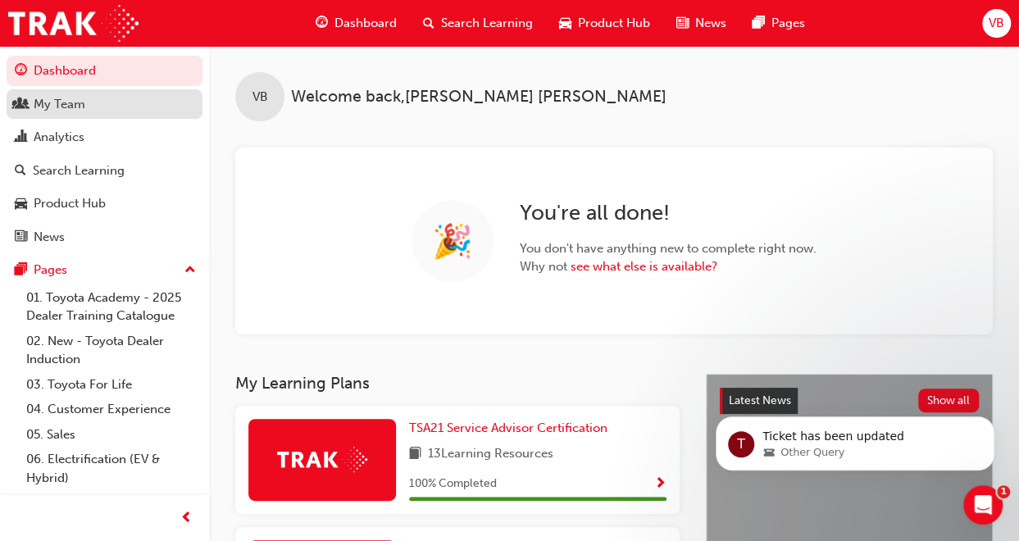
click at [67, 109] on div "My Team" at bounding box center [60, 104] width 52 height 19
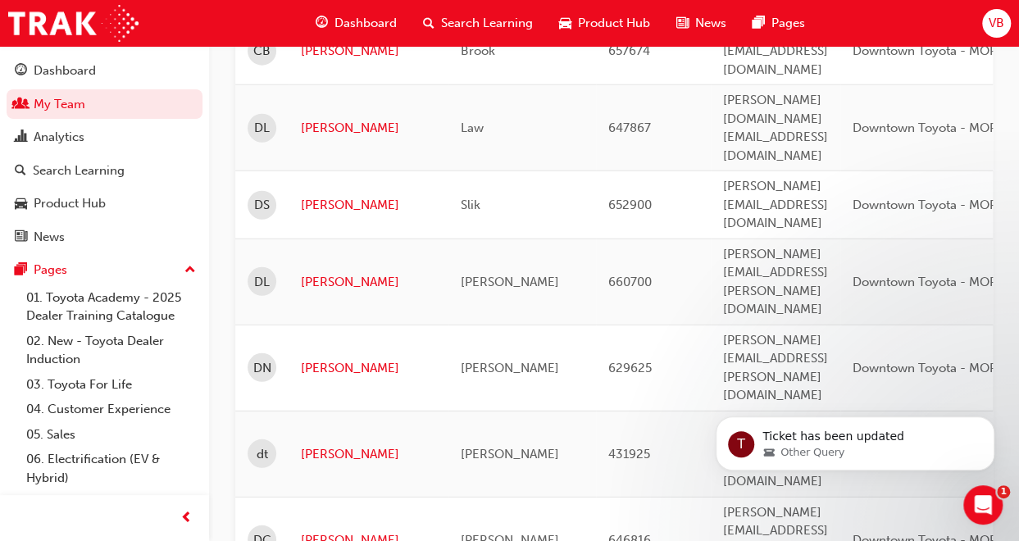
scroll to position [2131, 0]
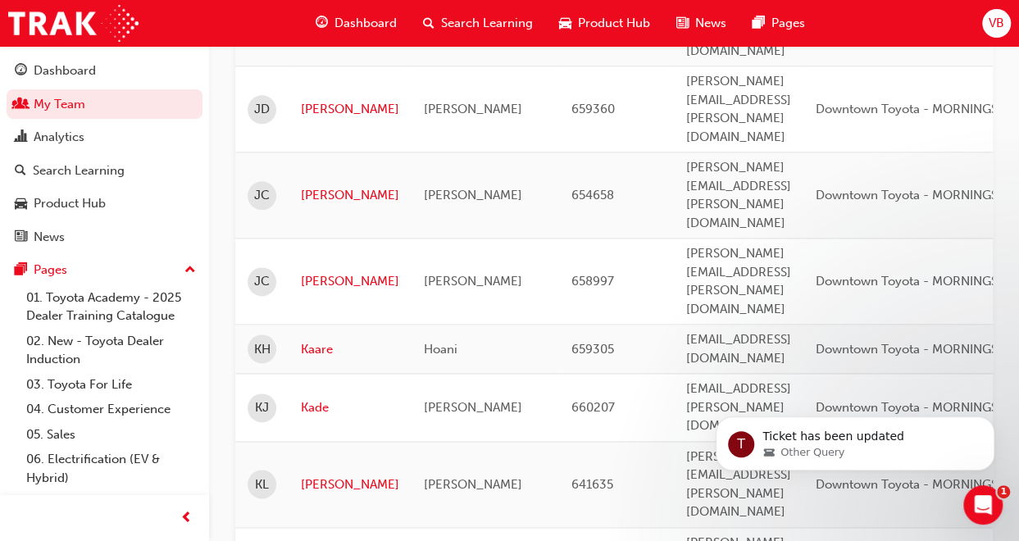
scroll to position [849, 0]
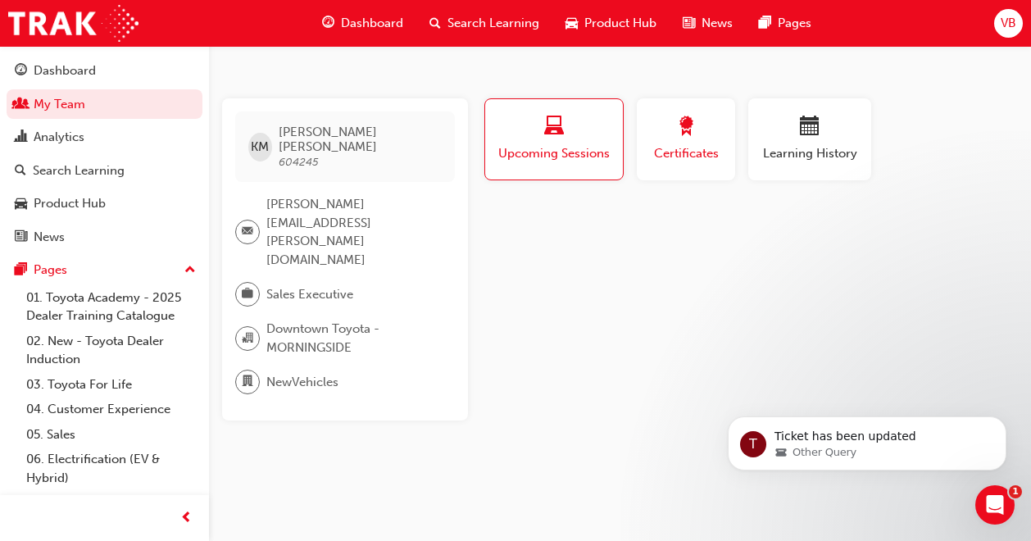
click at [671, 155] on span "Certificates" at bounding box center [686, 153] width 74 height 19
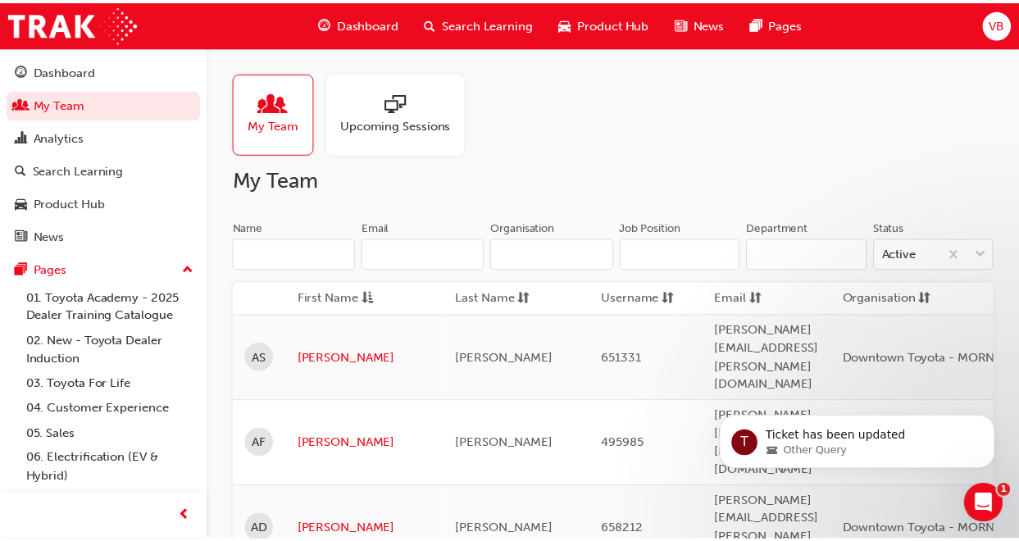
scroll to position [849, 0]
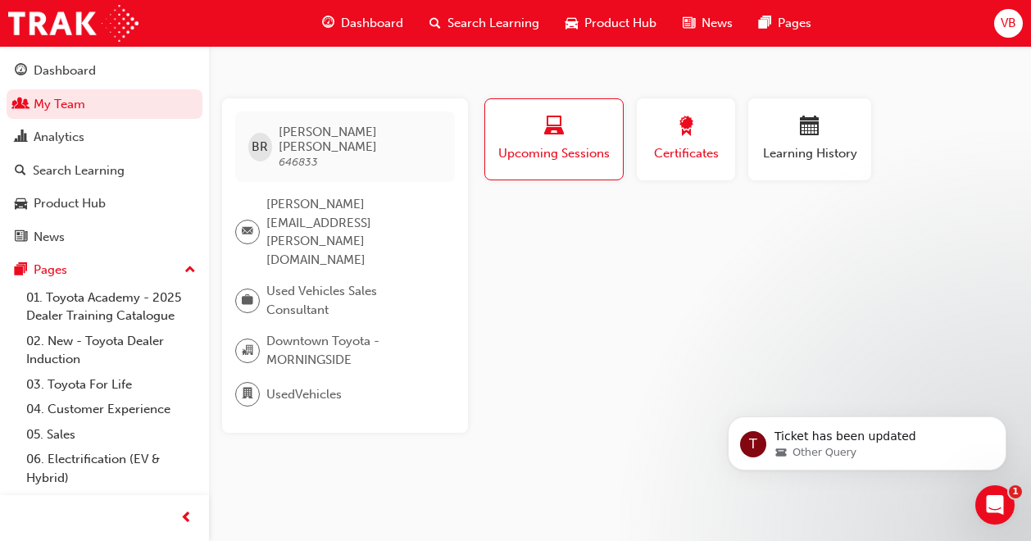
click at [672, 142] on div "Certificates" at bounding box center [686, 139] width 74 height 47
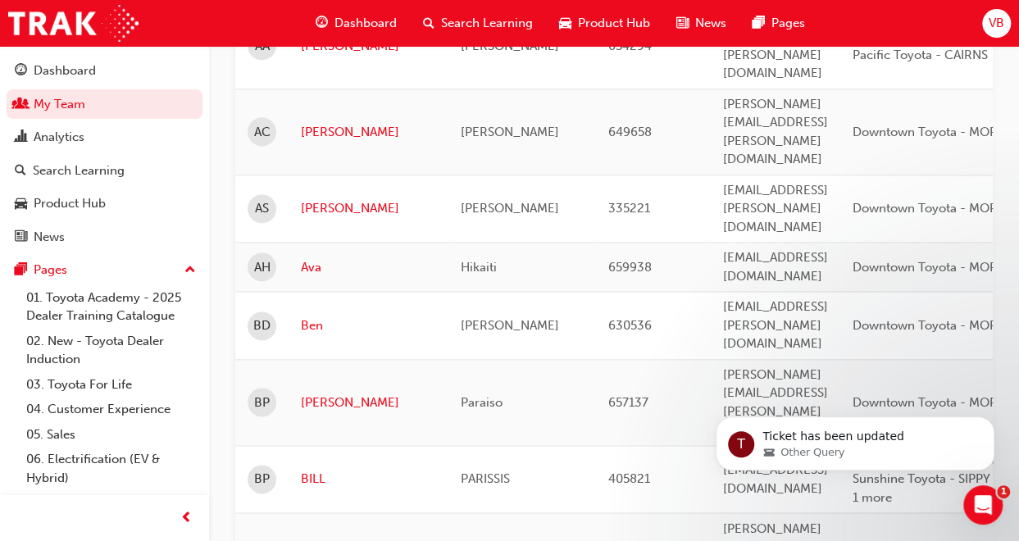
scroll to position [1095, 0]
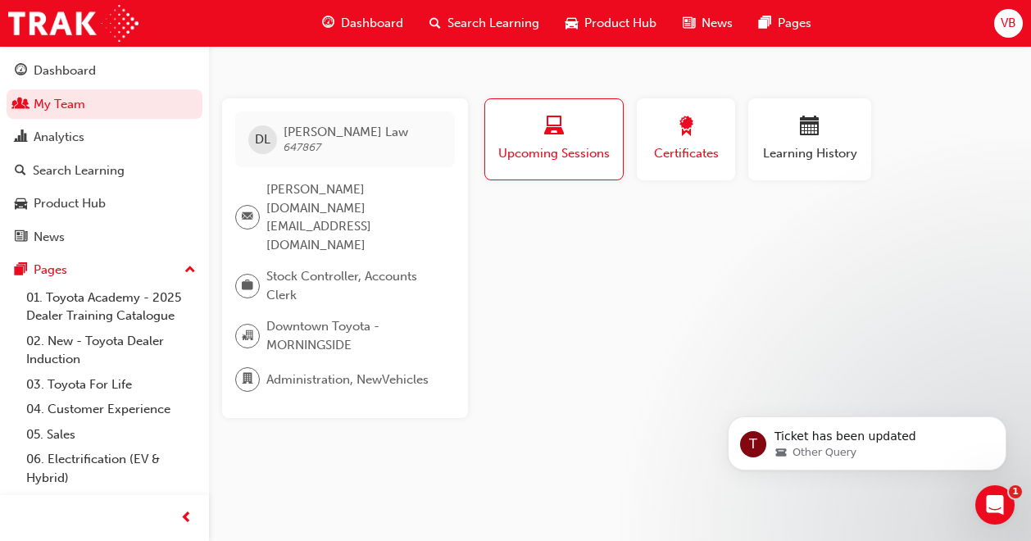
click at [676, 148] on span "Certificates" at bounding box center [686, 153] width 74 height 19
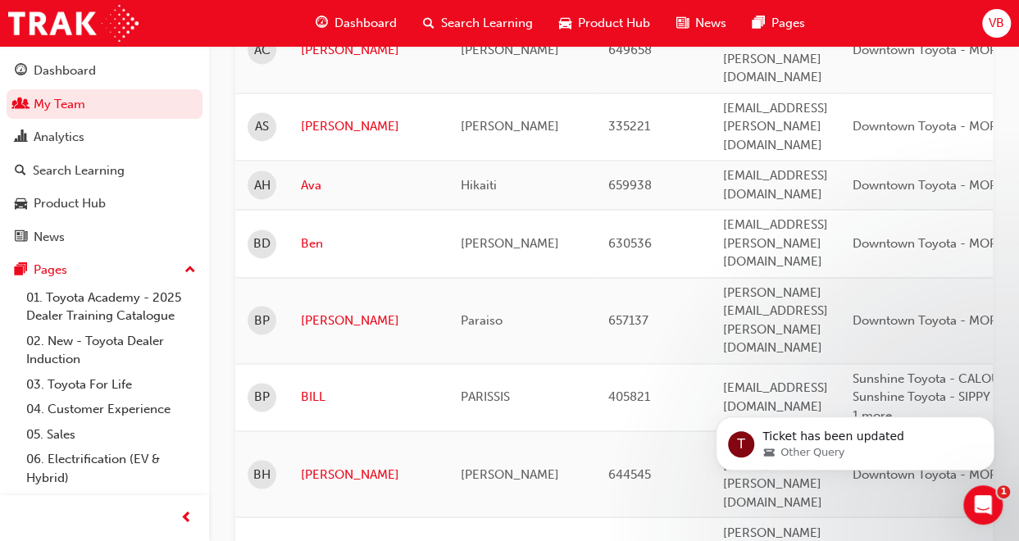
scroll to position [1177, 0]
